Goal: Contribute content

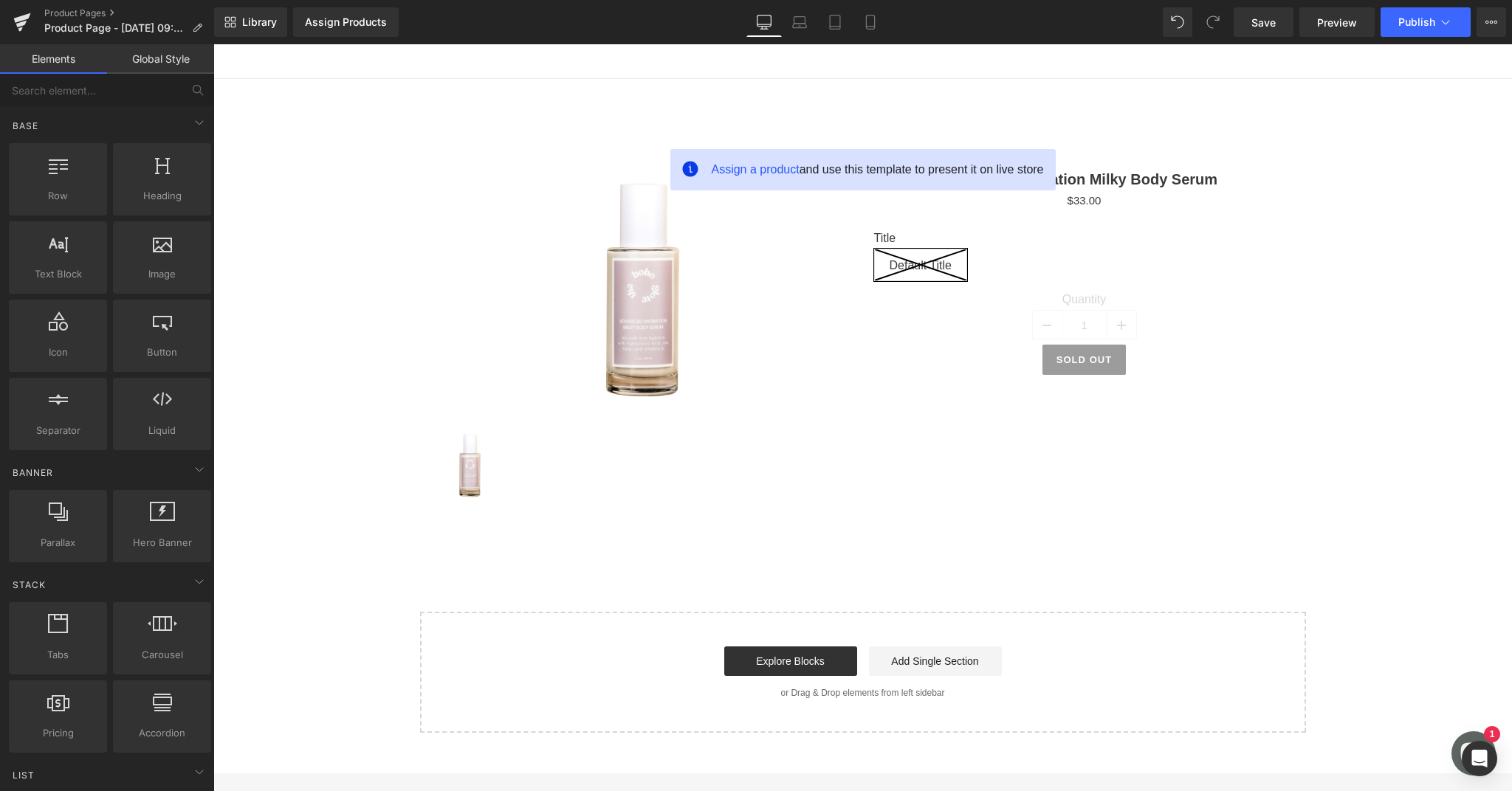
scroll to position [195, 0]
click at [805, 659] on link "Explore Blocks" at bounding box center [791, 659] width 133 height 29
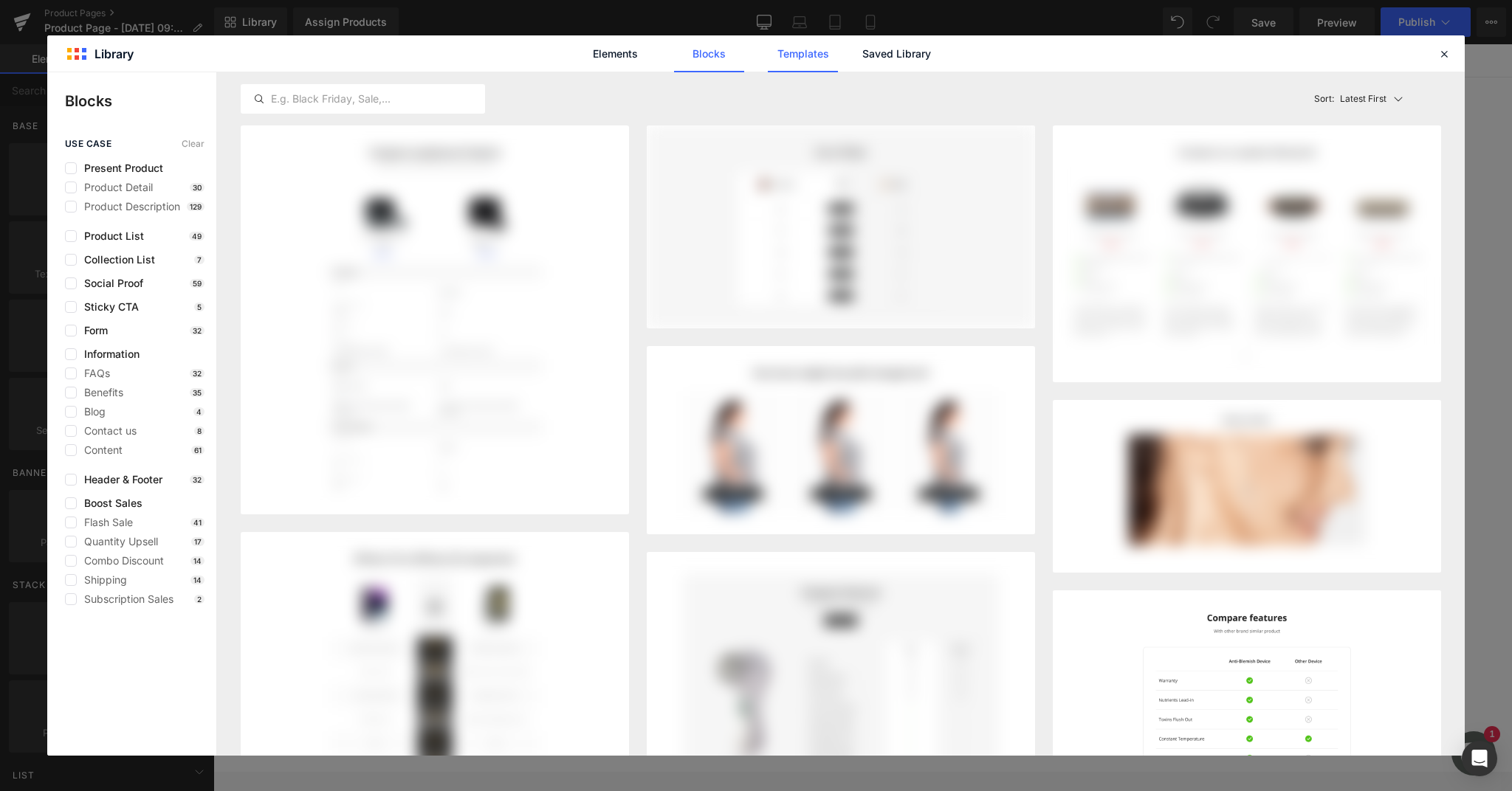
click at [804, 64] on link "Templates" at bounding box center [802, 53] width 70 height 37
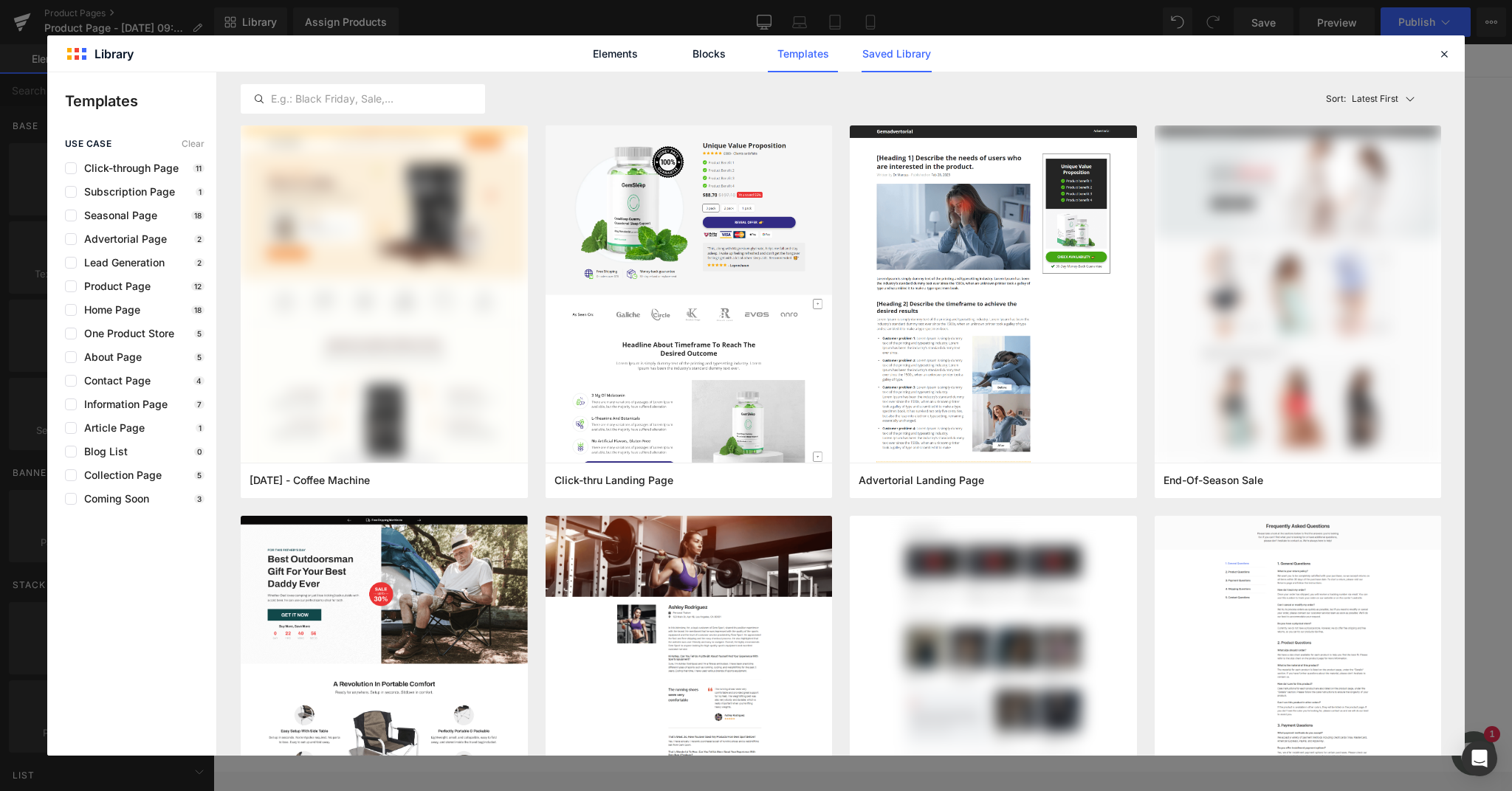
click at [911, 59] on link "Saved Library" at bounding box center [896, 53] width 70 height 37
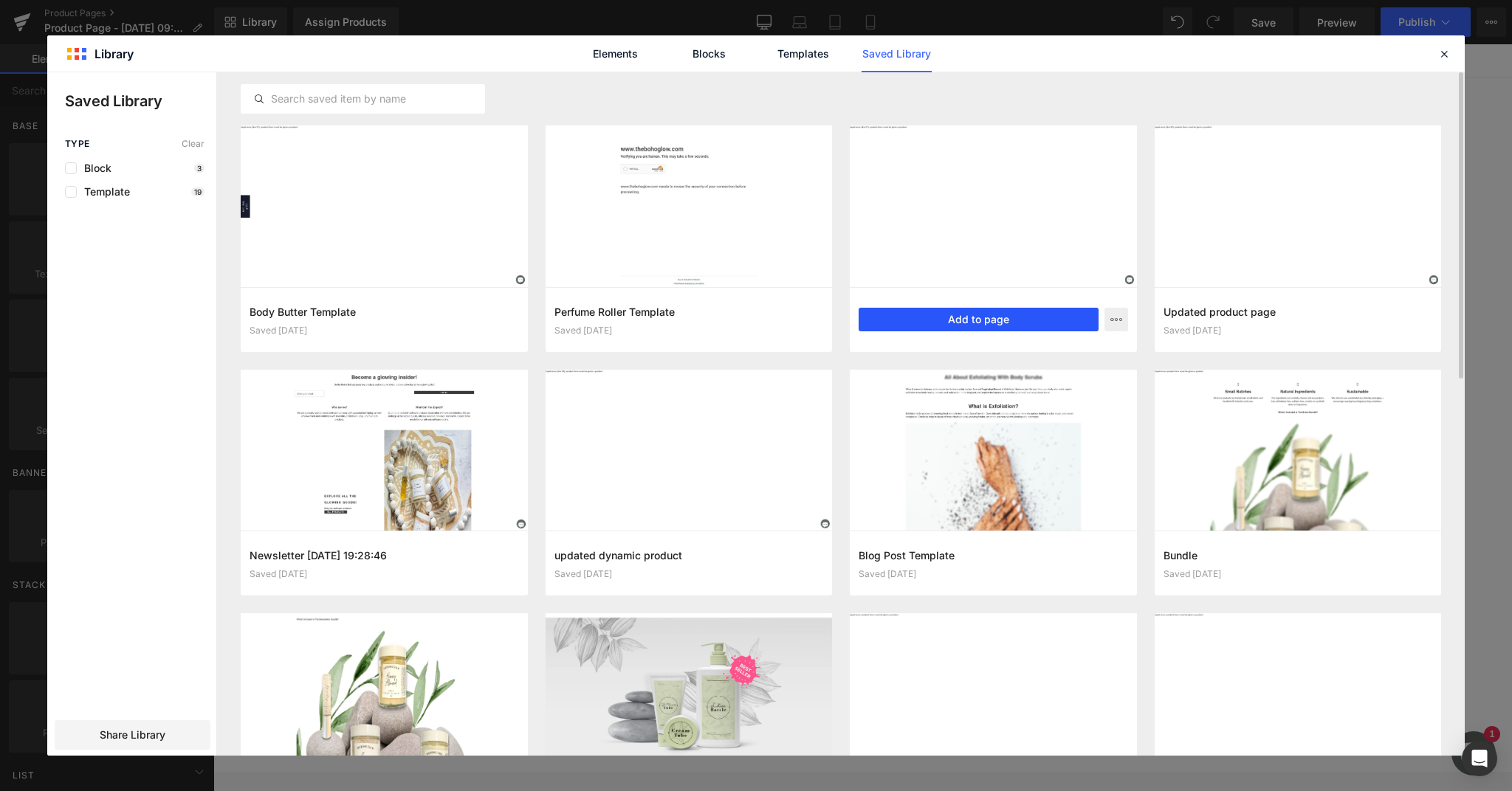
click at [1046, 322] on button "Add to page" at bounding box center [978, 320] width 240 height 24
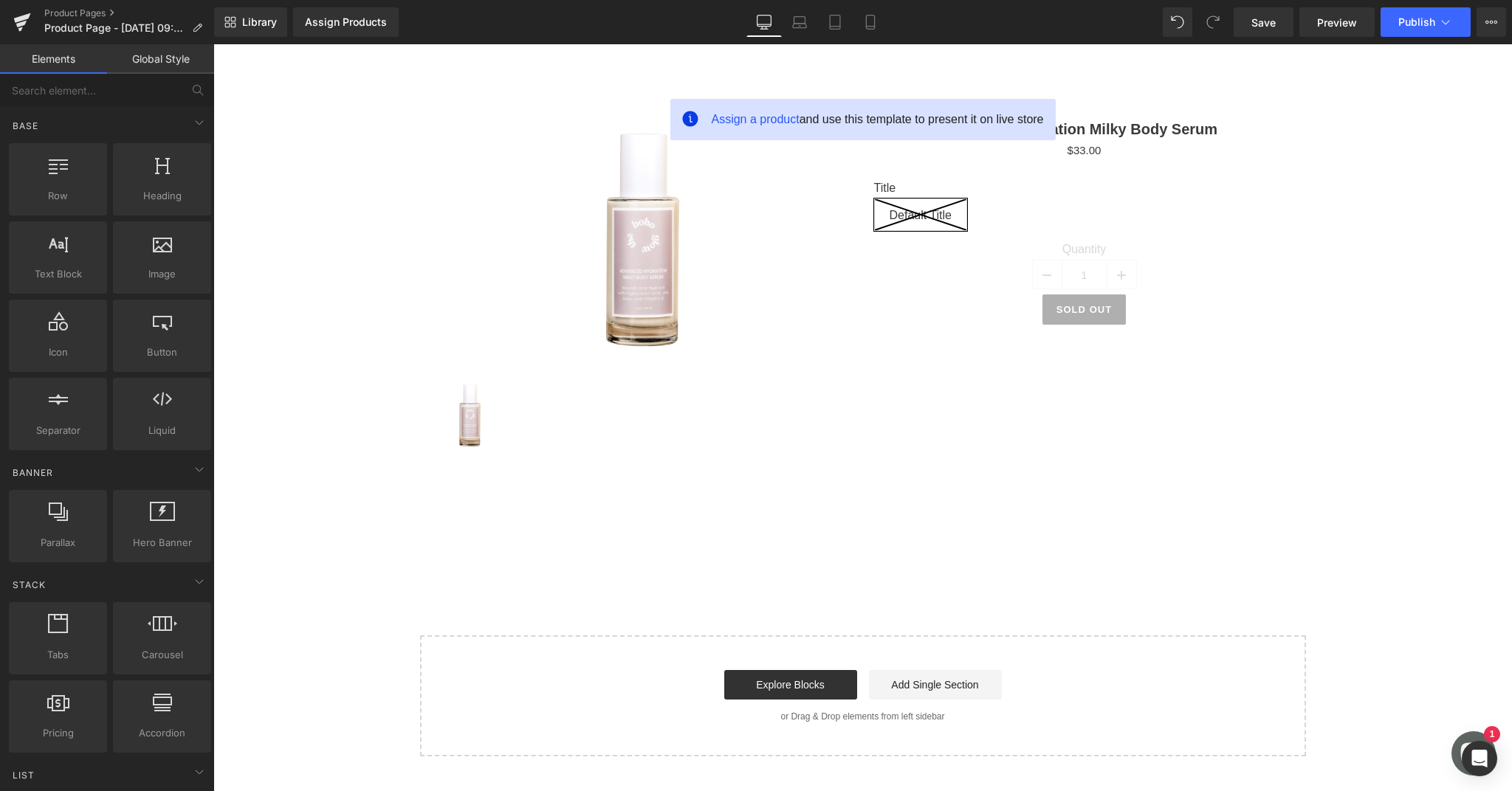
scroll to position [402, 0]
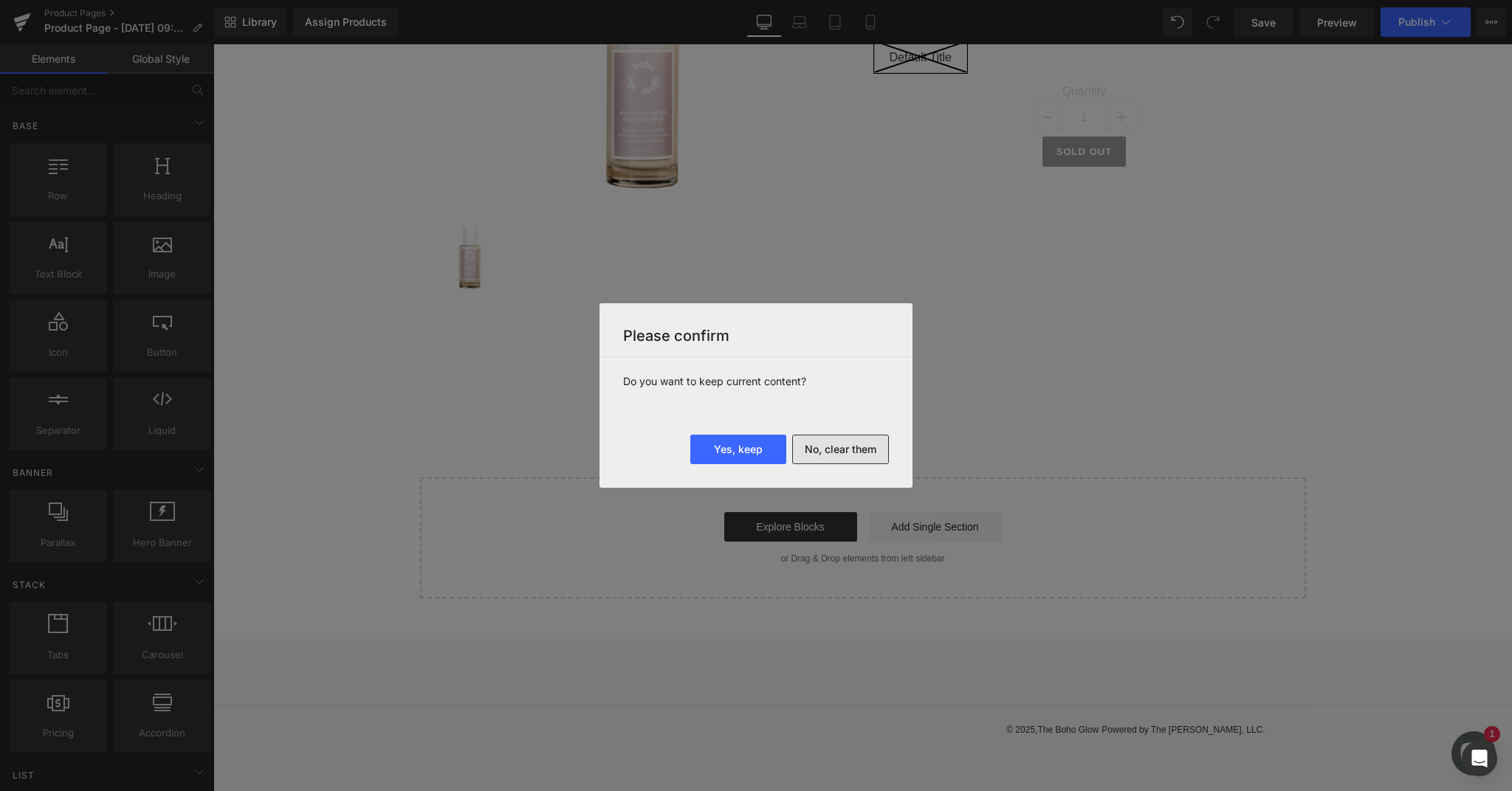
click at [881, 454] on button "No, clear them" at bounding box center [840, 449] width 97 height 29
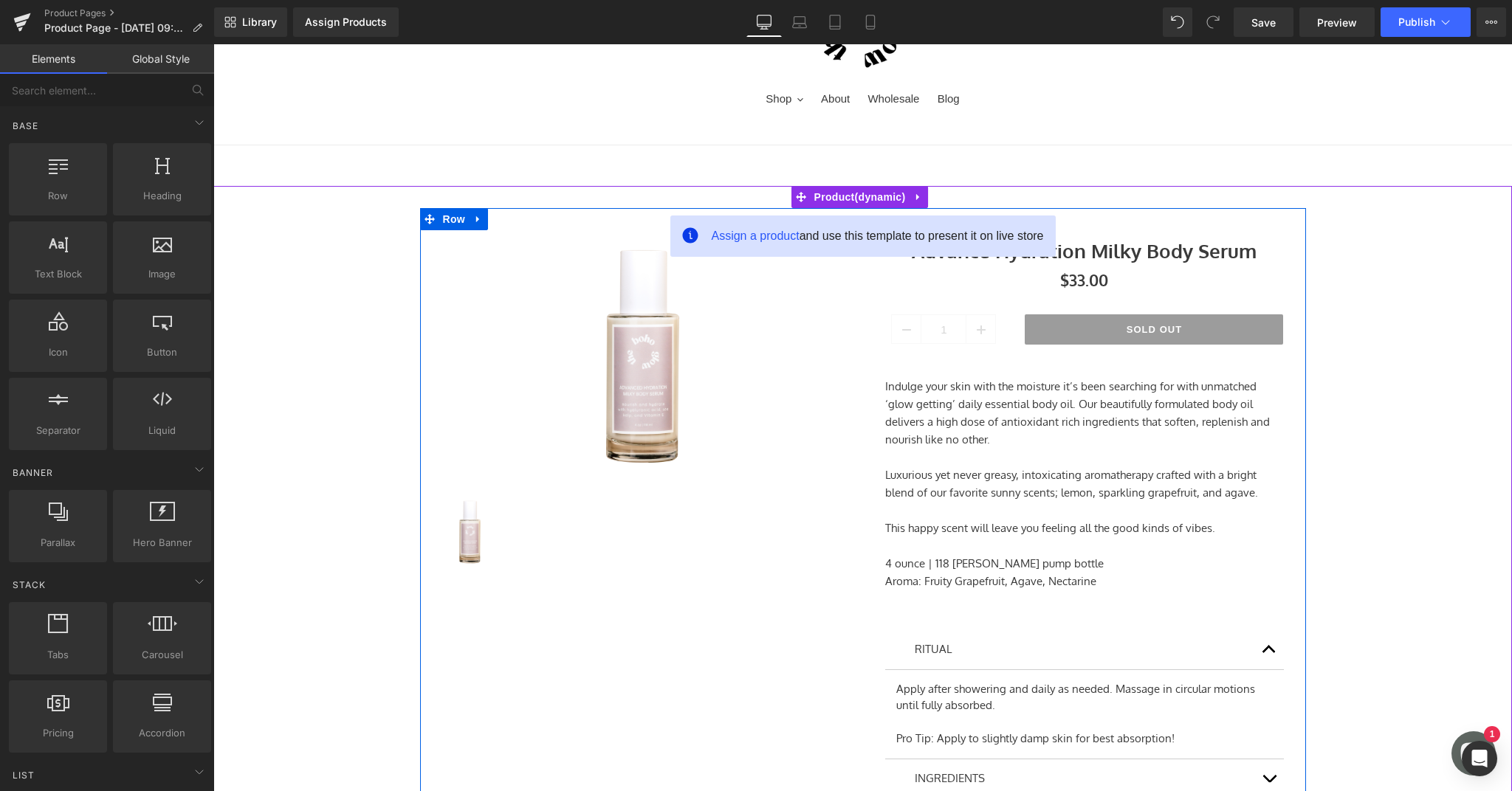
scroll to position [144, 0]
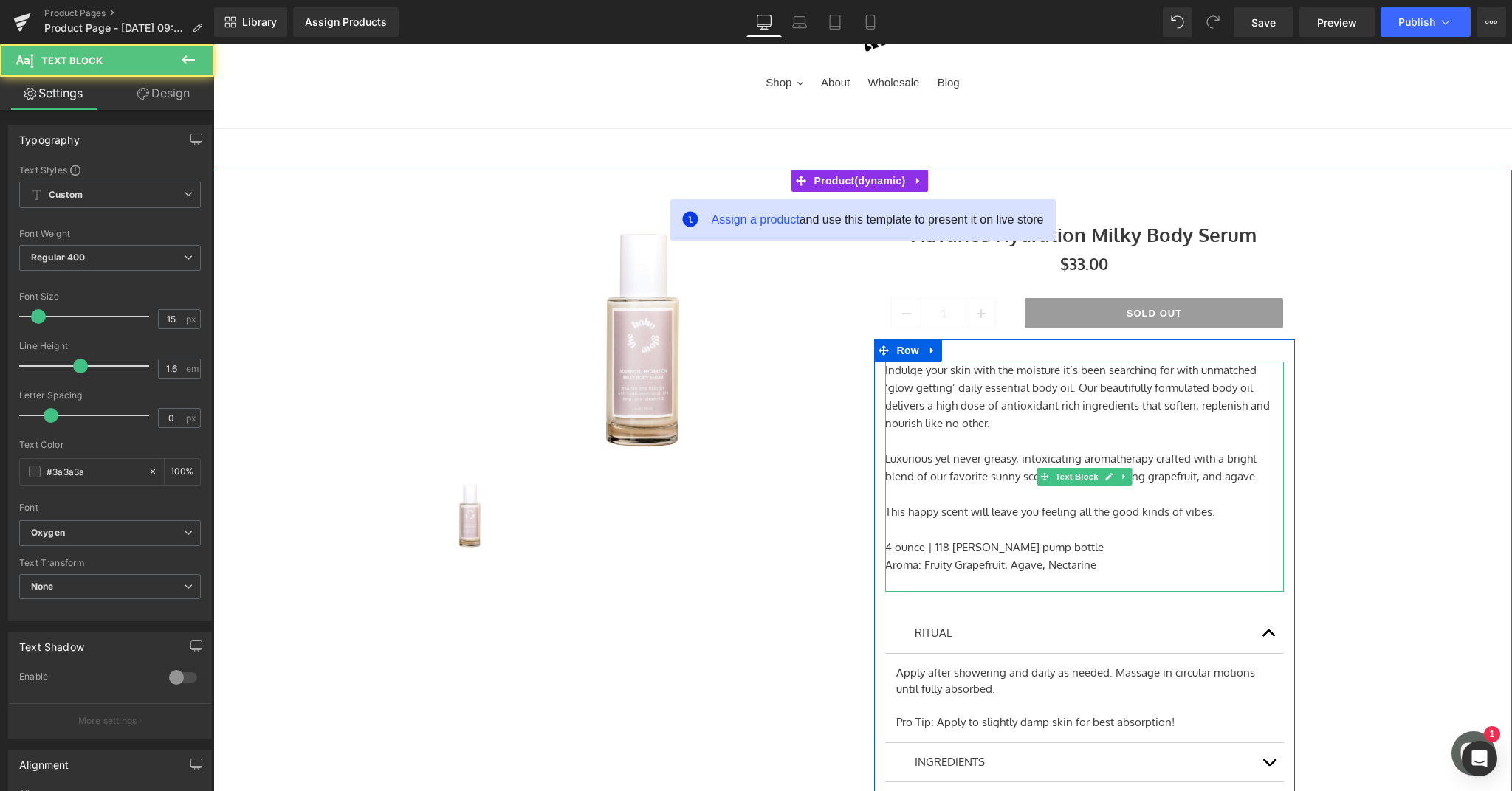
click at [1212, 516] on p "This happy scent will leave you feeling all the good kinds of vibes." at bounding box center [1084, 512] width 398 height 18
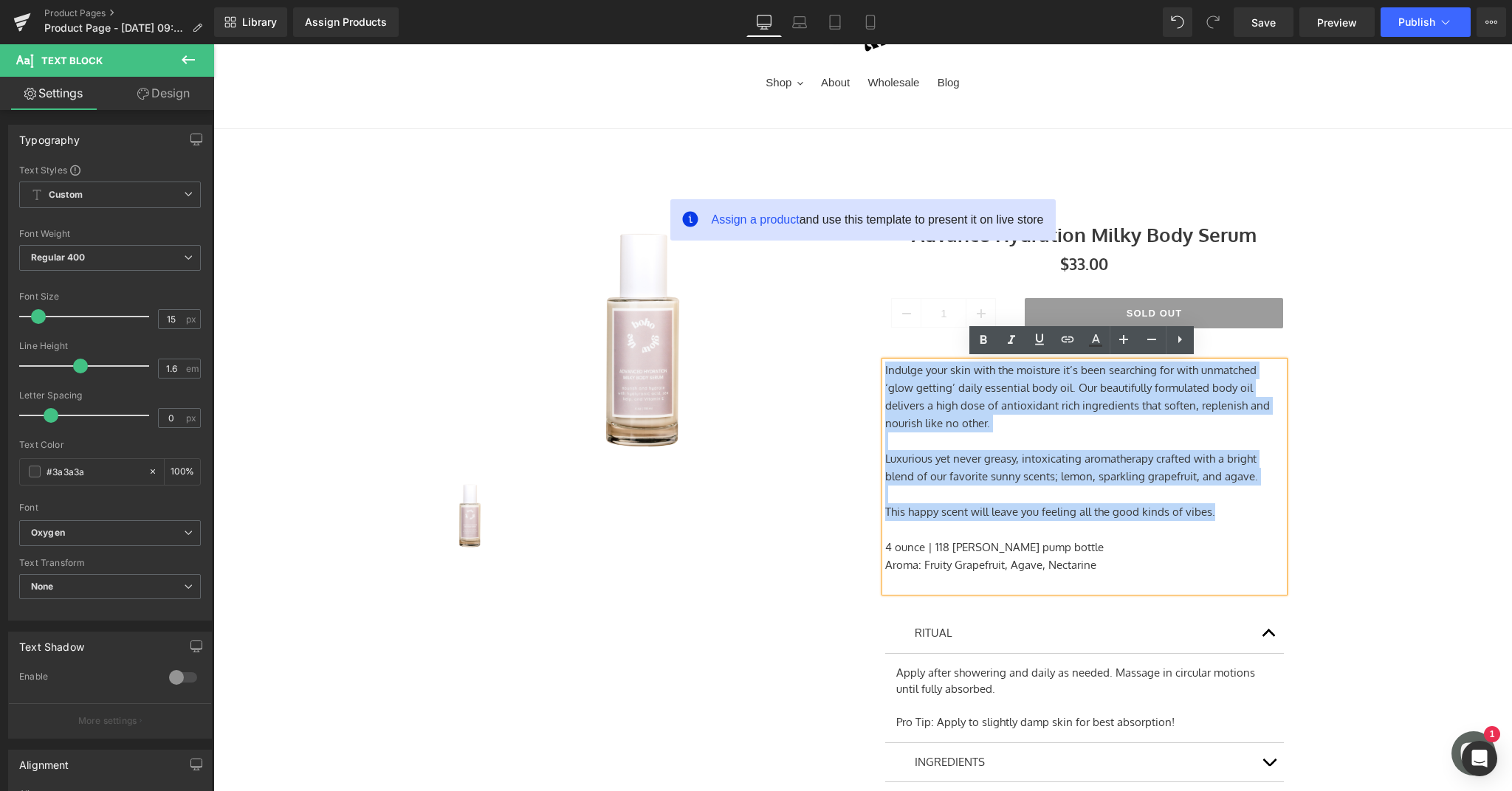
drag, startPoint x: 1219, startPoint y: 512, endPoint x: 881, endPoint y: 363, distance: 369.4
click at [885, 363] on div "Indulge your skin with the moisture it’s been searching for with unmatched ‘glo…" at bounding box center [1084, 476] width 398 height 230
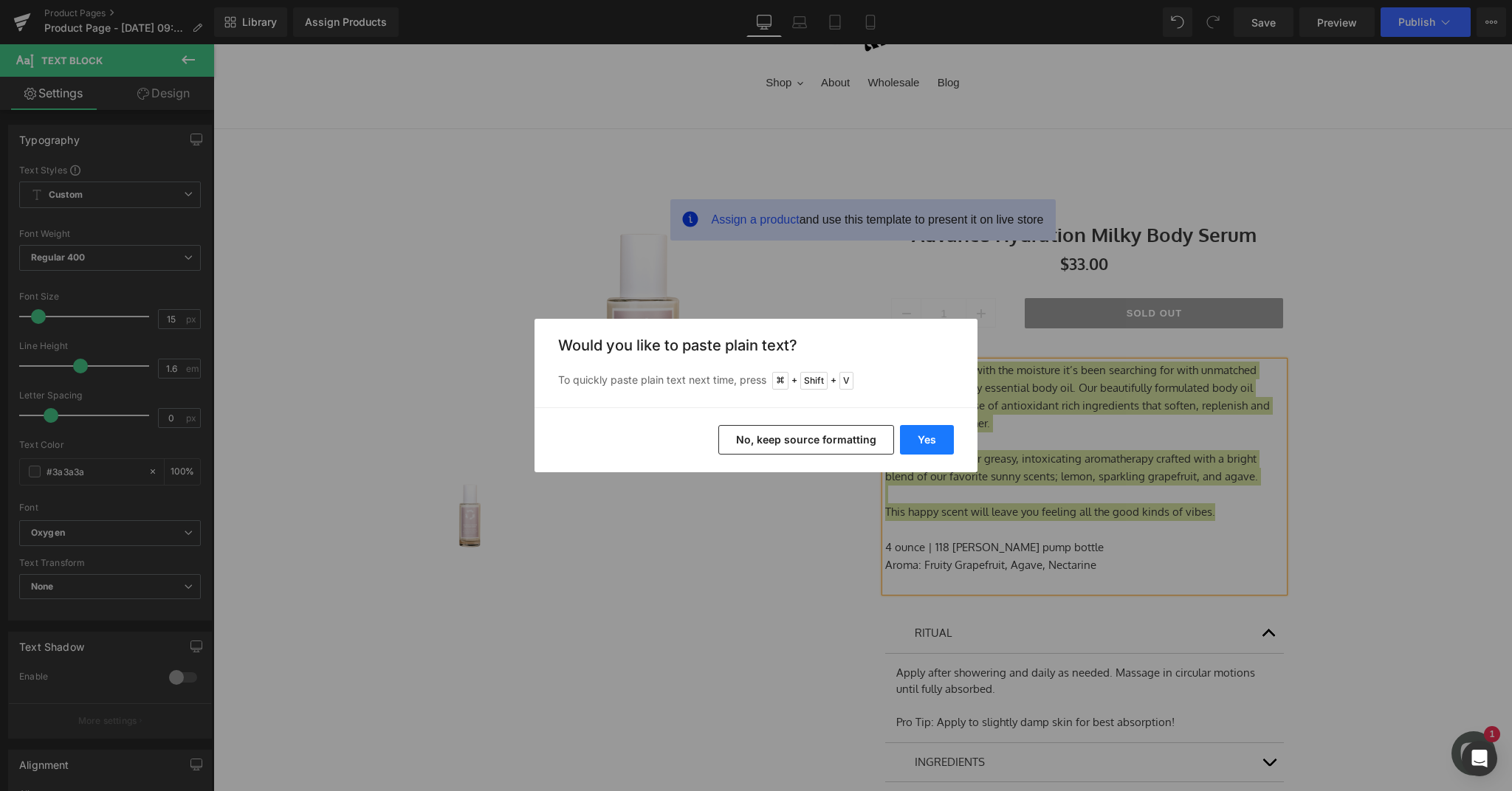
click at [937, 445] on button "Yes" at bounding box center [927, 439] width 54 height 29
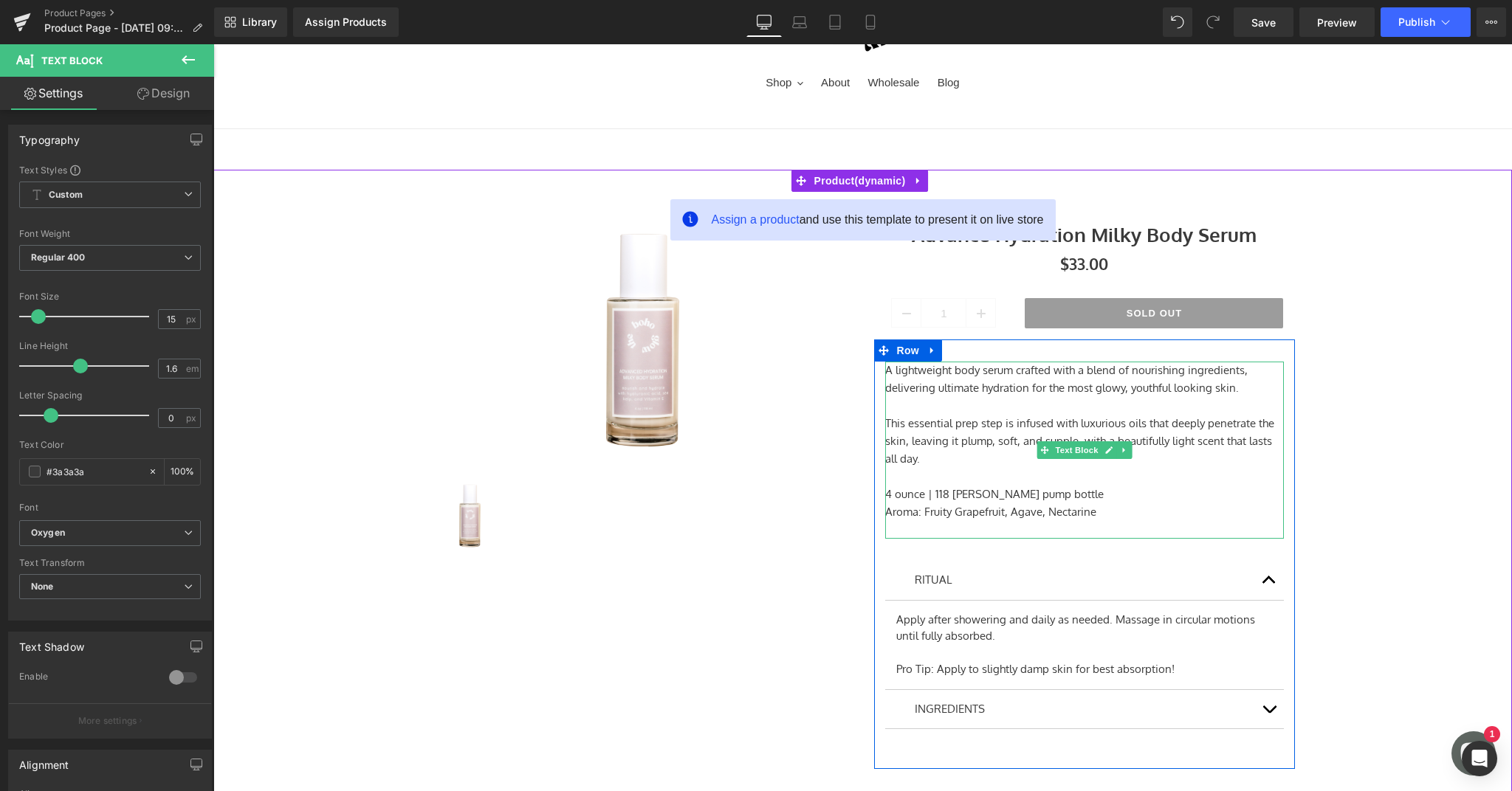
click at [906, 411] on p at bounding box center [1084, 406] width 398 height 18
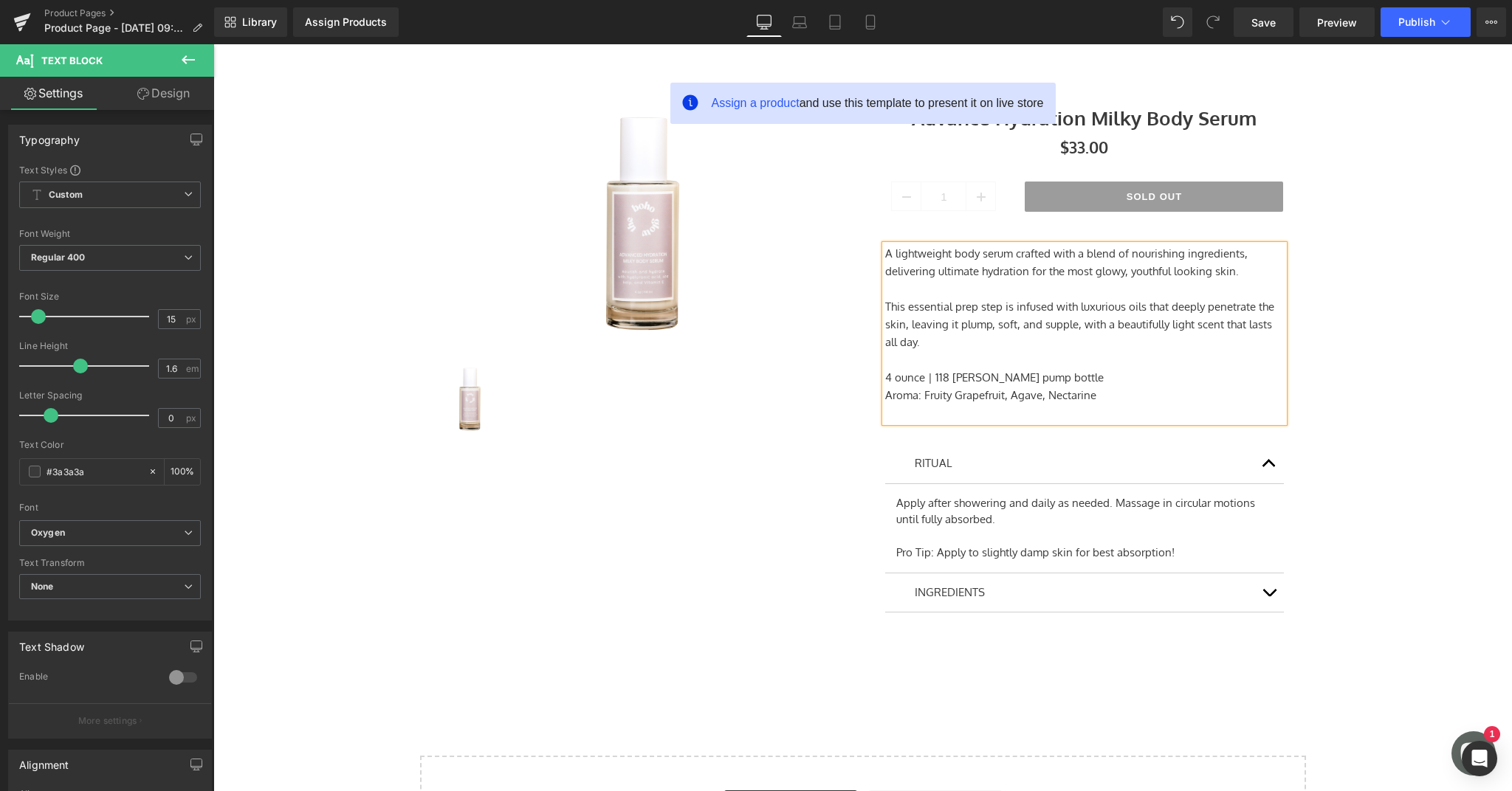
scroll to position [273, 0]
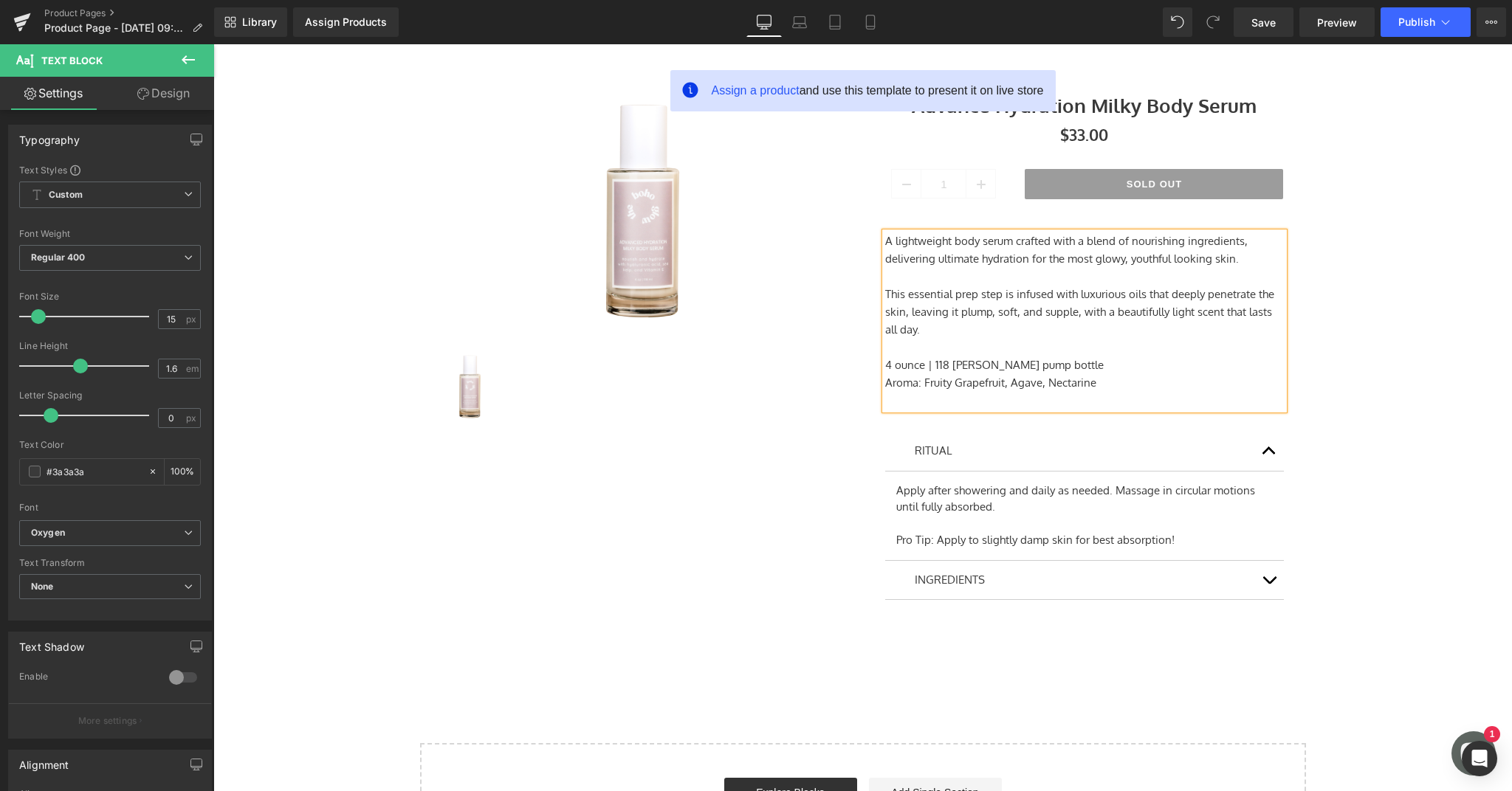
click at [1028, 382] on p "Aroma: Fruity Grapefruit, Agave, Nectarine" at bounding box center [1084, 383] width 398 height 18
click at [1106, 384] on p "Aroma: Fruity Grapefruit, Agave, Nectarine" at bounding box center [1084, 383] width 398 height 18
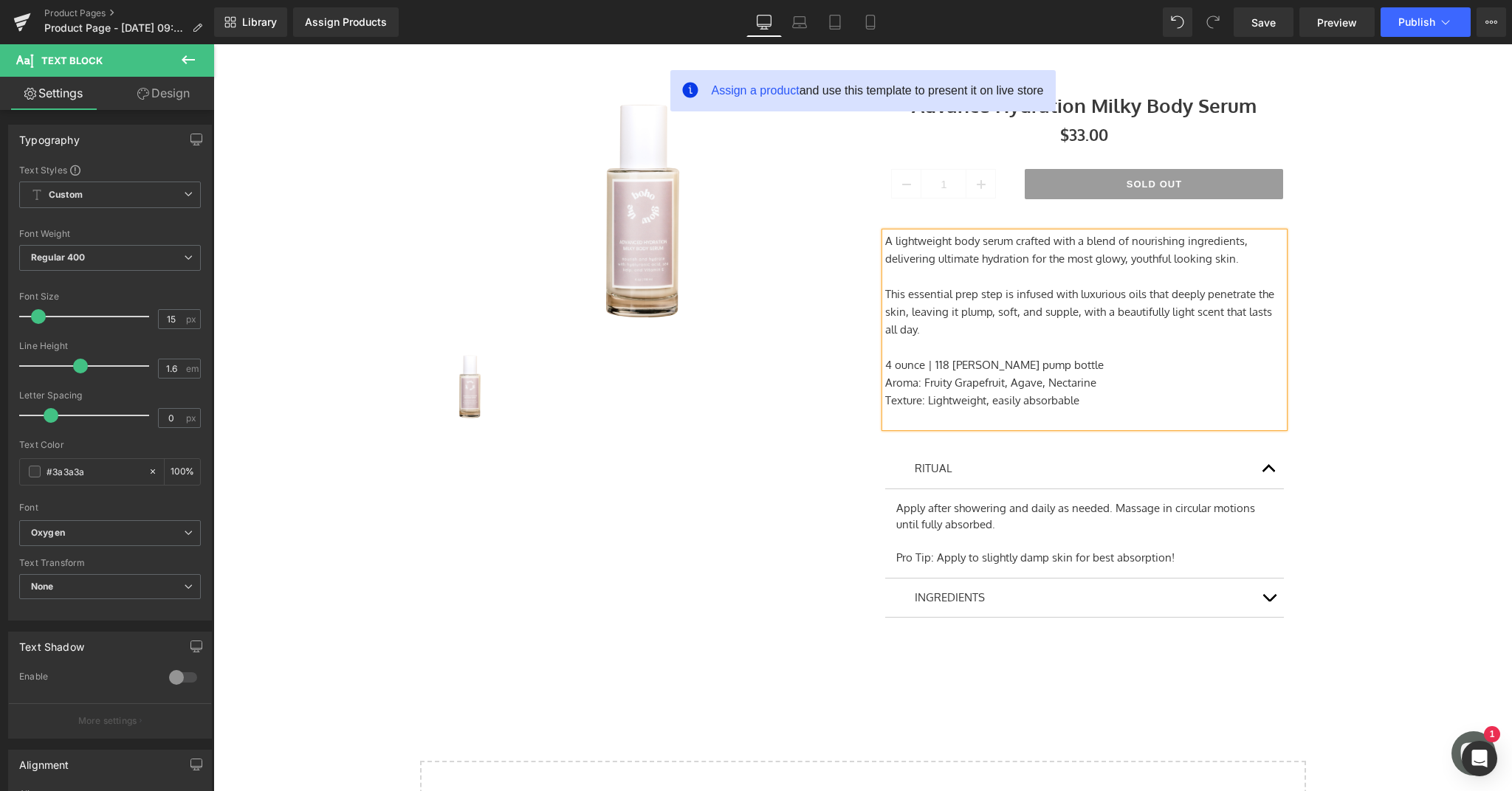
click at [1144, 375] on p "Aroma: Fruity Grapefruit, Agave, Nectarine" at bounding box center [1084, 383] width 398 height 18
drag, startPoint x: 1101, startPoint y: 385, endPoint x: 923, endPoint y: 384, distance: 178.0
click at [923, 384] on p "Aroma: Fruity Grapefruit, Agave, Nectarine" at bounding box center [1084, 383] width 398 height 18
click at [1215, 384] on p "Aroma: Lightly scented with notes of coconut milk, vanilla, and tonka bean" at bounding box center [1084, 383] width 398 height 18
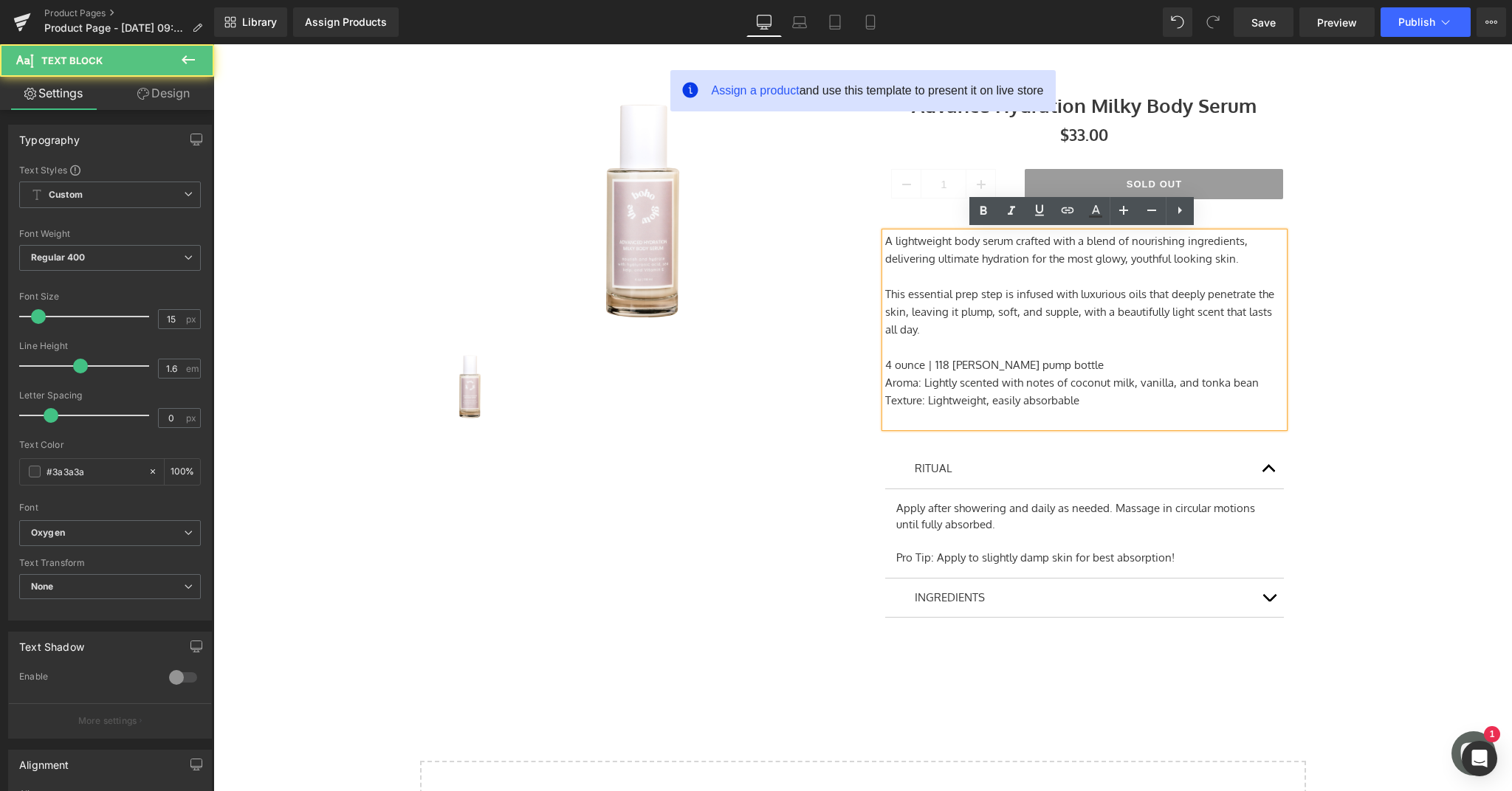
drag, startPoint x: 1203, startPoint y: 384, endPoint x: 1225, endPoint y: 384, distance: 22.0
click at [1203, 384] on p "Aroma: Lightly scented with notes of coconut milk, vanilla, and tonka bean" at bounding box center [1084, 383] width 398 height 18
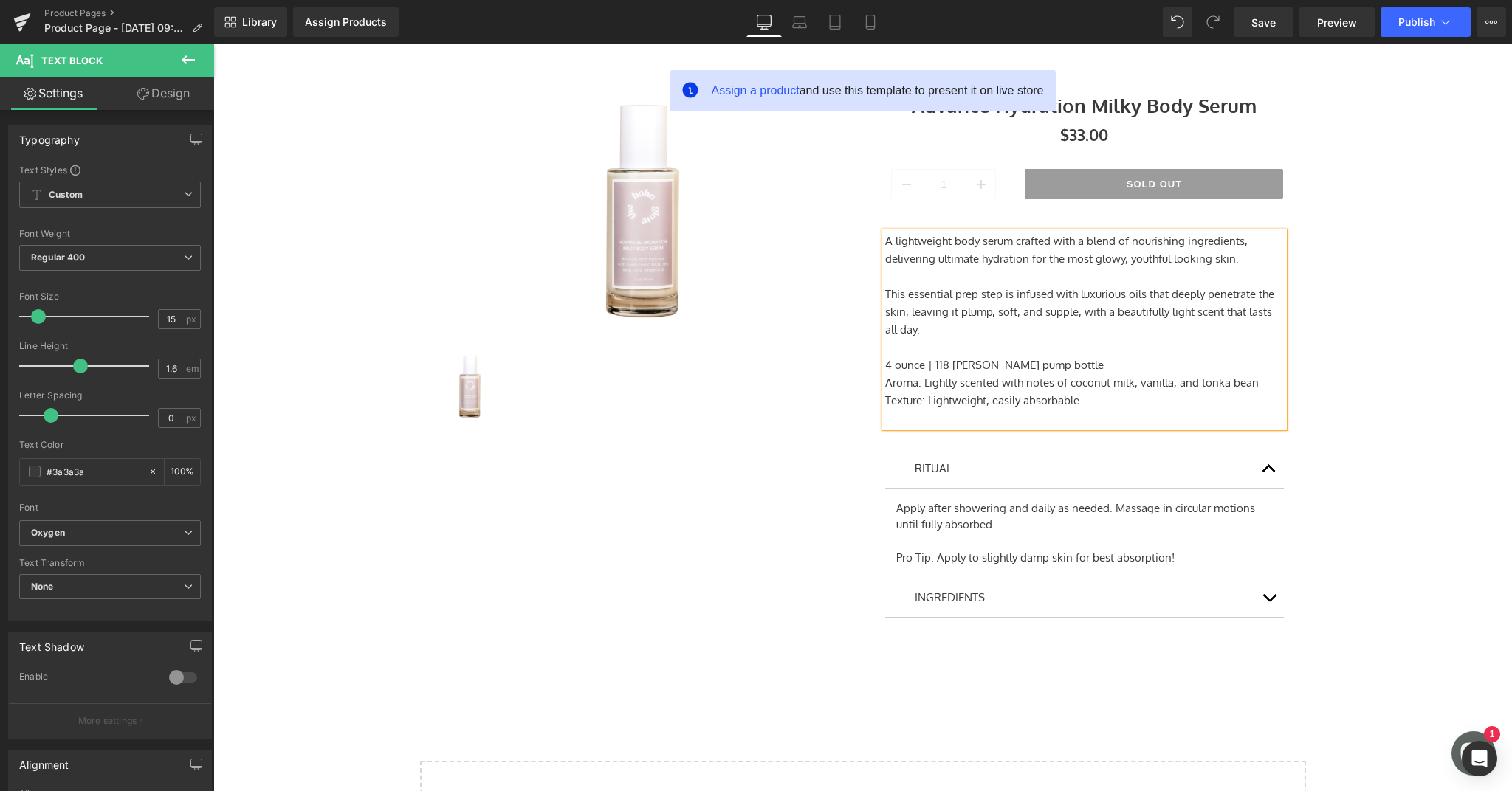
click at [1107, 397] on p "Texture: Lightweight, easily absorbable" at bounding box center [1084, 400] width 398 height 18
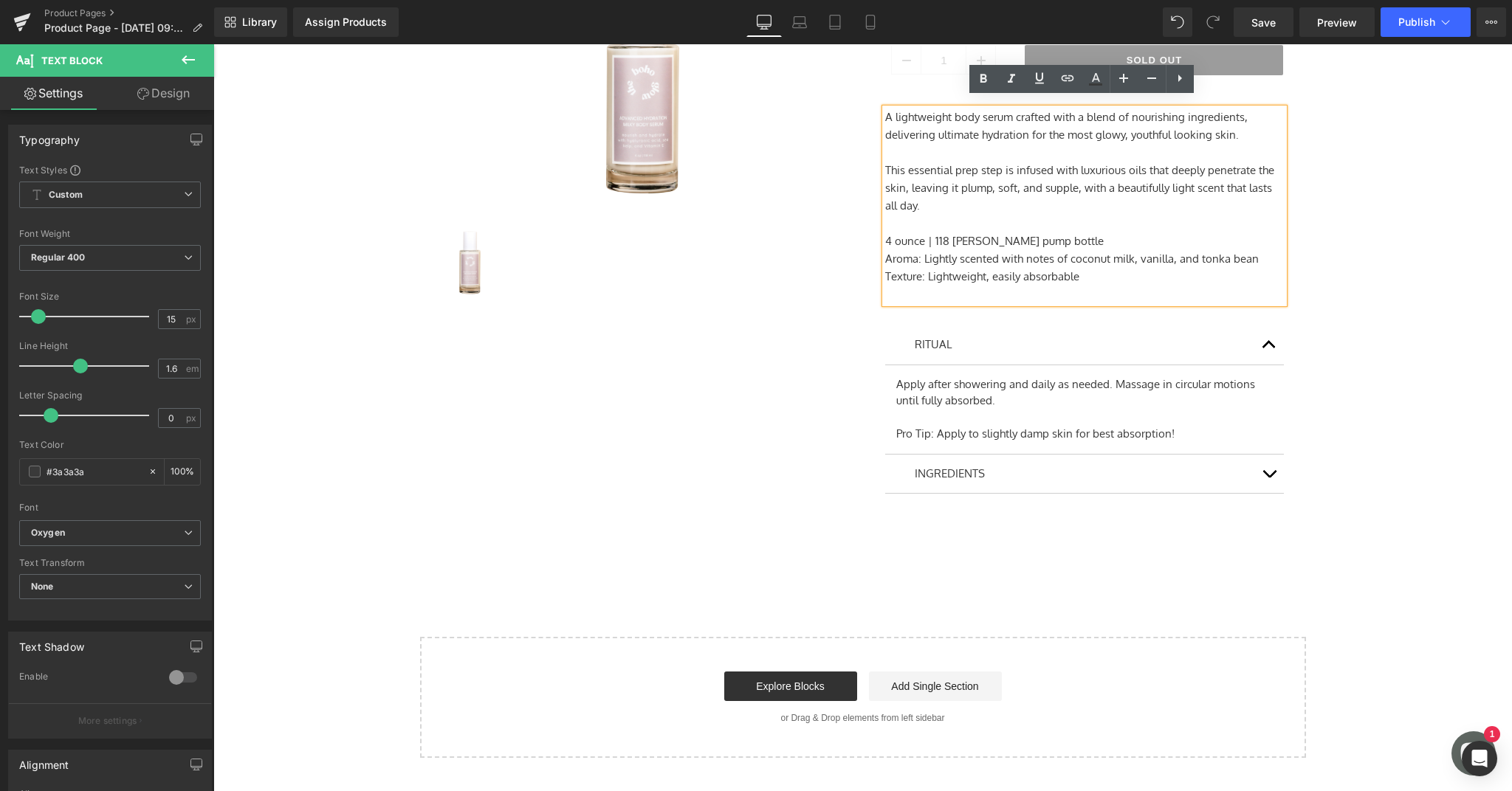
scroll to position [395, 0]
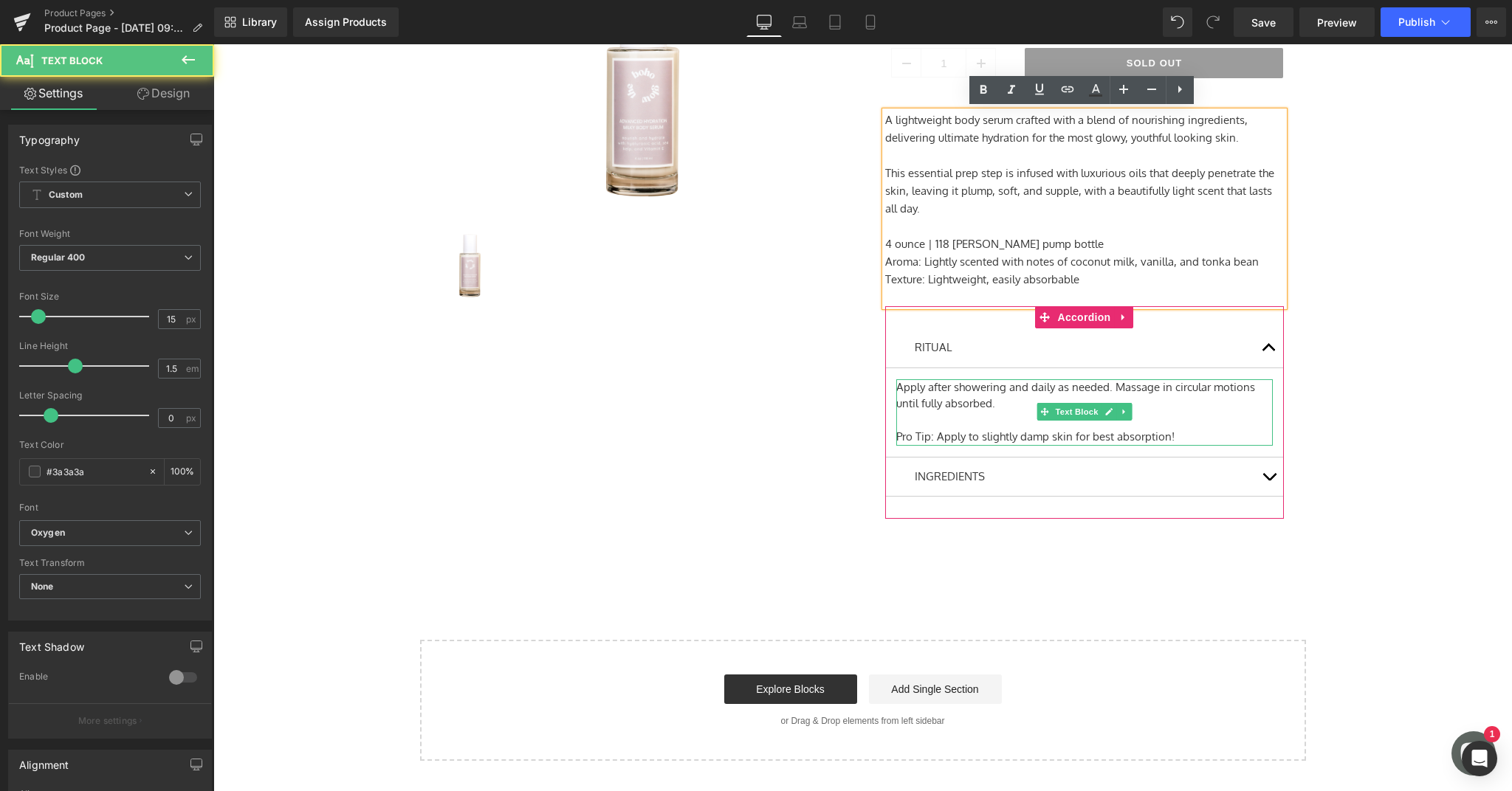
click at [1004, 413] on div at bounding box center [1084, 421] width 377 height 17
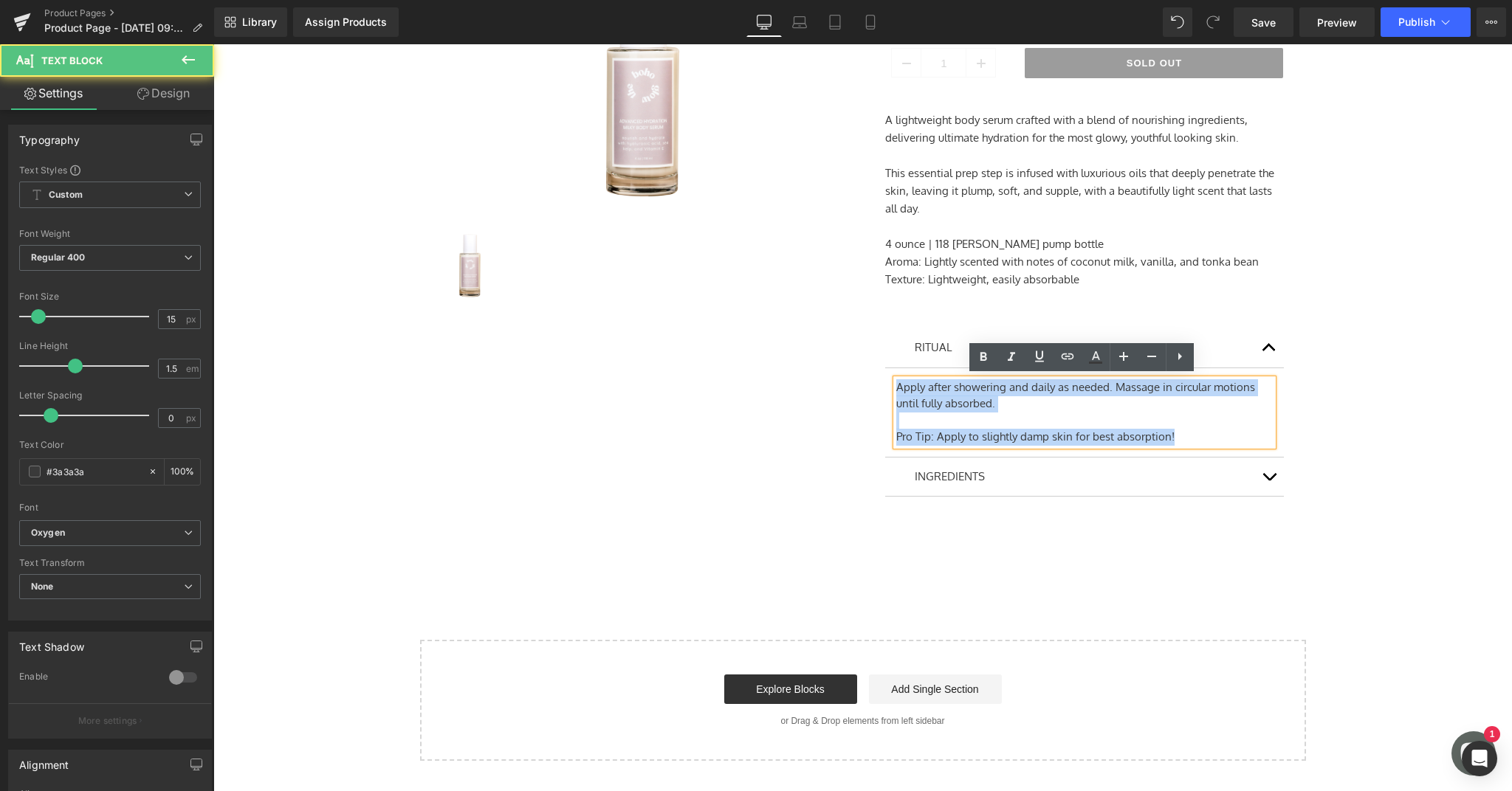
drag, startPoint x: 1178, startPoint y: 433, endPoint x: 891, endPoint y: 384, distance: 291.2
click at [896, 384] on div "Apply after showering and daily as needed. Massage in circular motions until fu…" at bounding box center [1084, 413] width 377 height 66
paste div
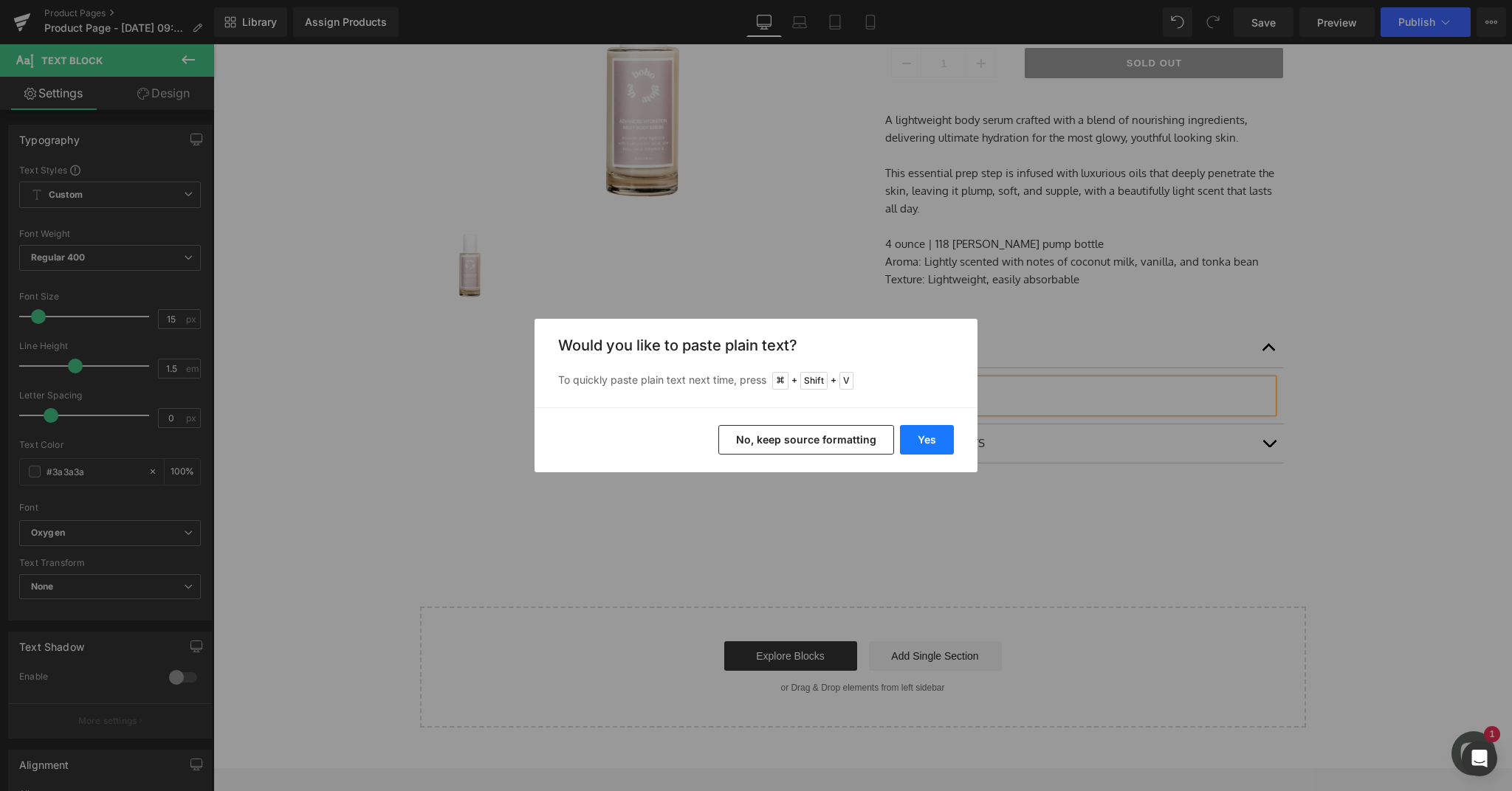
click at [954, 446] on div "Yes No, keep source formatting" at bounding box center [755, 440] width 443 height 64
click at [950, 445] on button "Yes" at bounding box center [927, 439] width 54 height 29
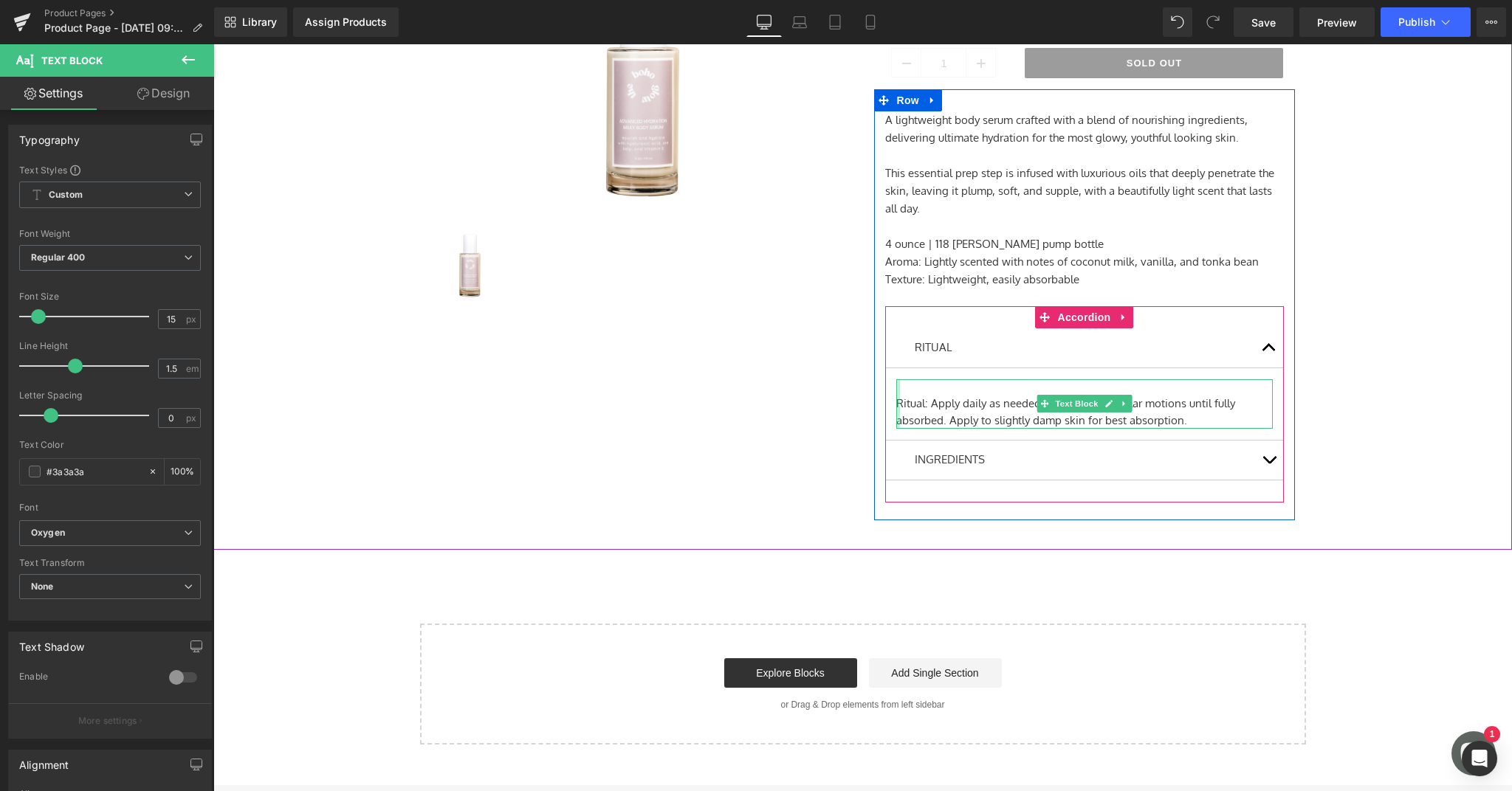
click at [896, 395] on div "Ritual: Apply daily as needed. Massage in circular motions until fully absorbed…" at bounding box center [1084, 404] width 377 height 50
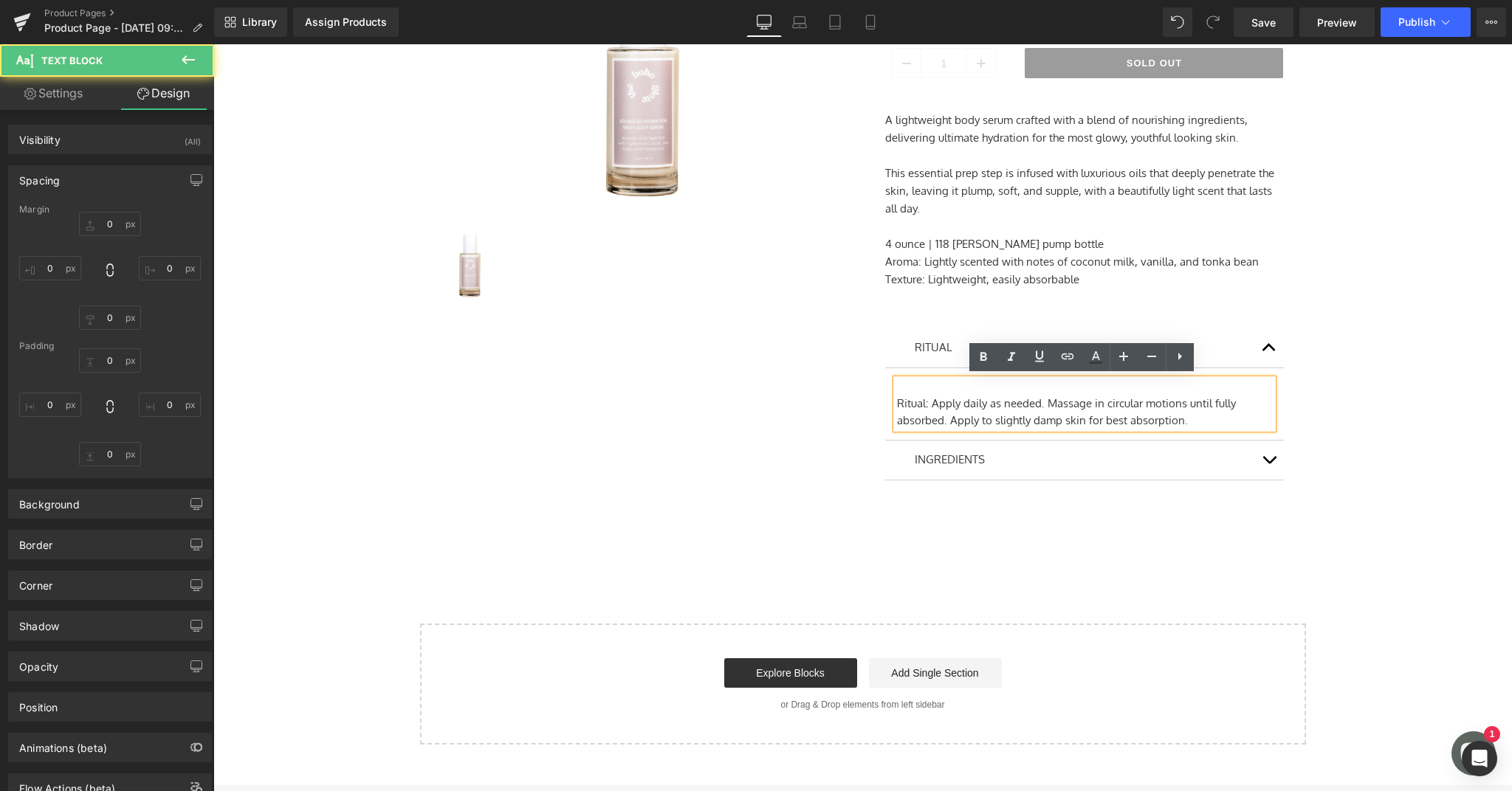
type input "0"
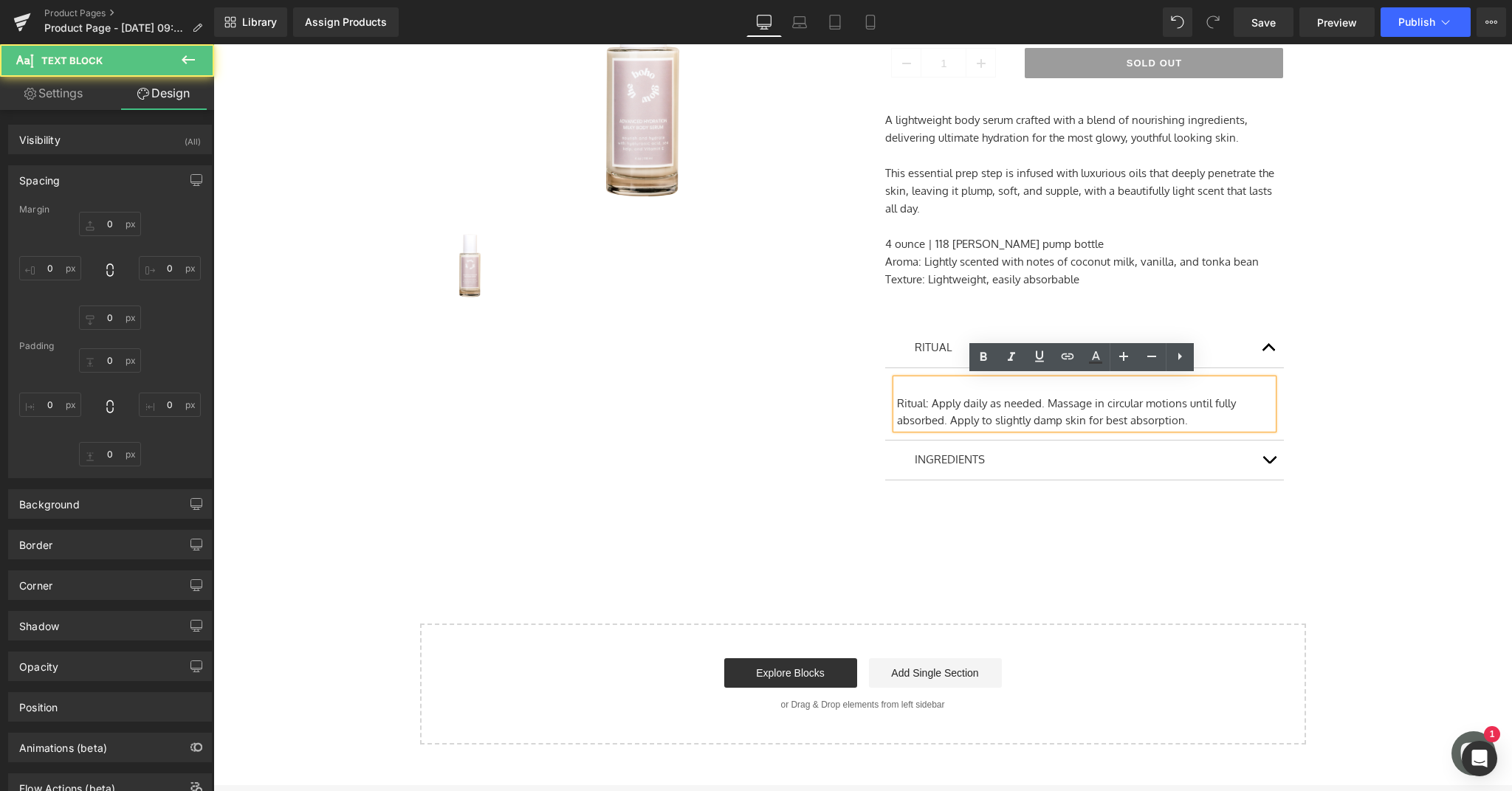
type input "0"
type input "1"
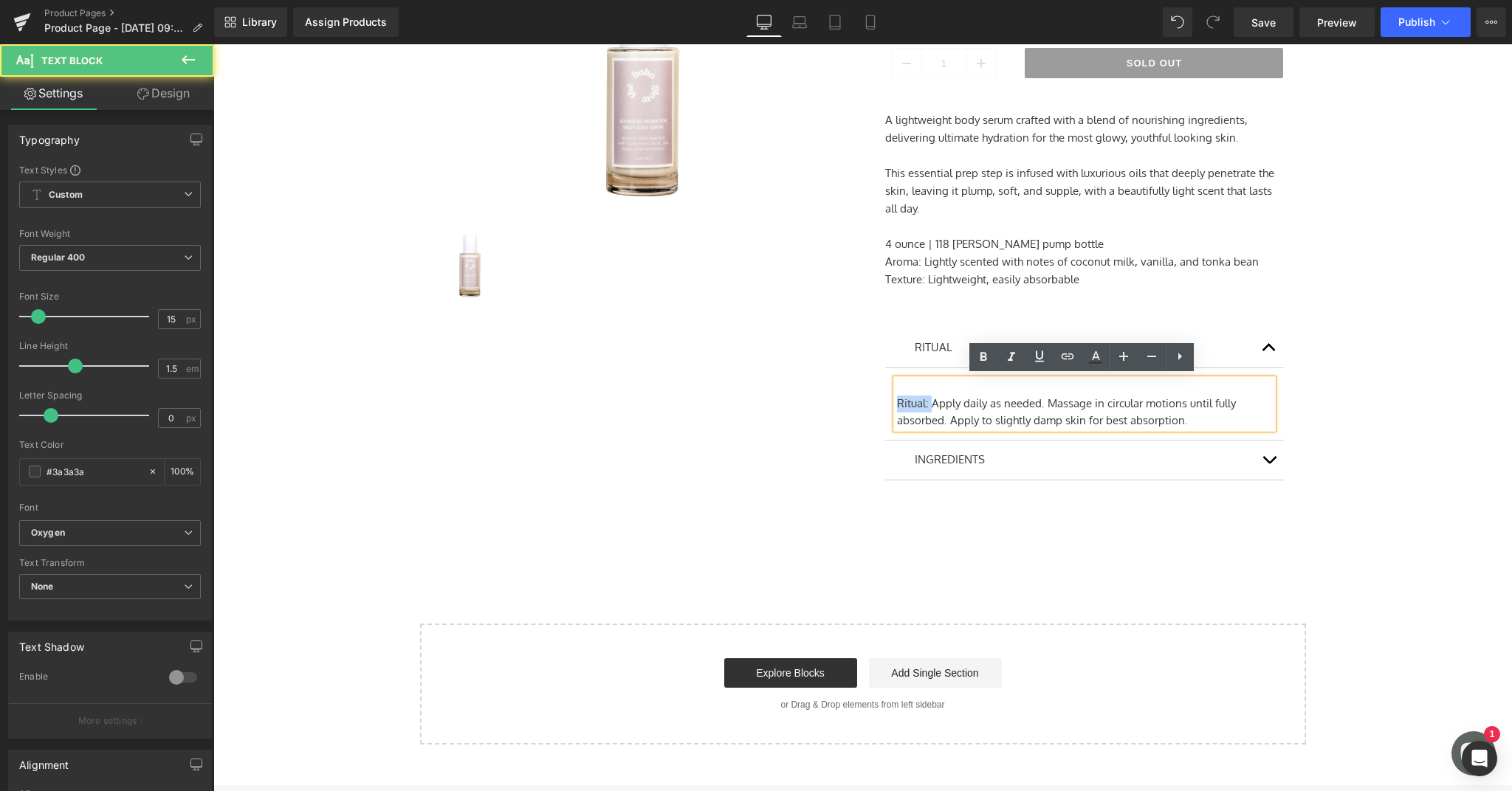
drag, startPoint x: 928, startPoint y: 400, endPoint x: 868, endPoint y: 396, distance: 60.1
click at [868, 396] on div "Advance Hydration Milky Body Serum (P) Title $0 $33.00 (P) Price 1 (P) Quantity…" at bounding box center [1084, 242] width 443 height 557
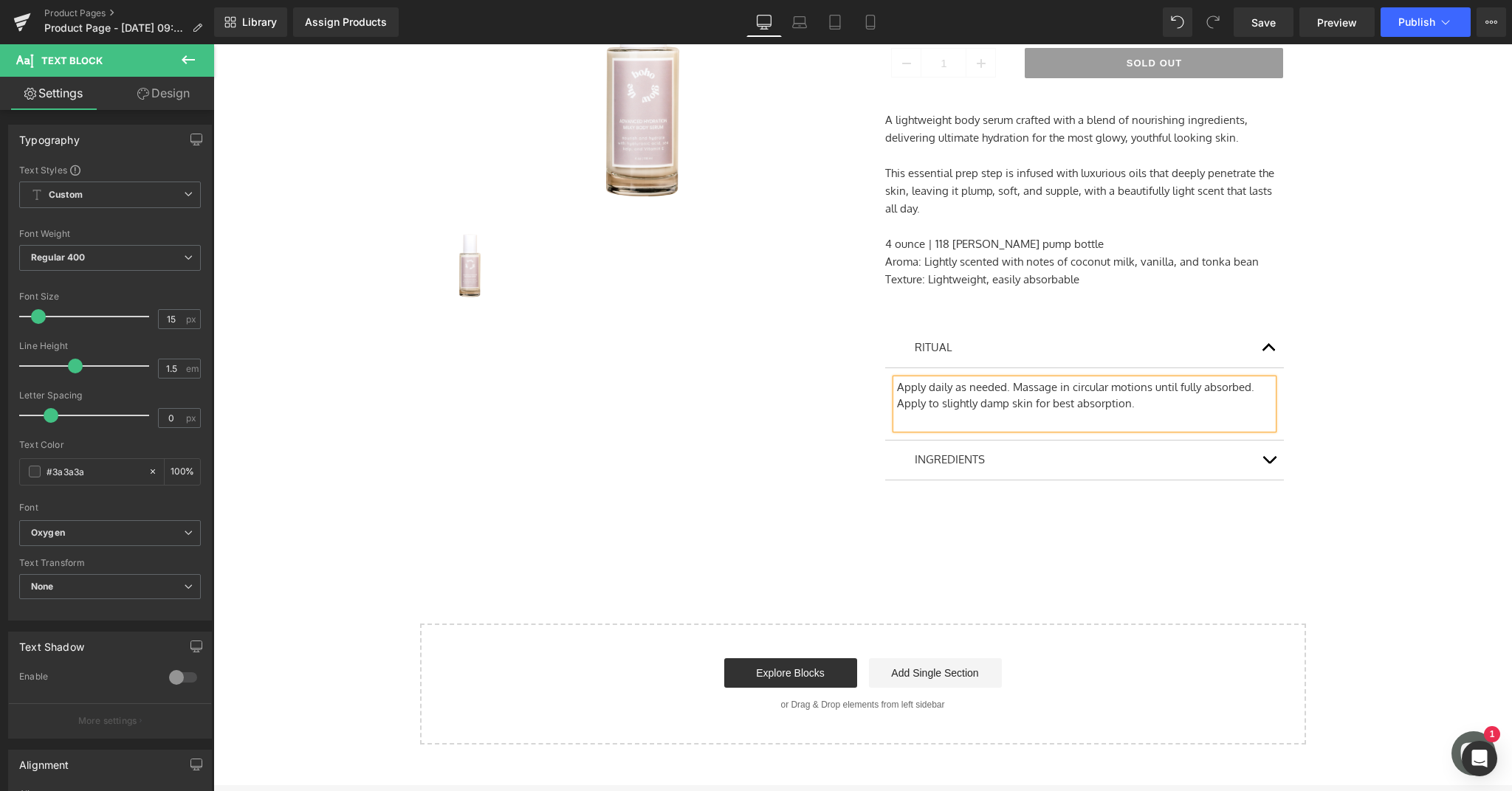
click at [1272, 441] on button "button" at bounding box center [1268, 460] width 29 height 39
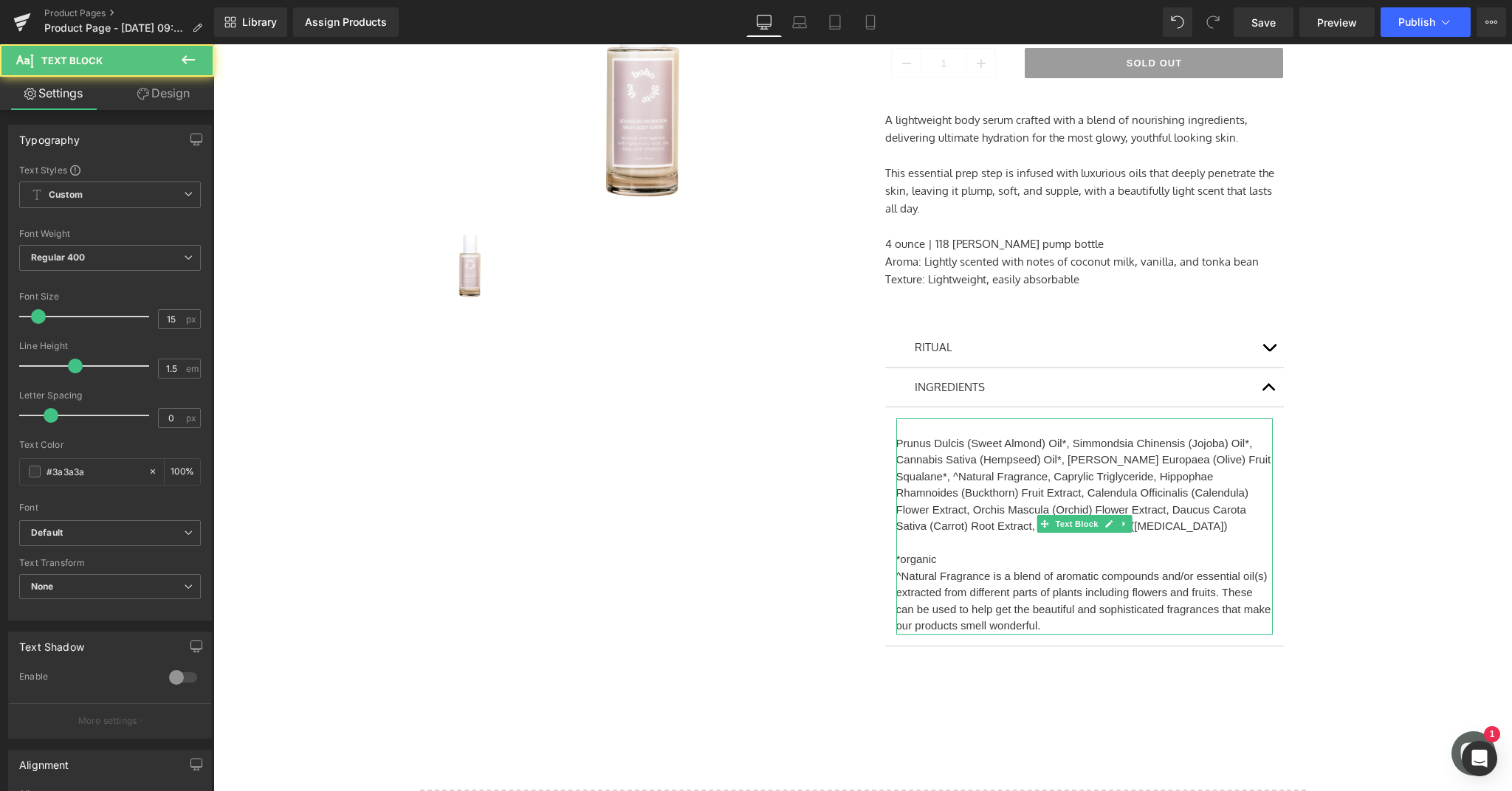
click at [1174, 501] on p "Prunus Dulcis (Sweet Almond) Oil*, Simmondsia Chinensis (Jojoba) Oil*, Cannabis…" at bounding box center [1084, 485] width 377 height 100
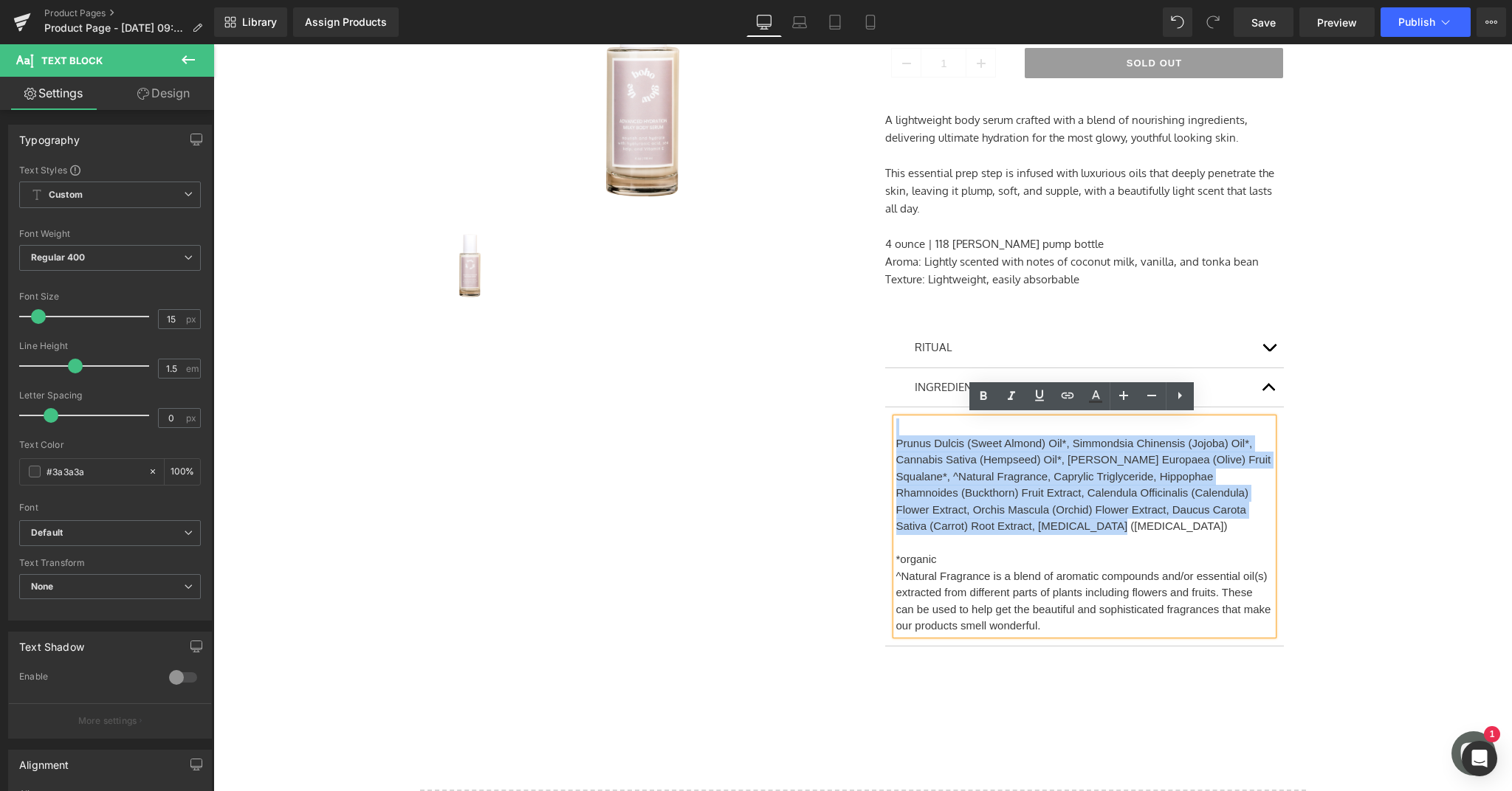
drag, startPoint x: 1033, startPoint y: 511, endPoint x: 893, endPoint y: 430, distance: 161.7
click at [896, 430] on div "Prunus Dulcis (Sweet Almond) Oil*, Simmondsia Chinensis (Jojoba) Oil*, Cannabis…" at bounding box center [1084, 526] width 377 height 216
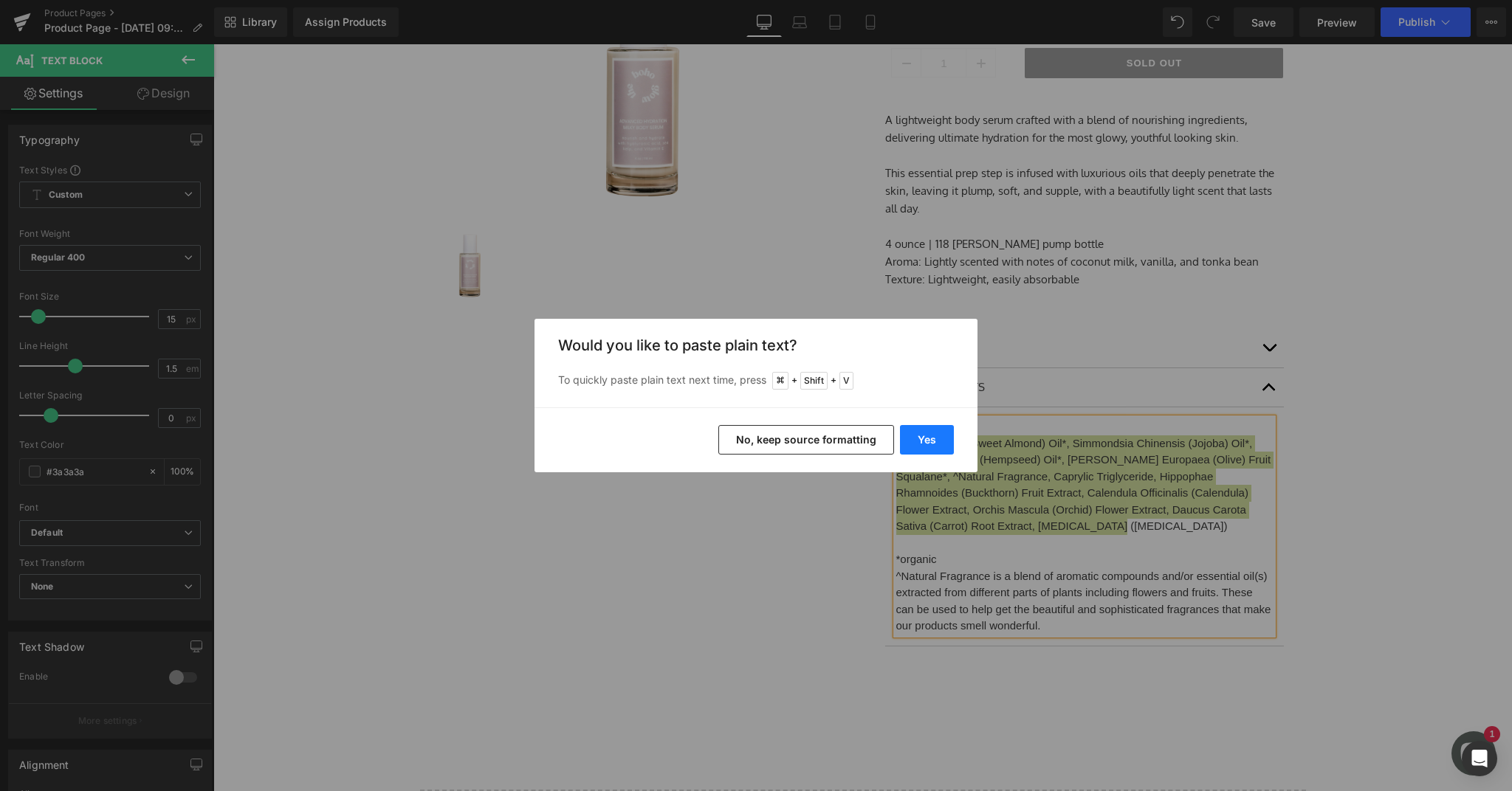
click at [914, 437] on button "Yes" at bounding box center [927, 439] width 54 height 29
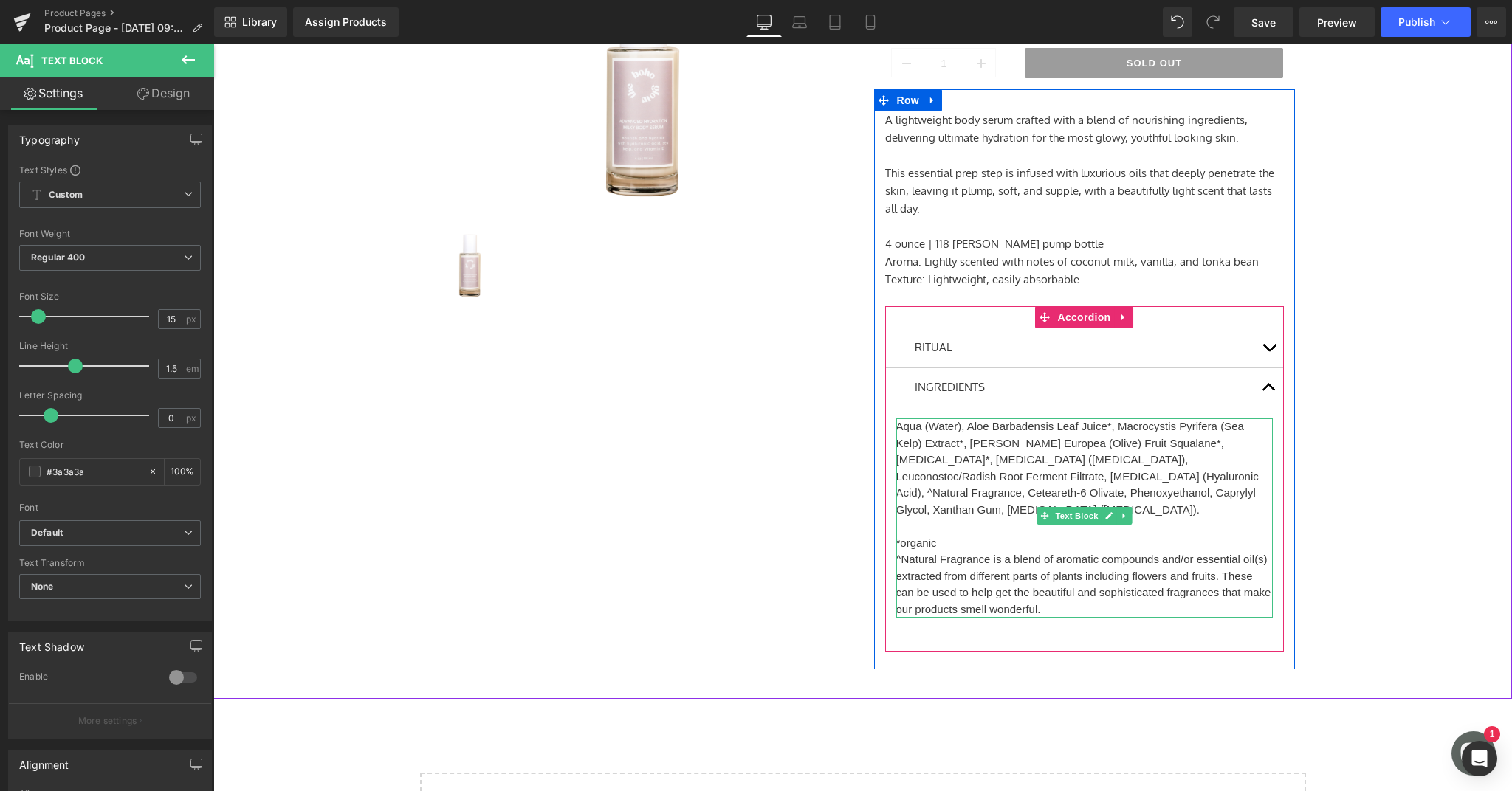
click at [897, 490] on p "Acid), ^Natural Fragrance, Ceteareth-6 Olivate, Phenoxyethanol, Caprylyl Glycol…" at bounding box center [1084, 501] width 377 height 33
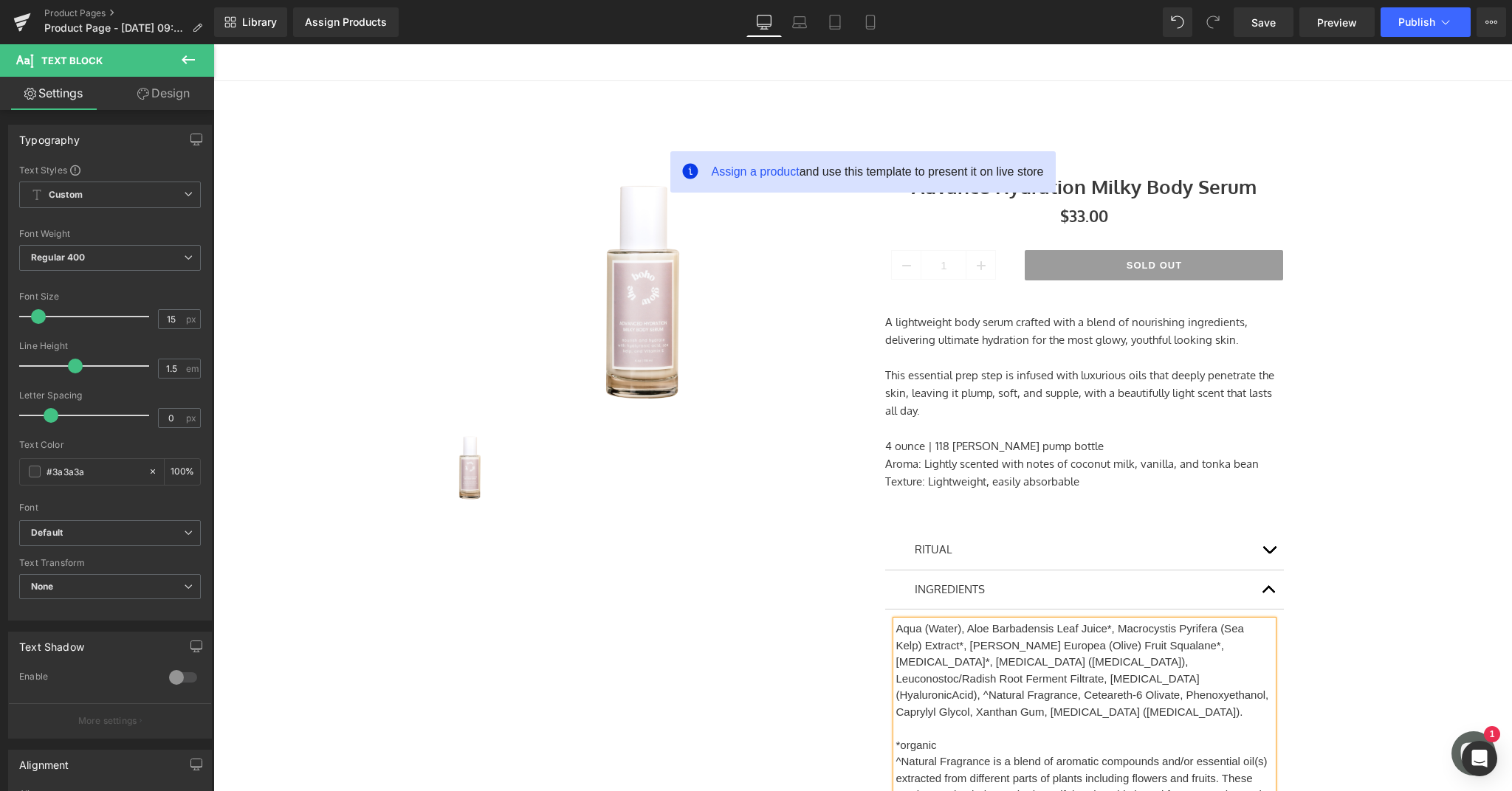
scroll to position [189, 0]
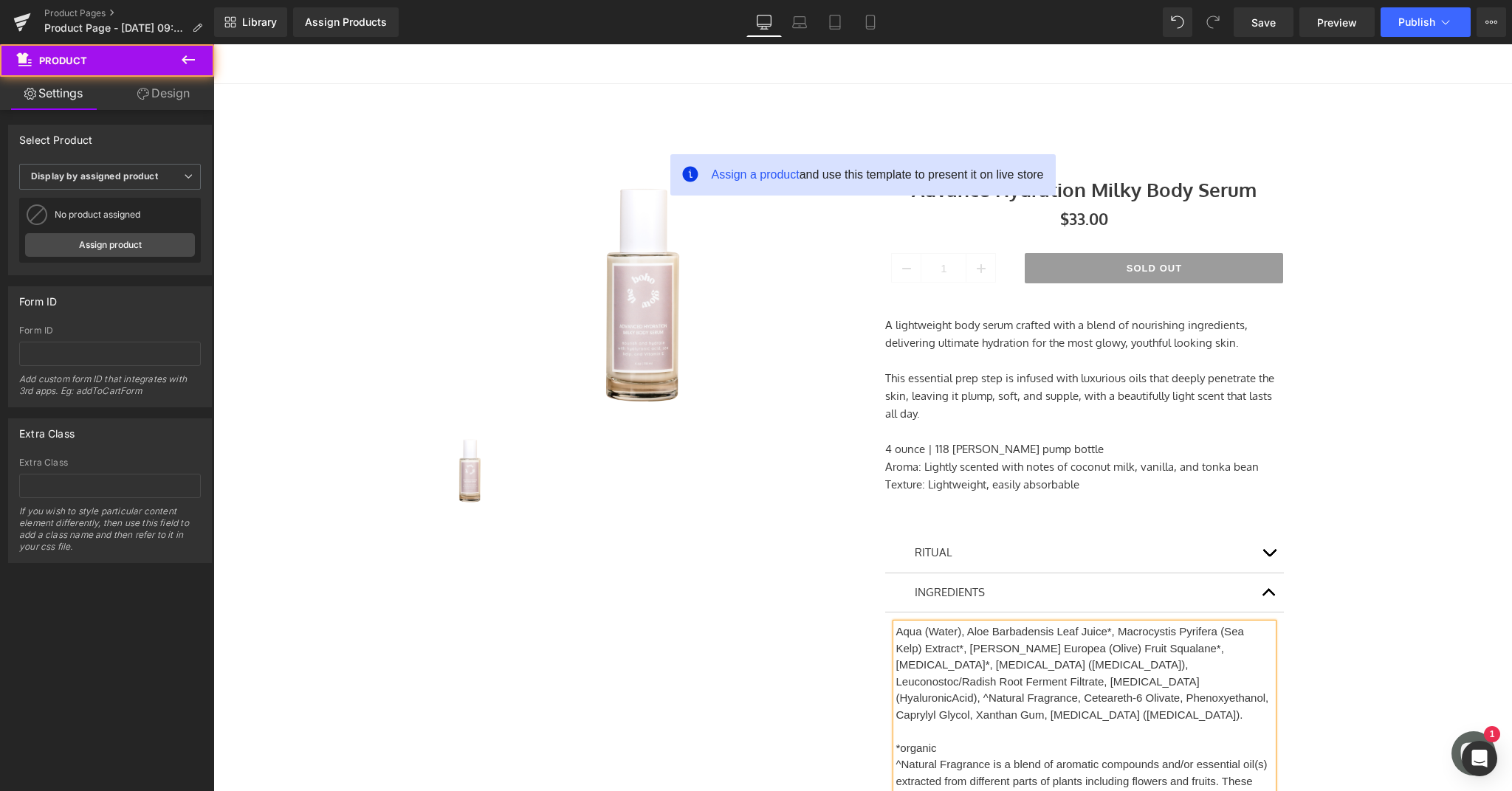
click at [1327, 414] on div "Sale Off (P) Image (P) Image List Advance Hydration Milky Body Serum (P) Title …" at bounding box center [862, 515] width 1283 height 736
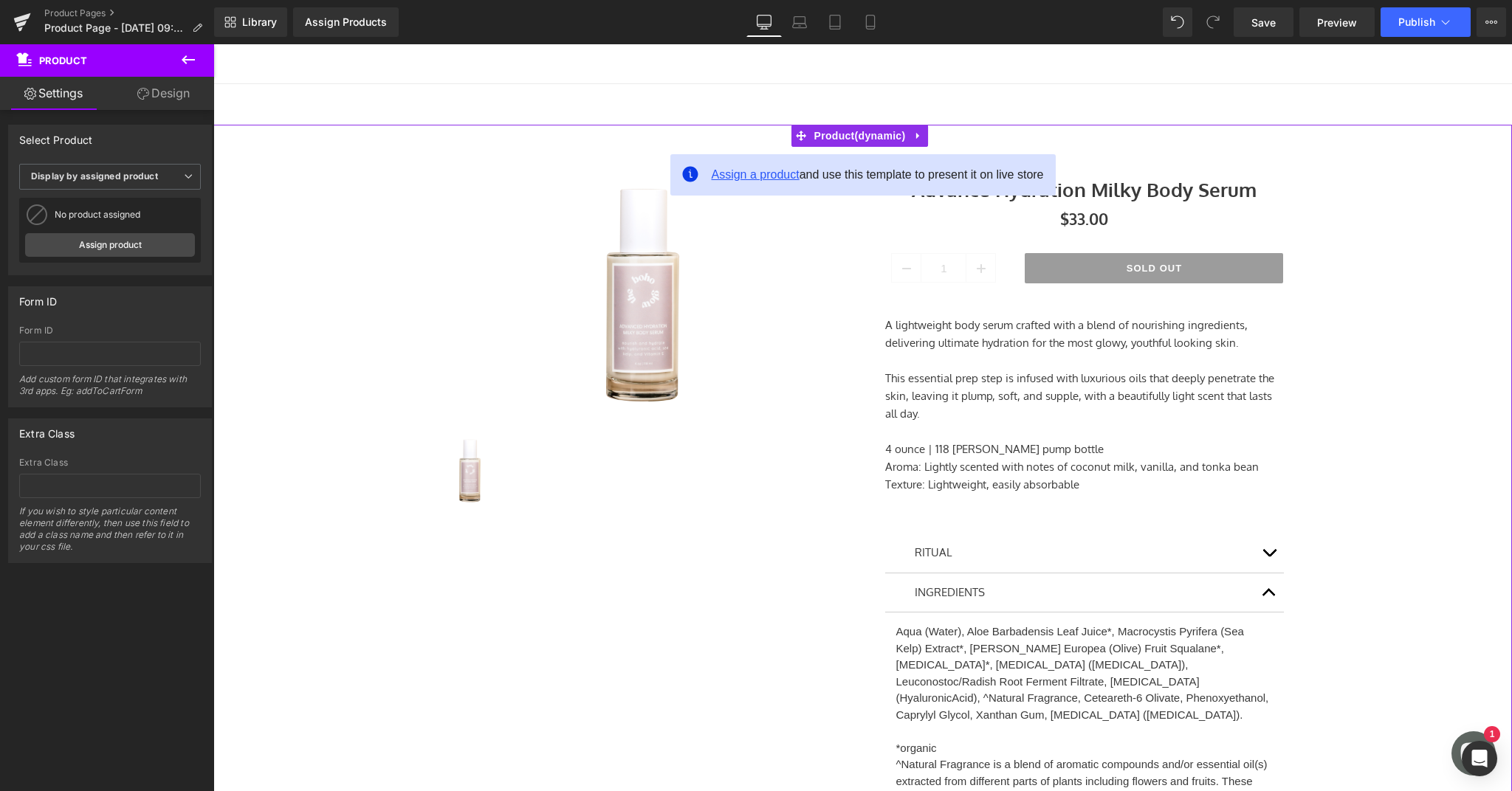
click at [761, 175] on span "Assign a product" at bounding box center [755, 174] width 88 height 12
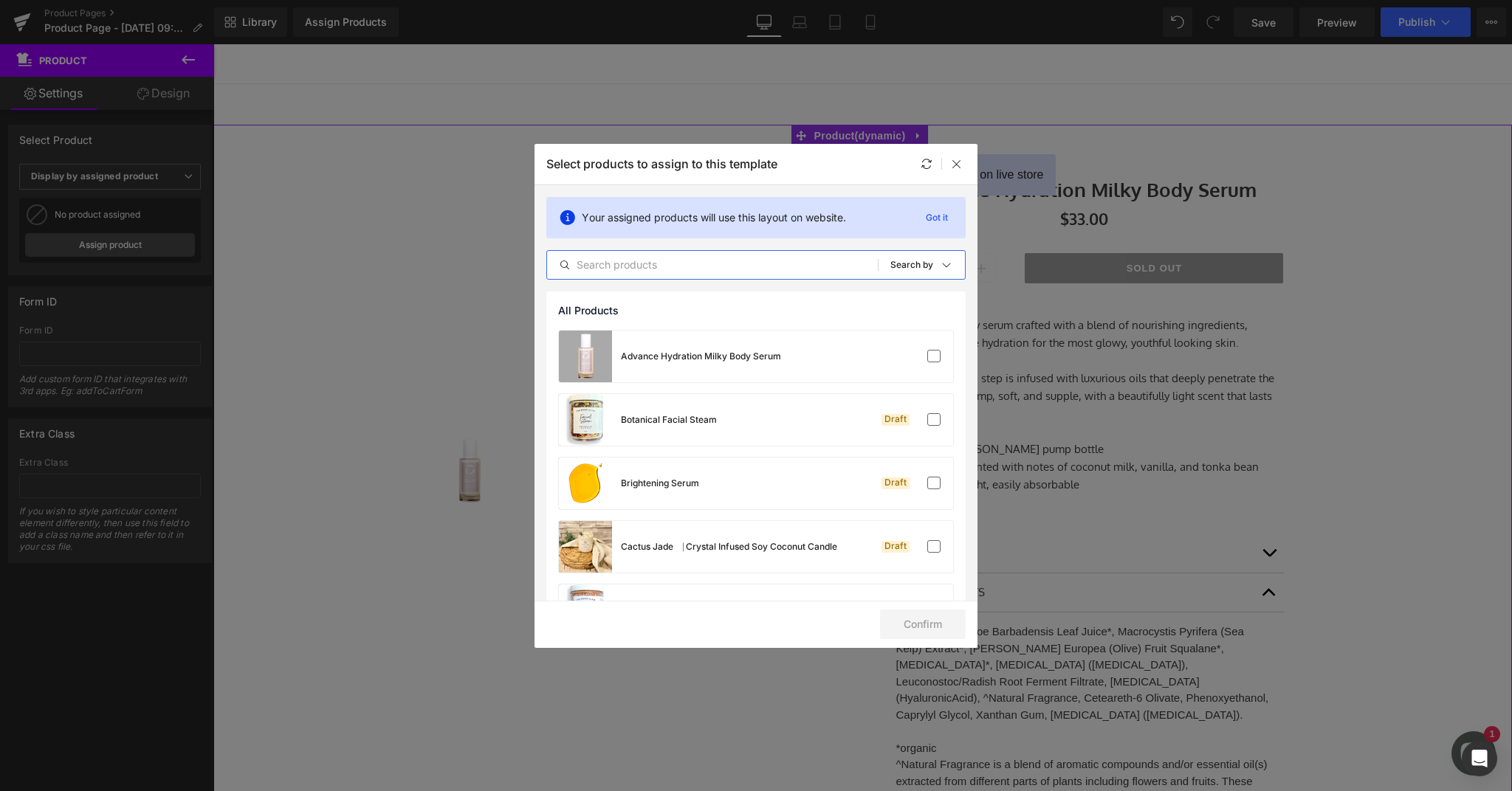
click at [712, 267] on input "text" at bounding box center [712, 265] width 331 height 18
click at [933, 357] on label at bounding box center [934, 357] width 13 height 13
click at [934, 357] on input "checkbox" at bounding box center [934, 357] width 0 height 0
click at [938, 630] on button "Confirm" at bounding box center [923, 624] width 85 height 29
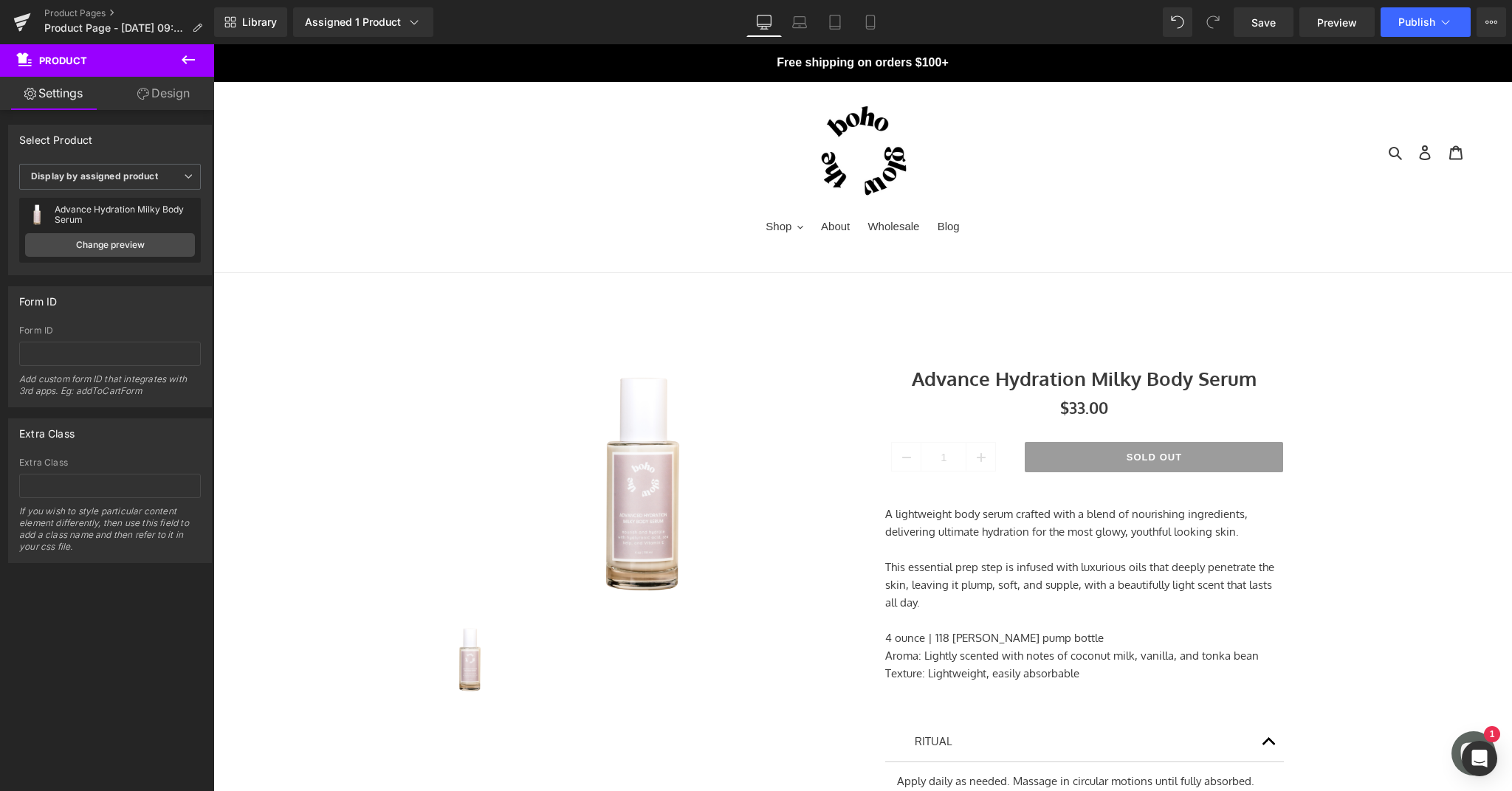
scroll to position [0, 0]
click at [1411, 28] on span "Publish" at bounding box center [1416, 22] width 37 height 11
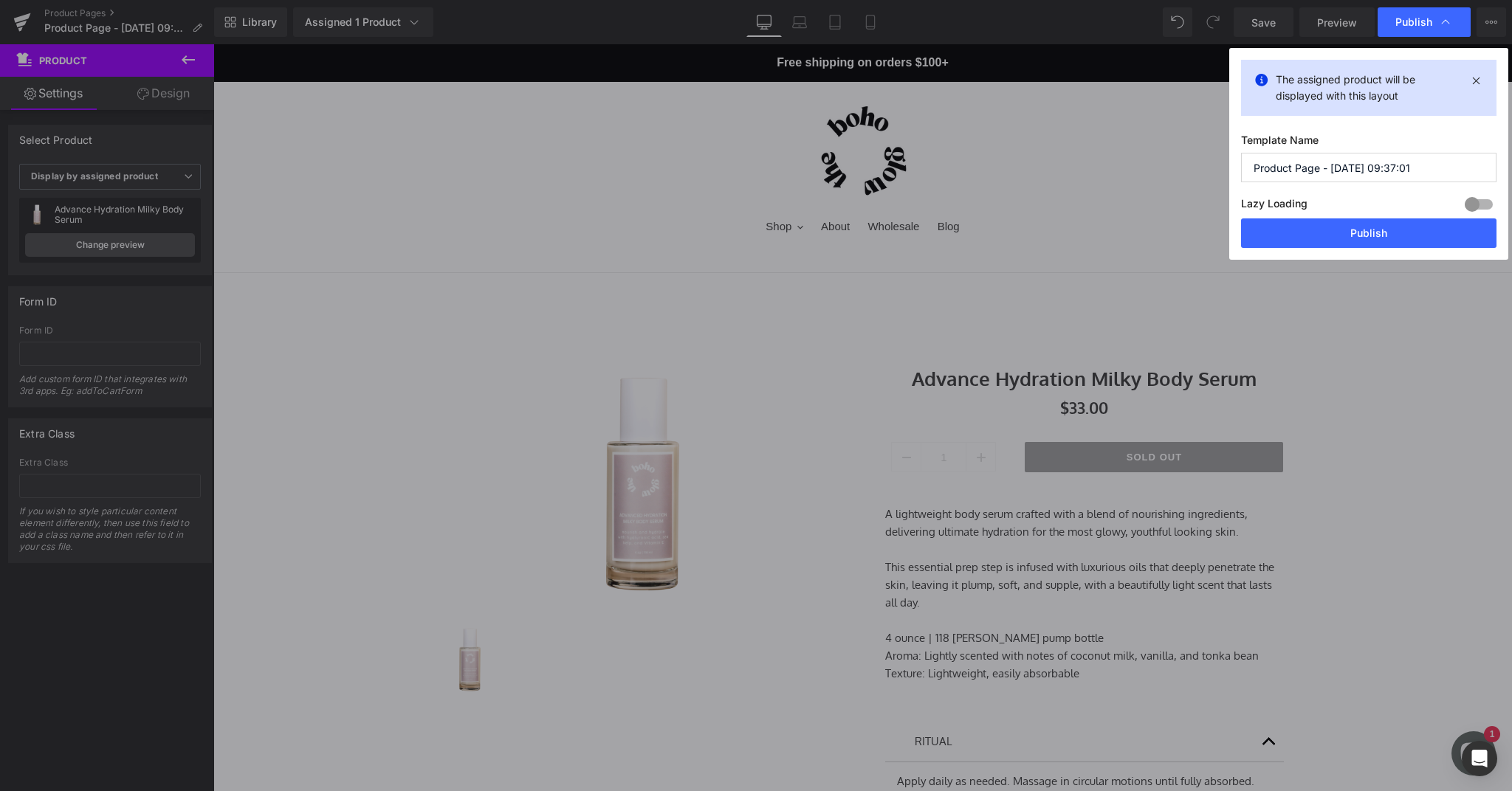
drag, startPoint x: 1436, startPoint y: 167, endPoint x: 1186, endPoint y: 161, distance: 250.1
click at [1186, 161] on div "Publish The assigned product will be displayed with this layout Template Name P…" at bounding box center [756, 396] width 1512 height 791
type input "Advanced Hydration Milky Body Serum"
click at [1483, 200] on div at bounding box center [1478, 204] width 35 height 24
click at [1411, 231] on button "Publish" at bounding box center [1368, 232] width 255 height 29
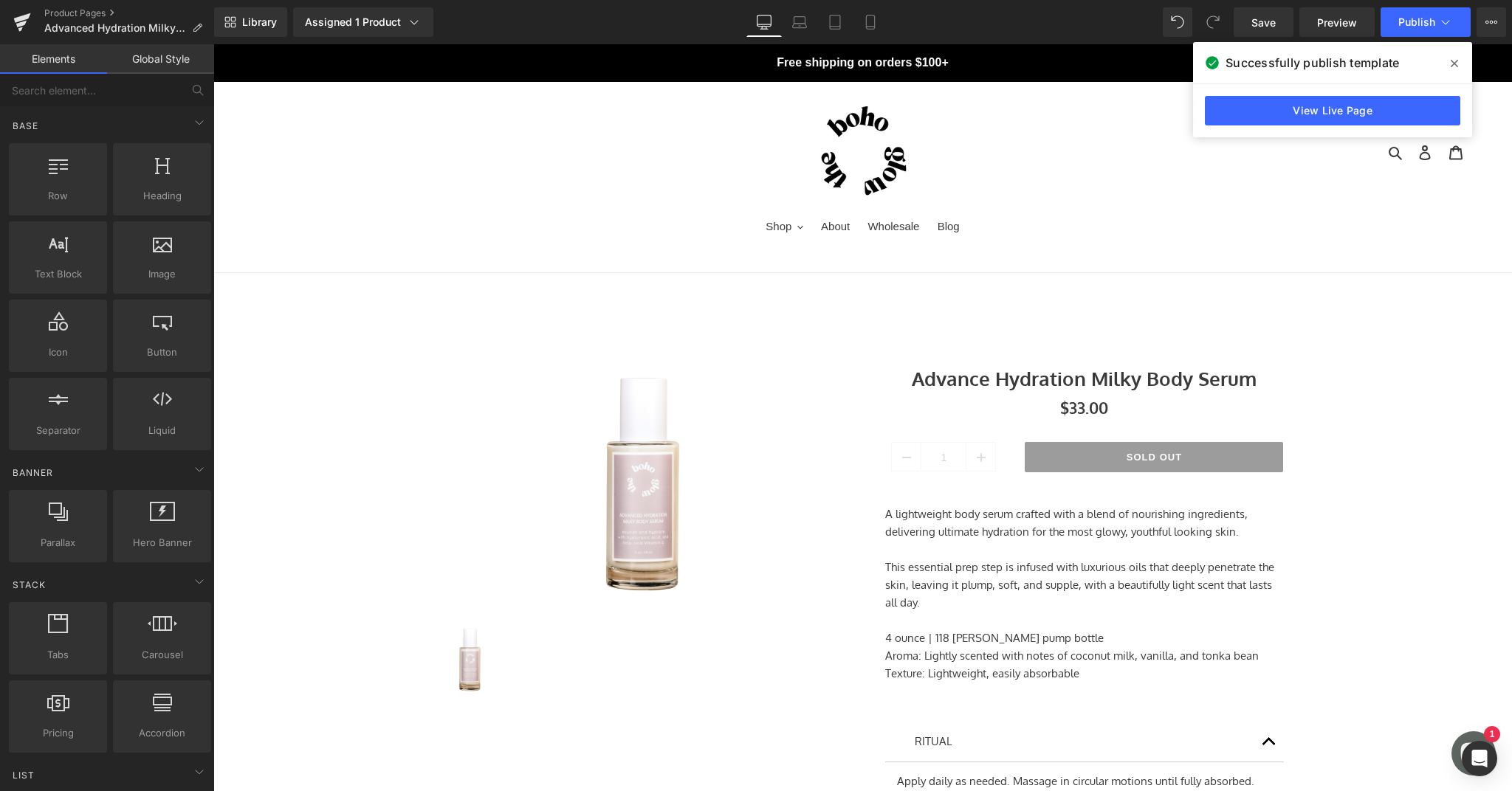
click at [1252, 239] on ul "Shop Shop All Bath + Body Moisturizers Scrubs Perfume Face" at bounding box center [862, 235] width 1299 height 35
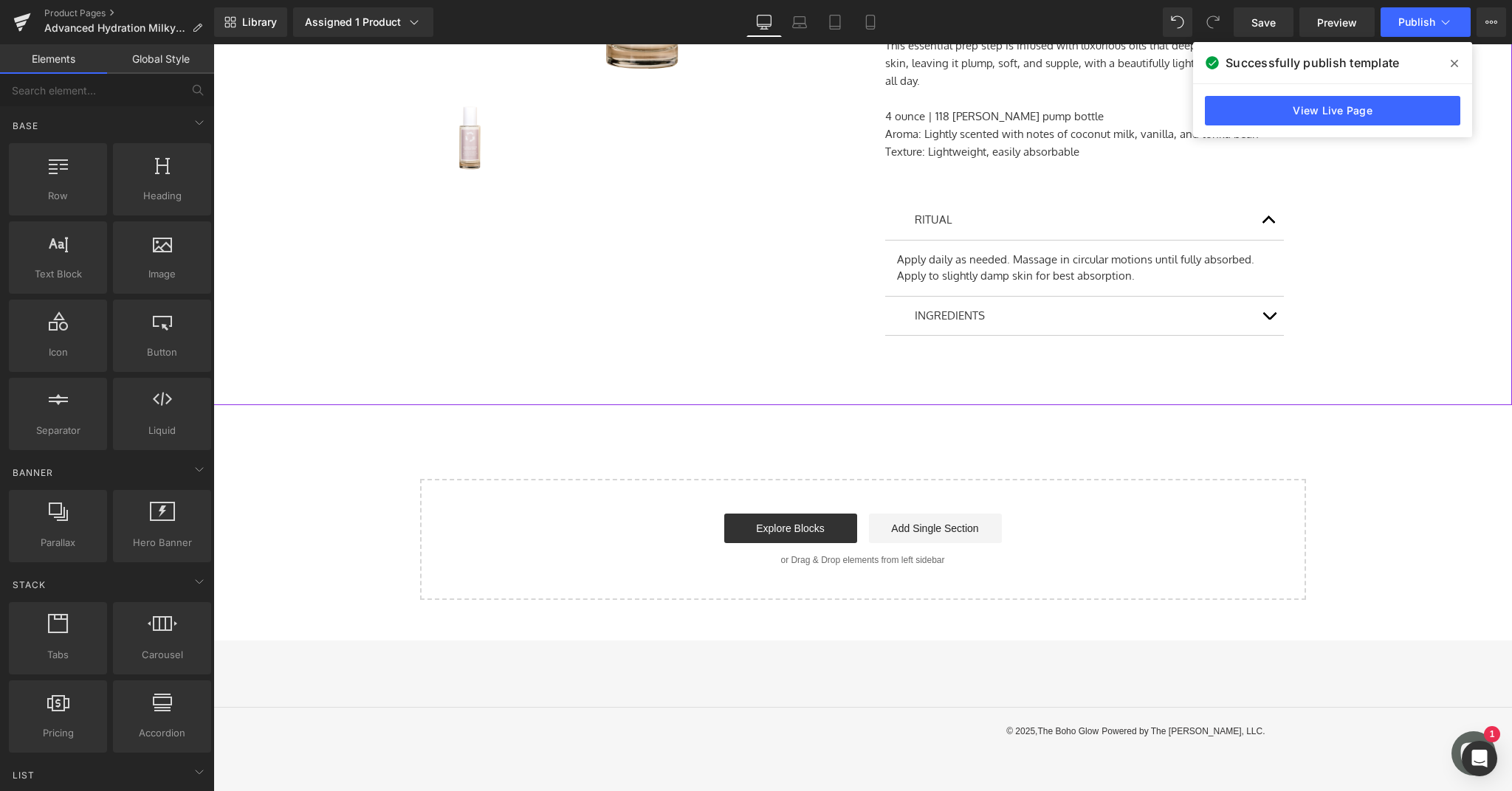
scroll to position [521, 0]
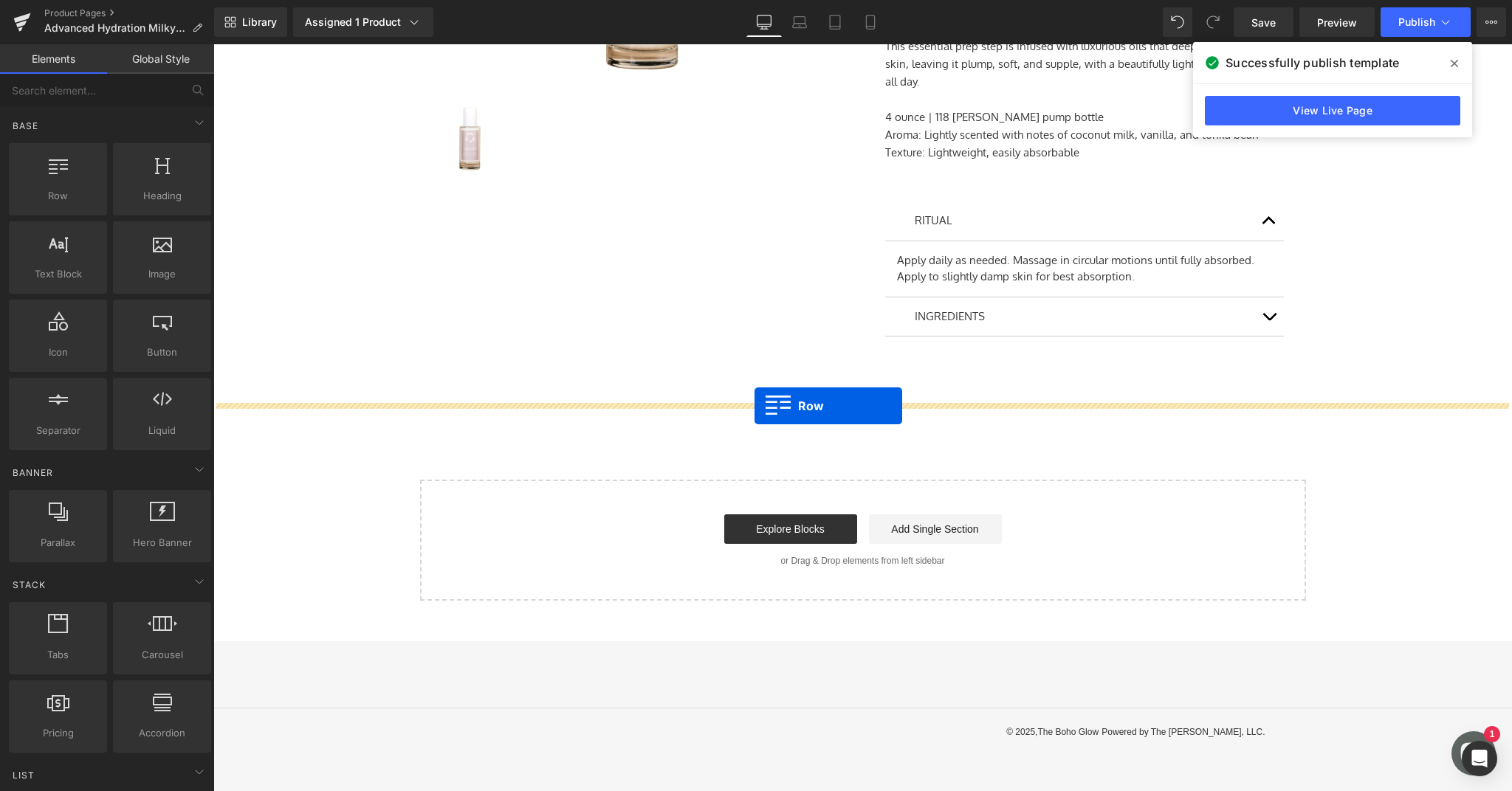
drag, startPoint x: 281, startPoint y: 222, endPoint x: 754, endPoint y: 406, distance: 507.5
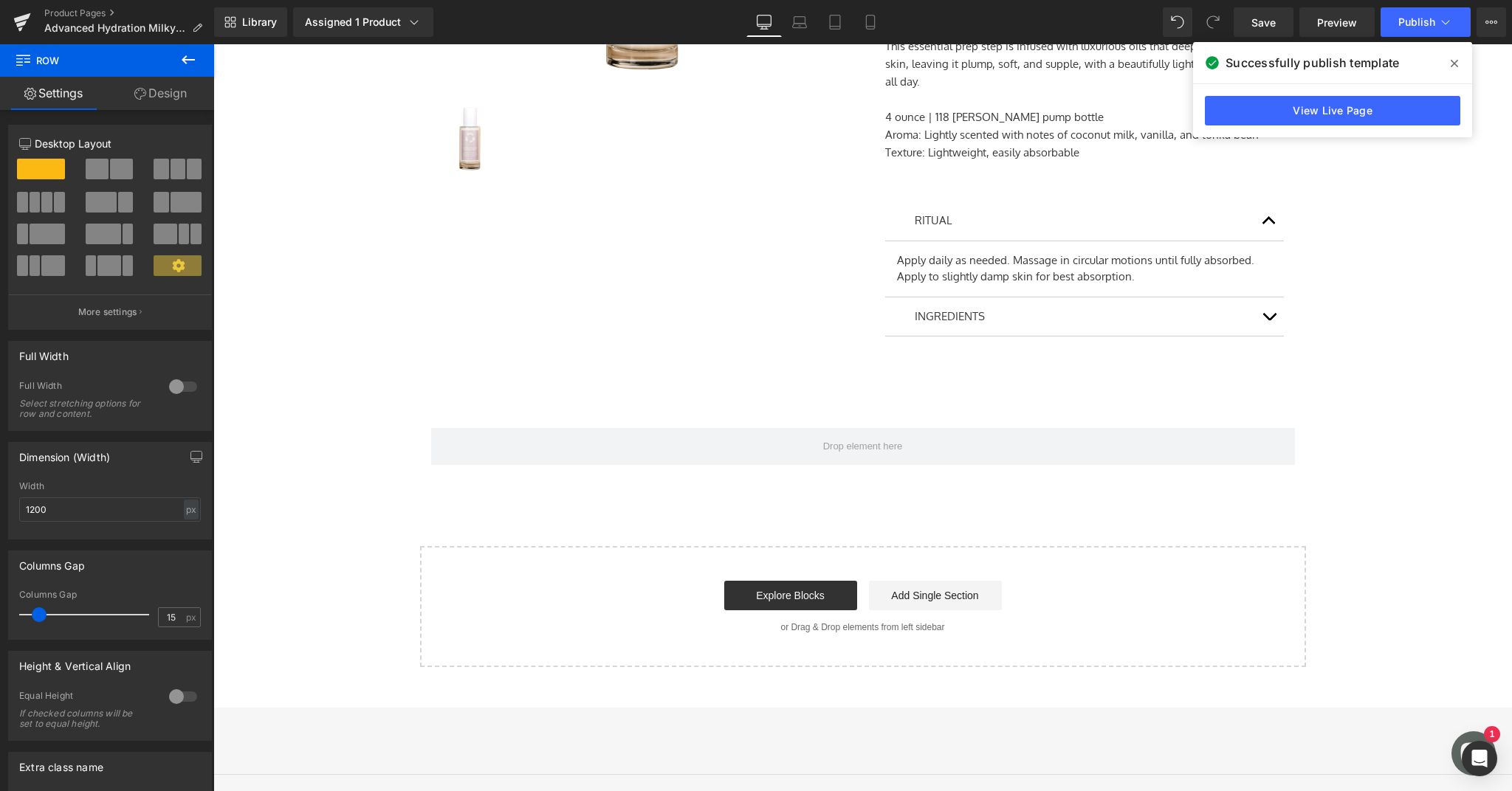
click at [188, 62] on icon at bounding box center [188, 60] width 18 height 18
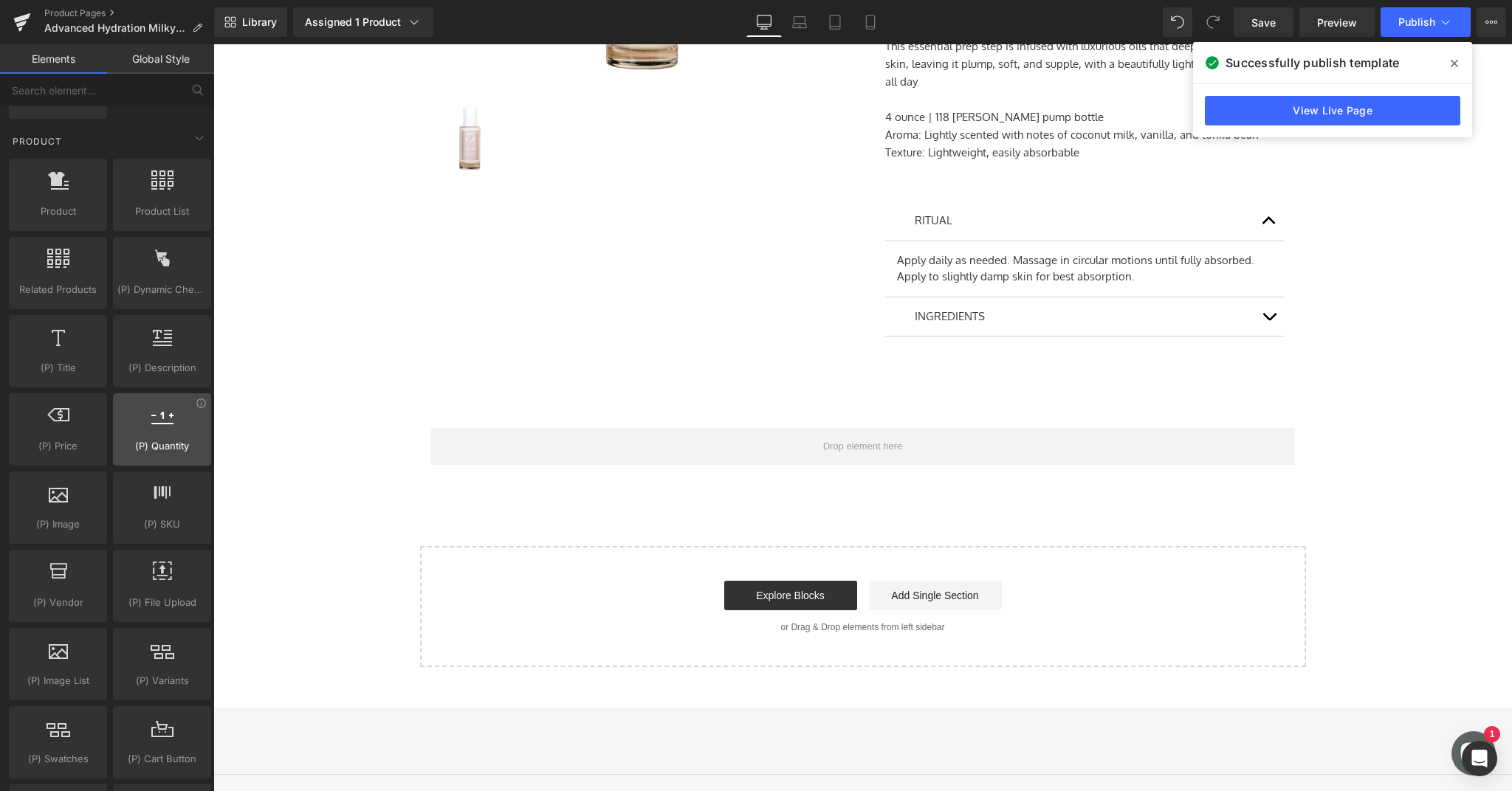
scroll to position [1124, 0]
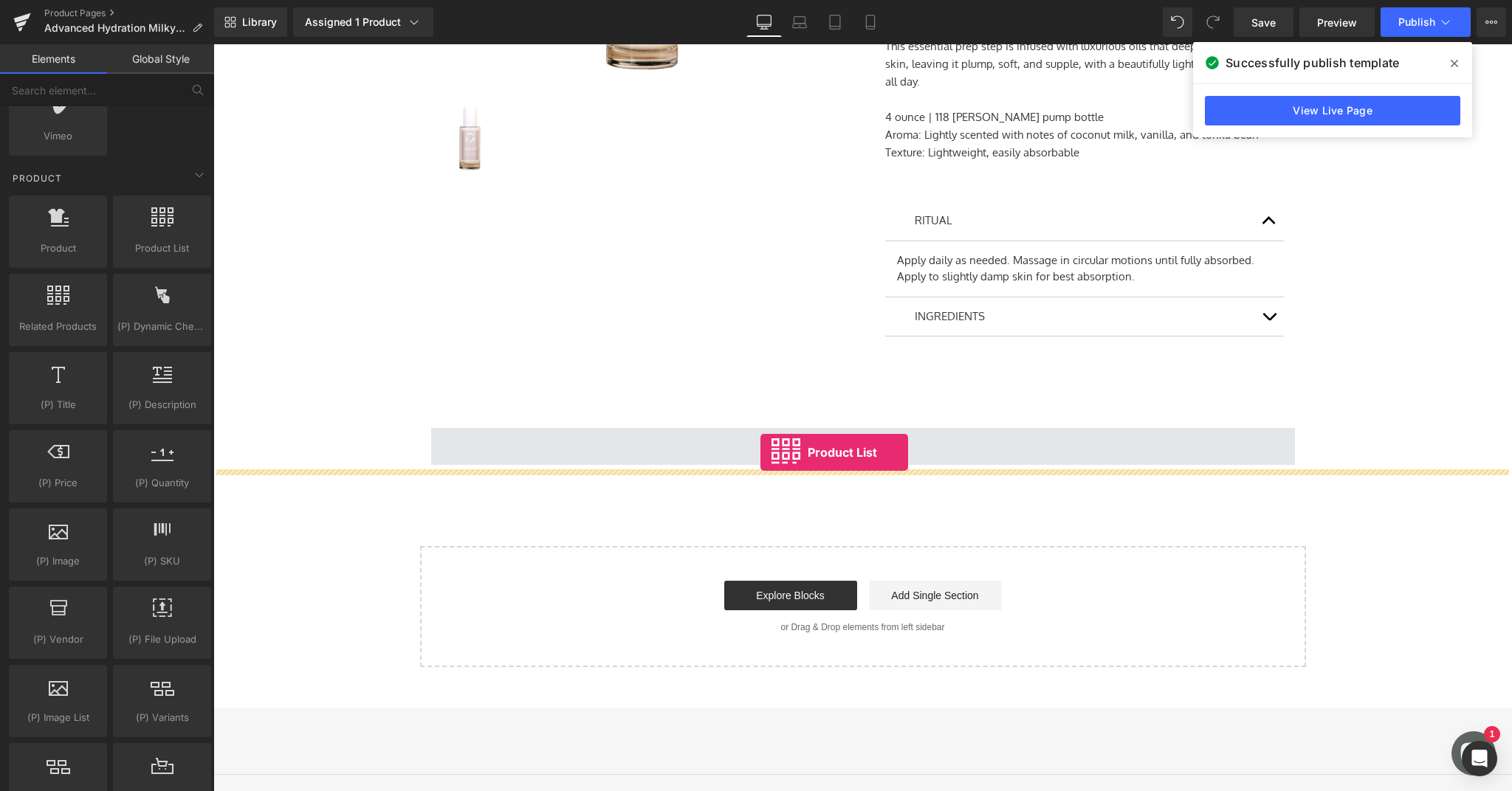
drag, startPoint x: 378, startPoint y: 295, endPoint x: 759, endPoint y: 451, distance: 411.7
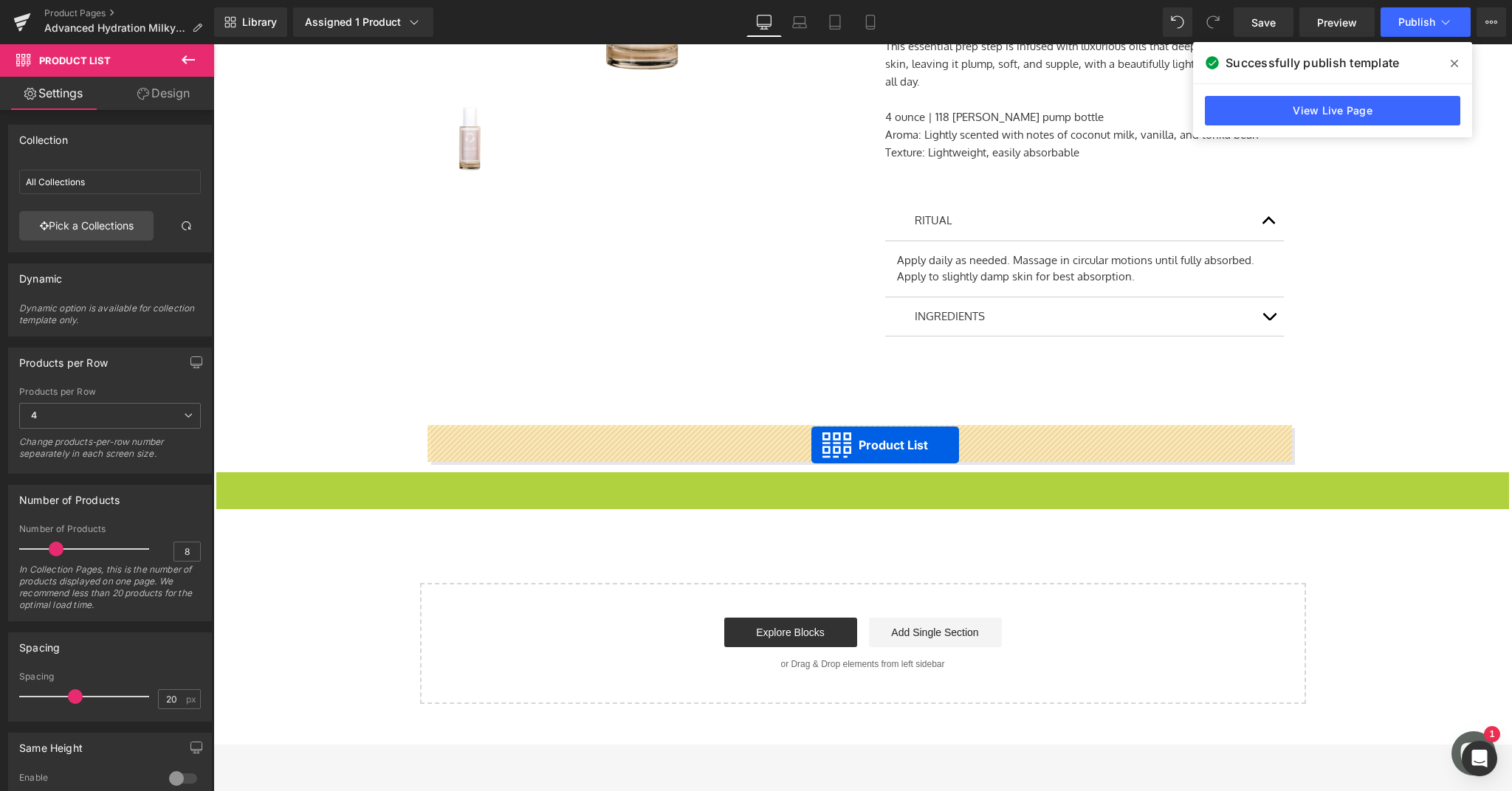
drag, startPoint x: 813, startPoint y: 479, endPoint x: 811, endPoint y: 445, distance: 34.1
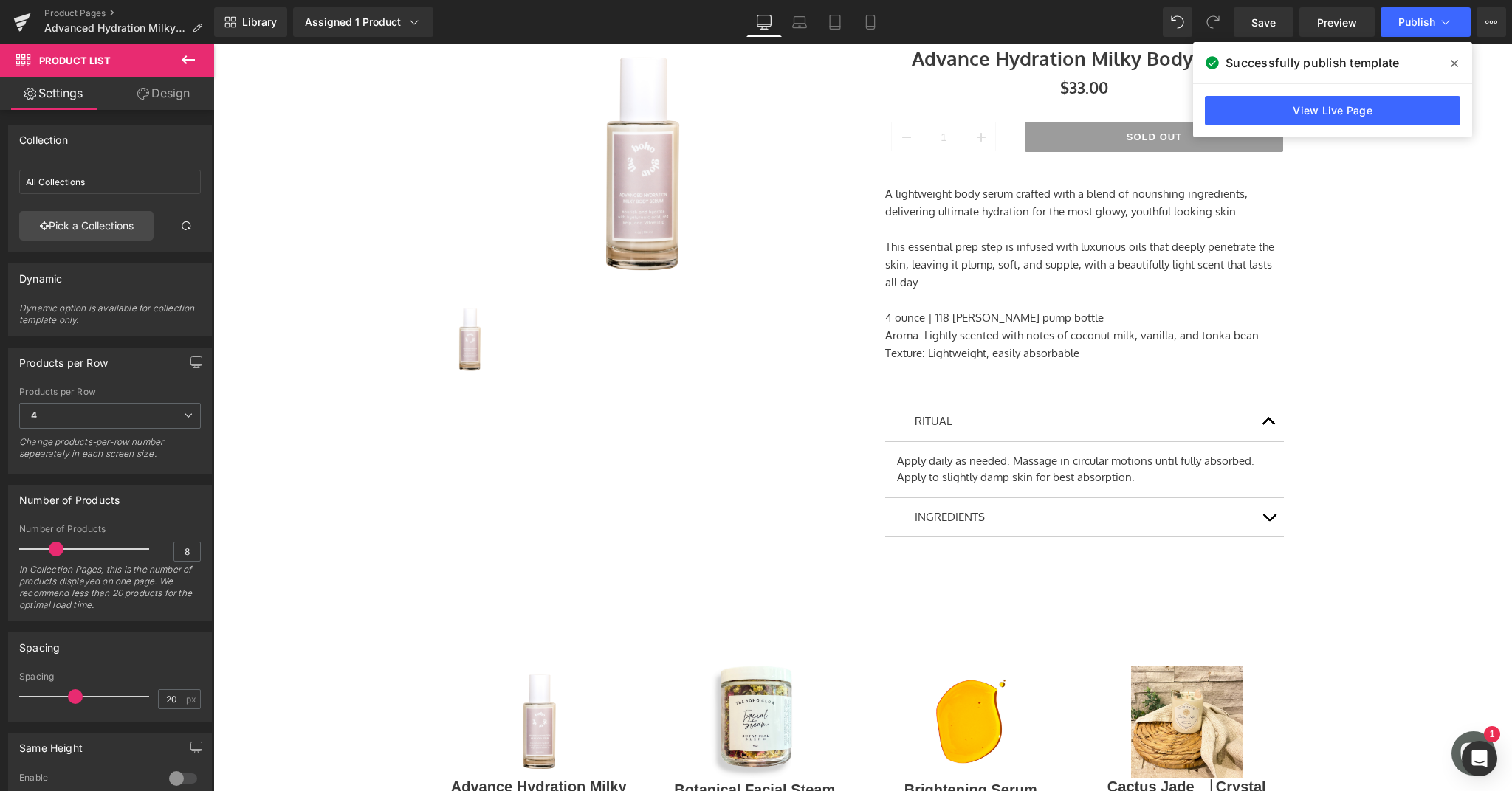
scroll to position [624, 0]
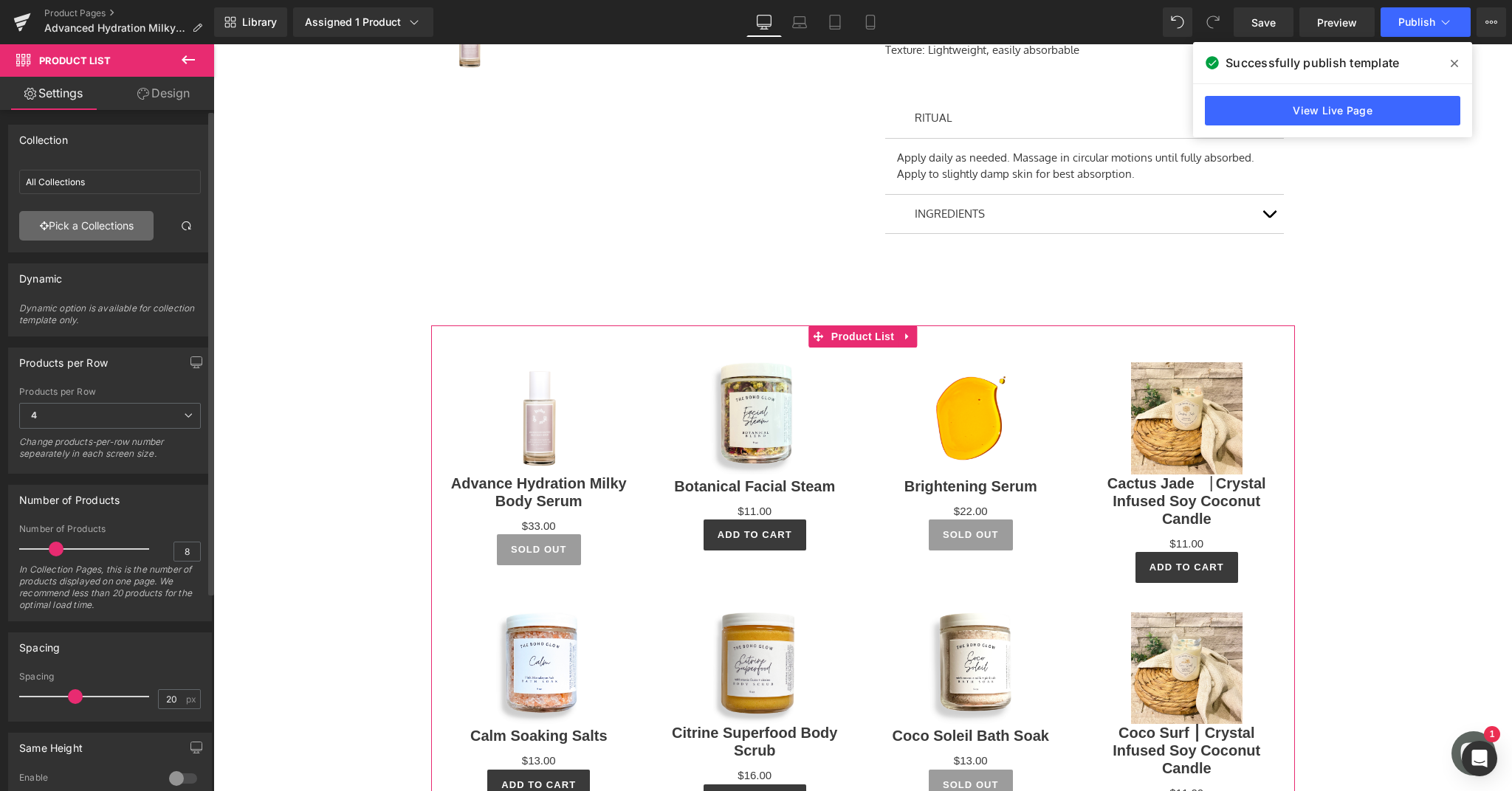
click at [85, 220] on link "Pick a Collections" at bounding box center [86, 226] width 135 height 29
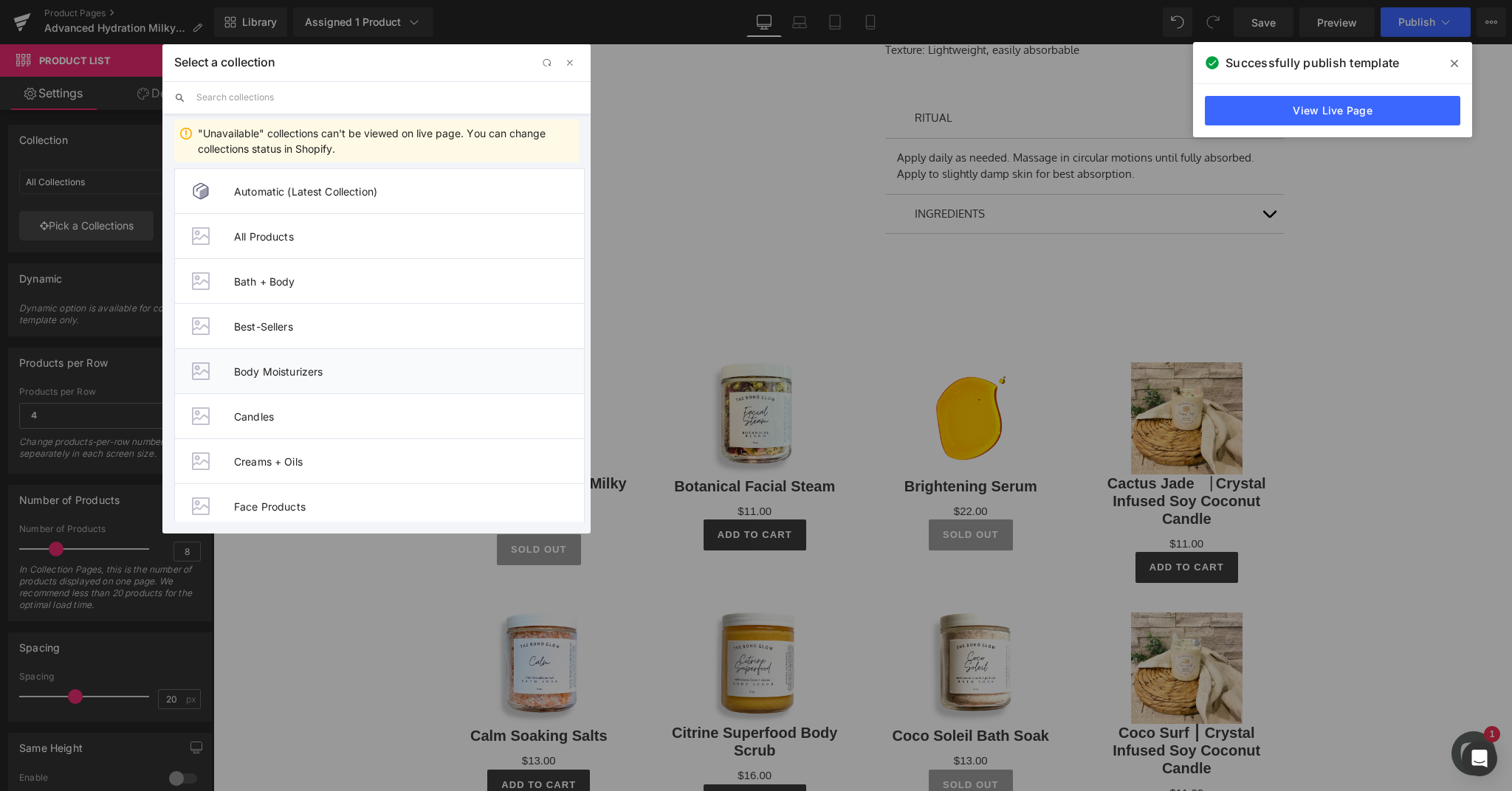
click at [250, 368] on span "Body Moisturizers" at bounding box center [409, 371] width 350 height 12
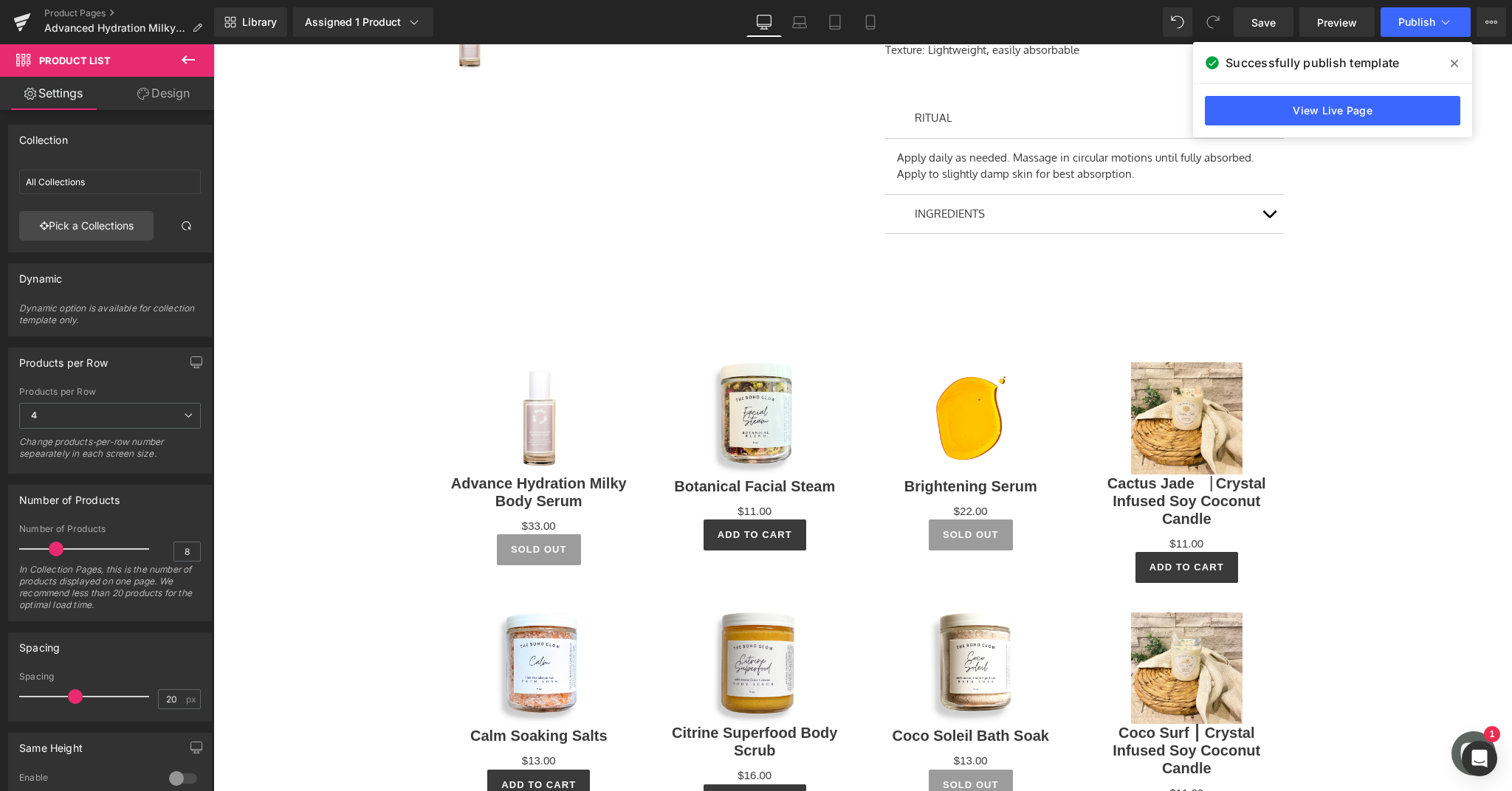
type input "Body Moisturizers"
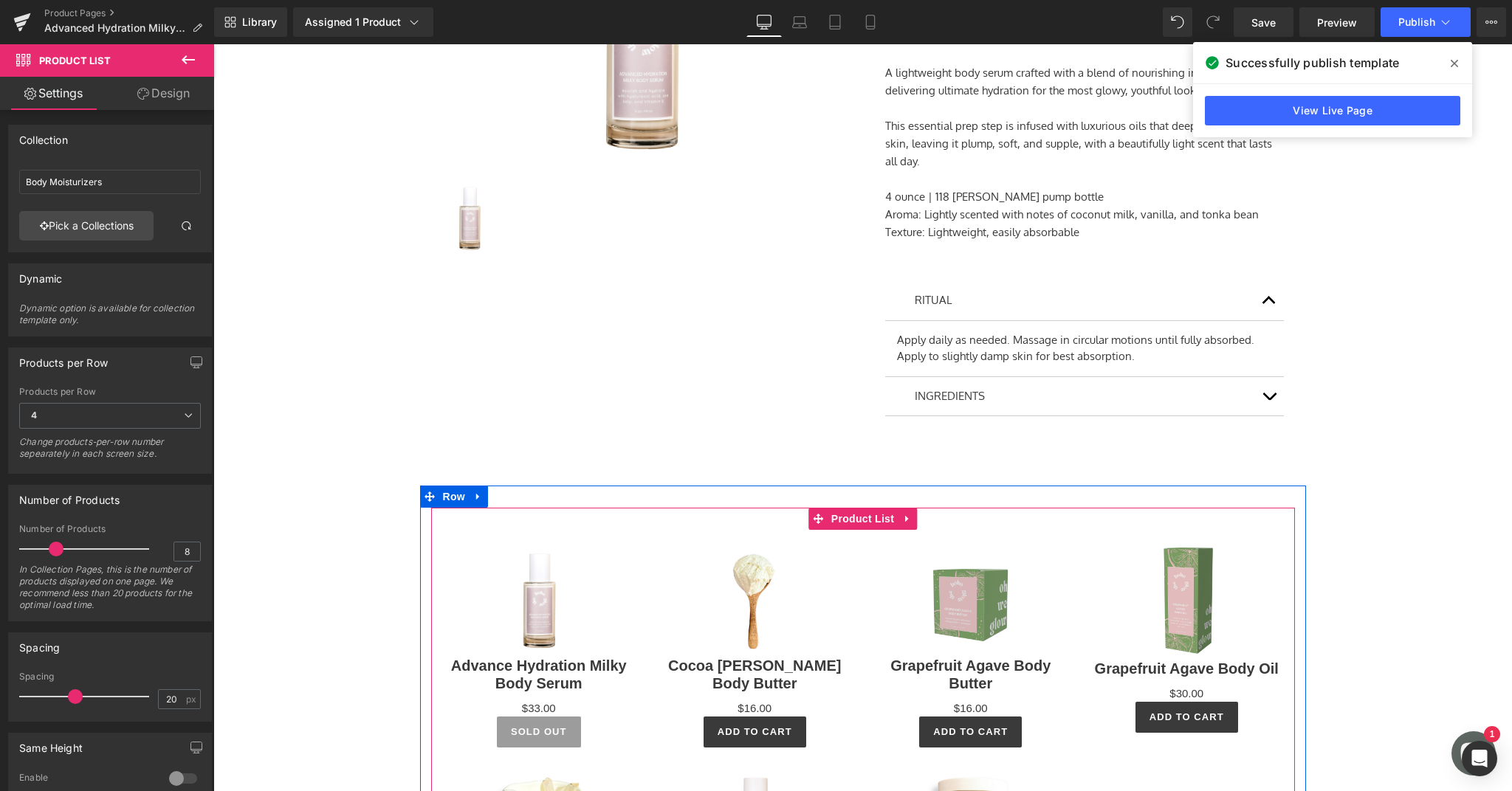
click at [902, 514] on icon at bounding box center [907, 520] width 10 height 11
click at [915, 517] on icon at bounding box center [916, 519] width 10 height 10
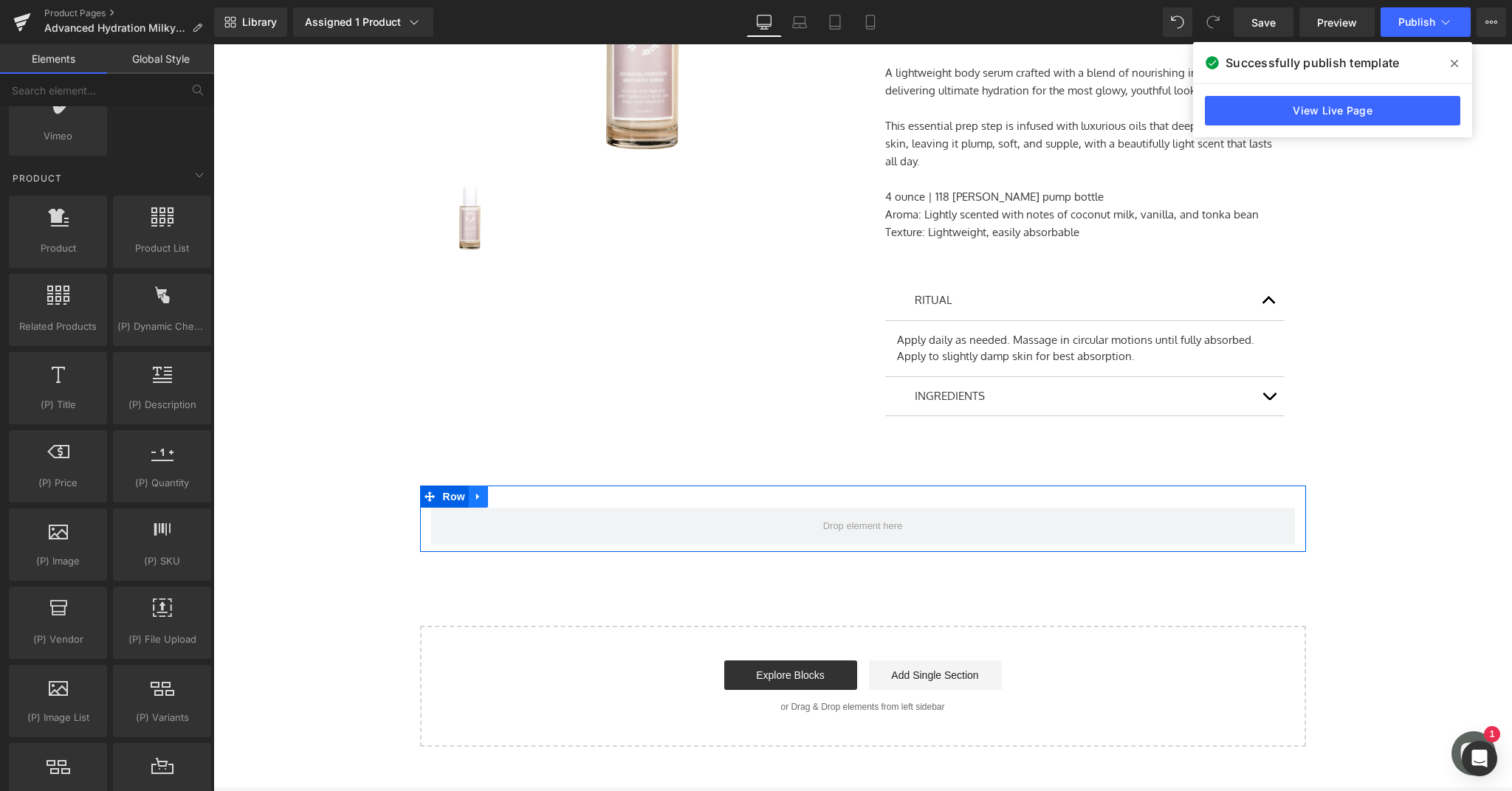
click at [475, 495] on icon at bounding box center [478, 497] width 10 height 11
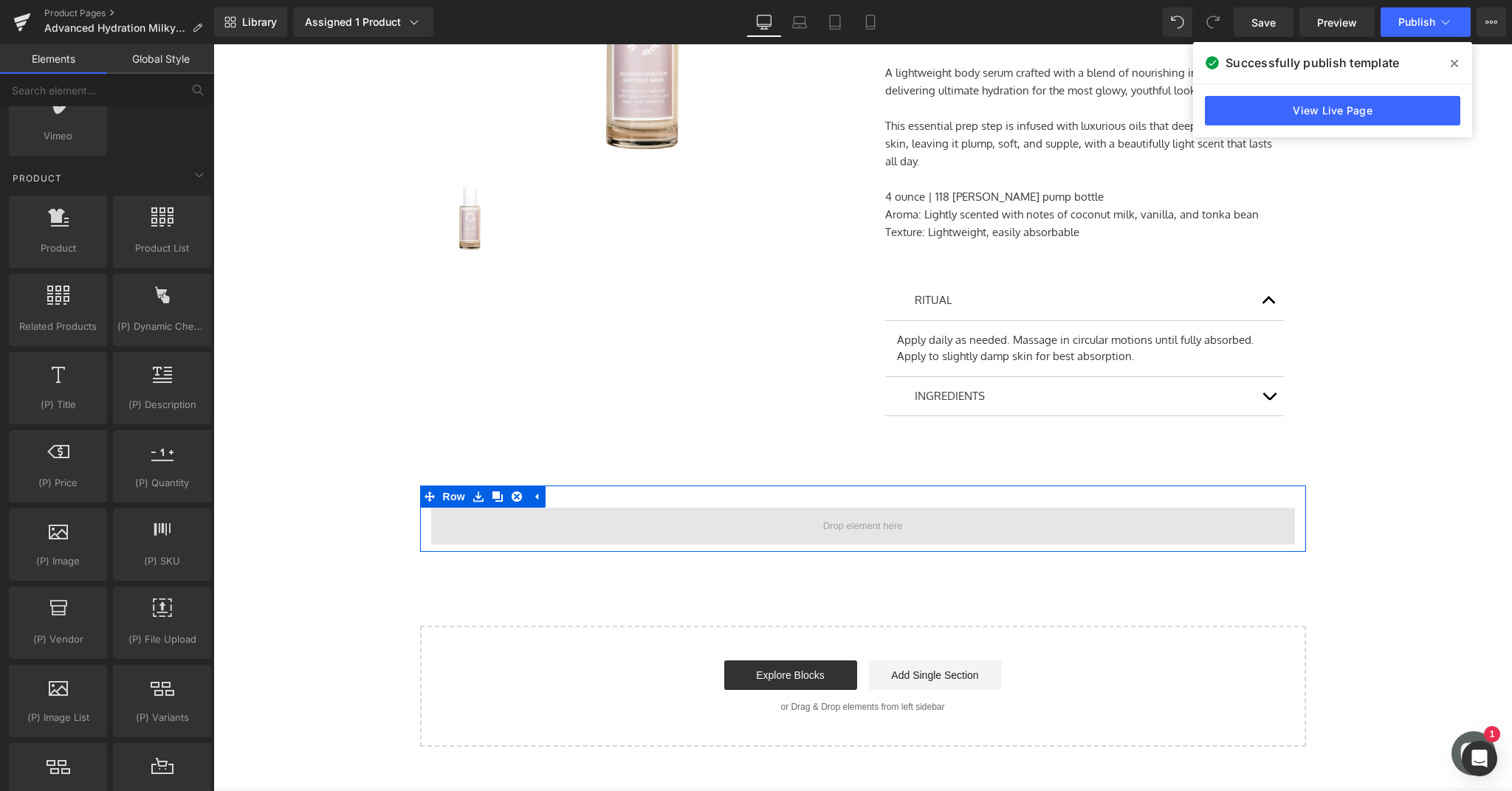
click at [460, 522] on span at bounding box center [863, 525] width 864 height 37
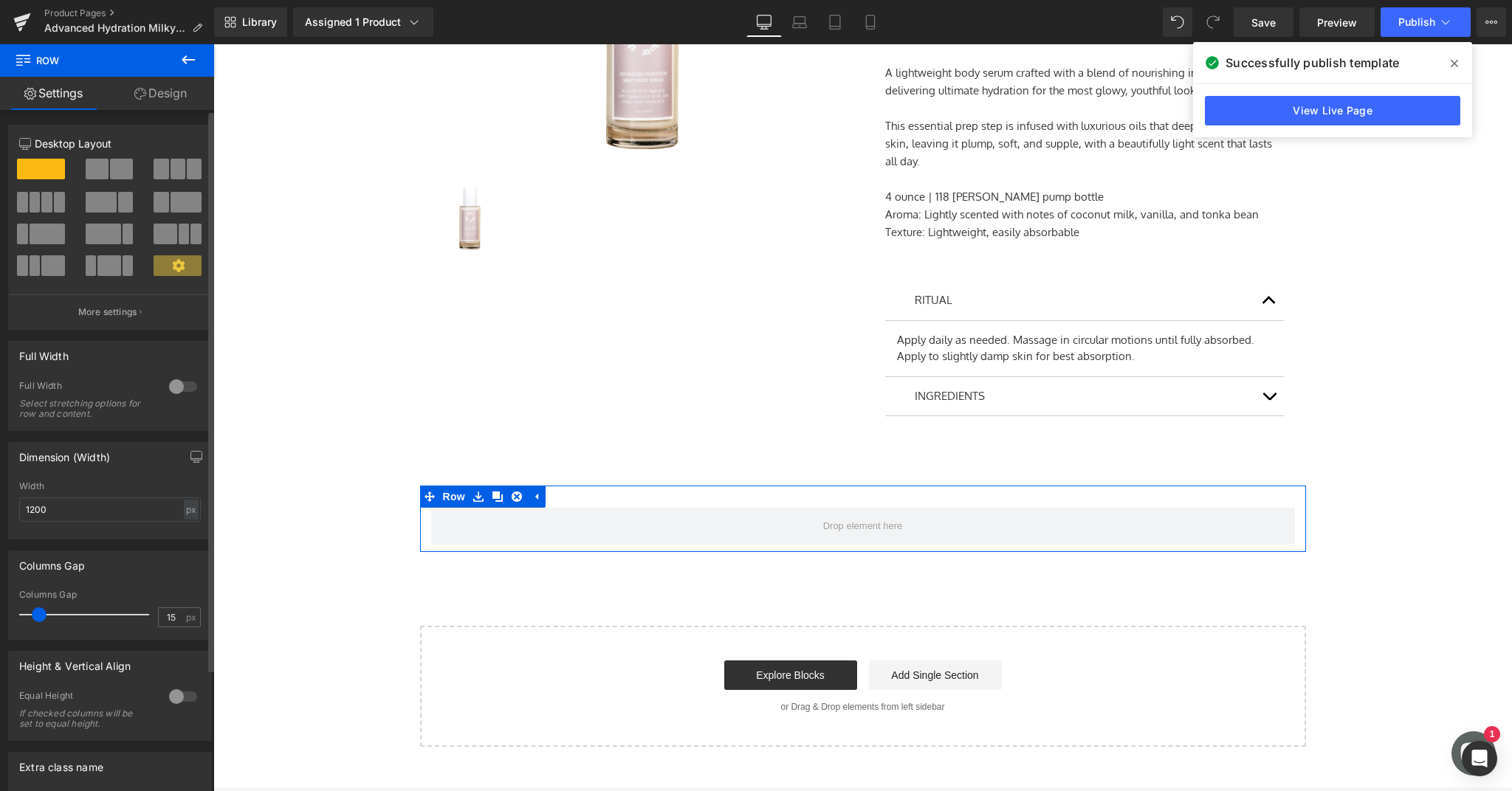
click at [173, 166] on span at bounding box center [178, 169] width 15 height 21
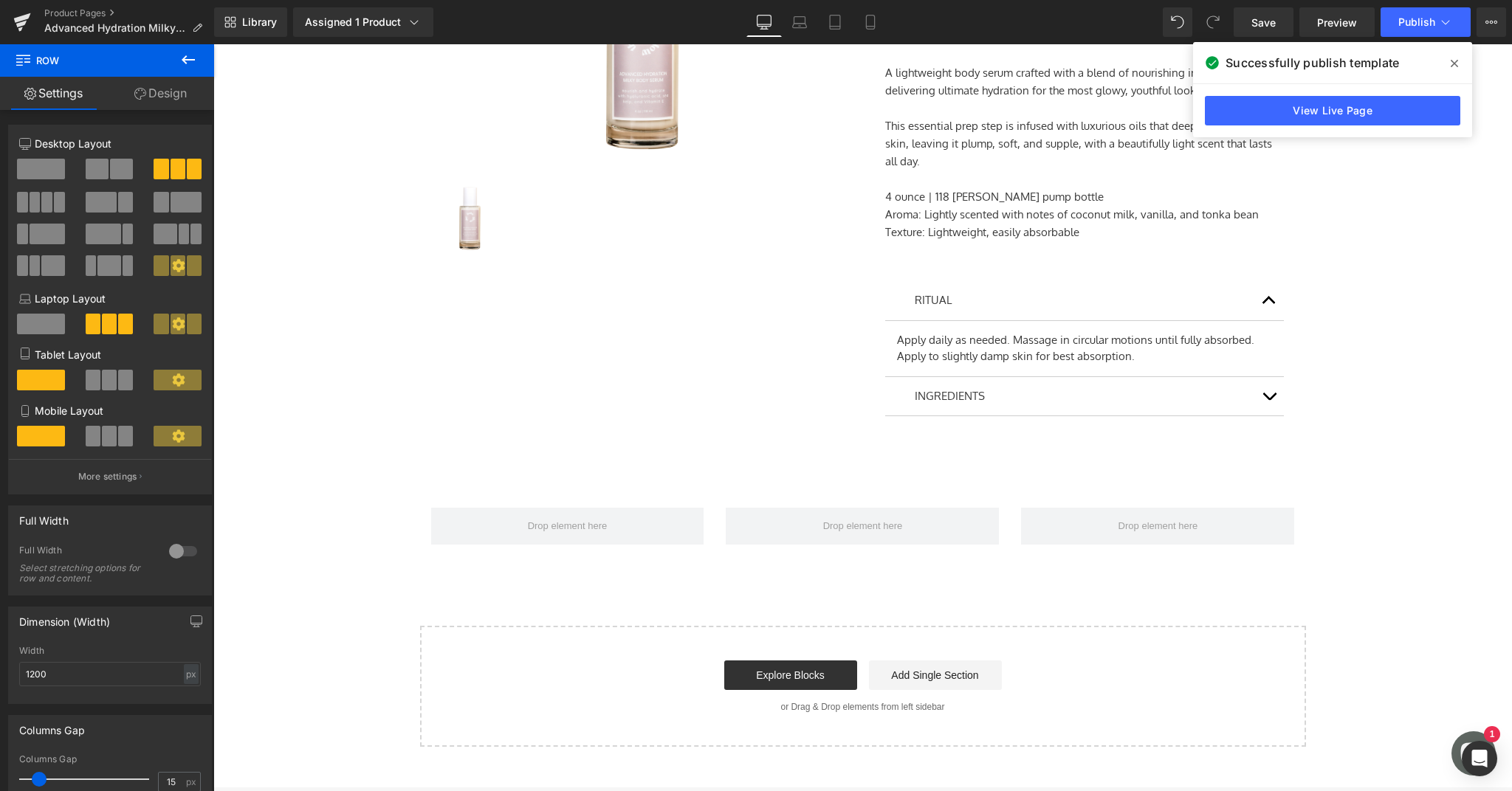
click at [201, 62] on button at bounding box center [188, 61] width 51 height 32
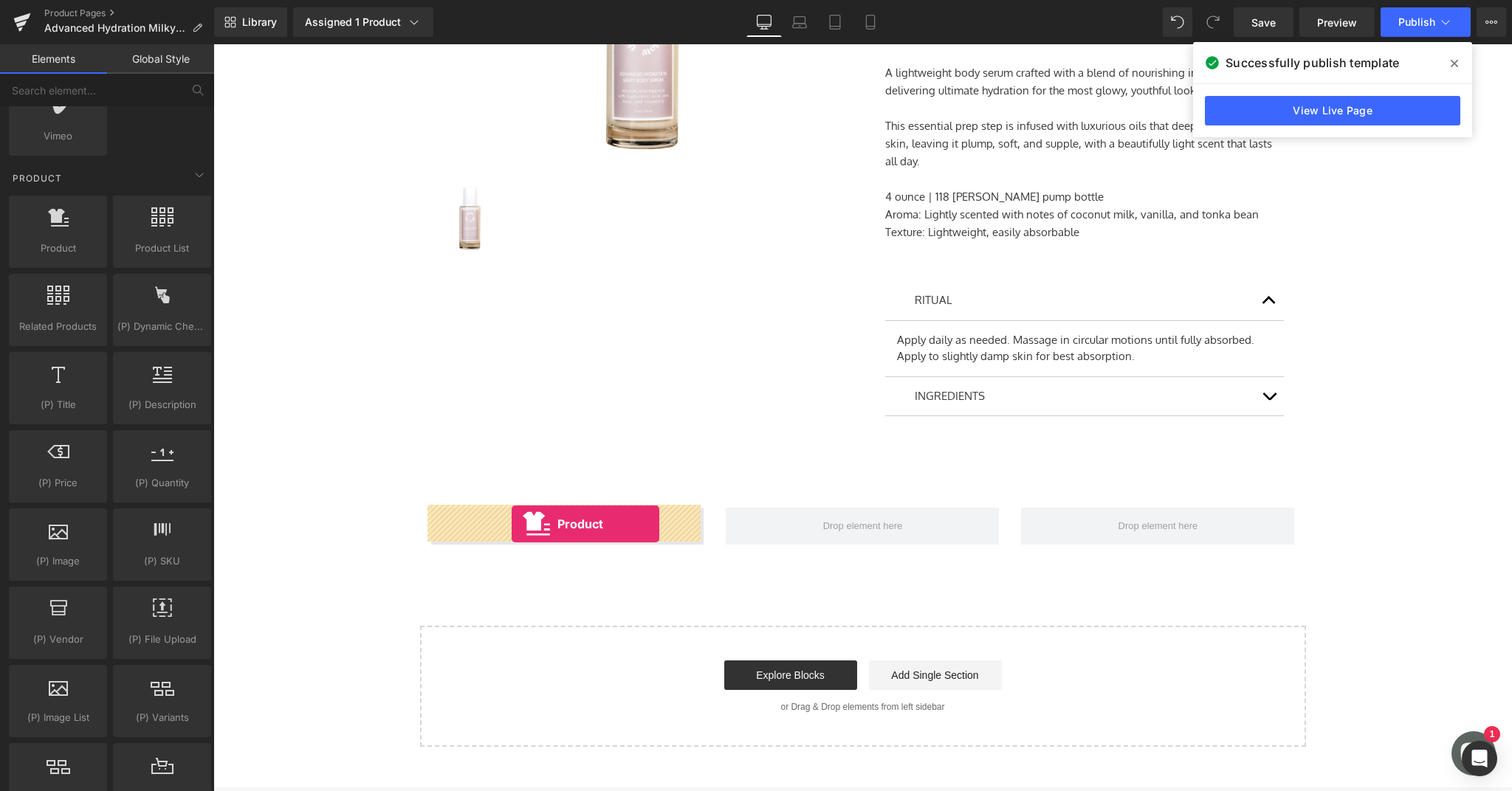
drag, startPoint x: 295, startPoint y: 281, endPoint x: 511, endPoint y: 524, distance: 325.1
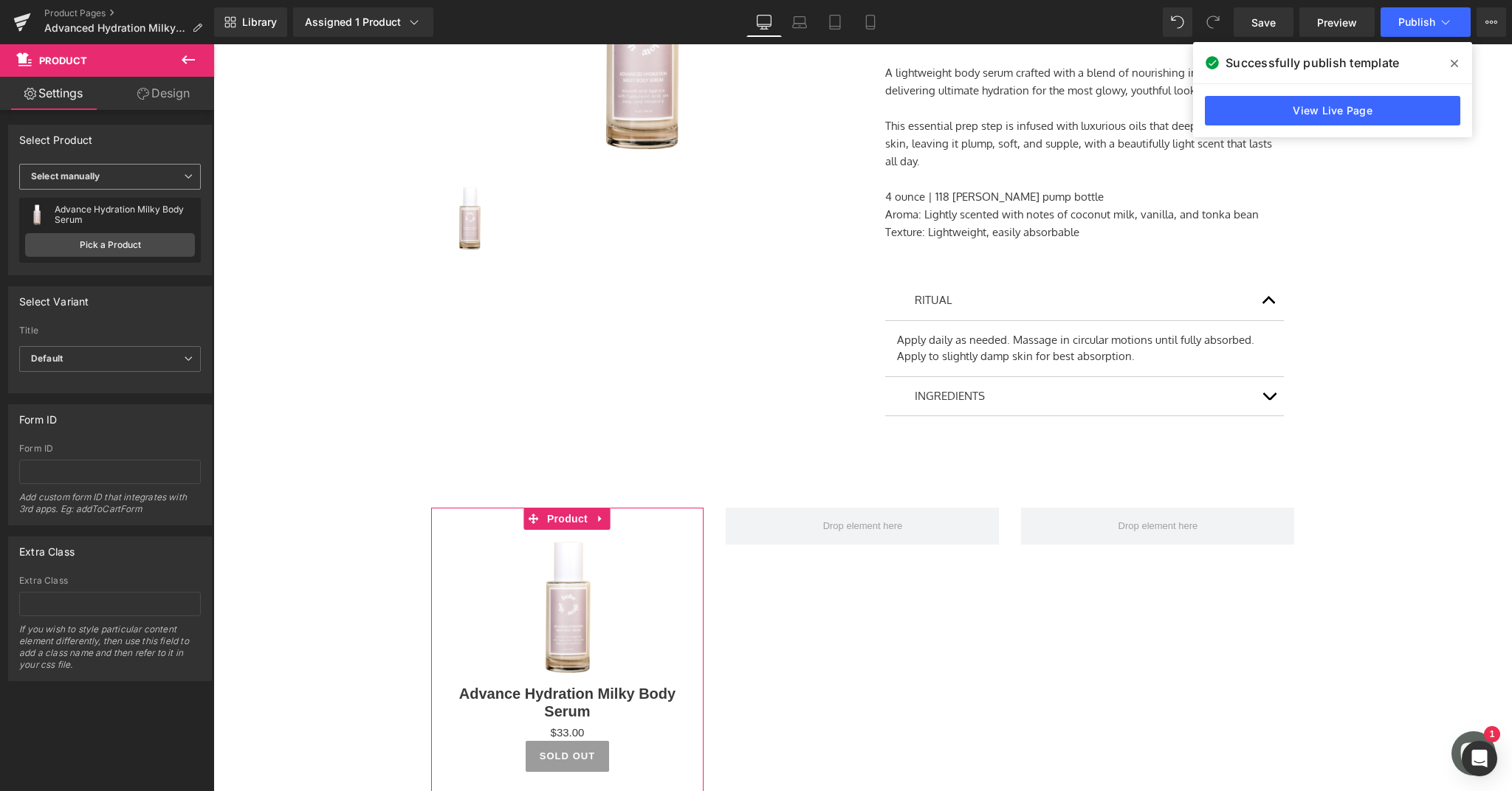
click at [113, 179] on span "Select manually" at bounding box center [109, 176] width 181 height 26
click at [115, 262] on div "Advance Hydration Milky Body Serum Advance Hydration Milky Body Serum Pick a Pr…" at bounding box center [109, 230] width 181 height 64
click at [119, 245] on link "Pick a Product" at bounding box center [109, 245] width 170 height 24
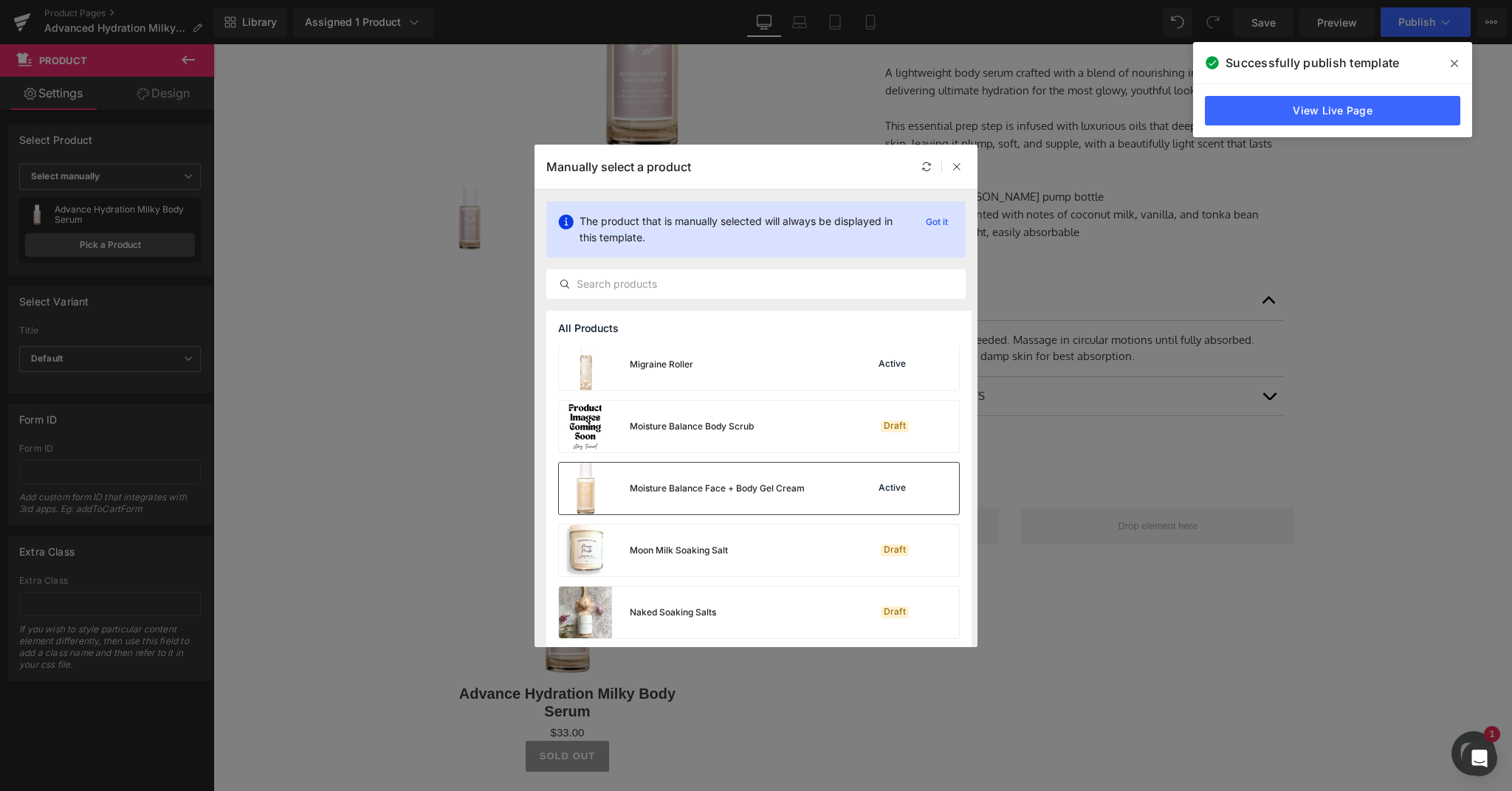
scroll to position [1751, 0]
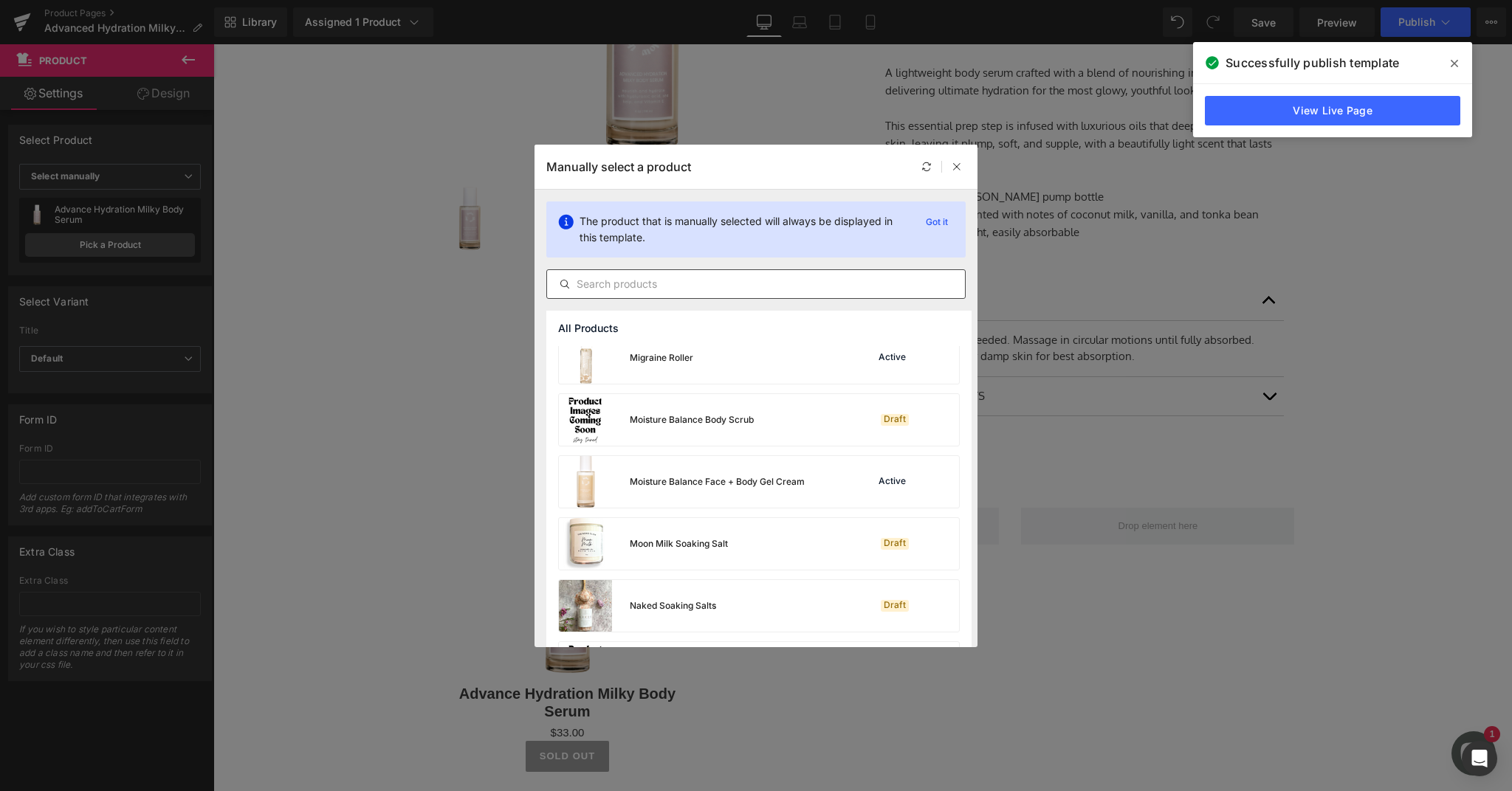
click at [615, 285] on input "text" at bounding box center [756, 284] width 418 height 18
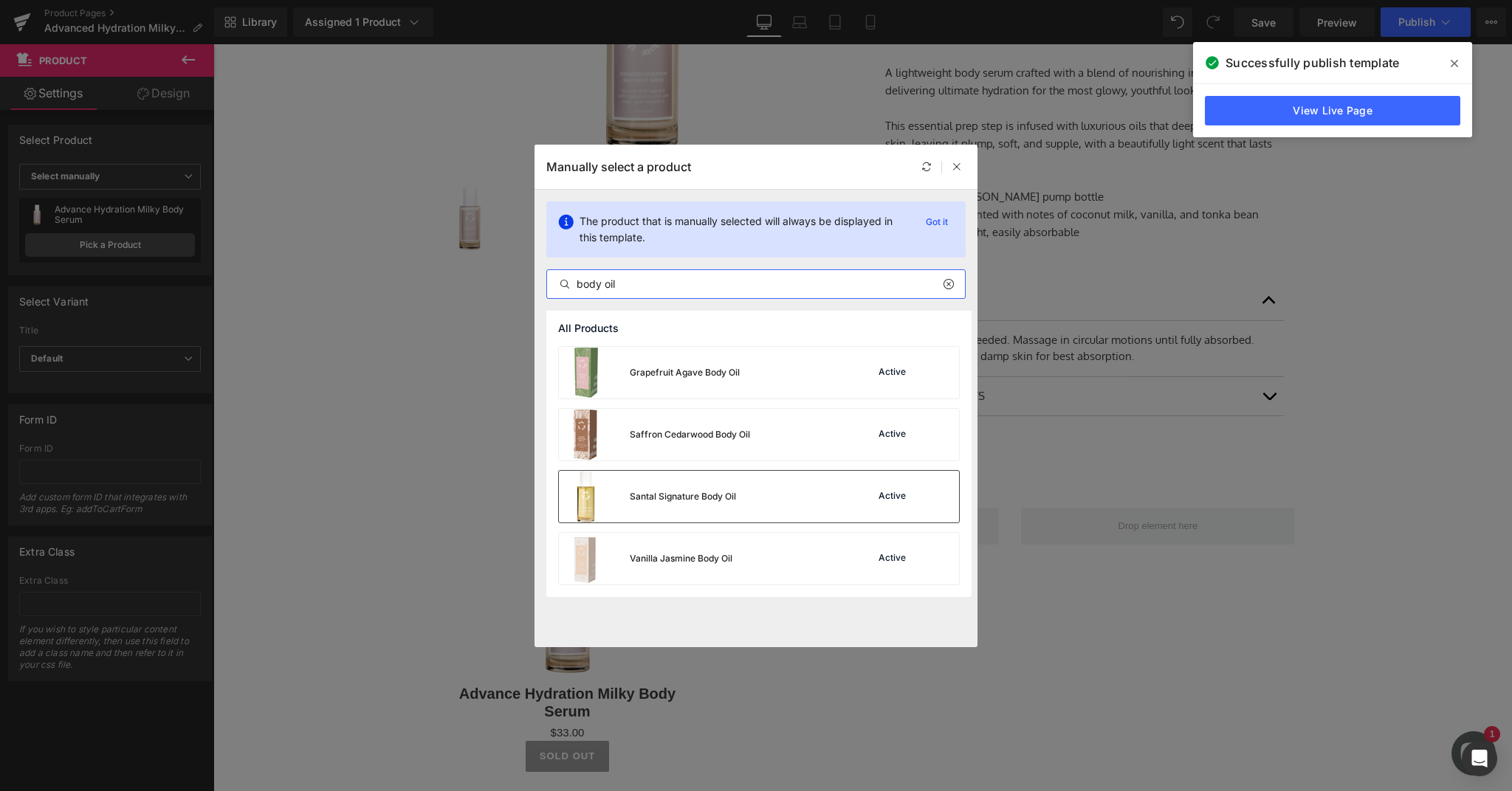
type input "body oil"
click at [707, 495] on div "Santal Signature Body Oil" at bounding box center [683, 497] width 106 height 13
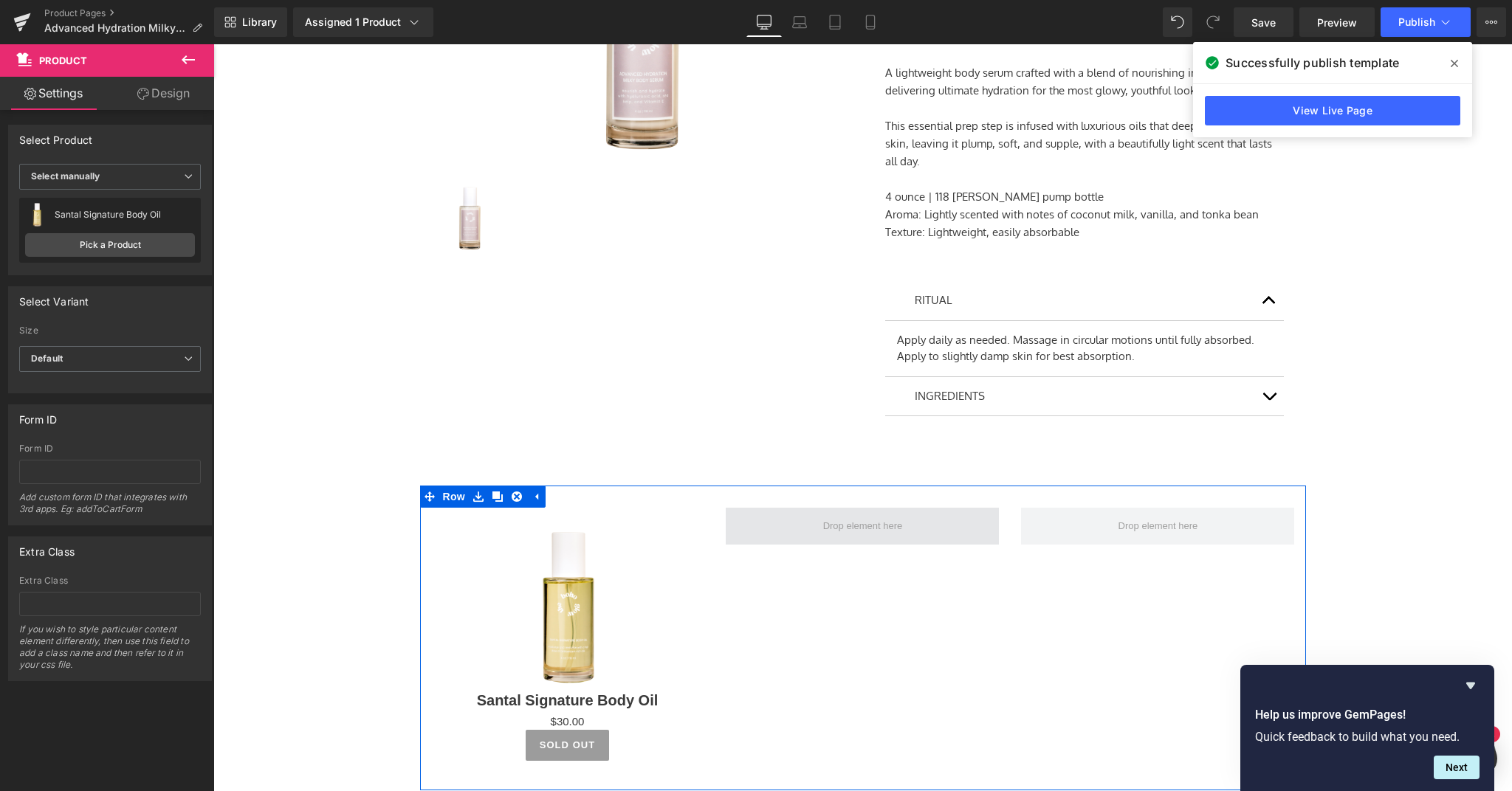
click at [844, 517] on span at bounding box center [862, 525] width 90 height 22
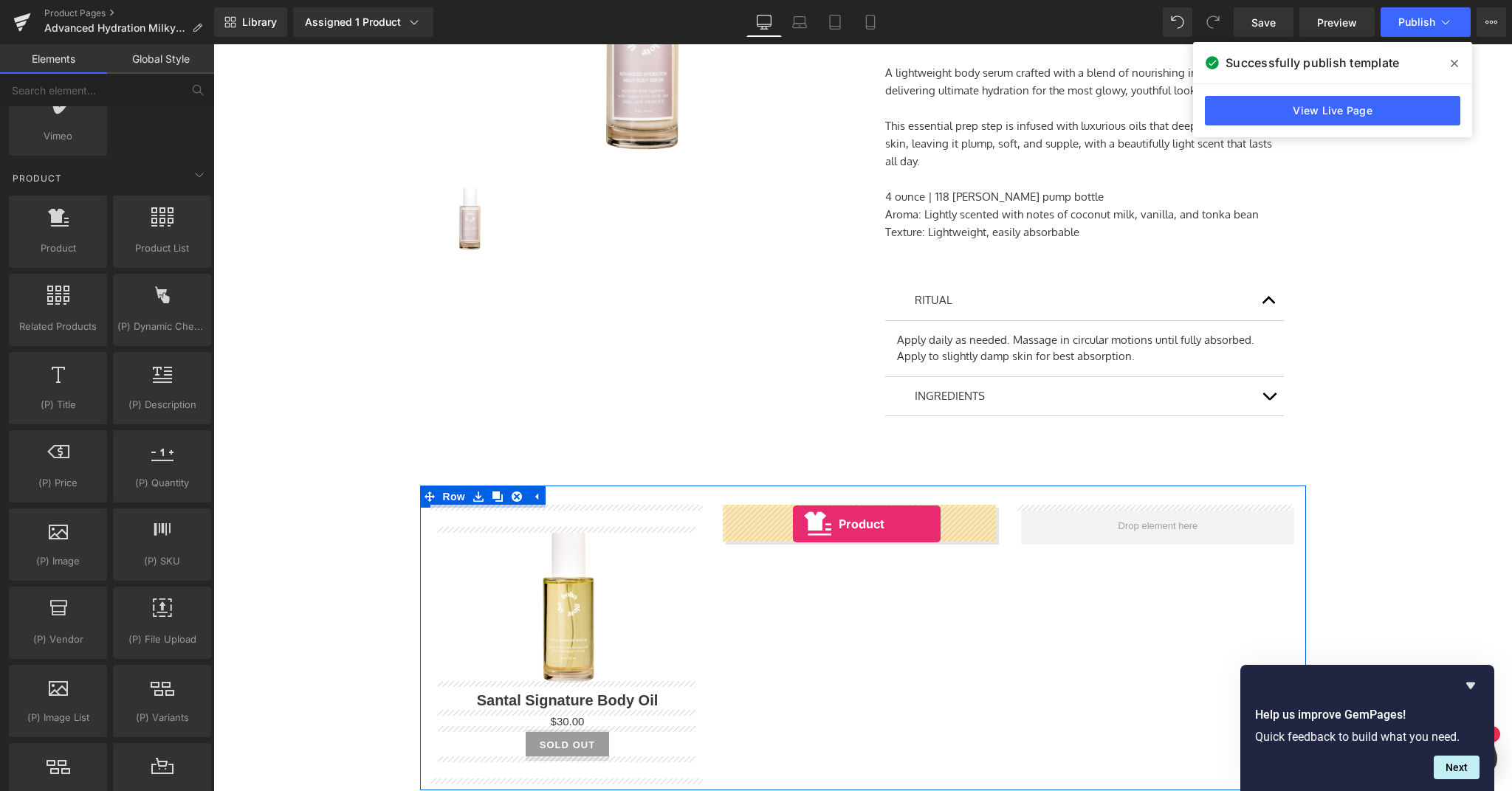
drag, startPoint x: 267, startPoint y: 302, endPoint x: 793, endPoint y: 524, distance: 570.9
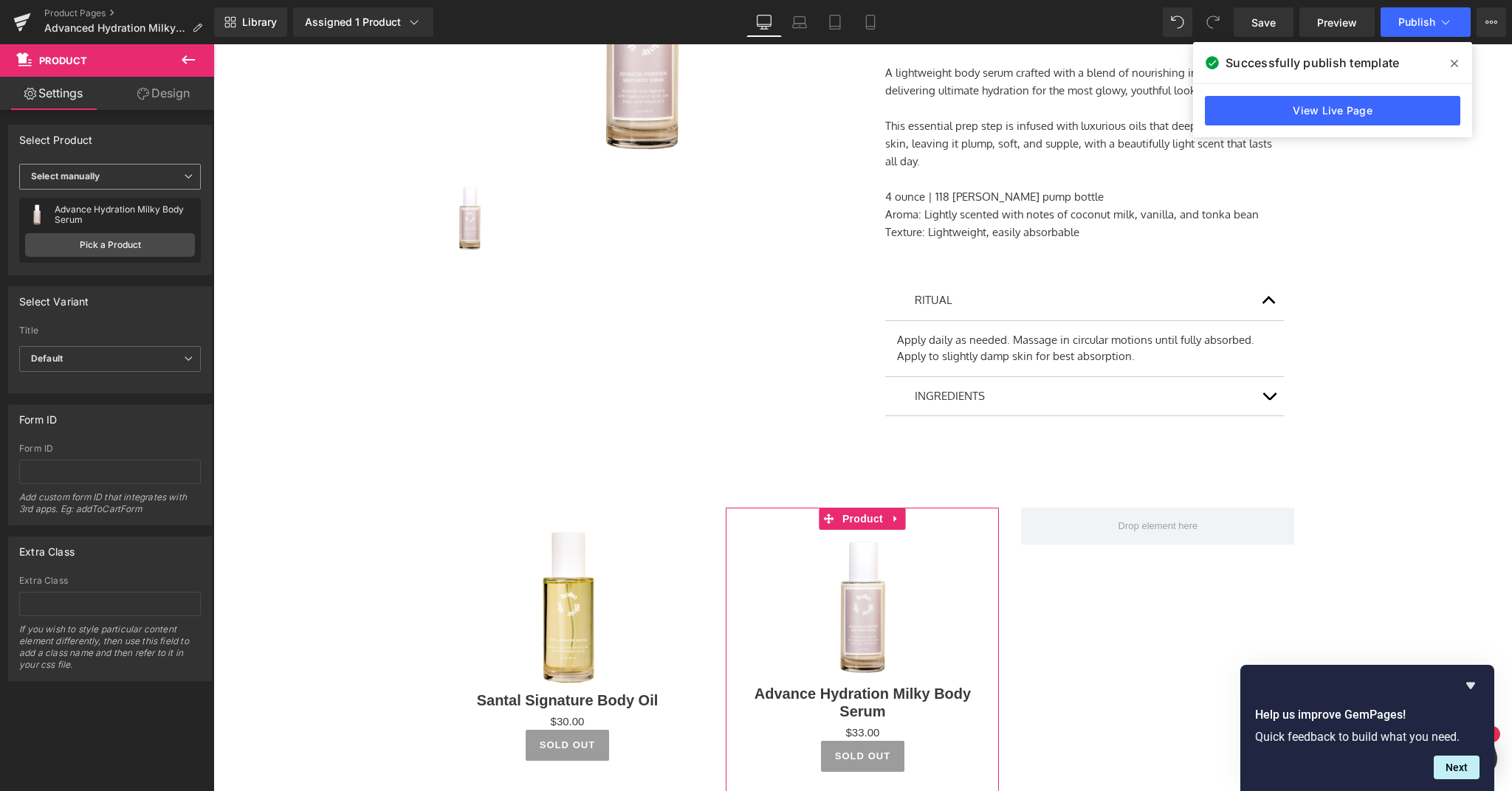
click at [107, 175] on span "Select manually" at bounding box center [109, 176] width 181 height 26
click at [173, 274] on div "Select Product Display by assigned product Select manually Select manually Disp…" at bounding box center [110, 200] width 204 height 151
click at [134, 245] on link "Pick a Product" at bounding box center [109, 245] width 170 height 24
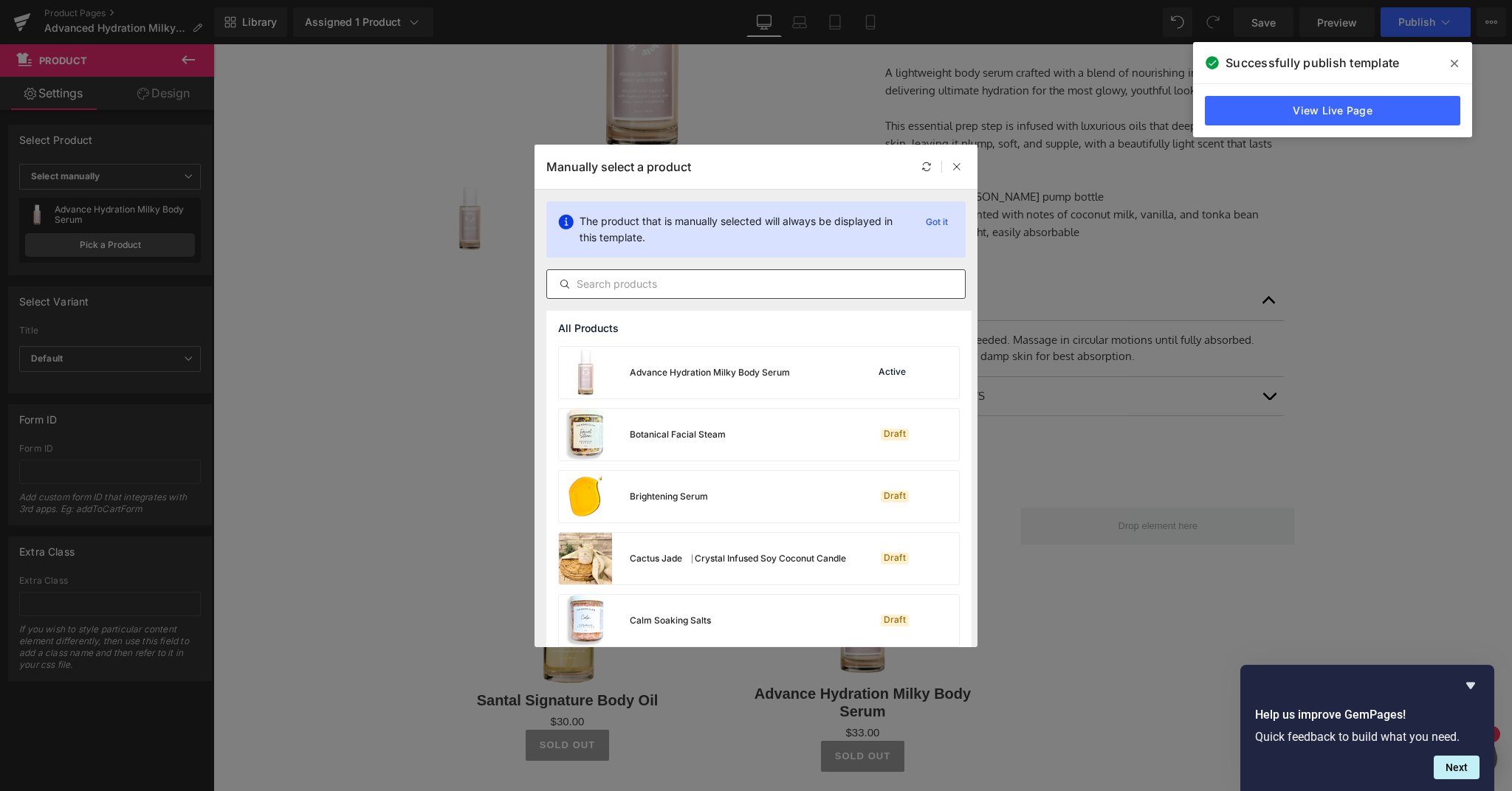
click at [681, 291] on input "text" at bounding box center [756, 284] width 418 height 18
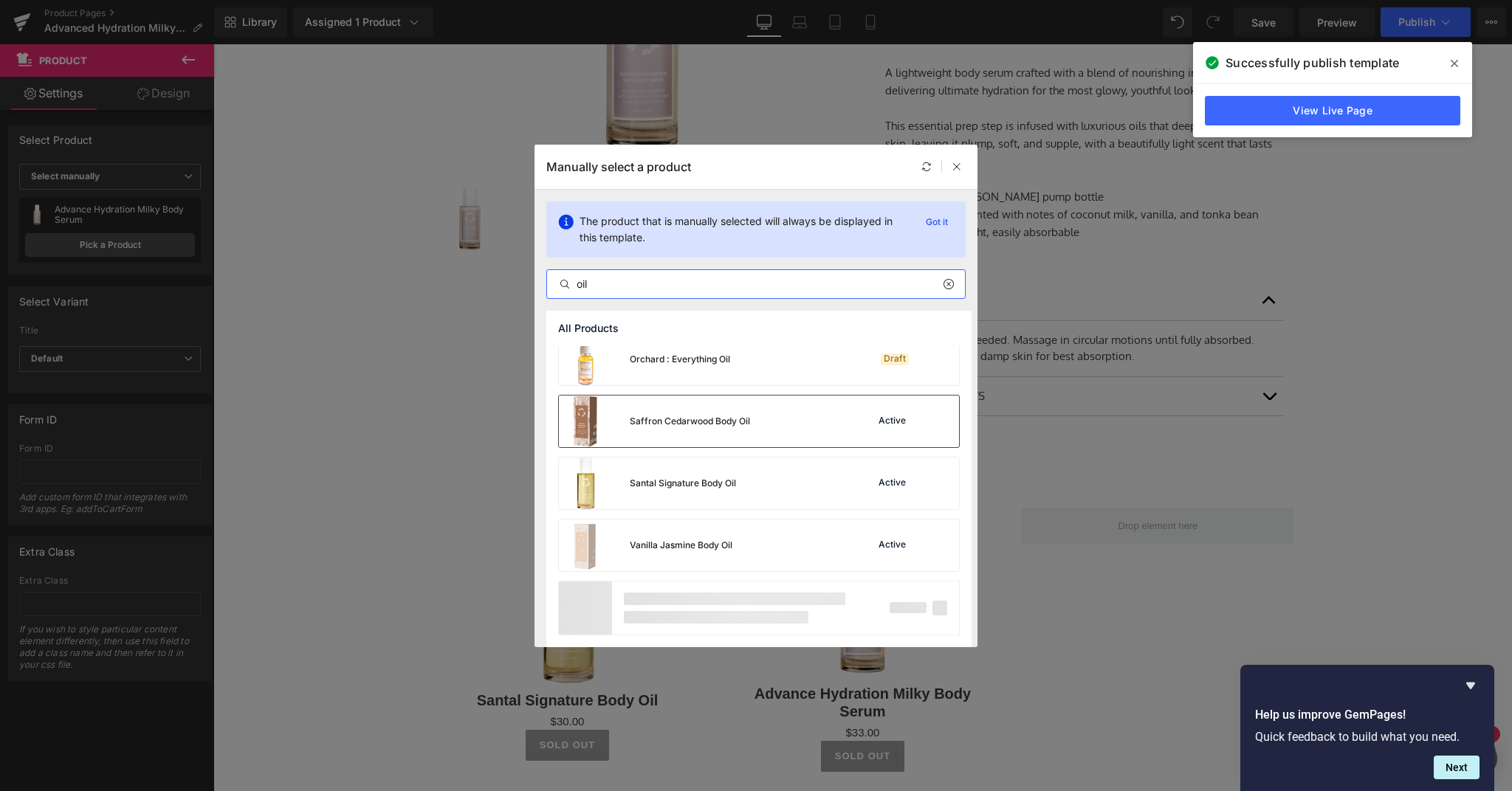
scroll to position [262, 0]
type input "oil"
drag, startPoint x: 673, startPoint y: 421, endPoint x: 458, endPoint y: 377, distance: 219.5
click at [673, 421] on div "Saffron Cedarwood Body Oil" at bounding box center [690, 421] width 120 height 13
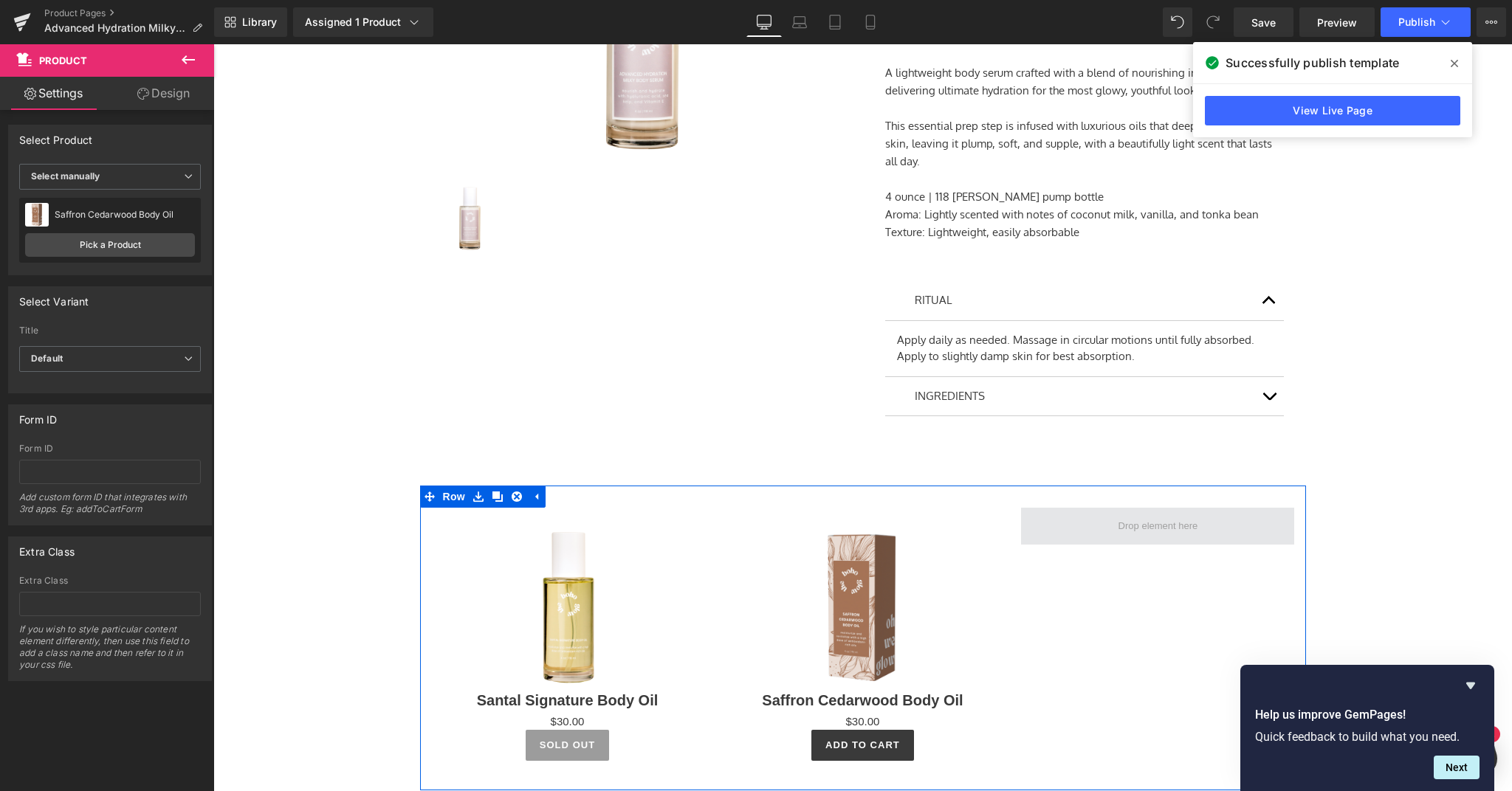
click at [1077, 515] on span at bounding box center [1157, 525] width 273 height 37
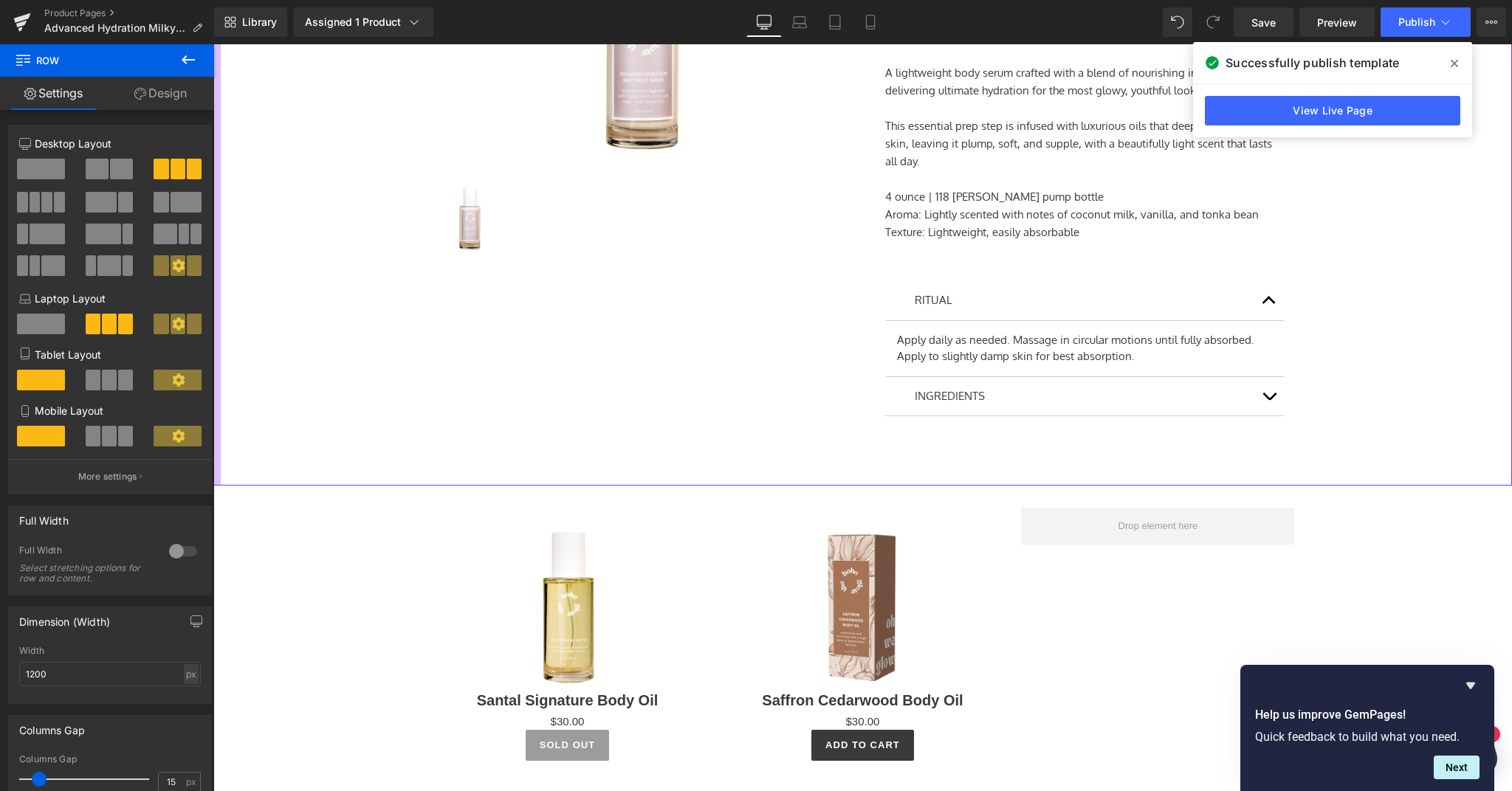
click at [192, 62] on icon at bounding box center [188, 60] width 18 height 18
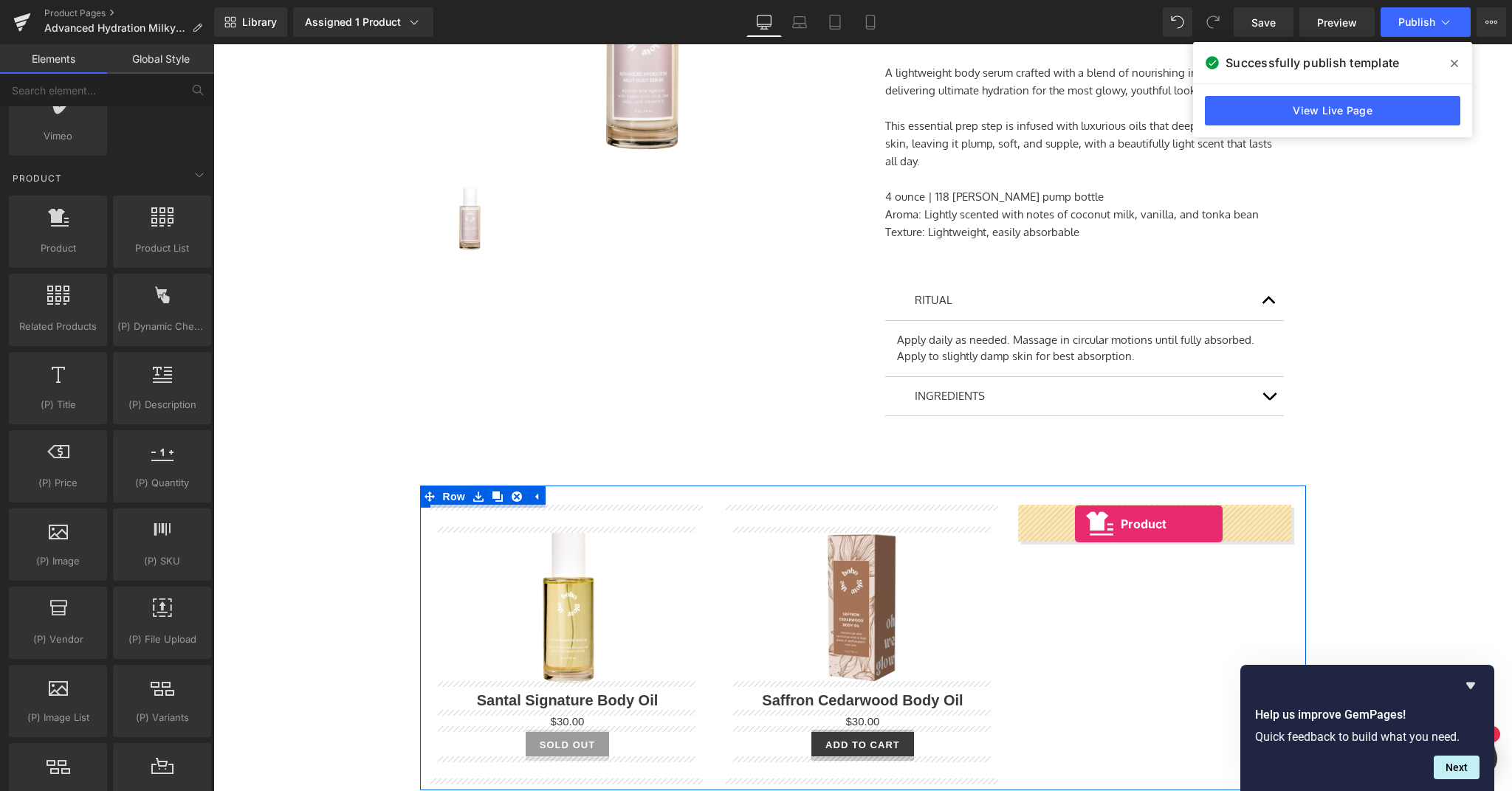
drag, startPoint x: 275, startPoint y: 298, endPoint x: 1075, endPoint y: 524, distance: 831.3
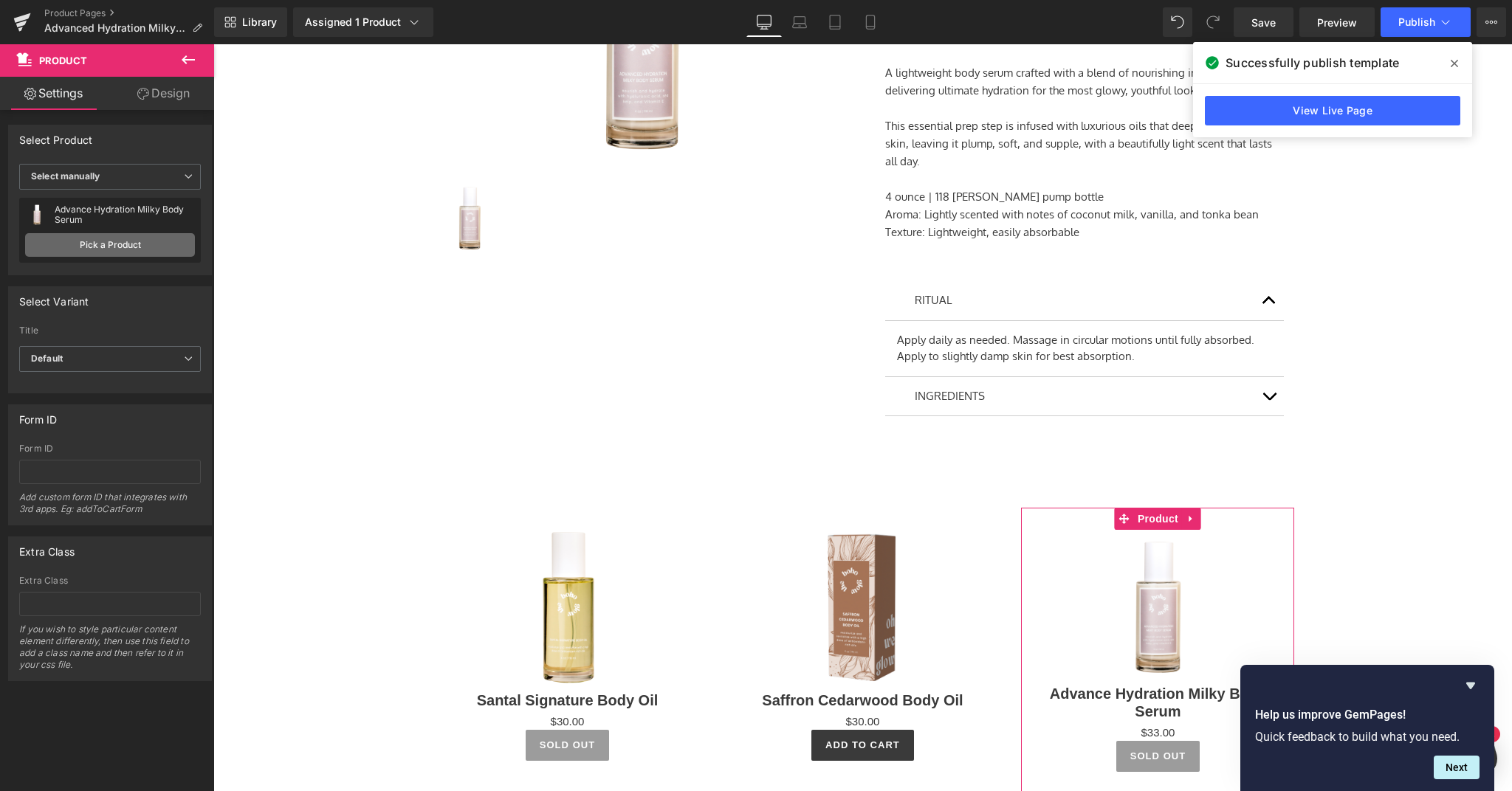
click at [148, 244] on link "Pick a Product" at bounding box center [109, 245] width 170 height 24
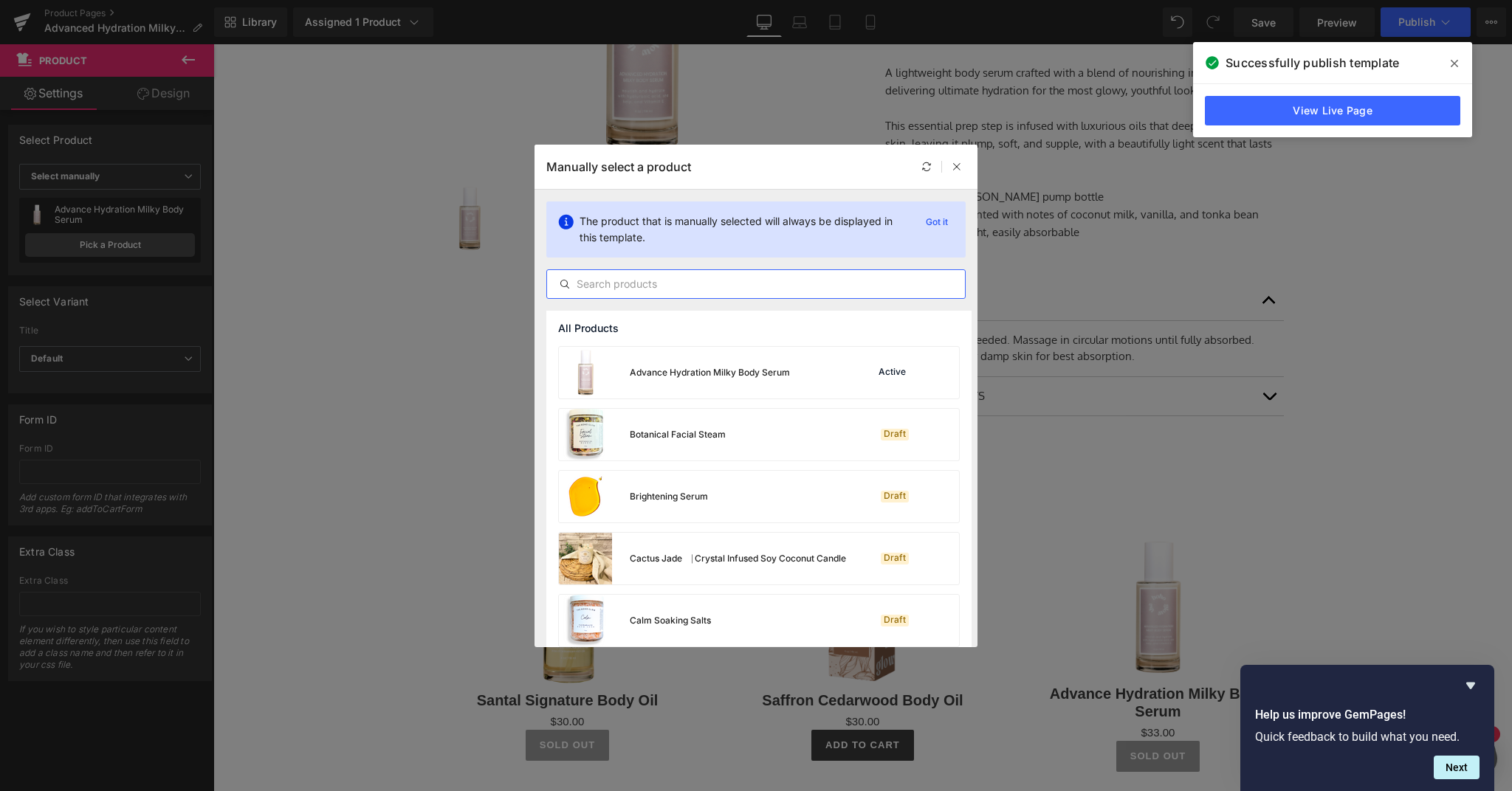
click at [694, 282] on input "text" at bounding box center [756, 284] width 418 height 18
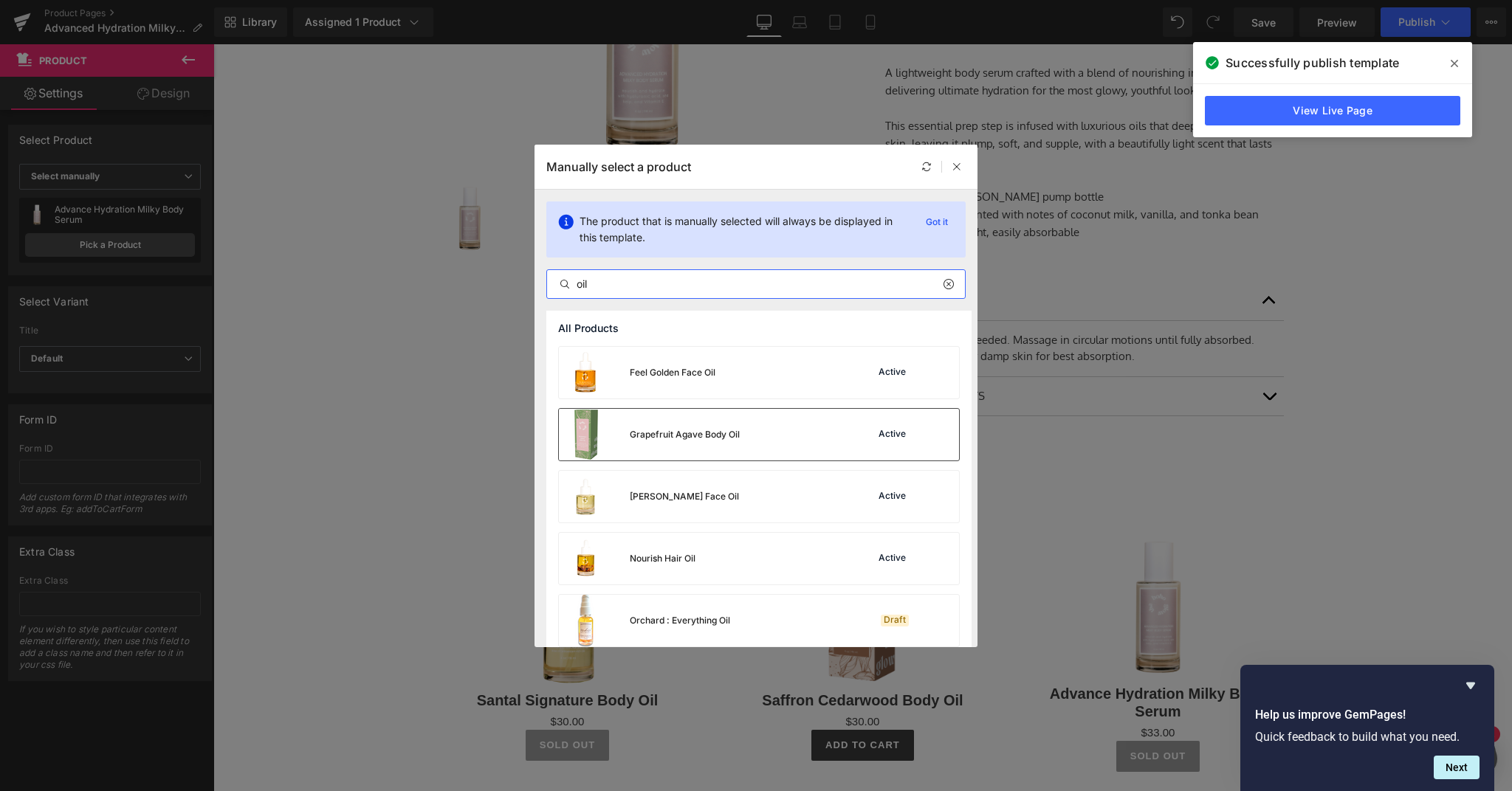
type input "oil"
click at [697, 446] on div "Grapefruit Agave Body Oil" at bounding box center [649, 434] width 181 height 51
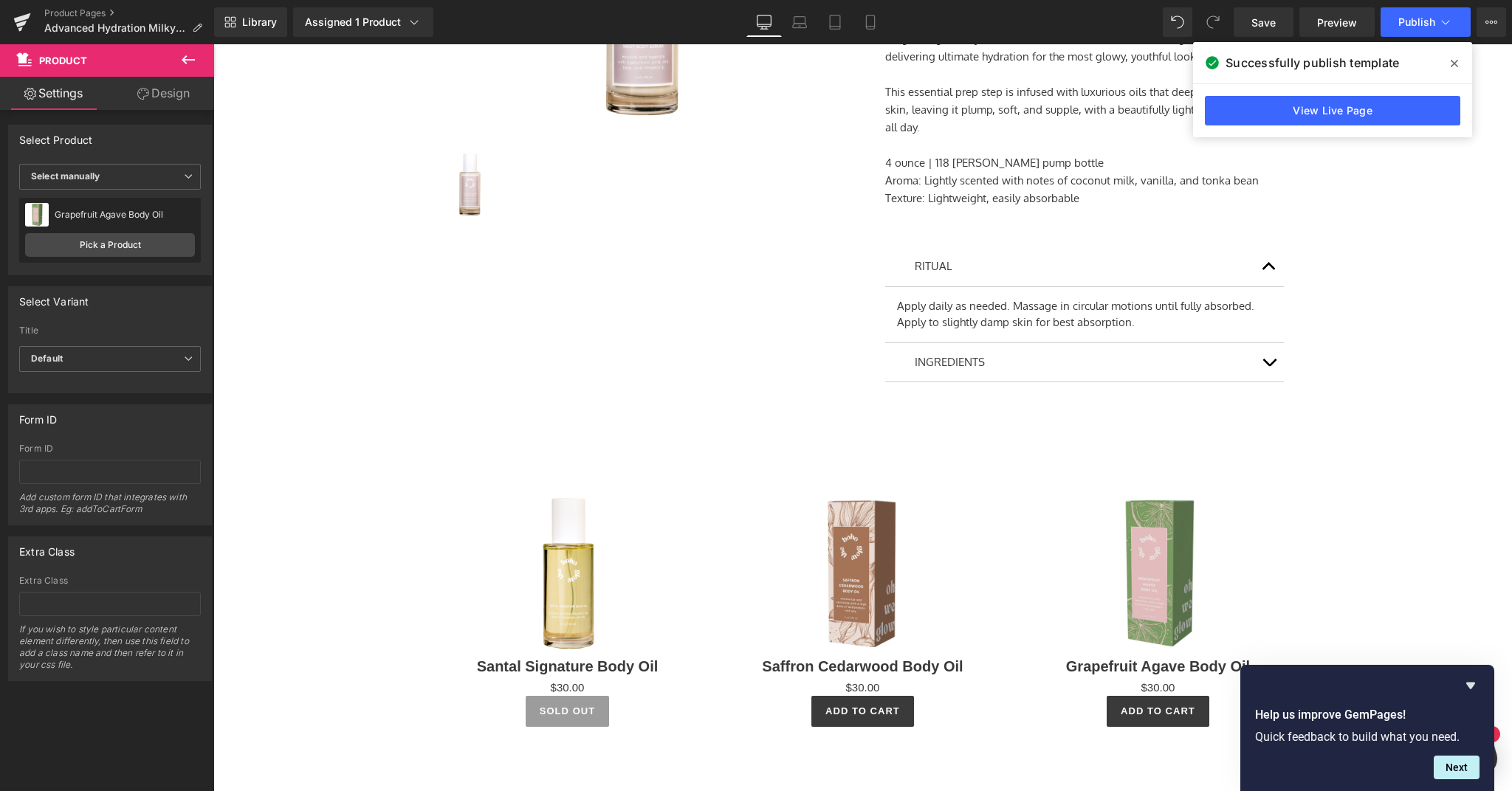
scroll to position [471, 0]
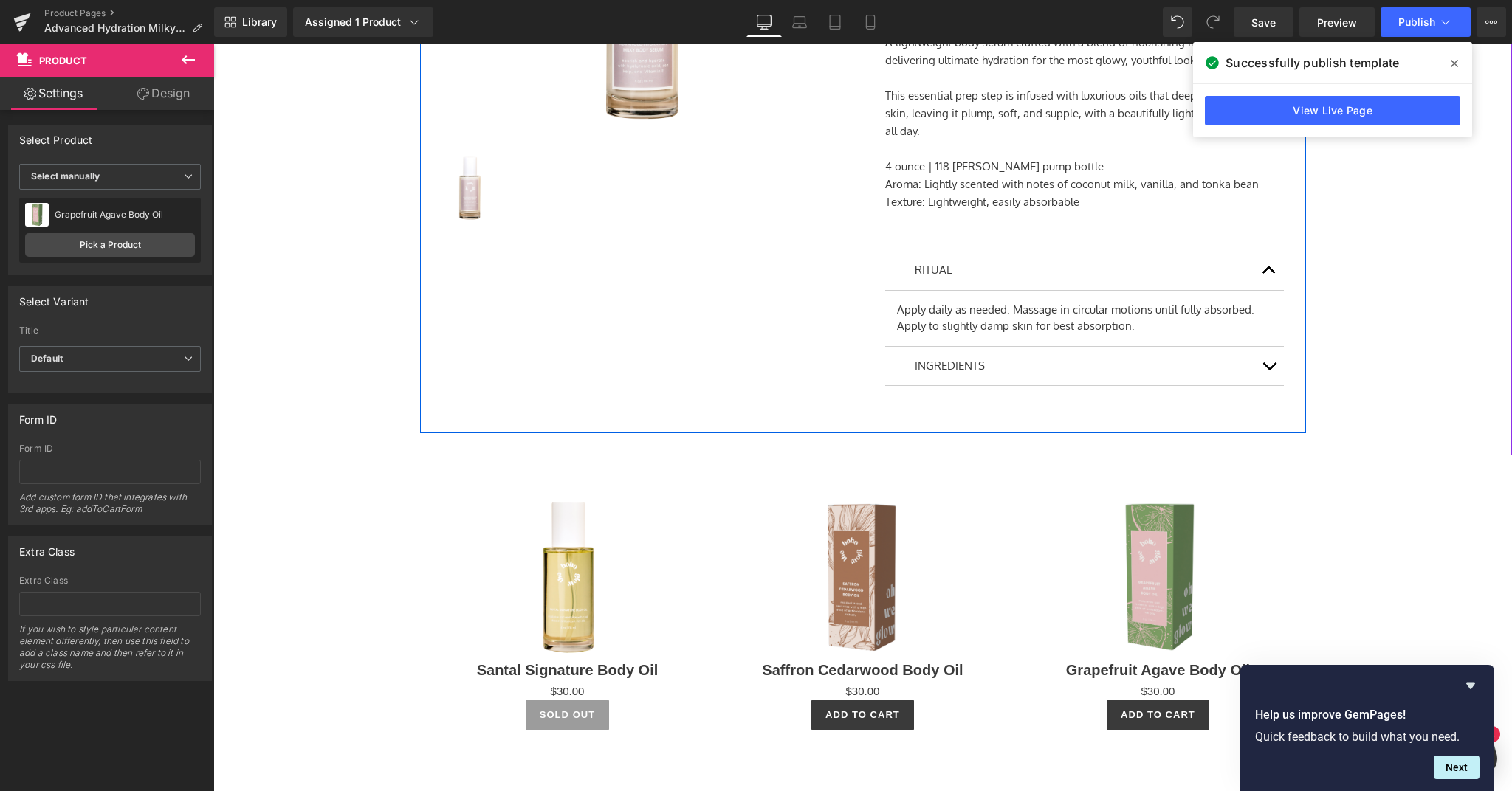
click at [727, 408] on div "Sale Off (P) Image (P) Image List Advance Hydration Milky Body Serum (P) Title …" at bounding box center [863, 149] width 886 height 570
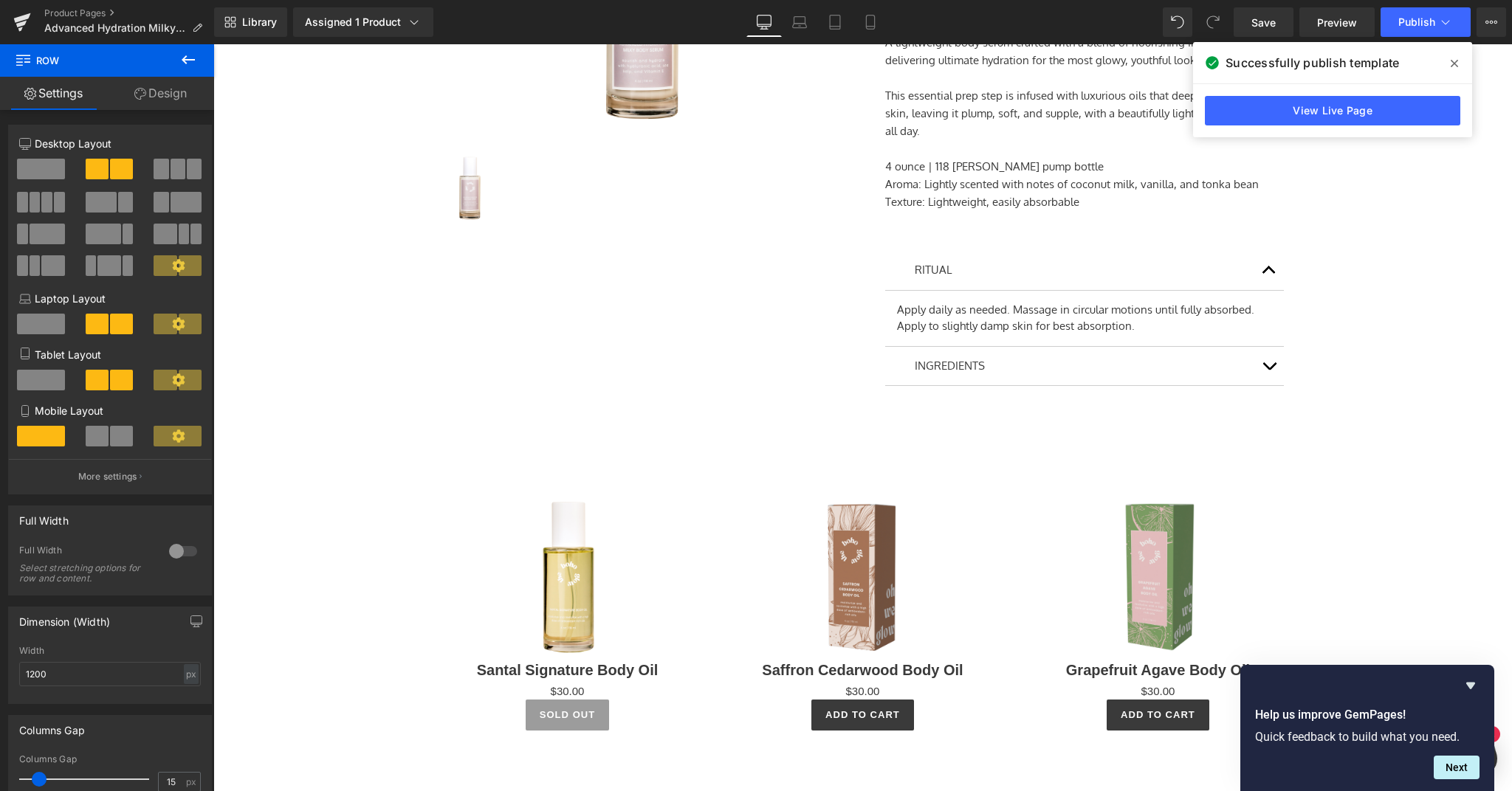
click at [190, 59] on icon at bounding box center [188, 59] width 13 height 9
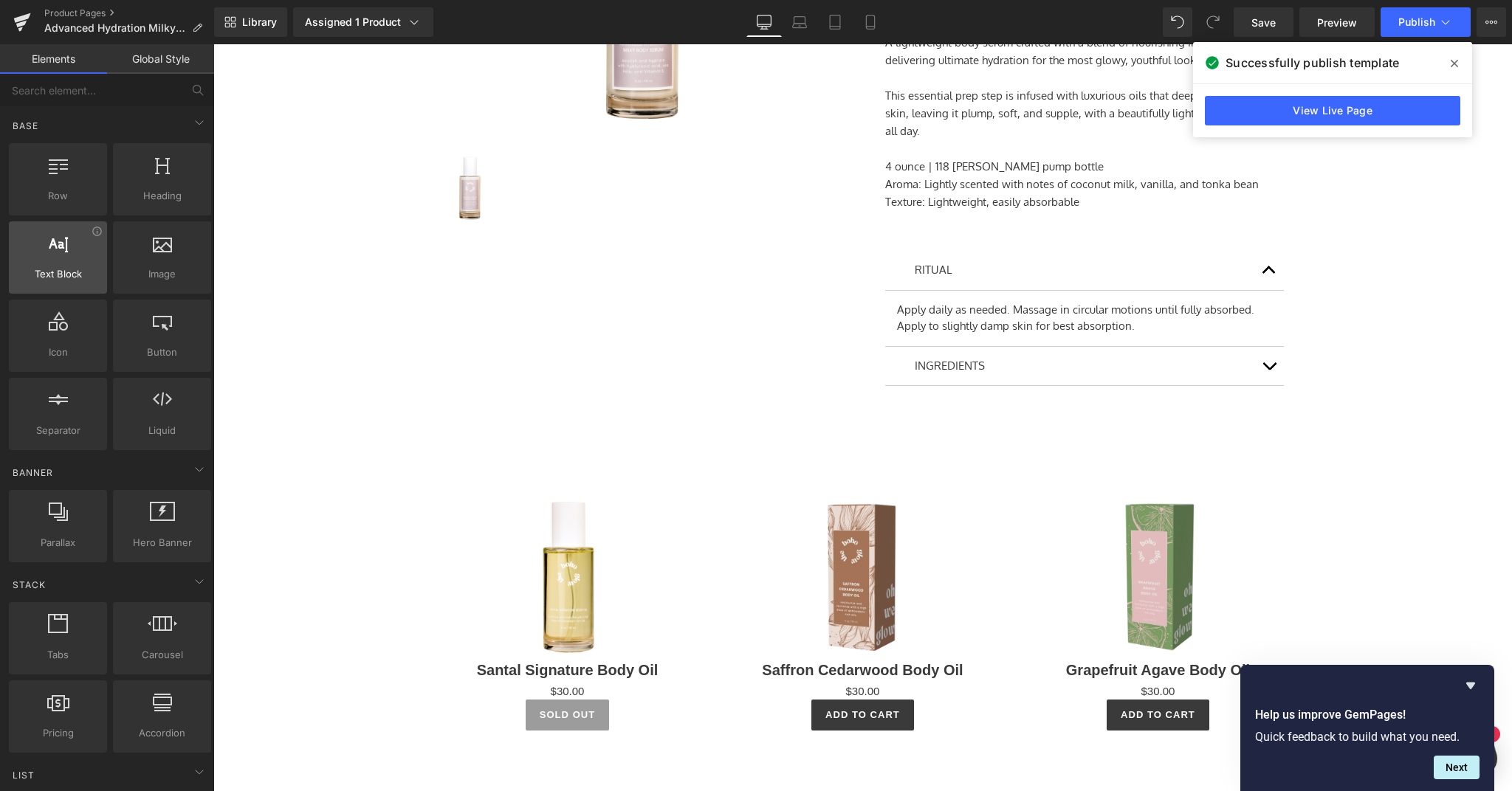
scroll to position [0, 0]
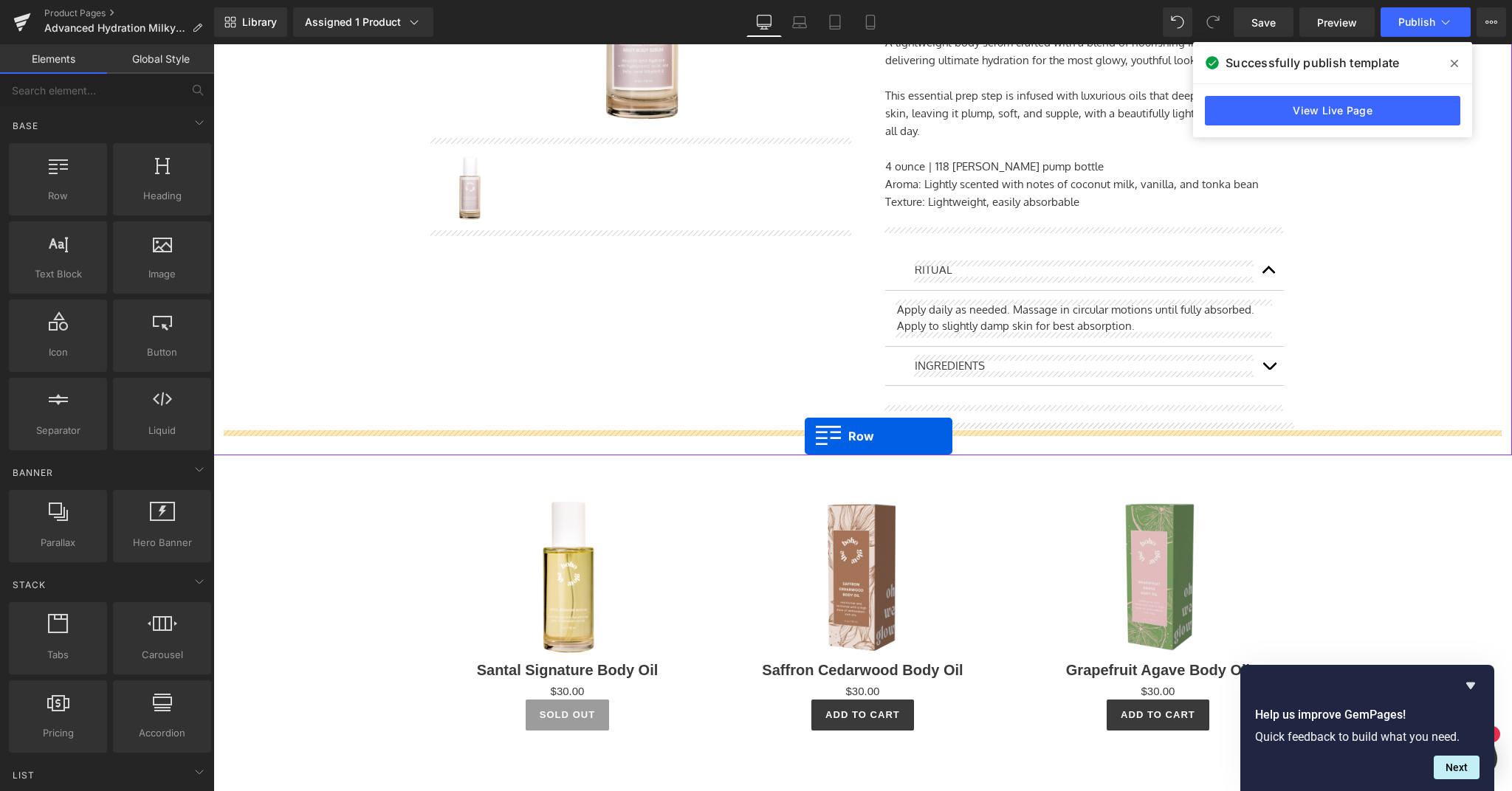
drag, startPoint x: 287, startPoint y: 234, endPoint x: 804, endPoint y: 436, distance: 555.1
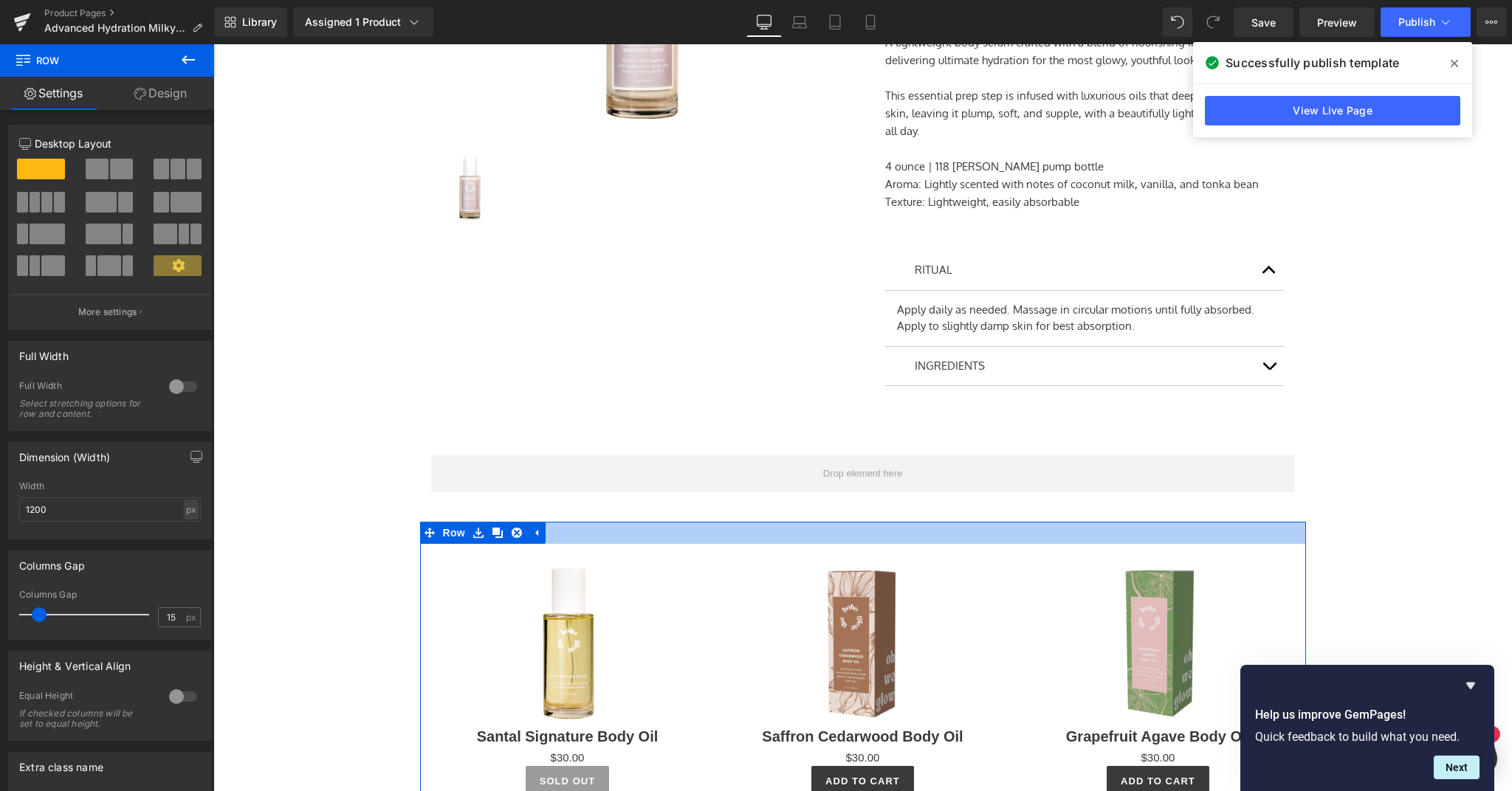
scroll to position [470, 0]
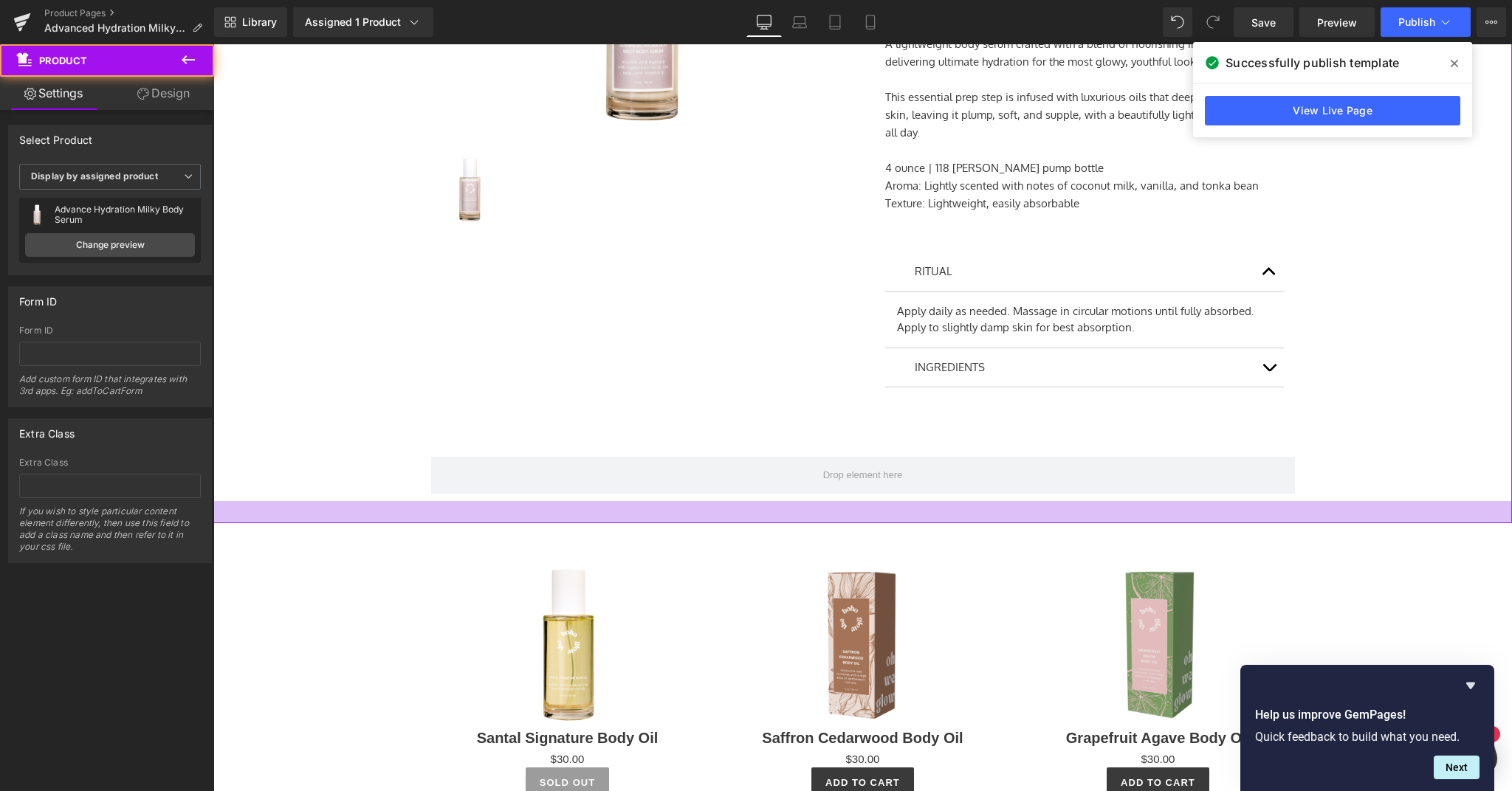
drag, startPoint x: 739, startPoint y: 519, endPoint x: 737, endPoint y: 501, distance: 18.1
click at [737, 501] on div "Sale Off (P) Image (P) Image List Advance Hydration Milky Body Serum (P) Title" at bounding box center [862, 184] width 1299 height 681
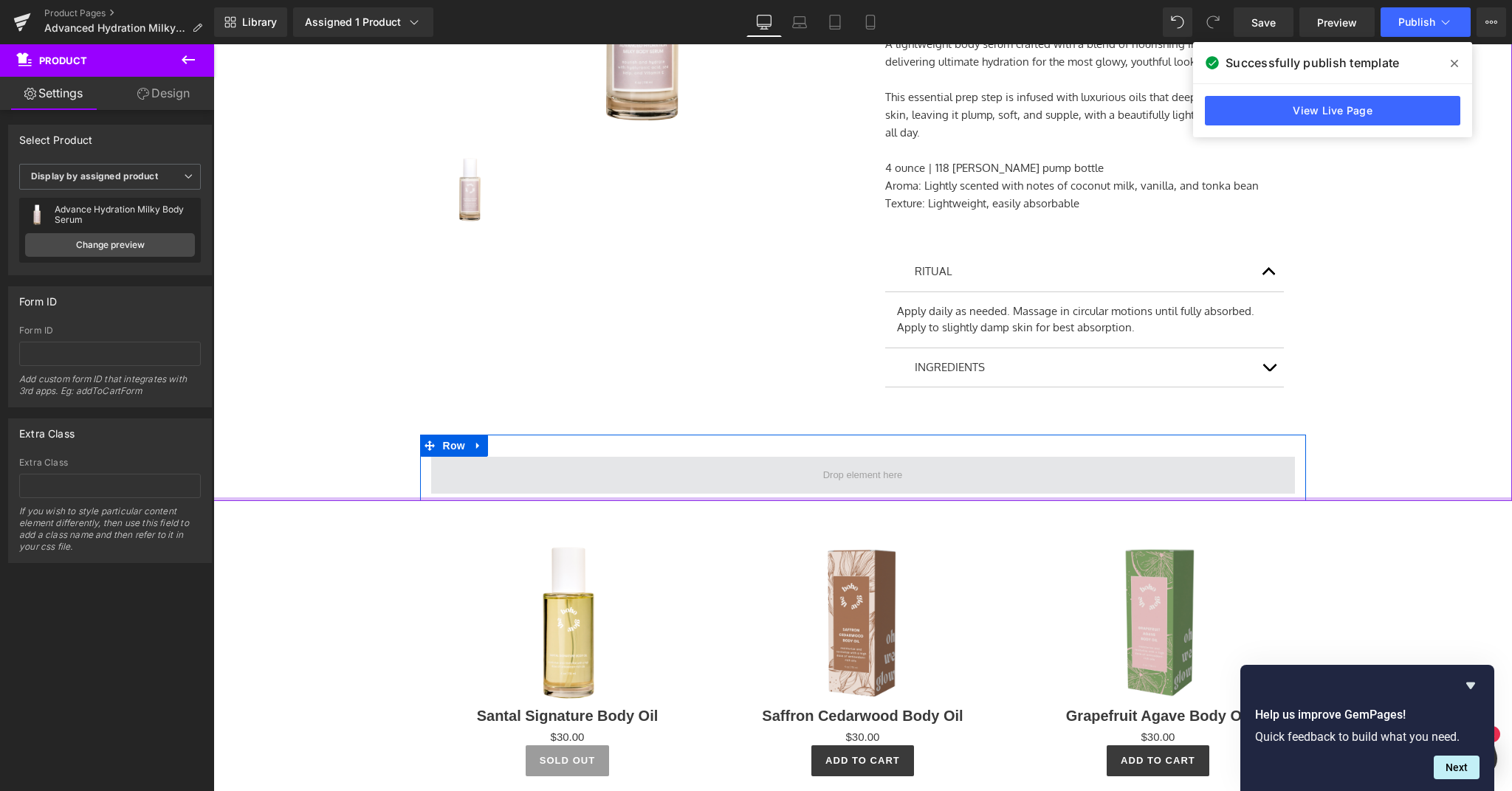
drag, startPoint x: 742, startPoint y: 520, endPoint x: 739, endPoint y: 483, distance: 37.1
click at [739, 483] on div "Sale Off (P) Image (P) Image List Advance Hydration Milky Body Serum (P) Title" at bounding box center [862, 173] width 1299 height 658
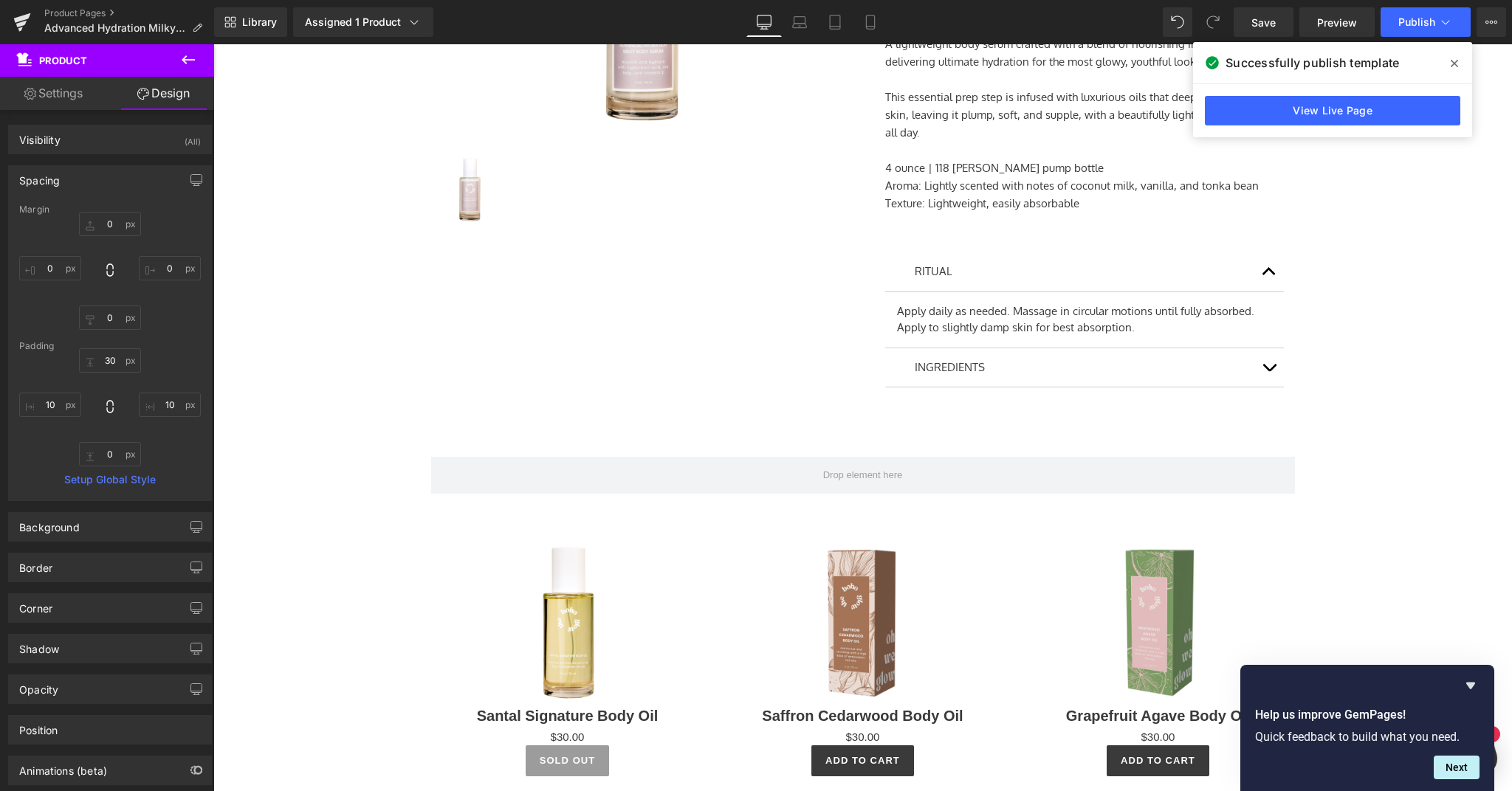
click at [181, 62] on icon at bounding box center [188, 60] width 18 height 18
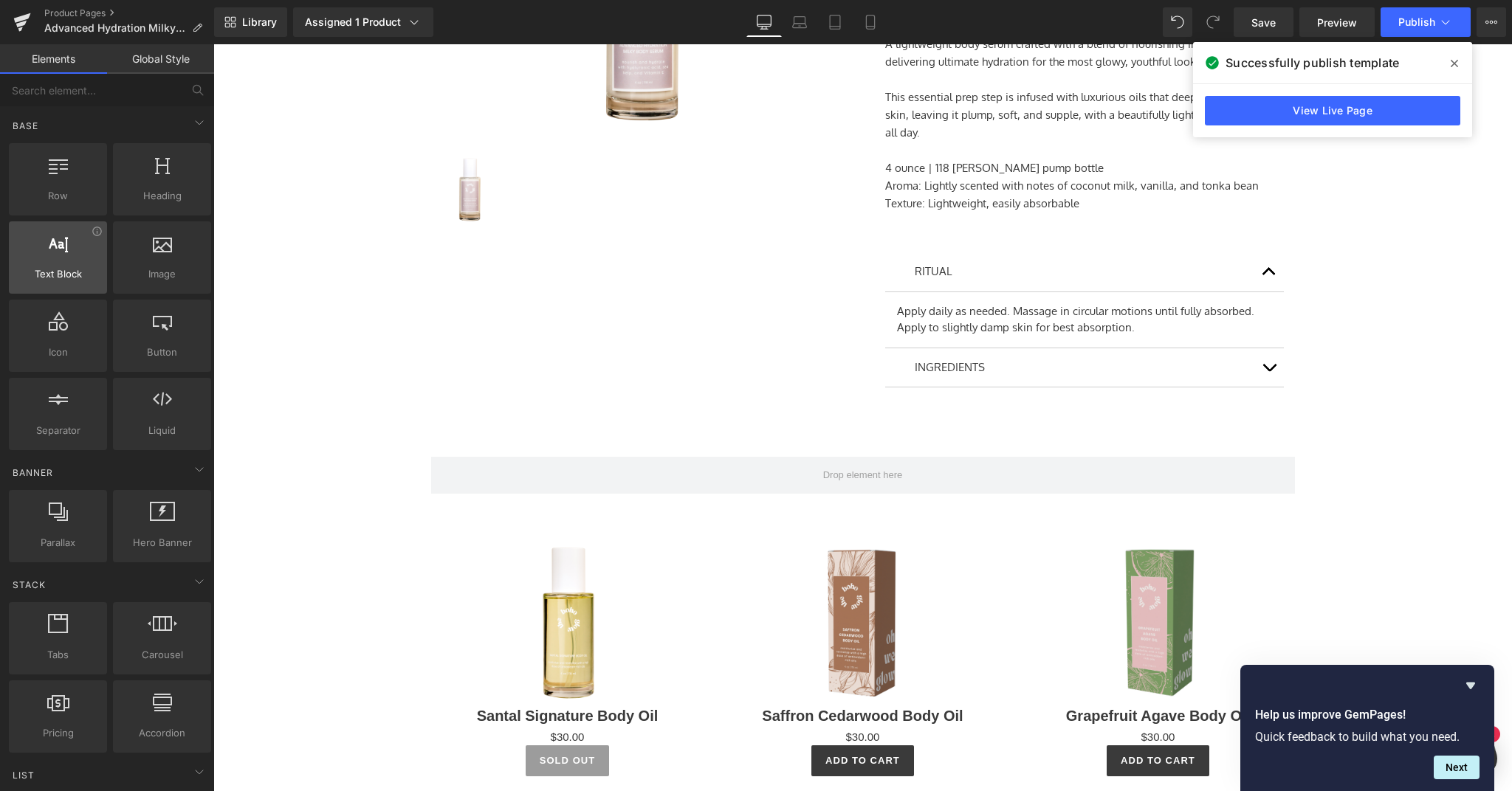
click at [58, 252] on div at bounding box center [58, 249] width 89 height 33
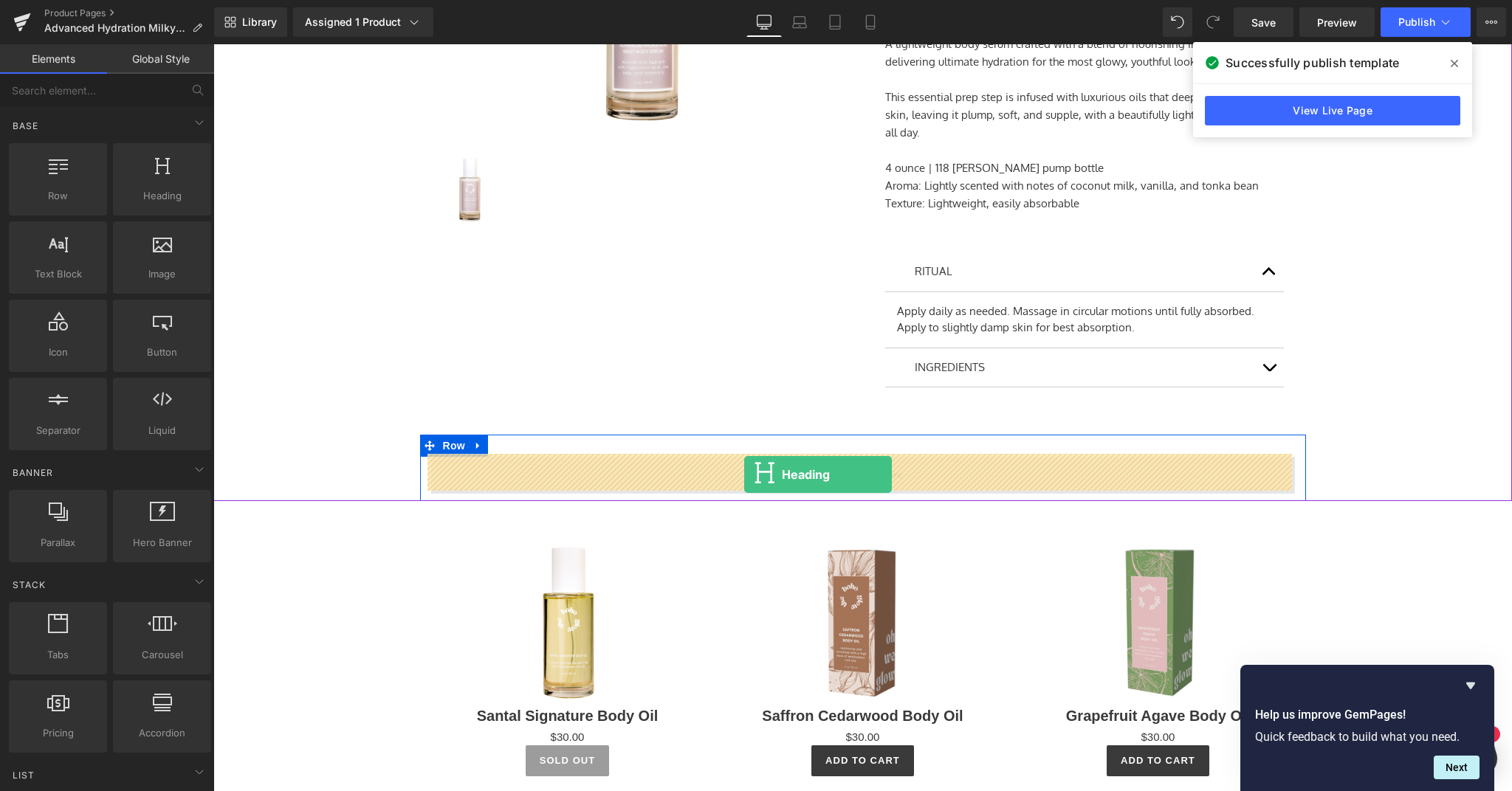
drag, startPoint x: 369, startPoint y: 234, endPoint x: 745, endPoint y: 474, distance: 446.1
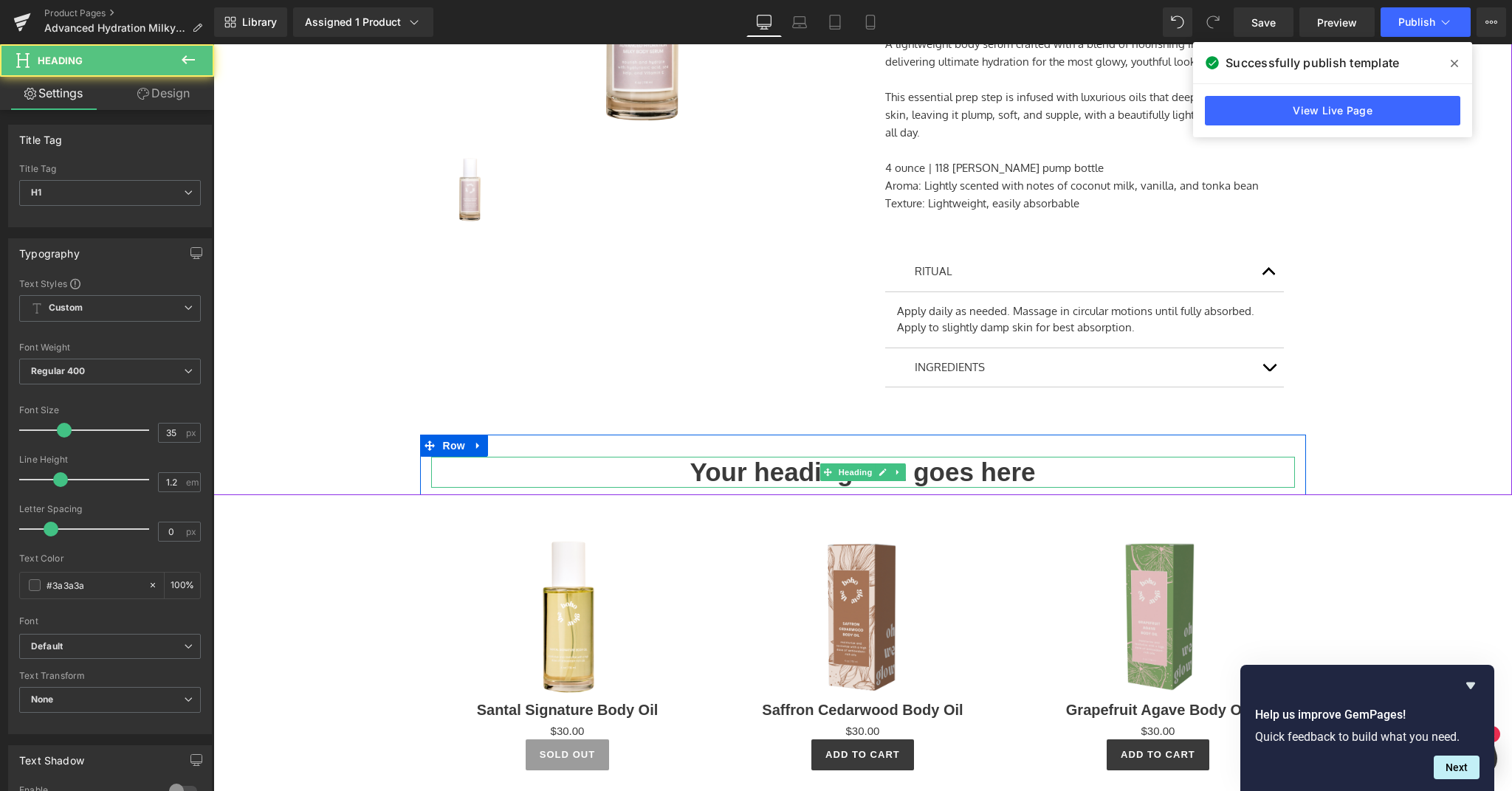
click at [997, 471] on h1 "Your heading text goes here" at bounding box center [863, 472] width 864 height 31
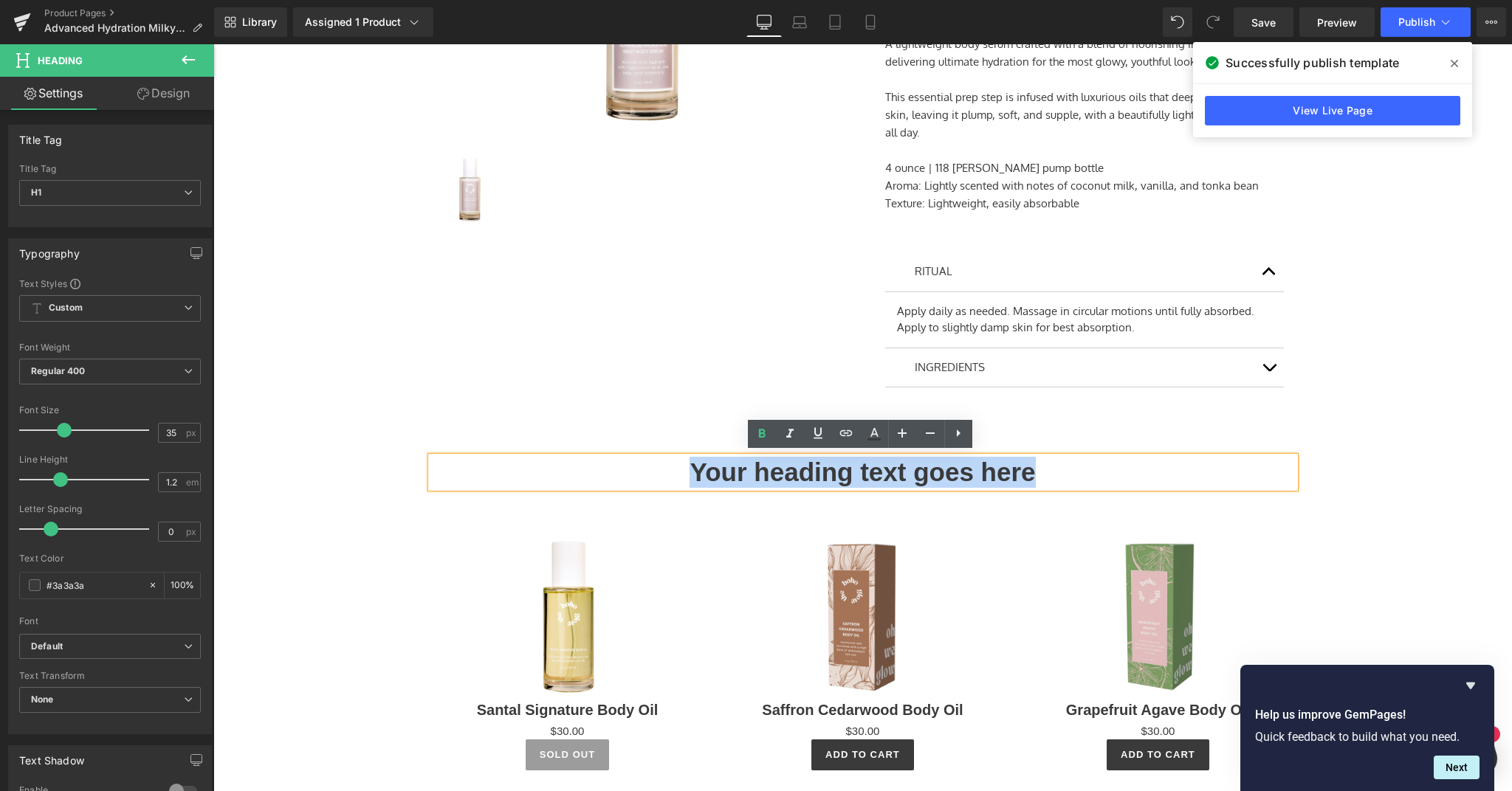
drag, startPoint x: 1044, startPoint y: 472, endPoint x: 619, endPoint y: 455, distance: 425.3
click at [619, 457] on h1 "Your heading text goes here" at bounding box center [863, 472] width 864 height 31
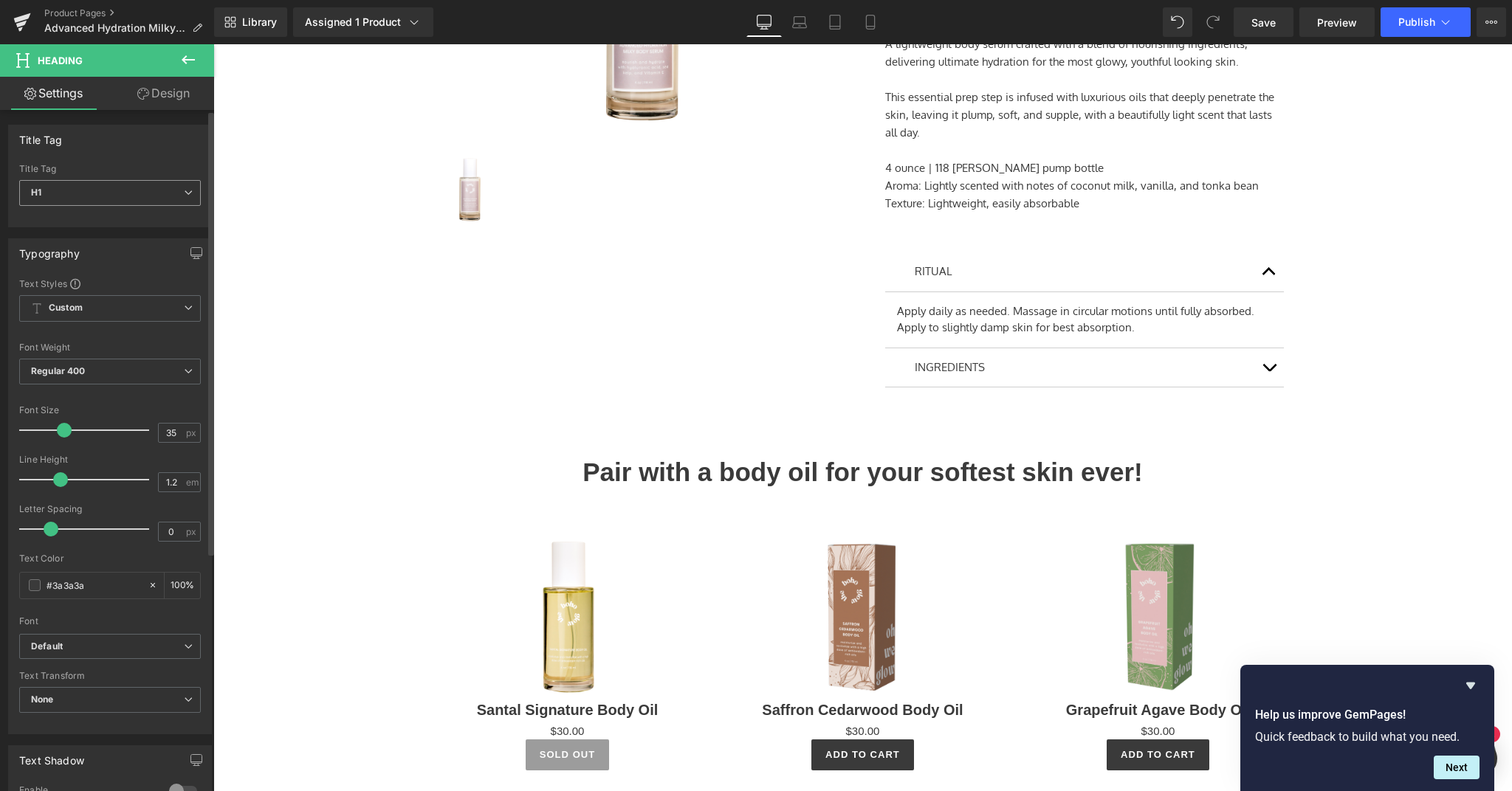
click at [183, 199] on span "H1" at bounding box center [109, 193] width 181 height 26
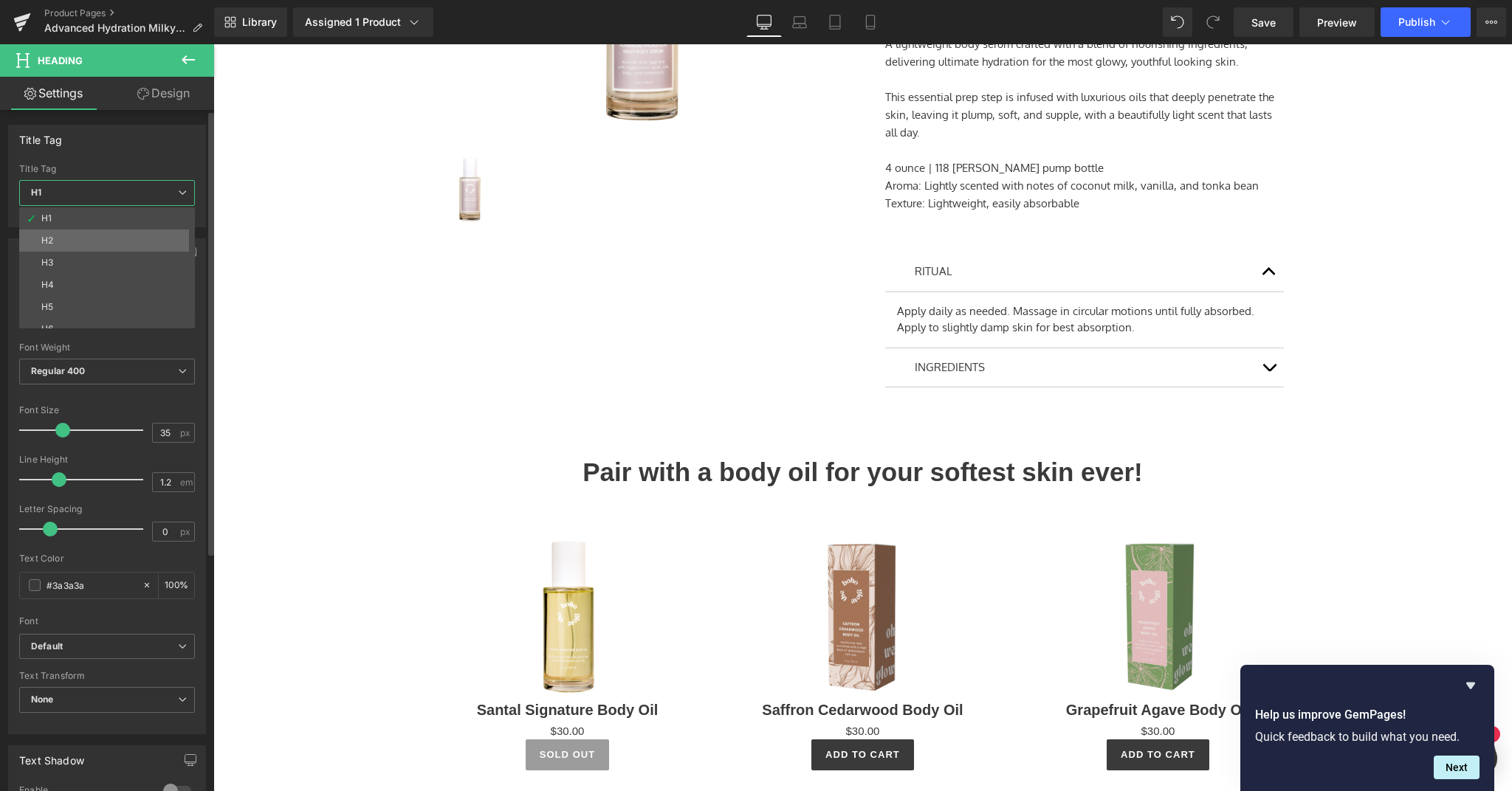
click at [124, 240] on li "H2" at bounding box center [110, 240] width 182 height 22
type input "20"
type input "2"
type input "100"
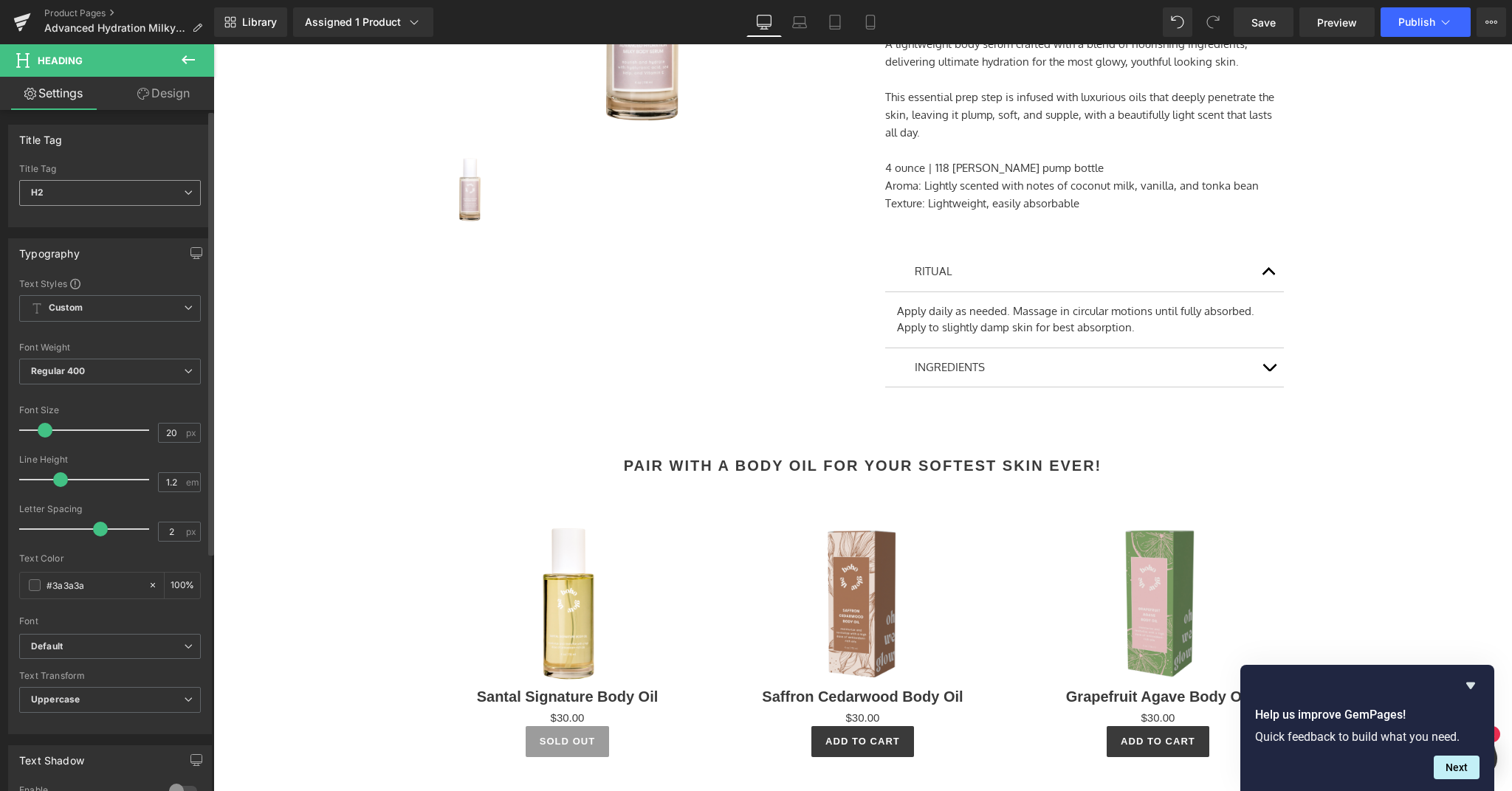
click at [138, 192] on span "H2" at bounding box center [109, 193] width 181 height 26
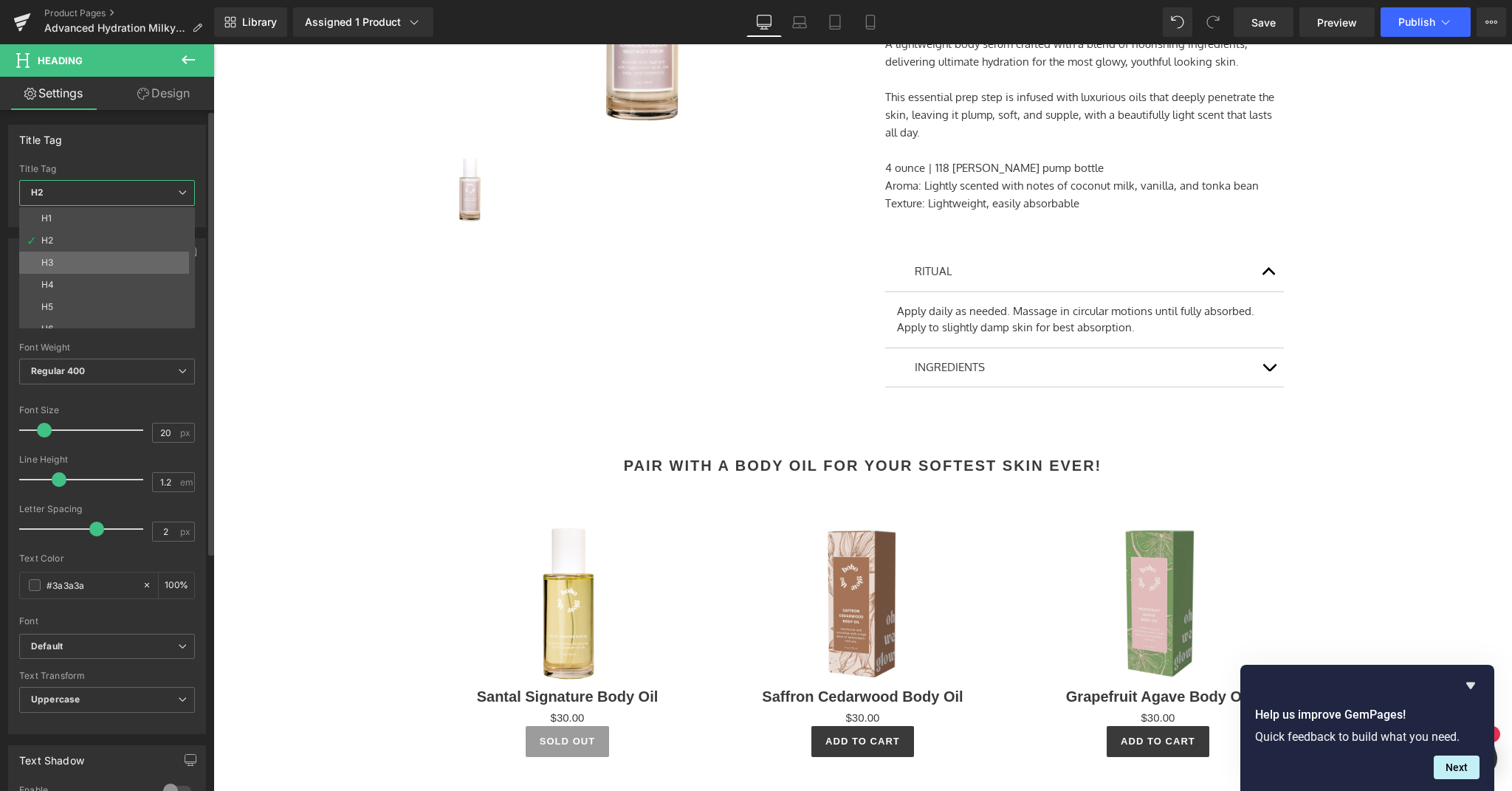
click at [123, 260] on li "H3" at bounding box center [110, 262] width 182 height 22
type input "26"
type input "0"
type input "100"
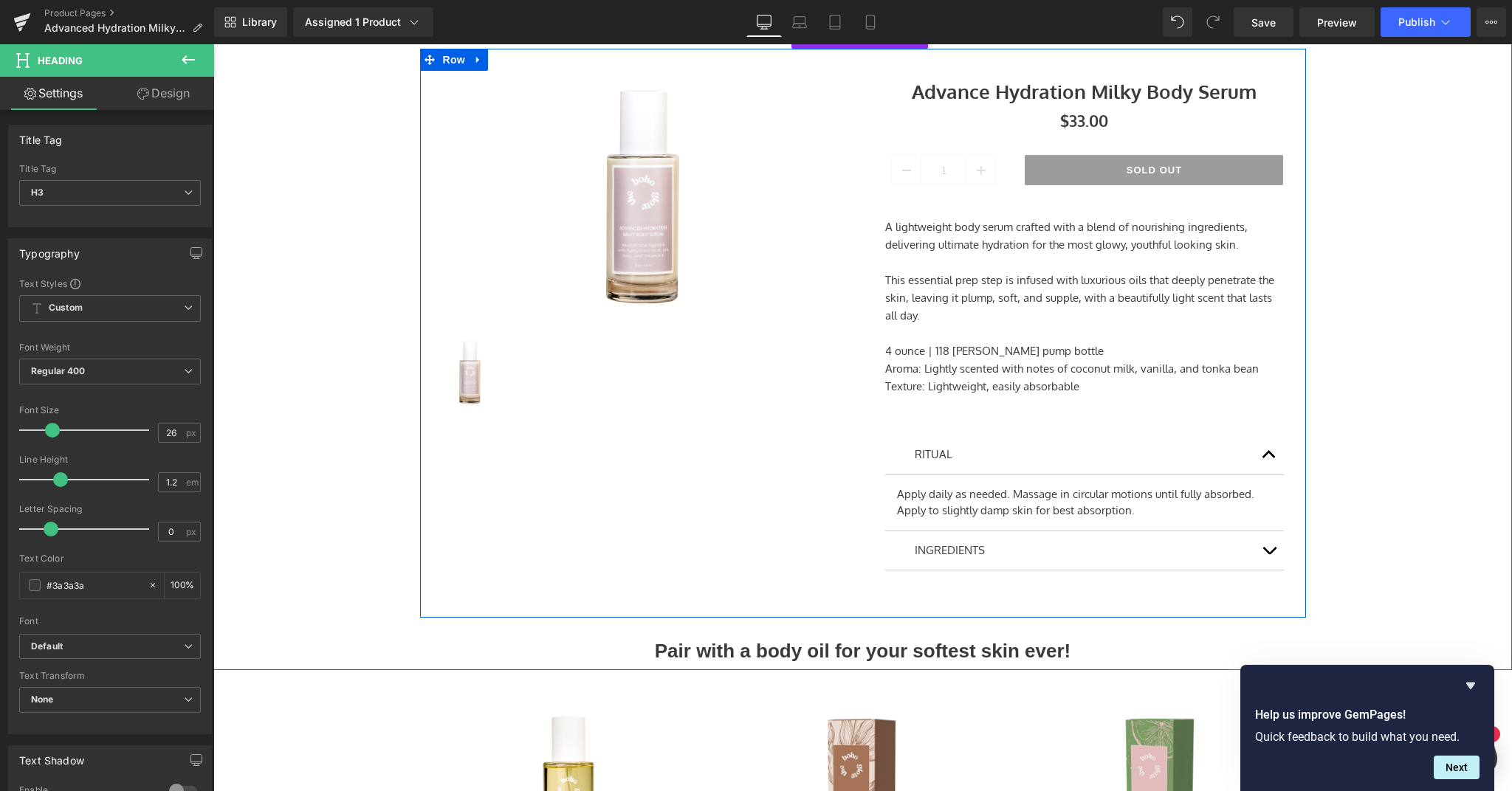
scroll to position [297, 0]
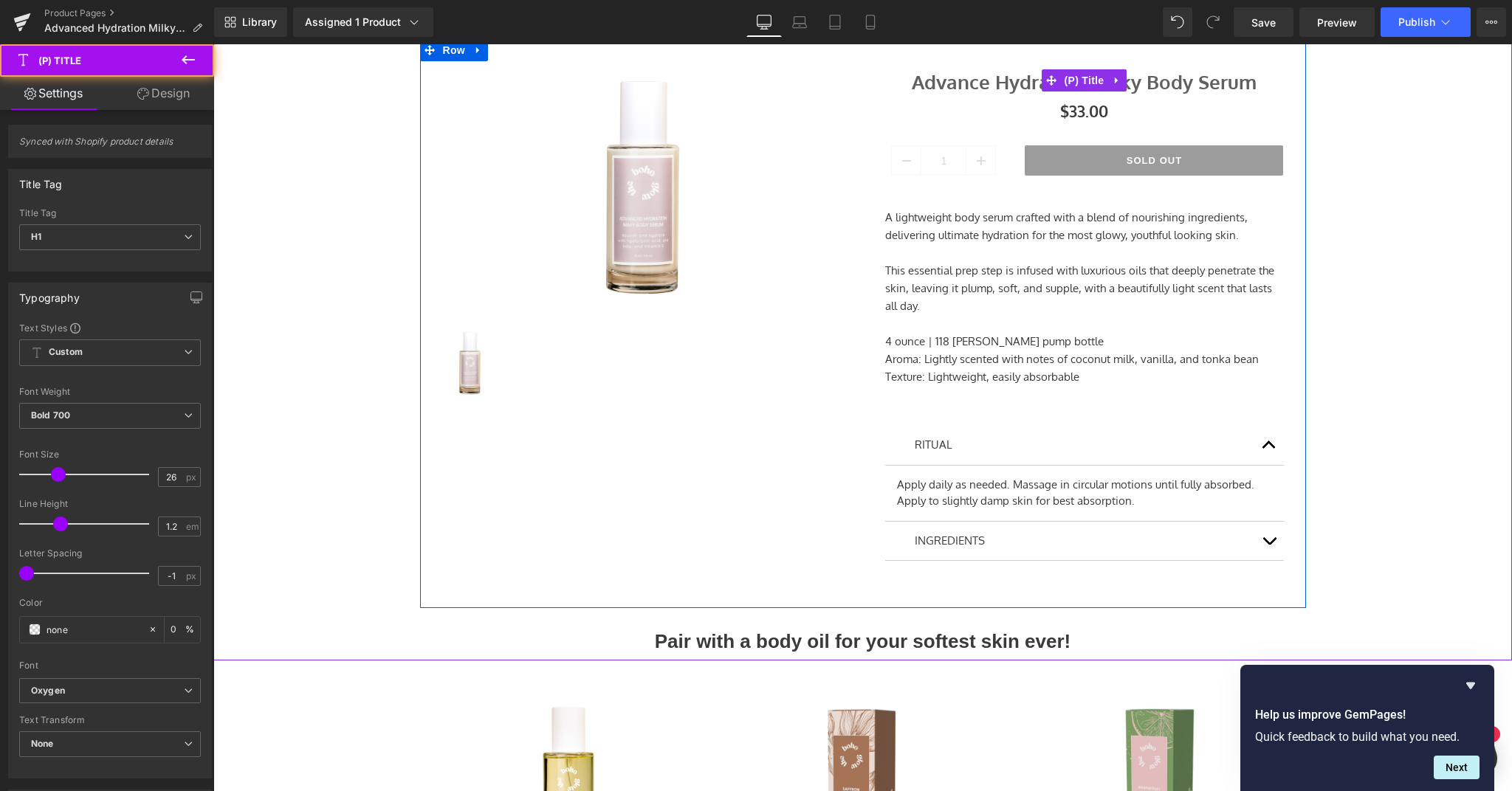
click at [979, 84] on link "Advance Hydration Milky Body Serum" at bounding box center [1083, 82] width 344 height 23
click at [1083, 80] on span "(P) Title" at bounding box center [1084, 81] width 47 height 22
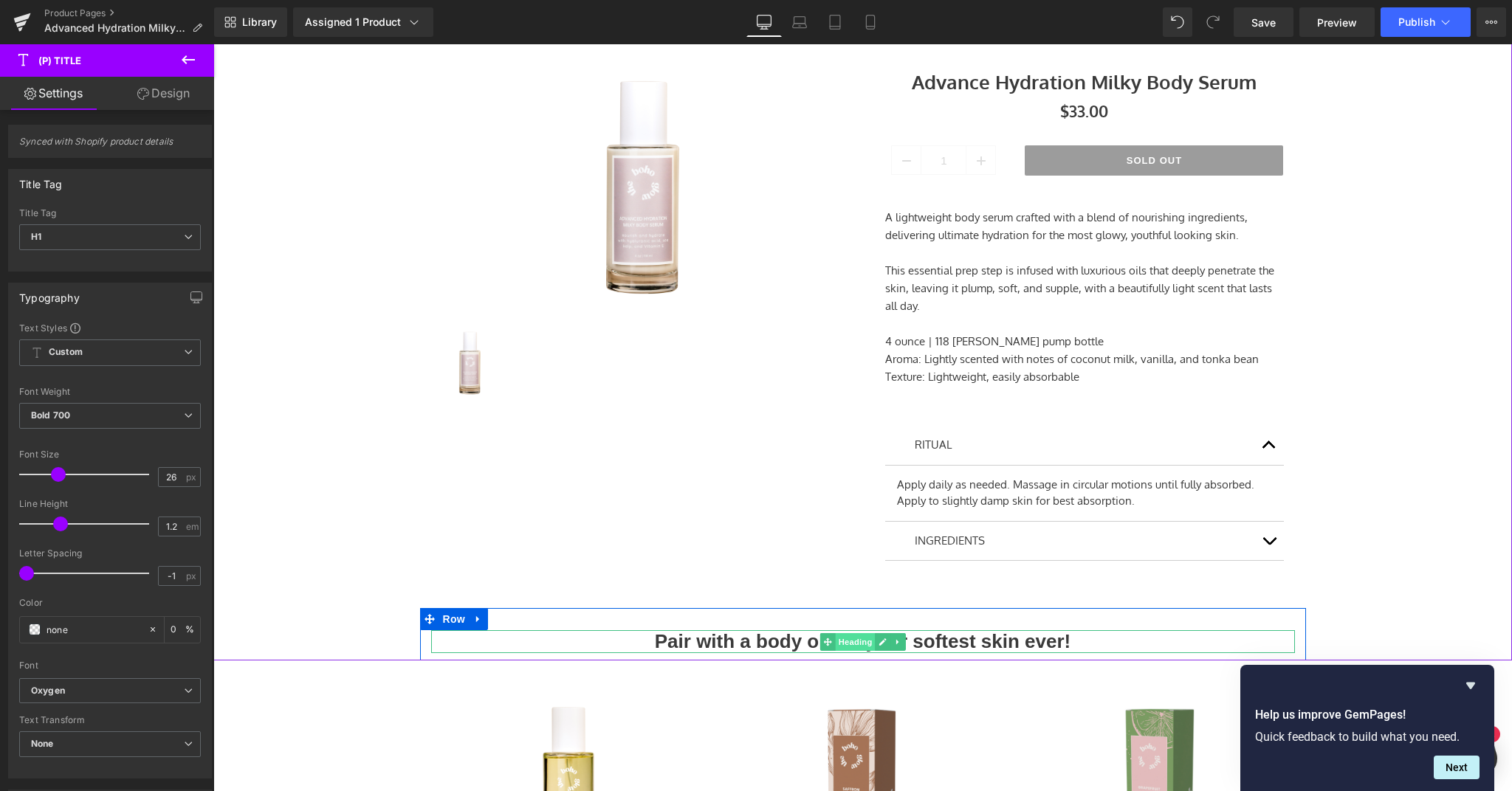
click at [858, 636] on span "Heading" at bounding box center [855, 642] width 40 height 18
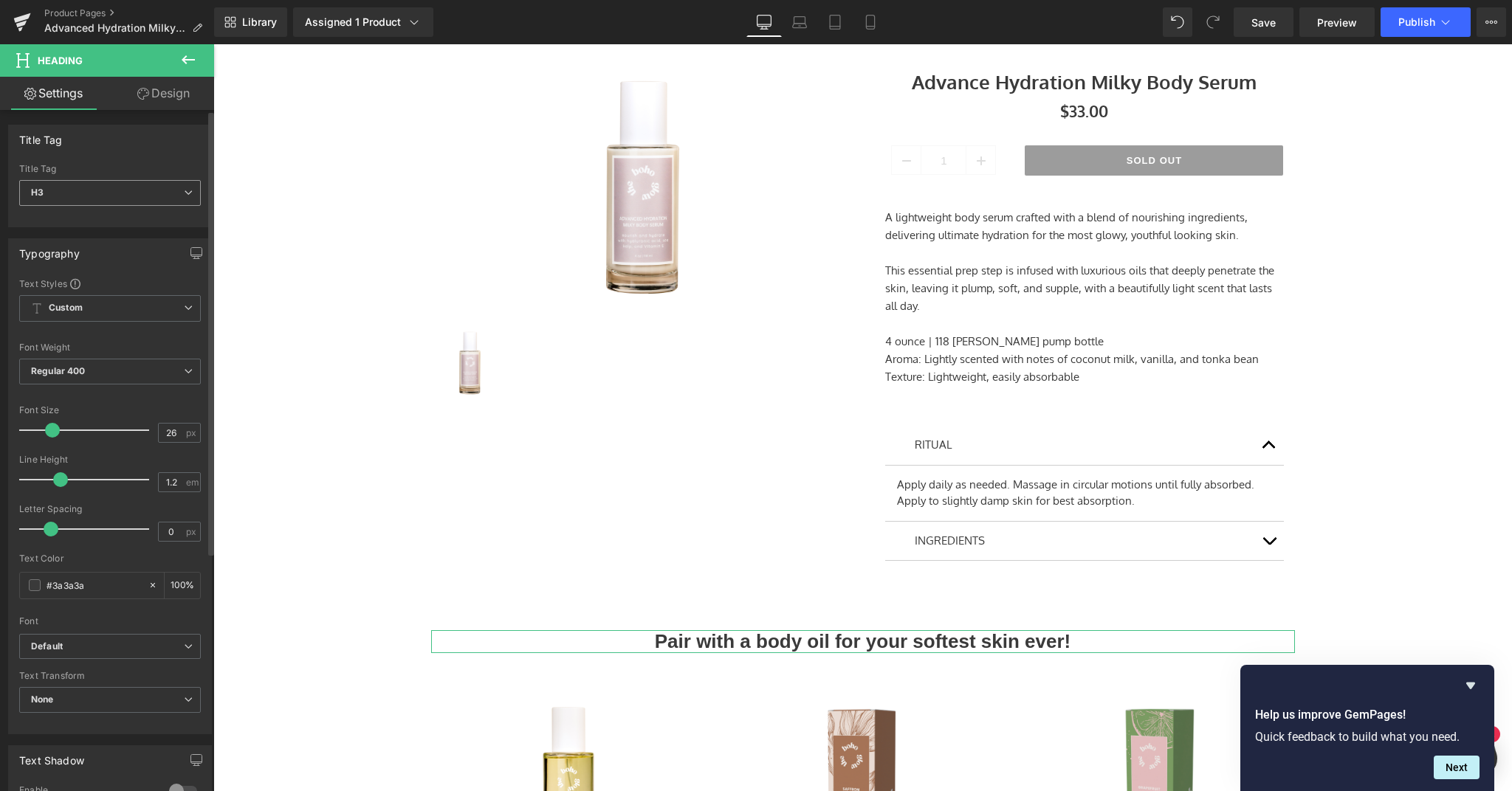
click at [93, 190] on span "H3" at bounding box center [109, 193] width 181 height 26
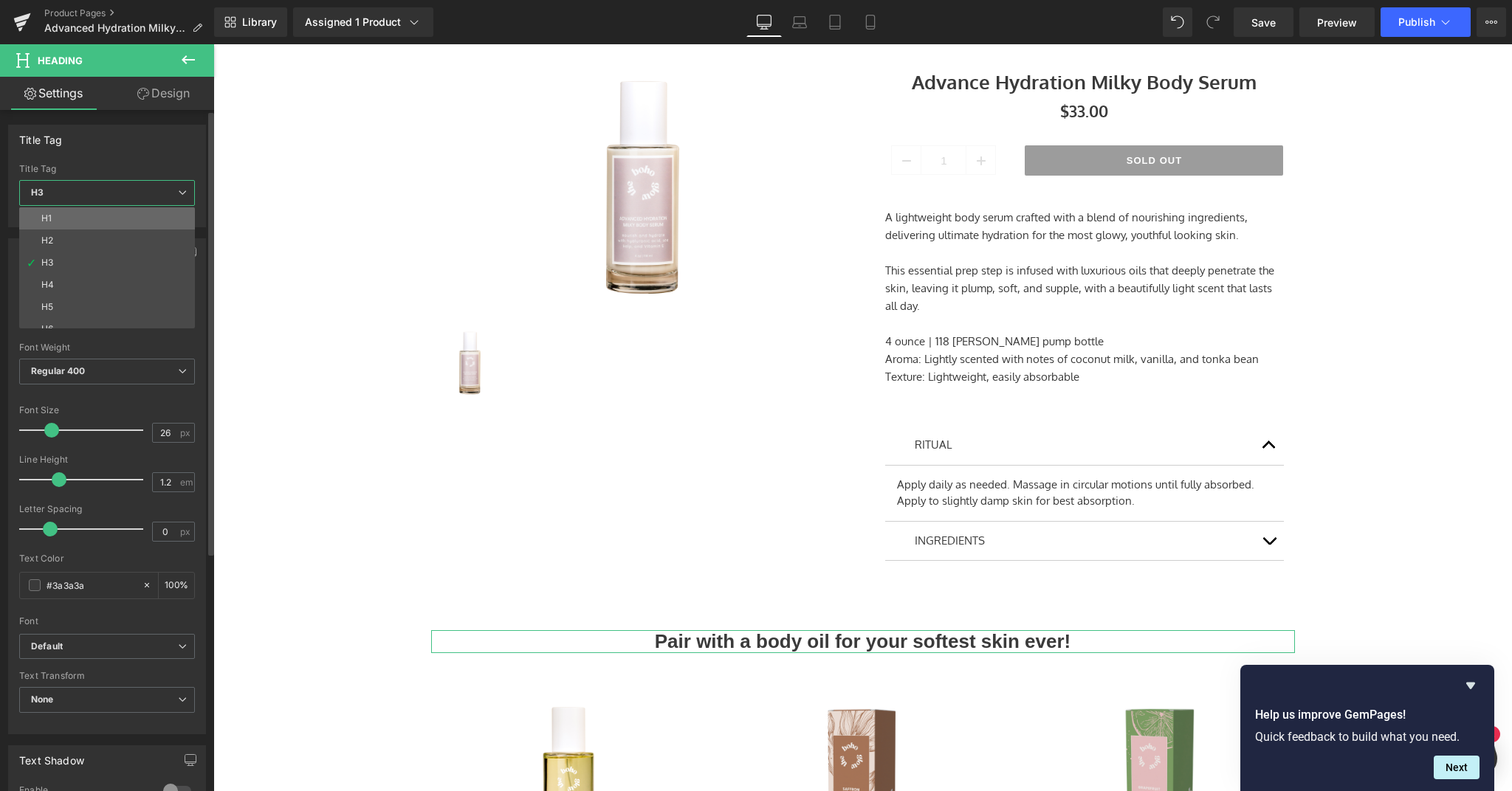
click at [82, 211] on li "H1" at bounding box center [110, 218] width 182 height 22
type input "35"
type input "100"
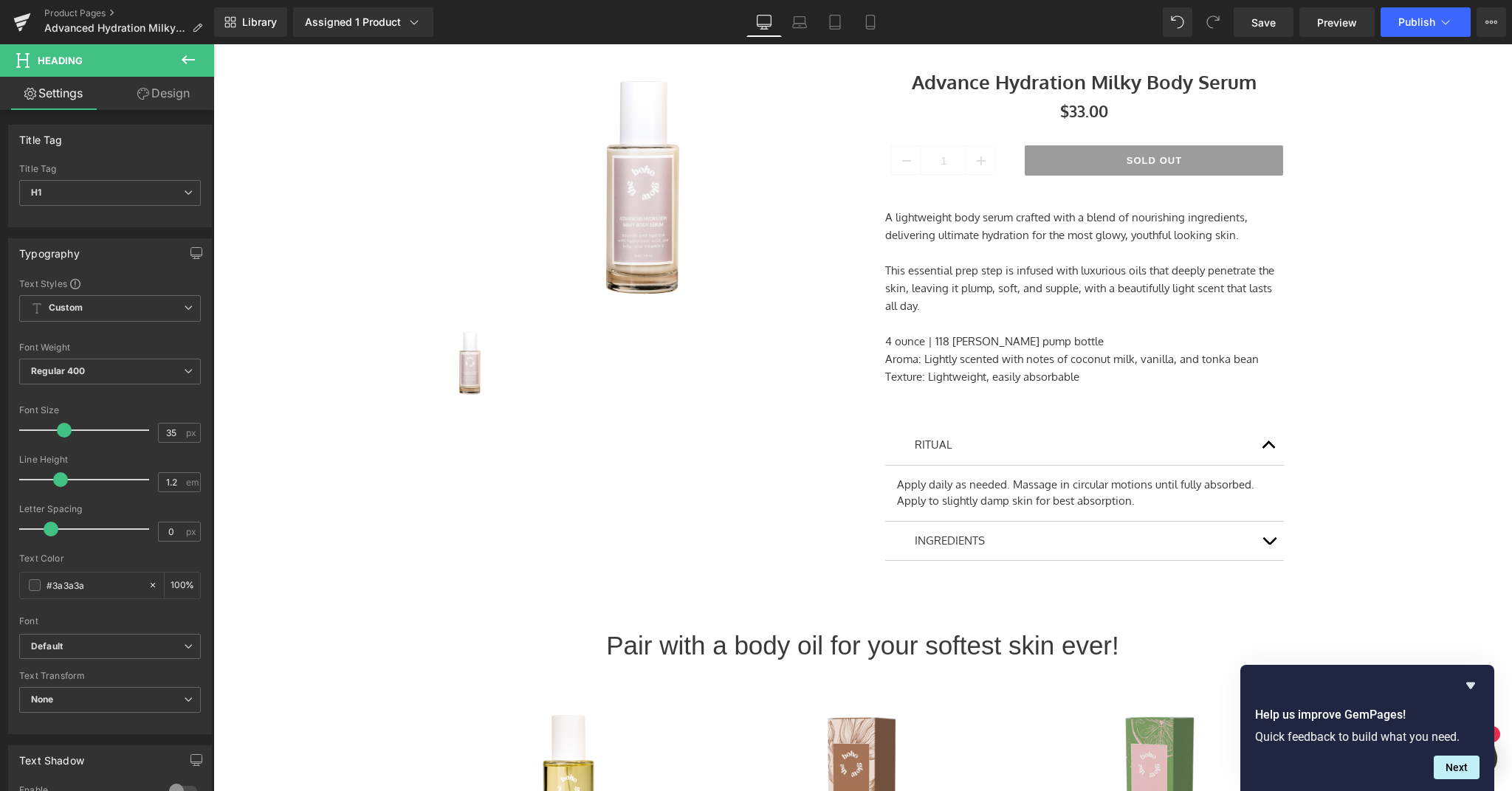
scroll to position [0, 0]
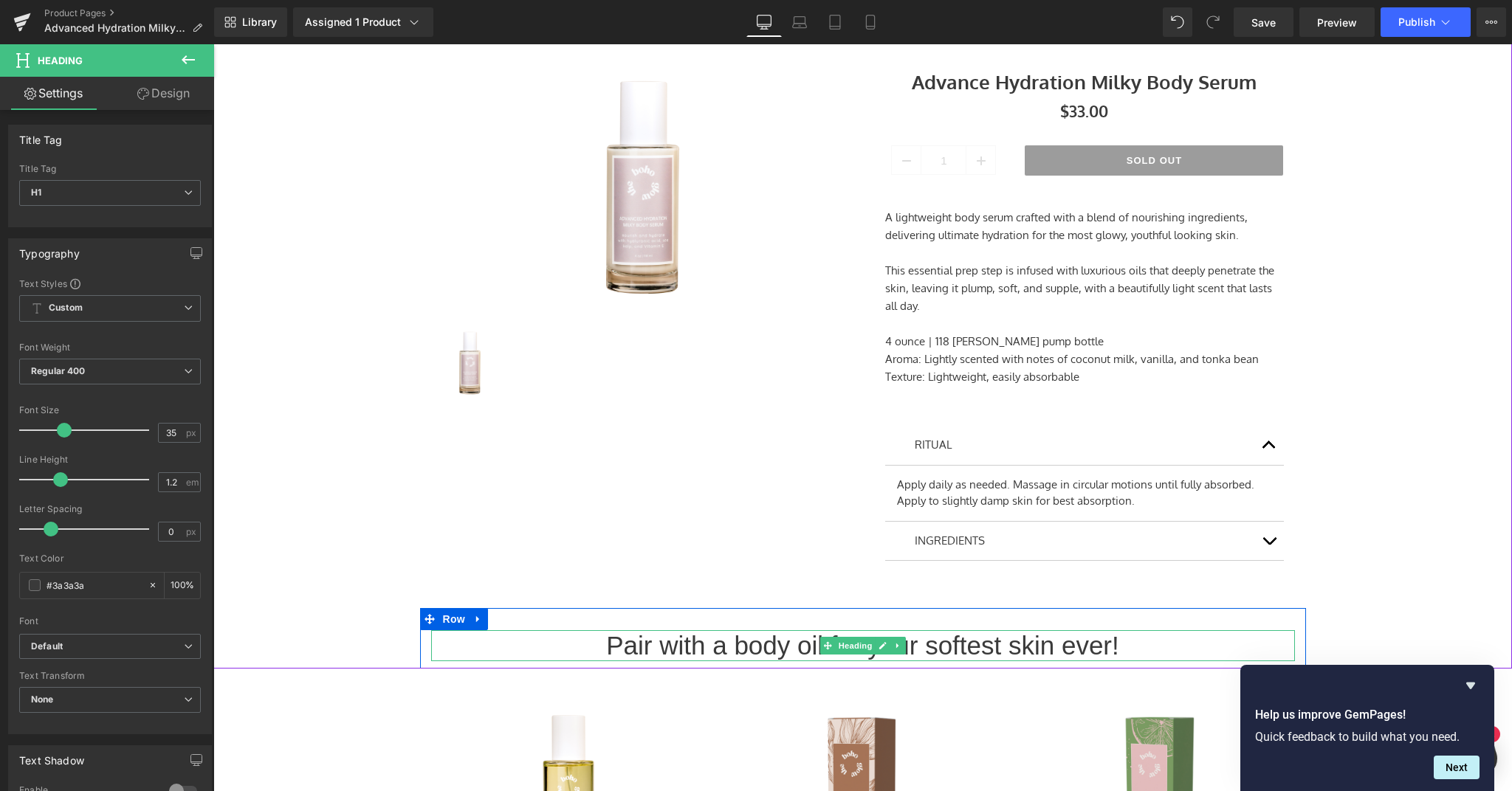
click at [989, 648] on h1 "Pair with a body oil for your softest skin ever!" at bounding box center [863, 646] width 864 height 31
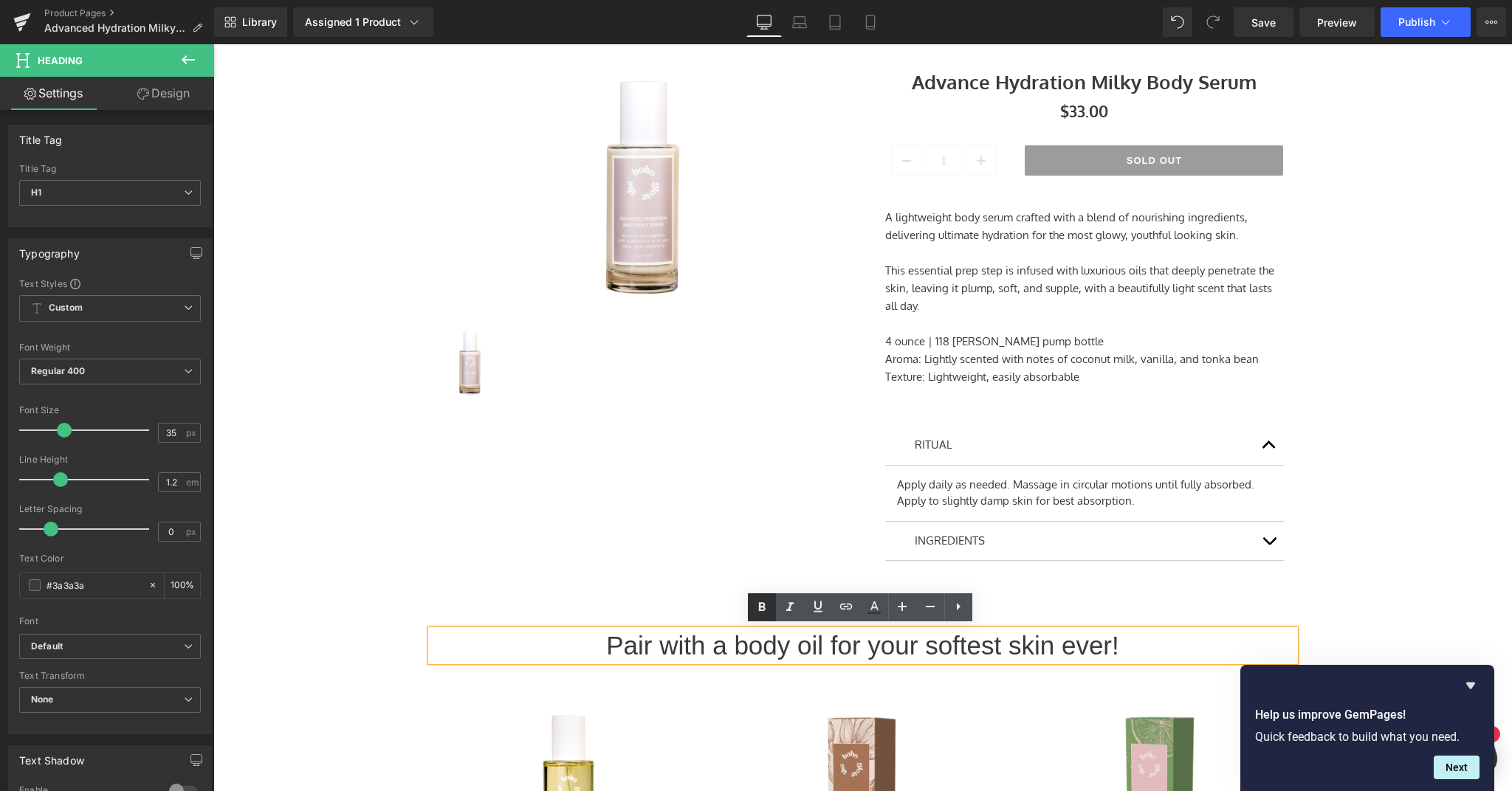
click at [764, 603] on icon at bounding box center [761, 606] width 7 height 9
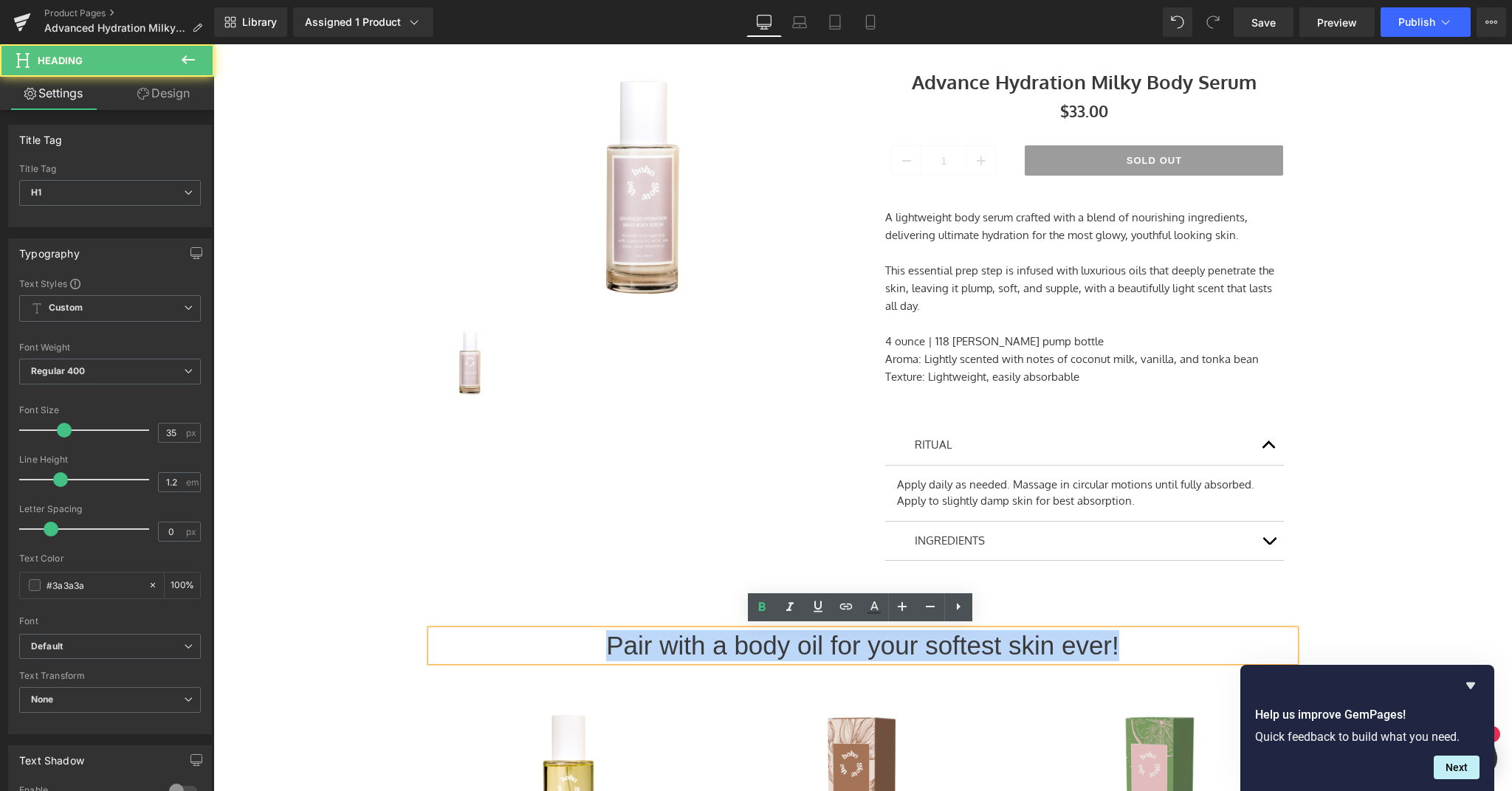
drag, startPoint x: 1137, startPoint y: 639, endPoint x: 551, endPoint y: 632, distance: 586.0
click at [551, 632] on h1 "Pair with a body oil for your softest skin ever!" at bounding box center [863, 646] width 864 height 31
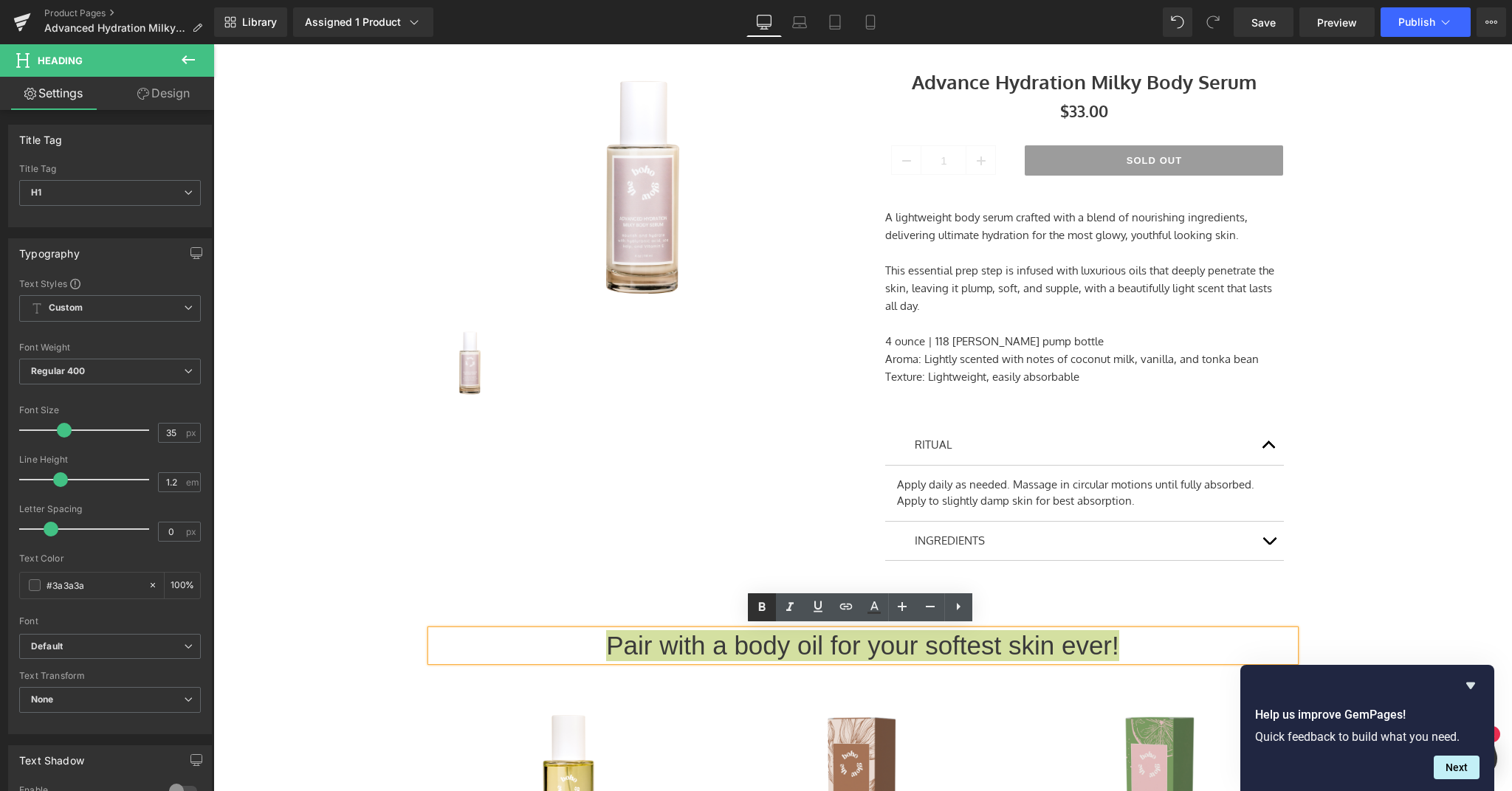
click at [767, 610] on icon at bounding box center [762, 607] width 18 height 18
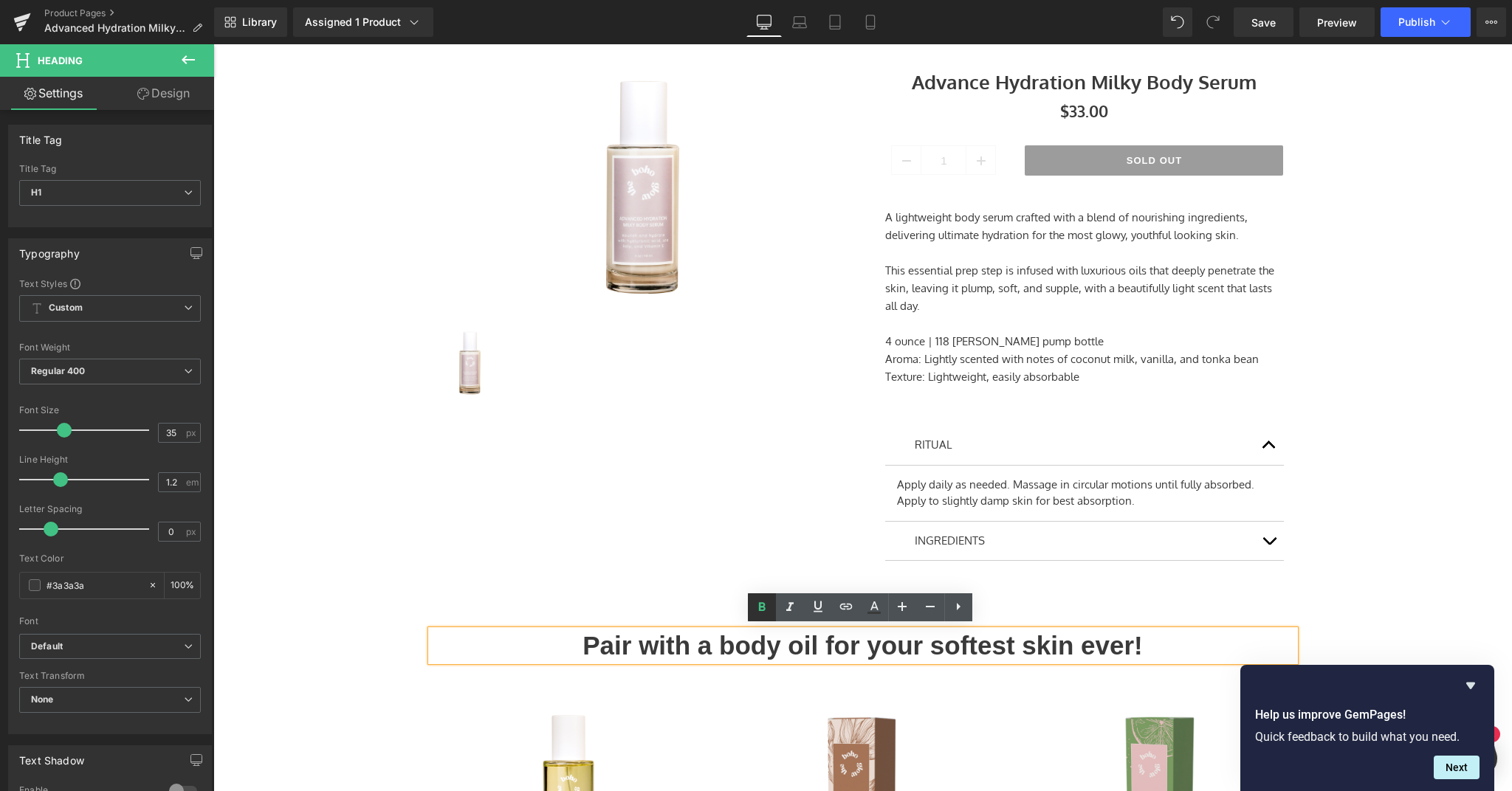
click at [756, 608] on icon at bounding box center [762, 607] width 18 height 18
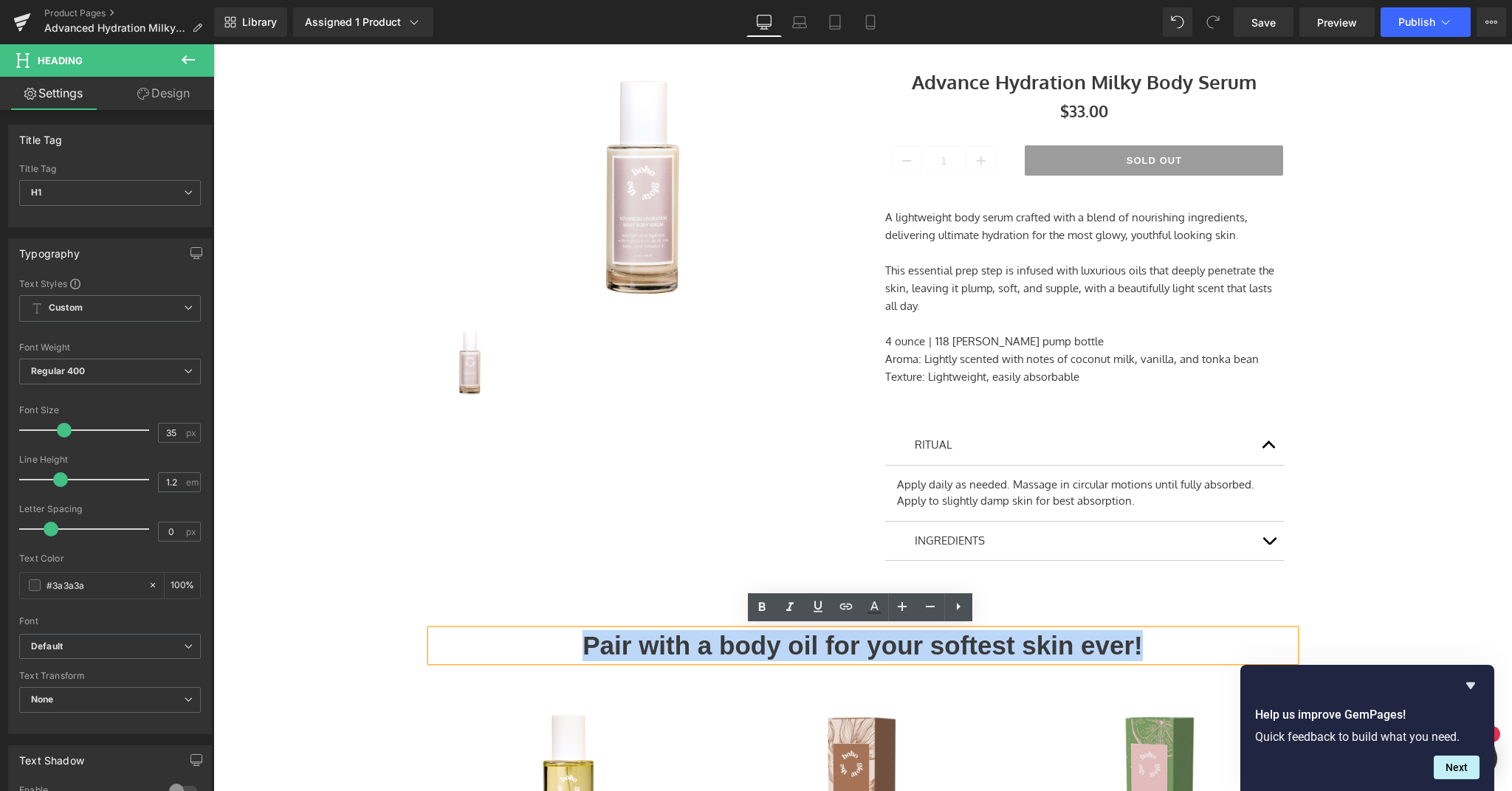
drag, startPoint x: 1180, startPoint y: 641, endPoint x: 572, endPoint y: 629, distance: 608.1
click at [572, 631] on h1 "Pair with a body oil for your softest skin ever!" at bounding box center [863, 646] width 864 height 31
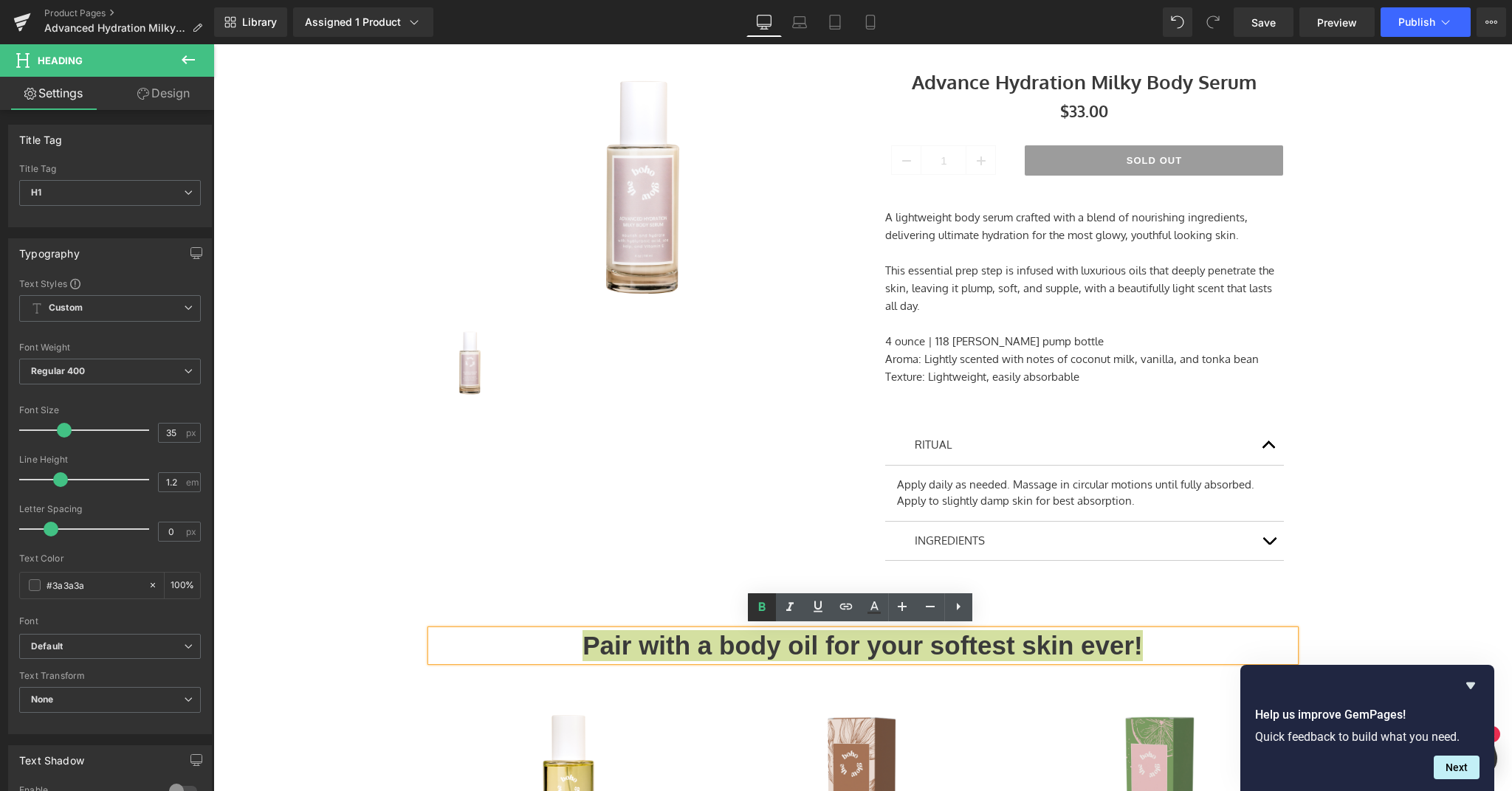
click at [765, 610] on icon at bounding box center [761, 606] width 7 height 9
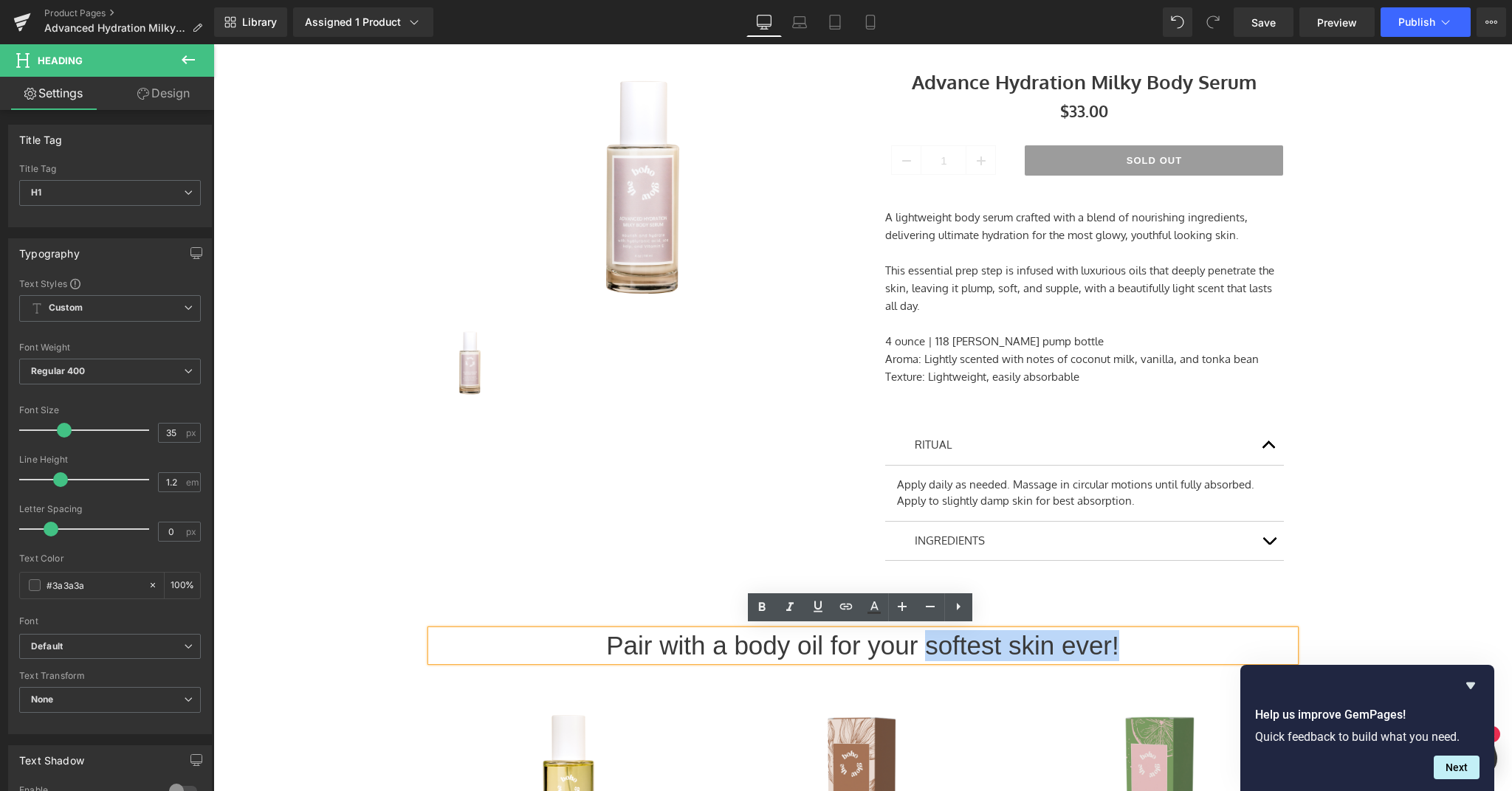
drag, startPoint x: 927, startPoint y: 648, endPoint x: 1116, endPoint y: 649, distance: 189.0
click at [1116, 649] on h1 "Pair with a body oil for your softest skin ever!" at bounding box center [863, 646] width 864 height 31
click at [767, 608] on icon at bounding box center [762, 607] width 18 height 18
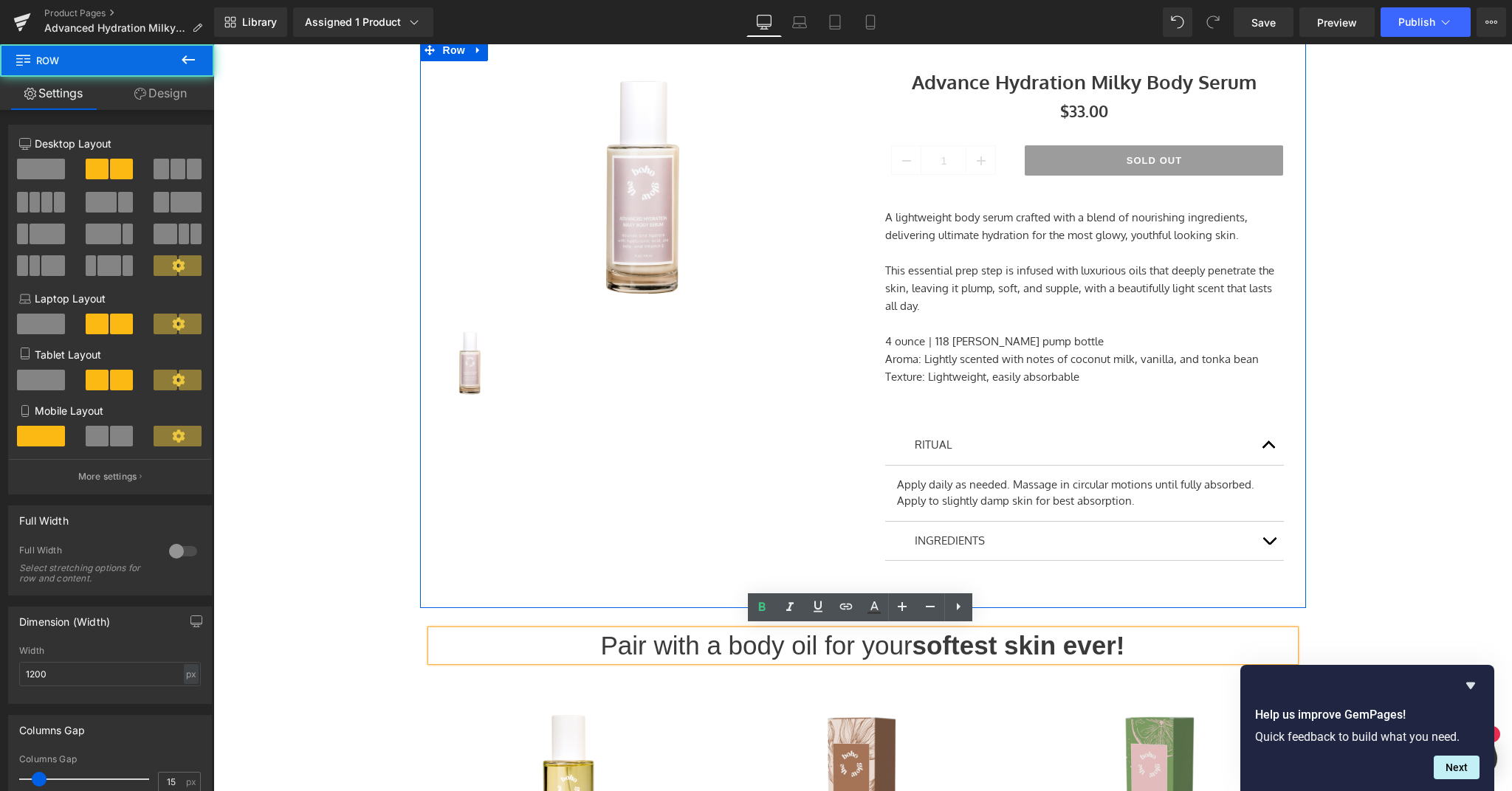
click at [615, 550] on div "Sale Off (P) Image (P) Image List Advance Hydration Milky Body Serum (P) Title …" at bounding box center [863, 323] width 886 height 570
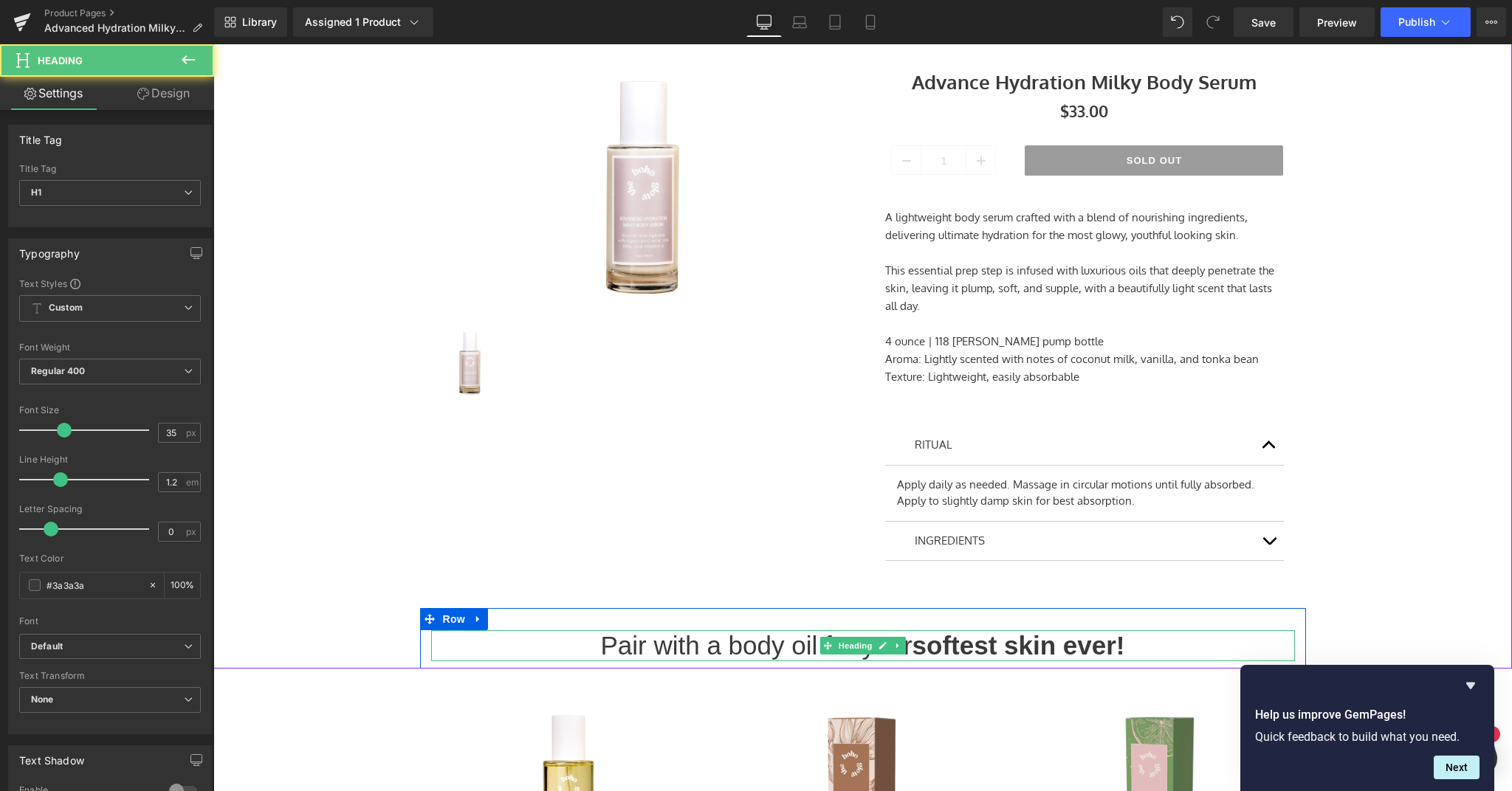
click at [953, 648] on strong "softest skin ever!" at bounding box center [1019, 645] width 212 height 28
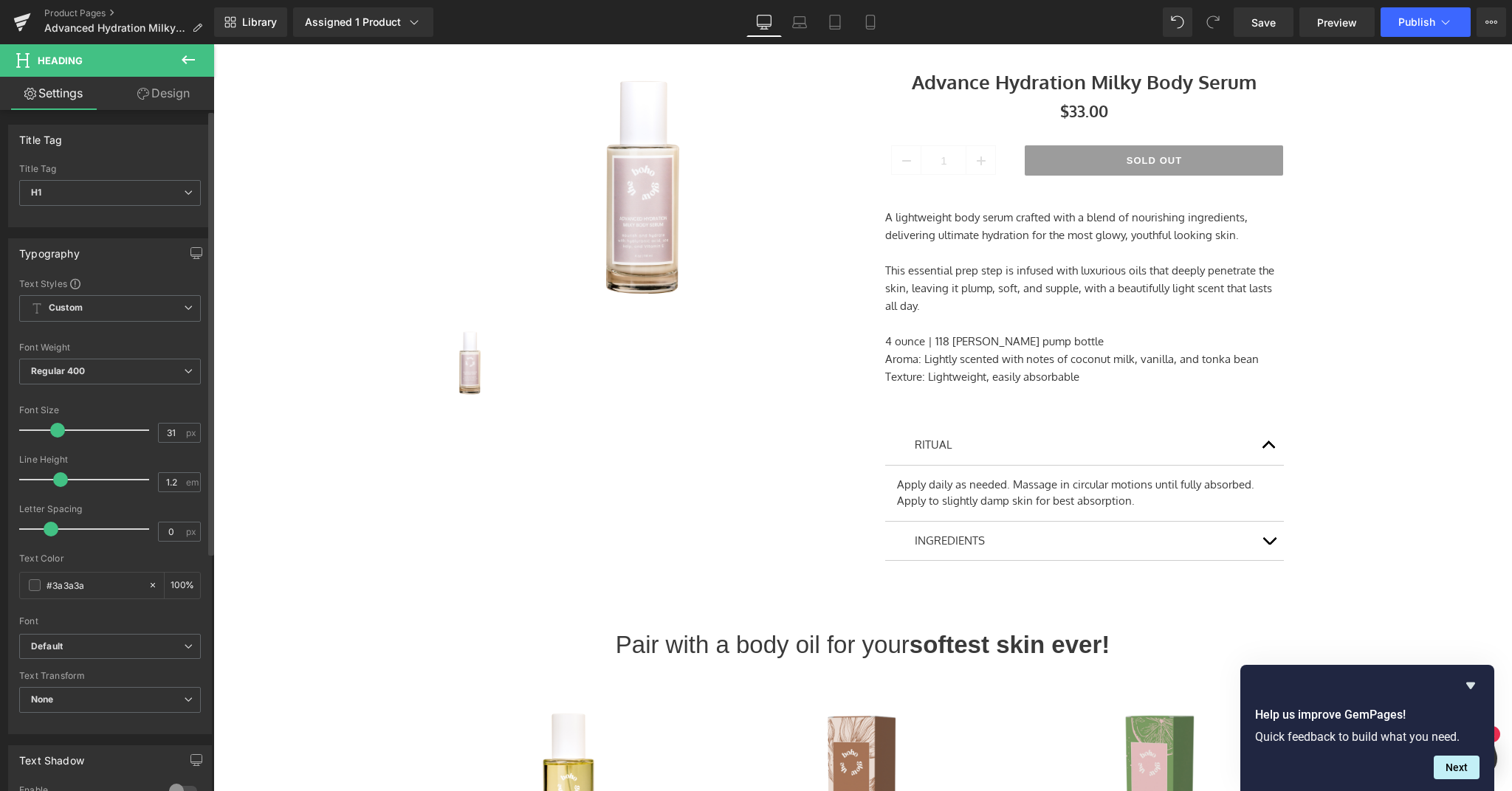
type input "30"
click at [57, 430] on span at bounding box center [58, 431] width 15 height 15
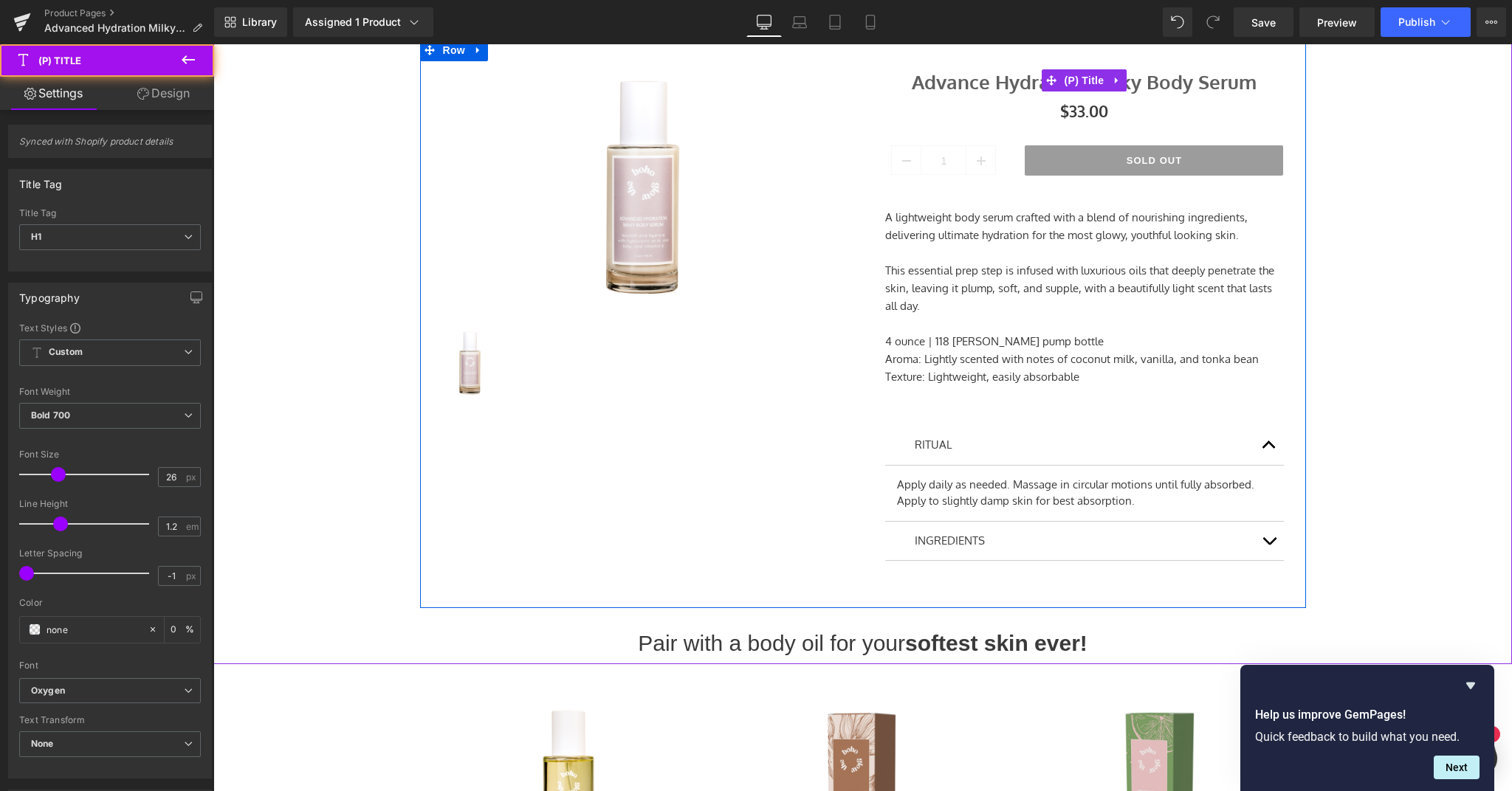
click at [971, 81] on link "Advance Hydration Milky Body Serum" at bounding box center [1083, 82] width 344 height 23
click at [1085, 83] on span "(P) Title" at bounding box center [1084, 80] width 47 height 22
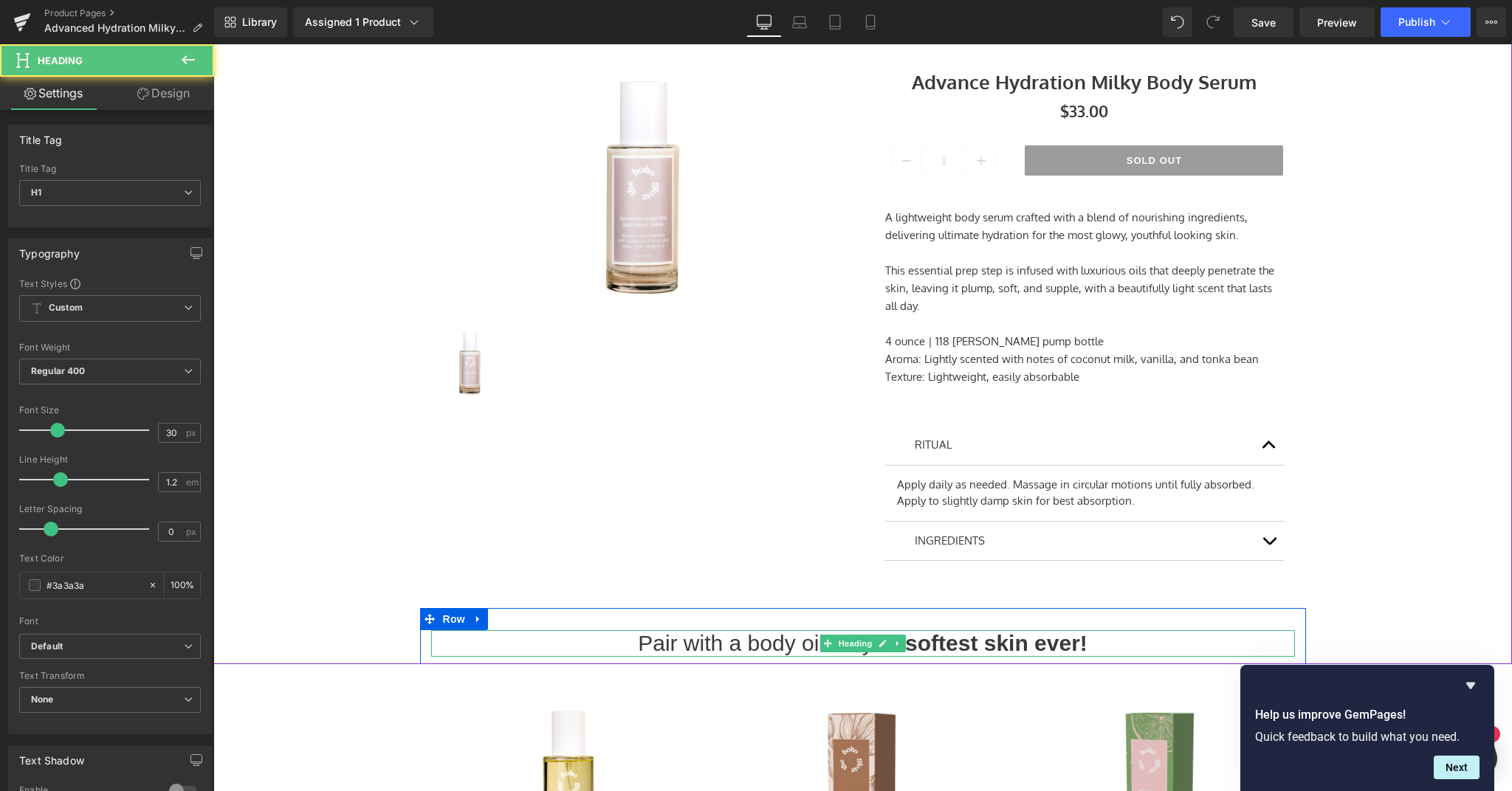
click at [933, 644] on strong "softest skin ever!" at bounding box center [996, 643] width 182 height 25
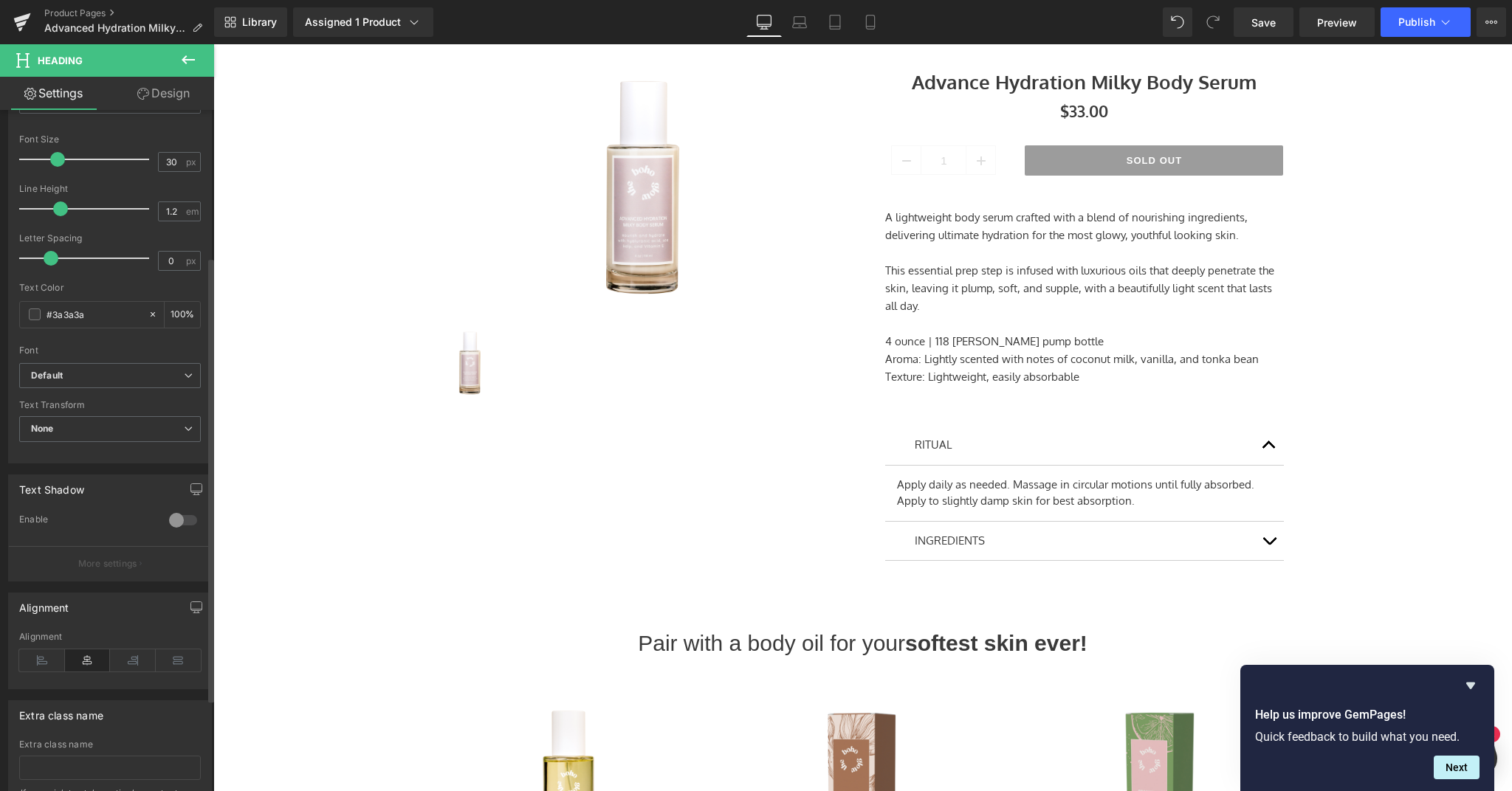
scroll to position [132, 0]
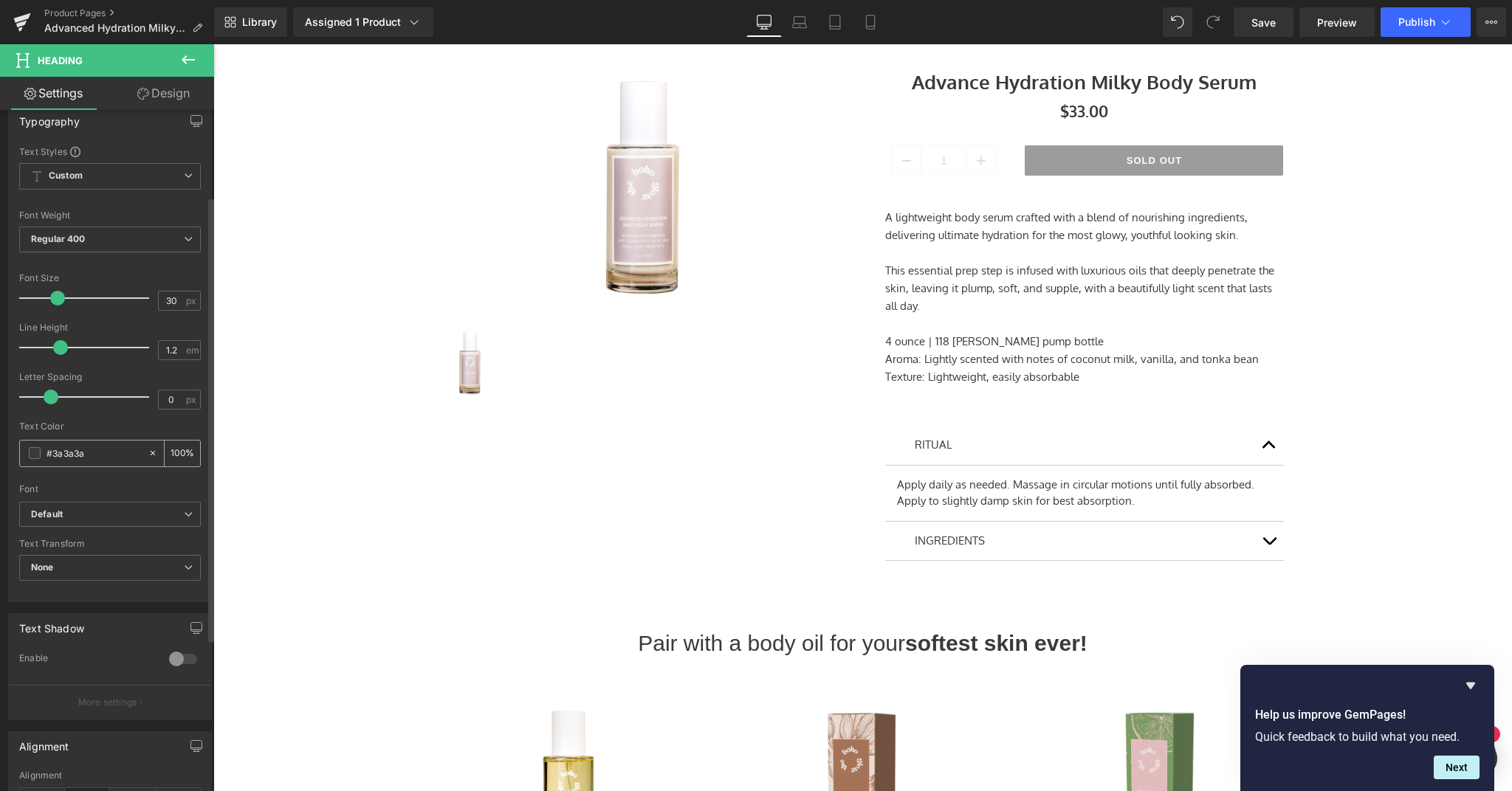
click at [149, 452] on icon at bounding box center [153, 452] width 10 height 10
type input "none"
type input "0"
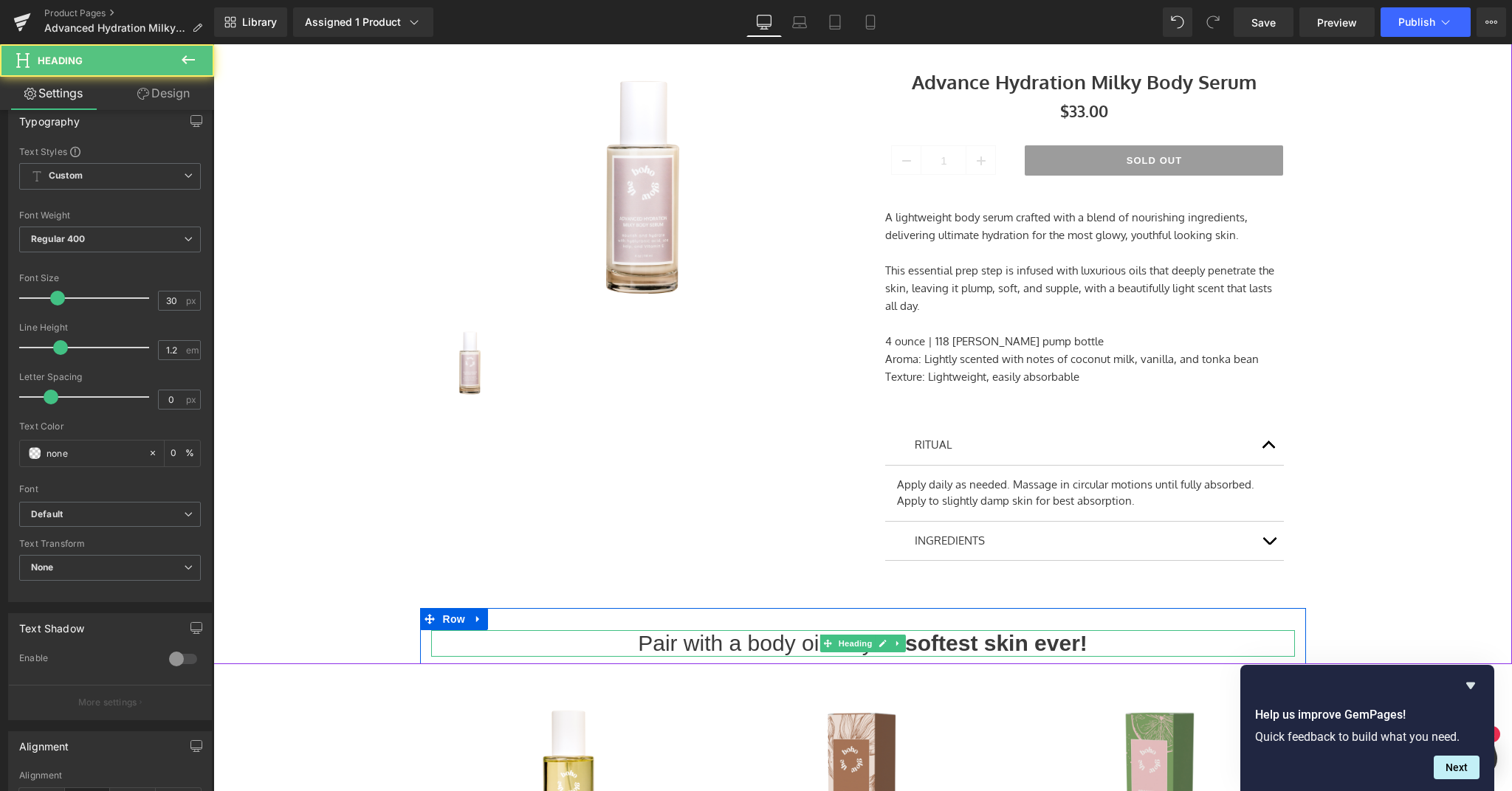
click at [777, 643] on h1 "Pair with a body oil for your softest skin ever!" at bounding box center [863, 644] width 864 height 27
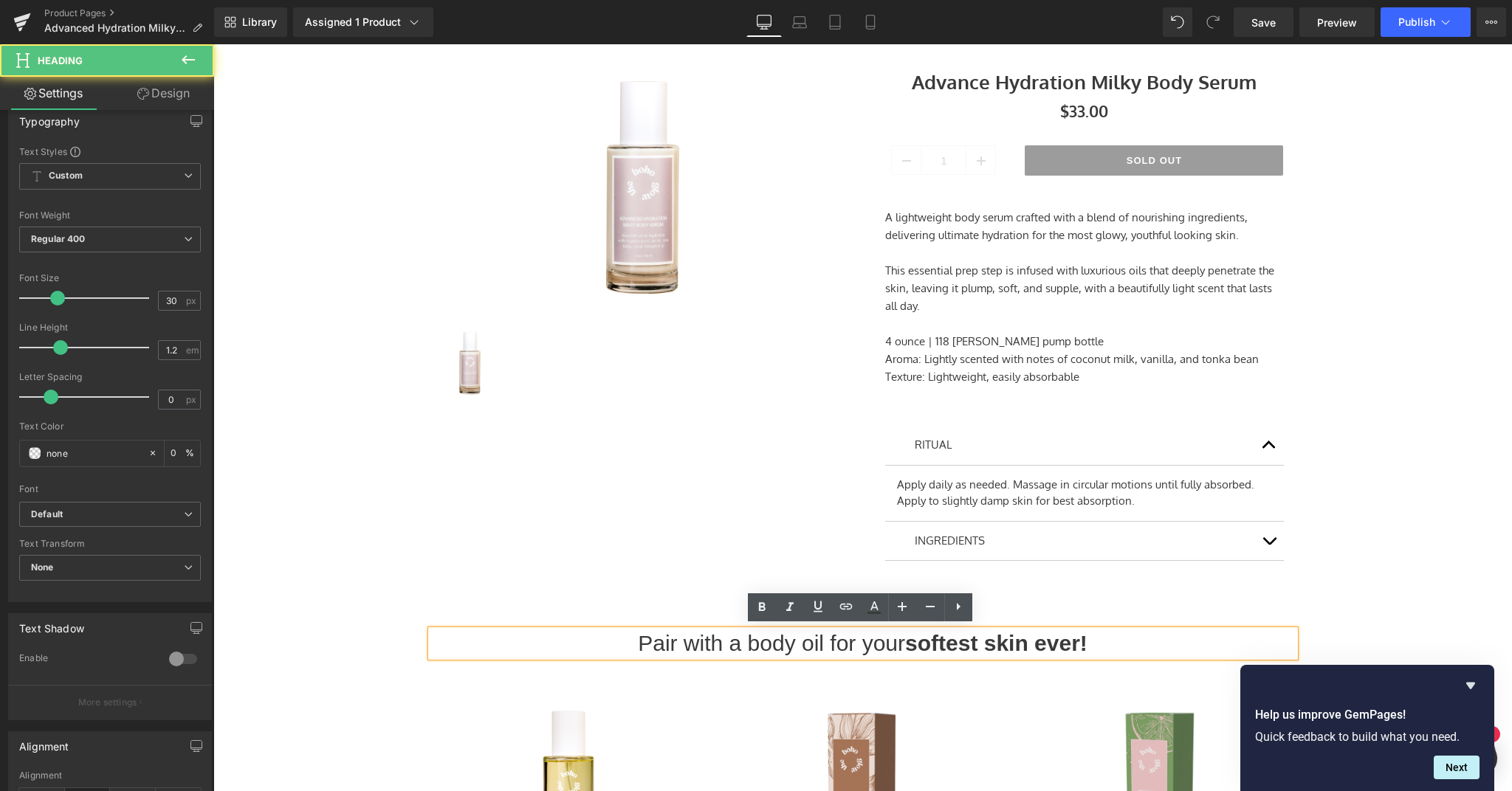
click at [1100, 638] on h1 "Pair with a body oil for your softest skin ever!" at bounding box center [863, 644] width 864 height 27
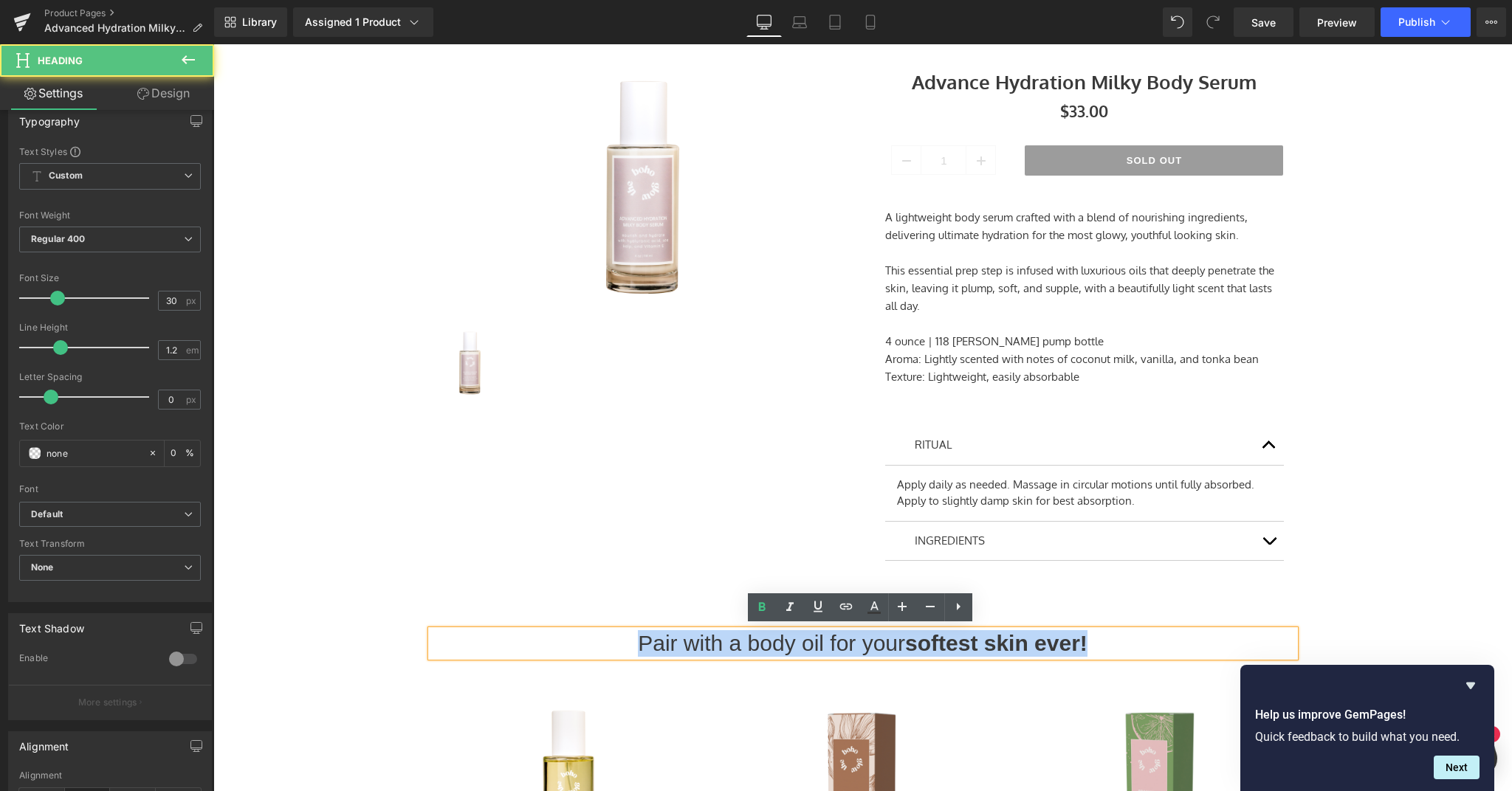
drag, startPoint x: 1085, startPoint y: 638, endPoint x: 451, endPoint y: 631, distance: 634.0
click at [451, 631] on h1 "Pair with a body oil for your softest skin ever!" at bounding box center [863, 644] width 864 height 27
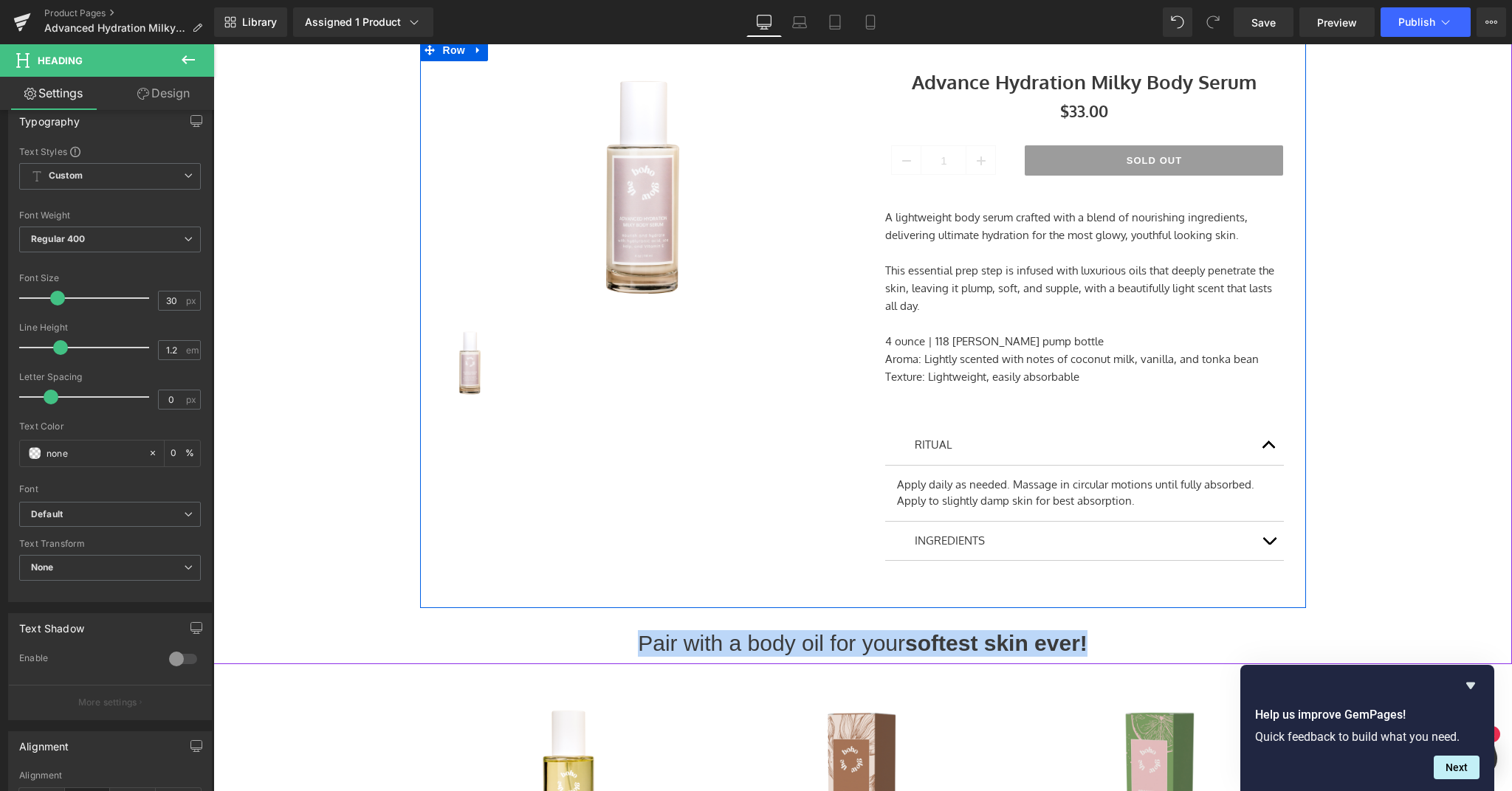
click at [454, 538] on div "Sale Off (P) Image (P) Image List Advance Hydration Milky Body Serum (P) Title …" at bounding box center [863, 323] width 886 height 570
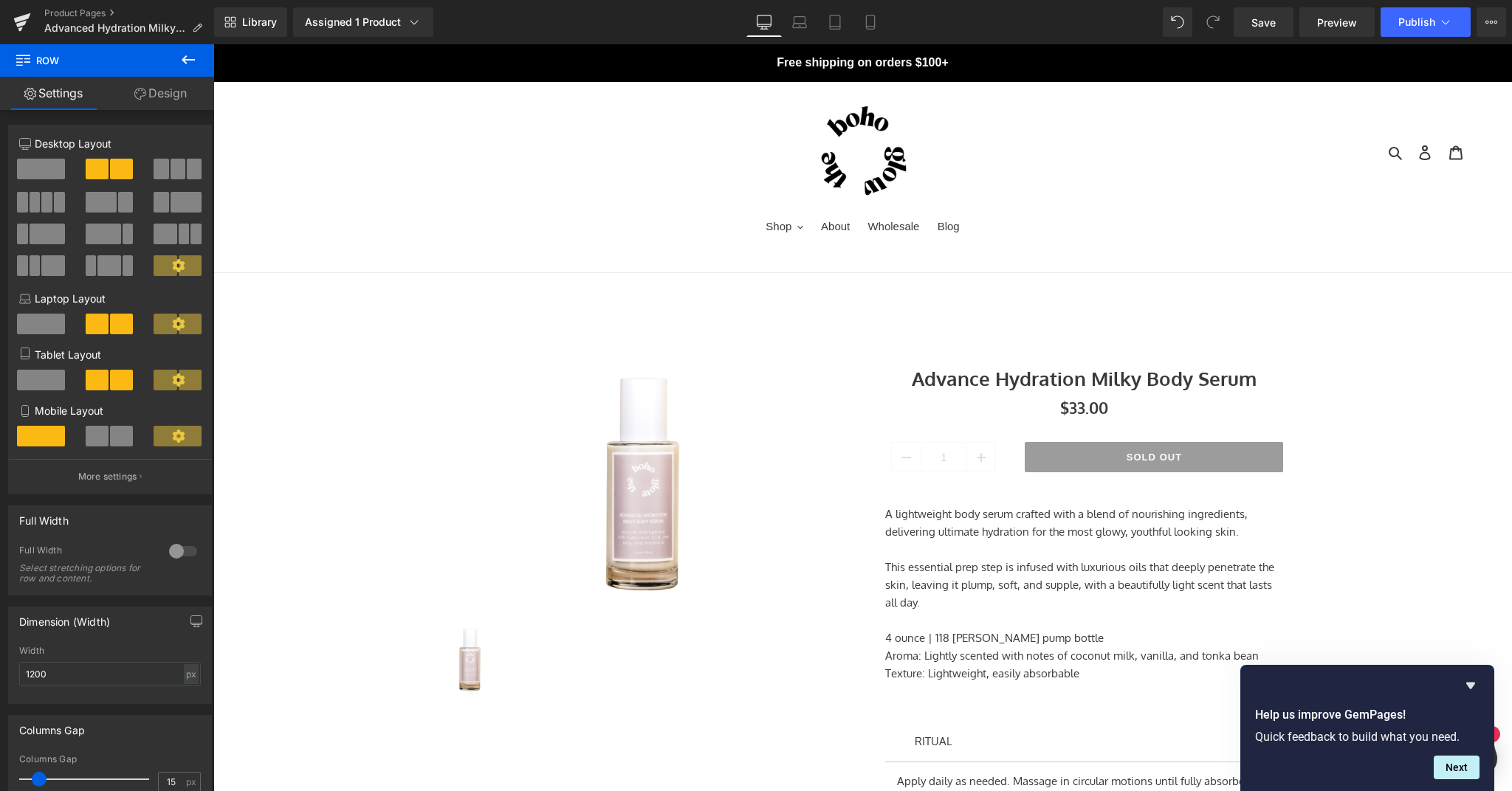
scroll to position [0, 0]
click at [799, 28] on icon at bounding box center [800, 26] width 14 height 5
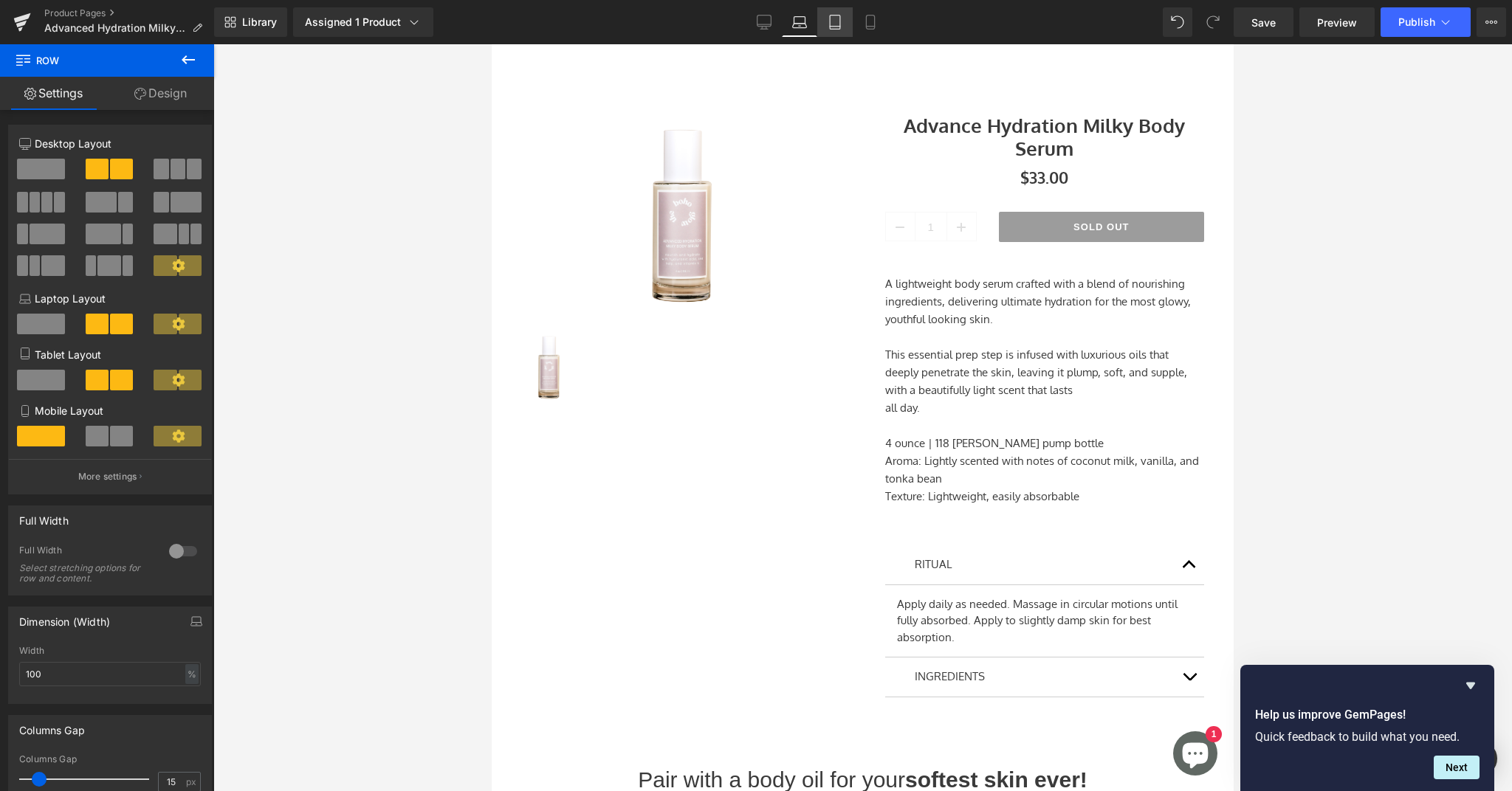
scroll to position [243, 0]
click at [830, 25] on icon at bounding box center [835, 23] width 15 height 15
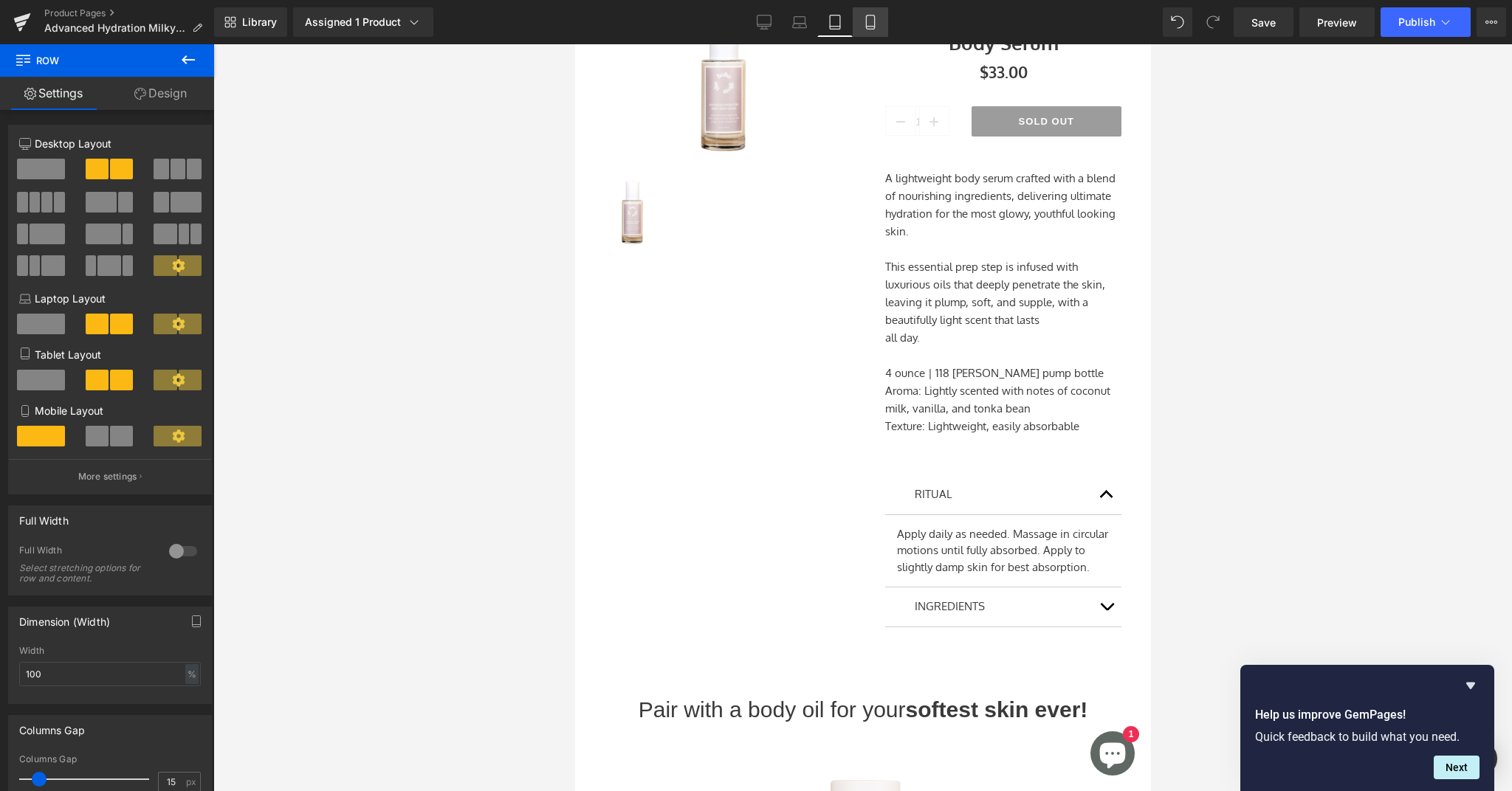
scroll to position [340, 0]
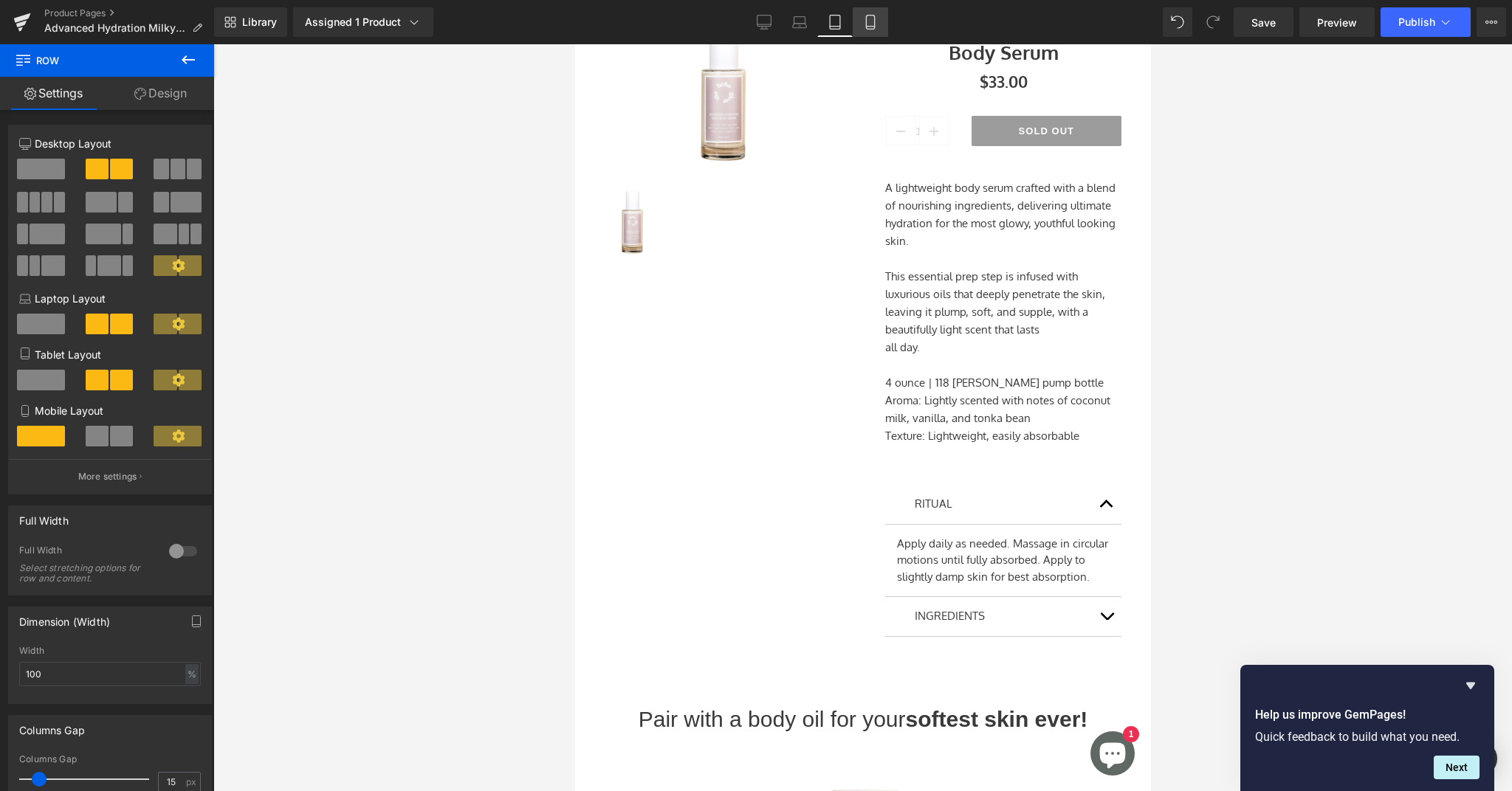
click at [866, 21] on icon at bounding box center [871, 23] width 15 height 15
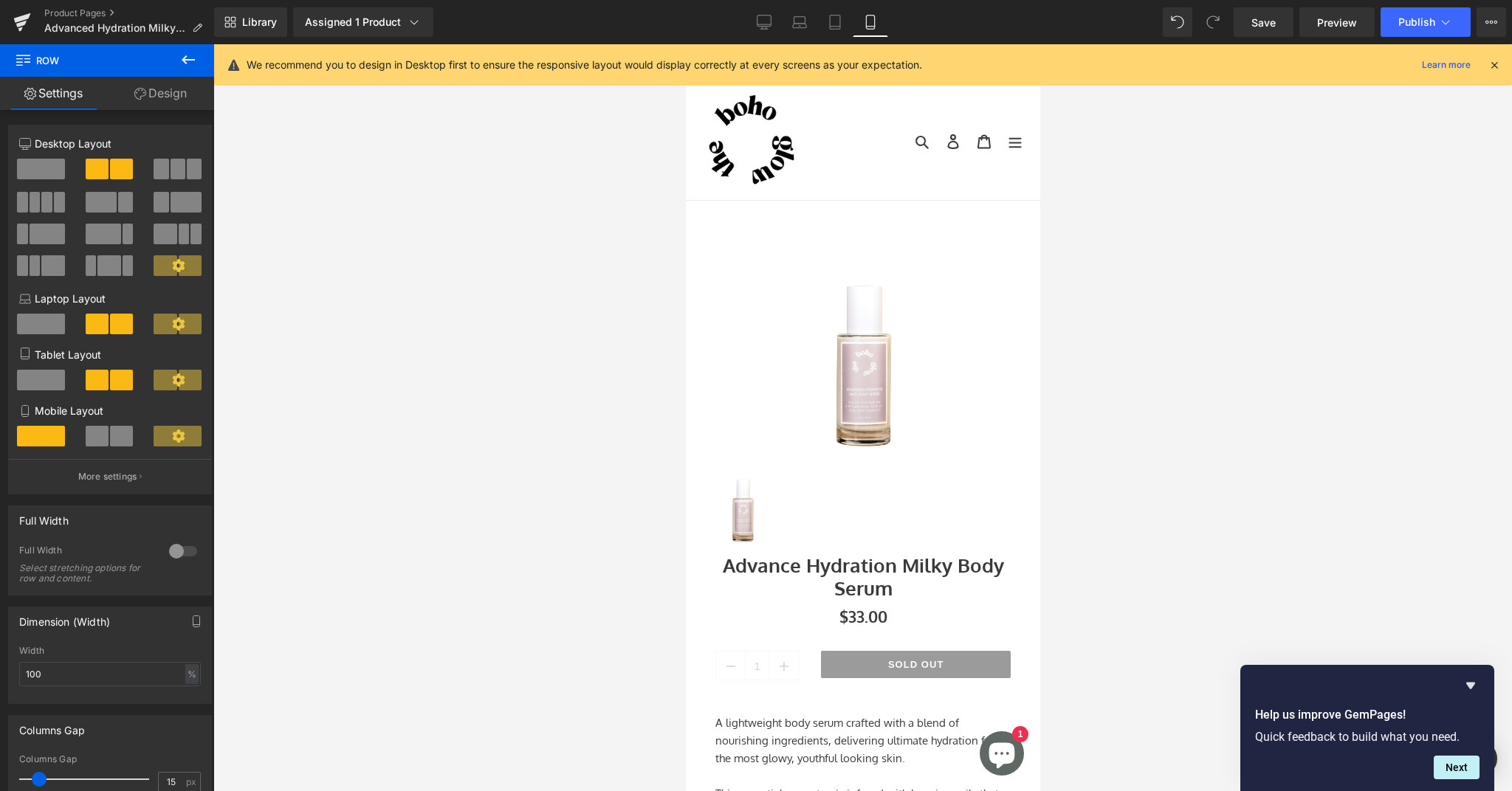
scroll to position [0, 0]
click at [763, 24] on icon at bounding box center [765, 23] width 15 height 15
type input "1200"
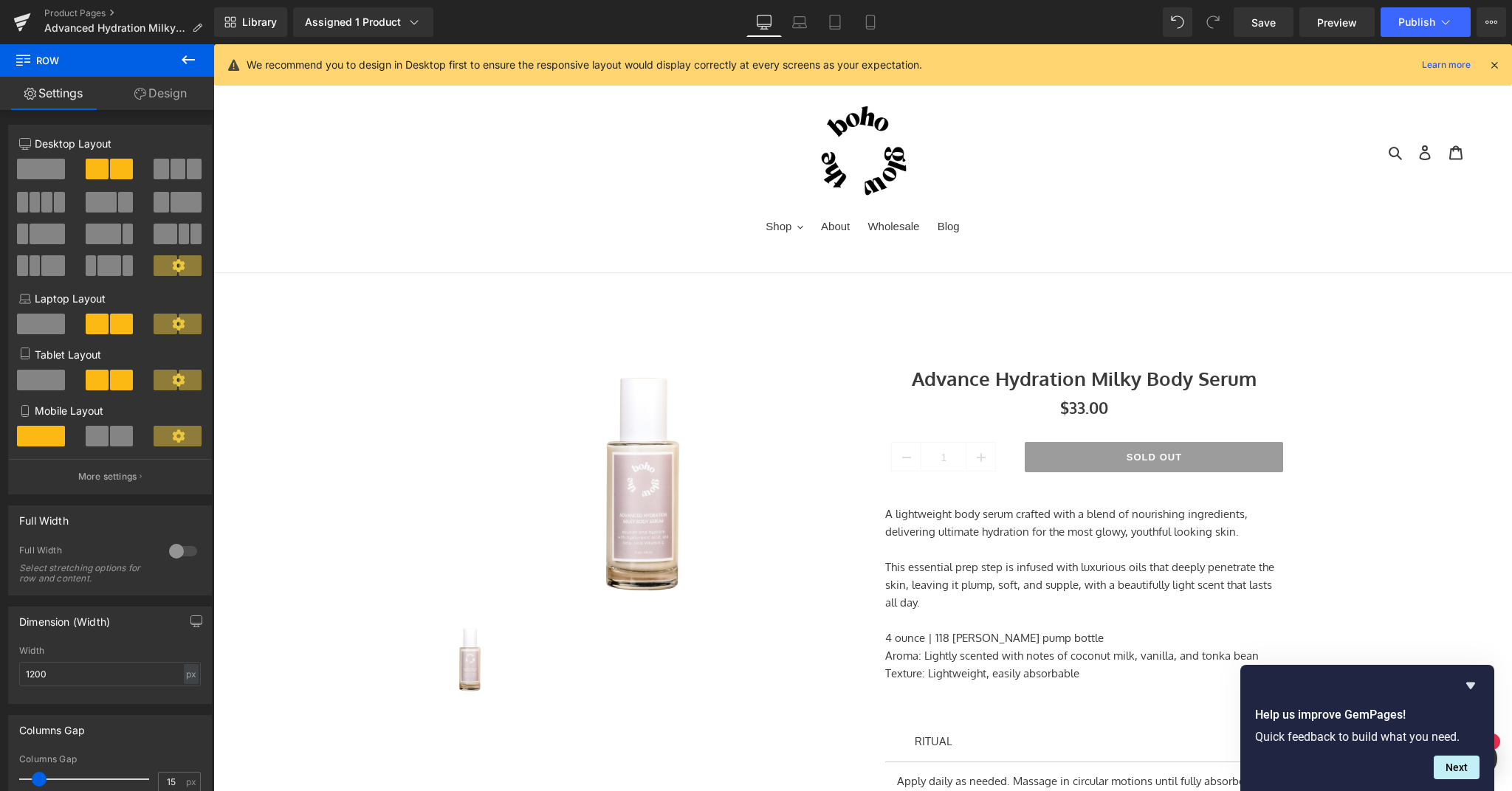
scroll to position [86, 0]
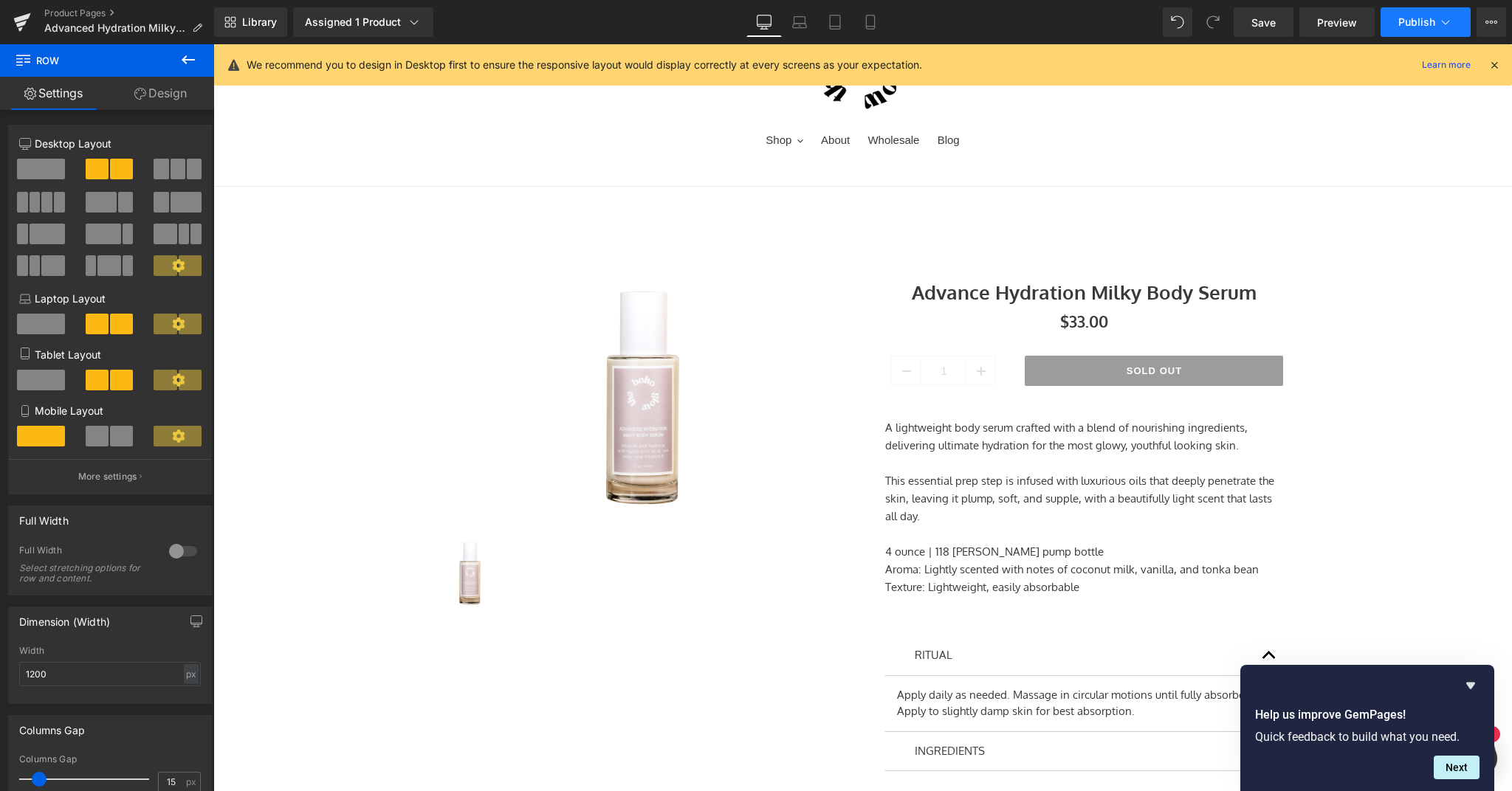
click at [1453, 17] on button "Publish" at bounding box center [1425, 22] width 90 height 29
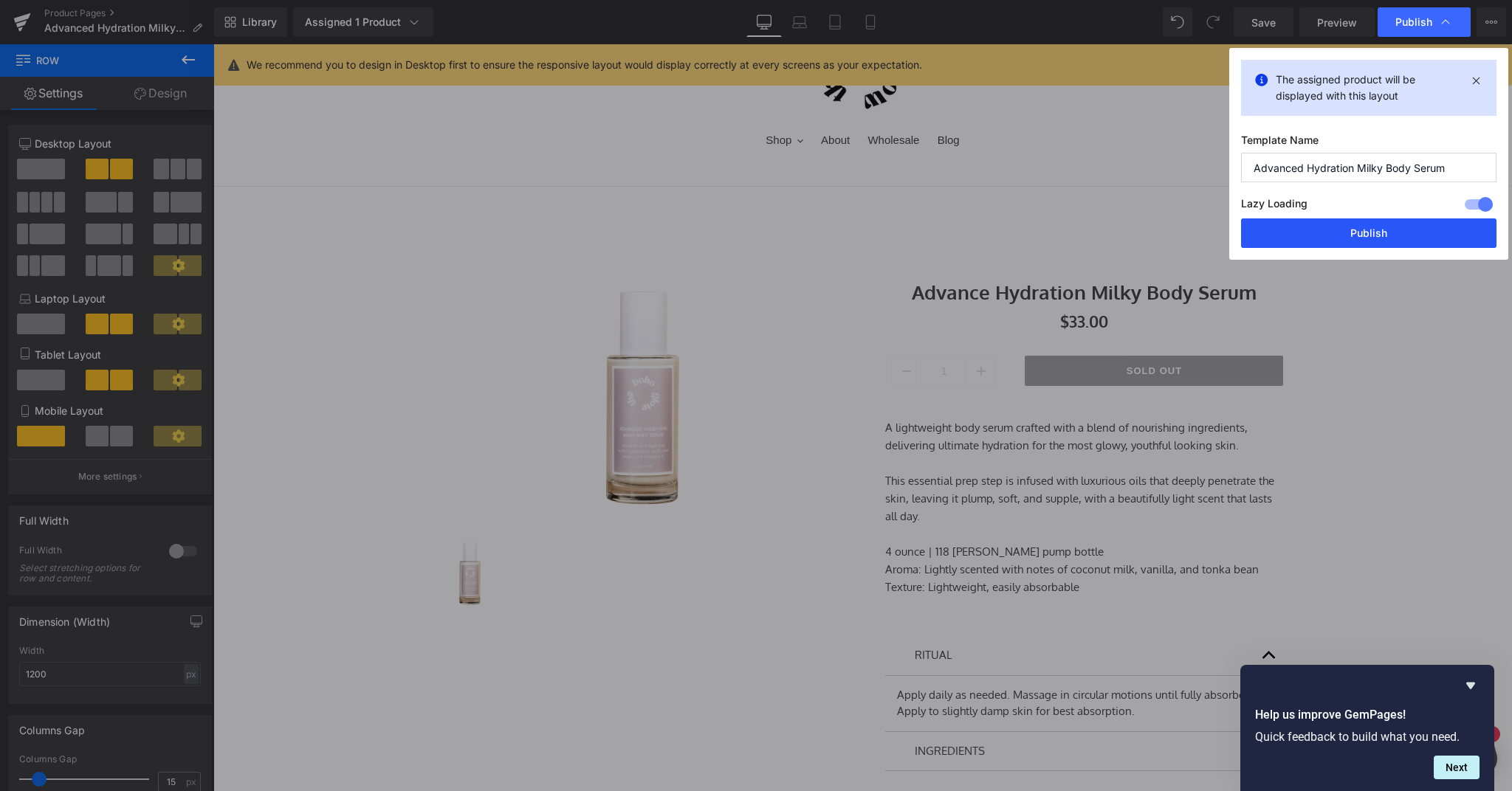
drag, startPoint x: 1398, startPoint y: 231, endPoint x: 1184, endPoint y: 187, distance: 218.5
click at [1398, 231] on button "Publish" at bounding box center [1368, 232] width 255 height 29
